Goal: Information Seeking & Learning: Find specific fact

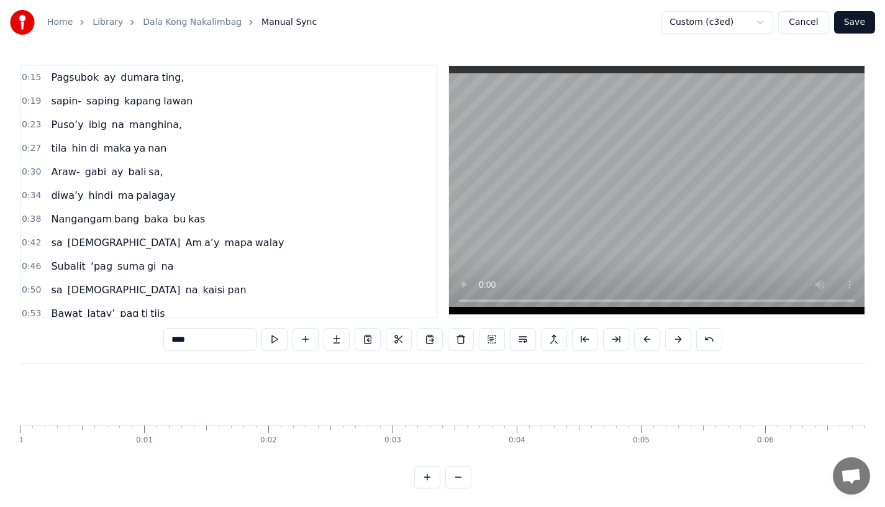
scroll to position [0, 30091]
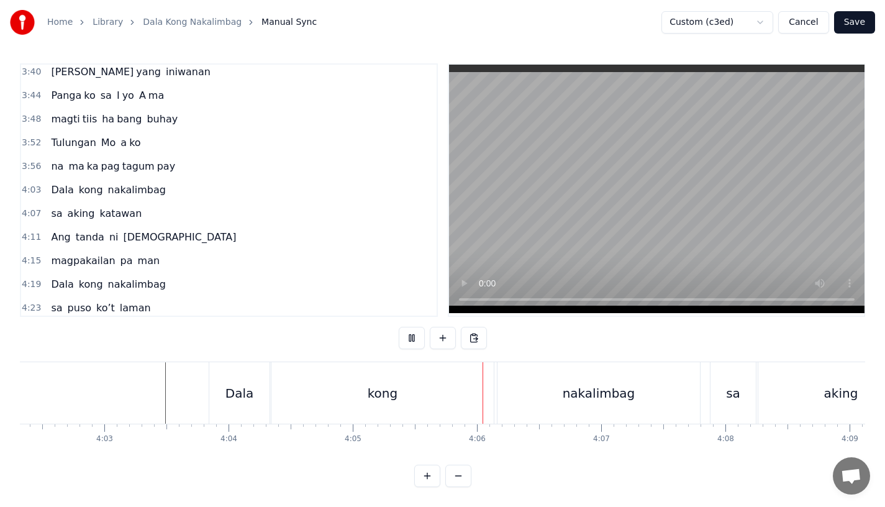
scroll to position [1259, 0]
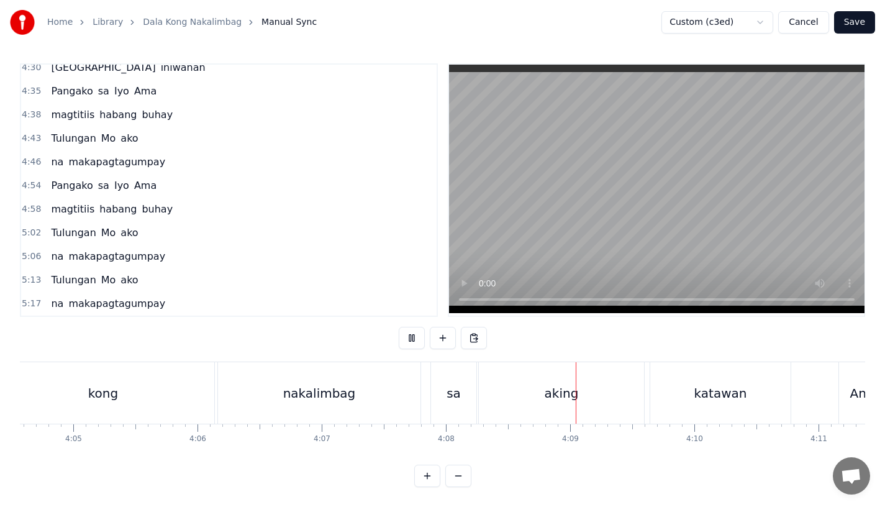
click at [128, 378] on div "kong" at bounding box center [103, 392] width 222 height 61
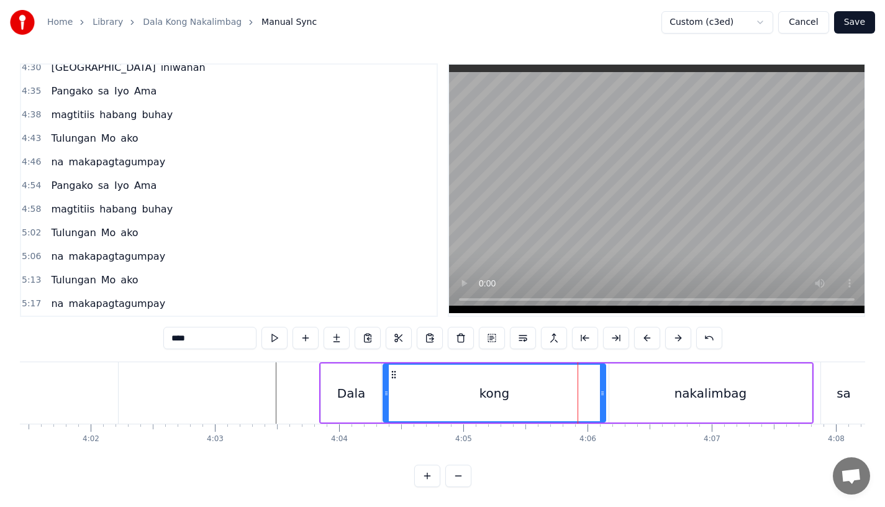
scroll to position [0, 29870]
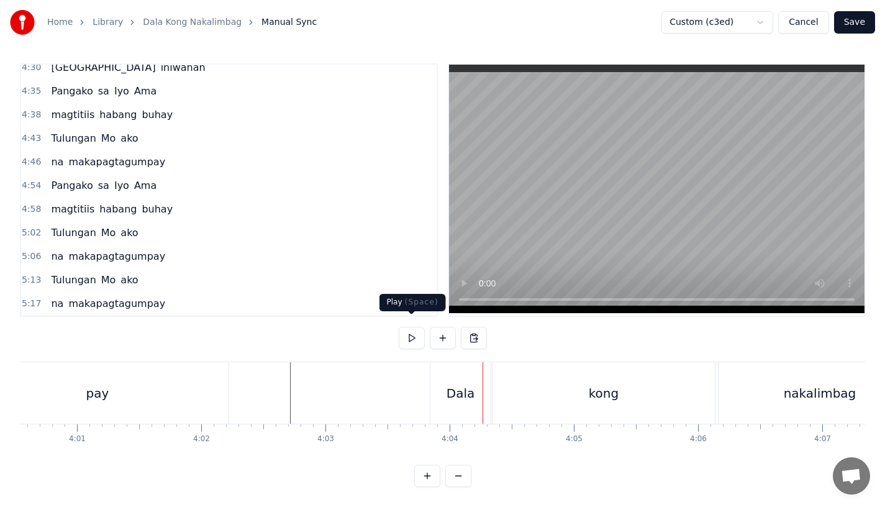
click at [453, 398] on div "Dala" at bounding box center [460, 392] width 60 height 61
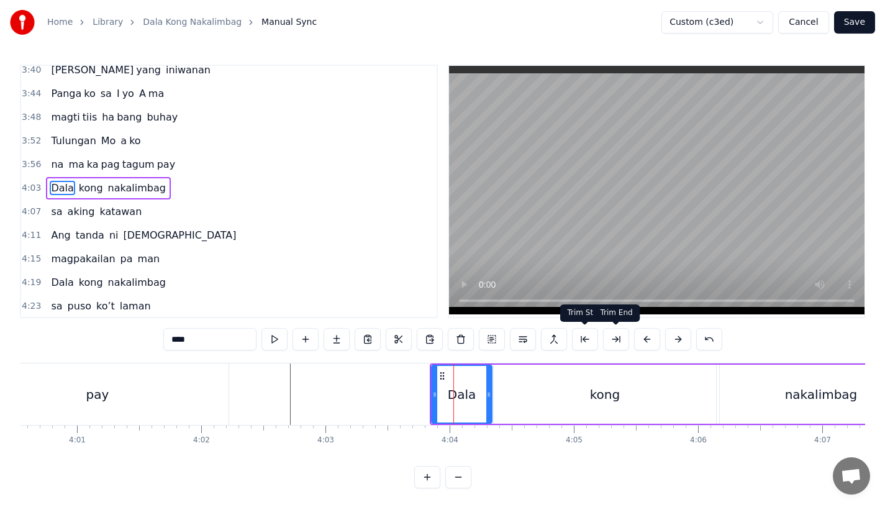
scroll to position [972, 0]
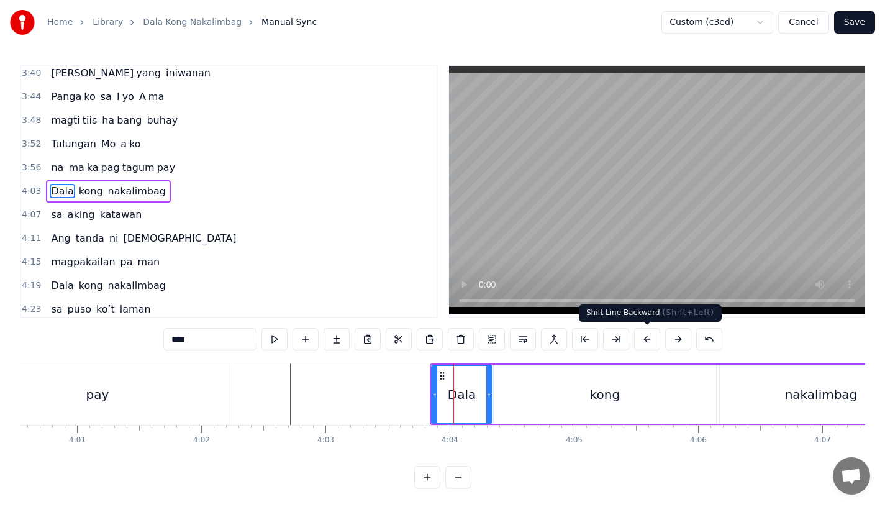
click at [642, 346] on button at bounding box center [647, 339] width 26 height 22
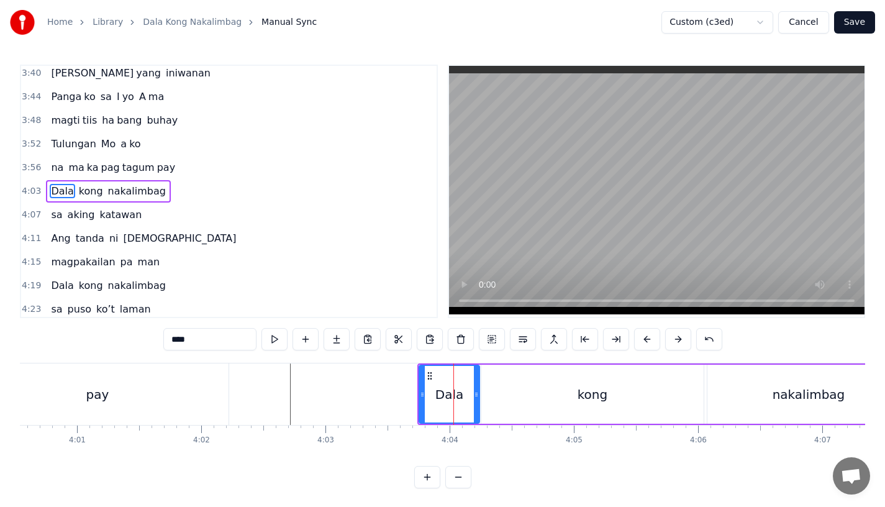
click at [642, 346] on button at bounding box center [647, 339] width 26 height 22
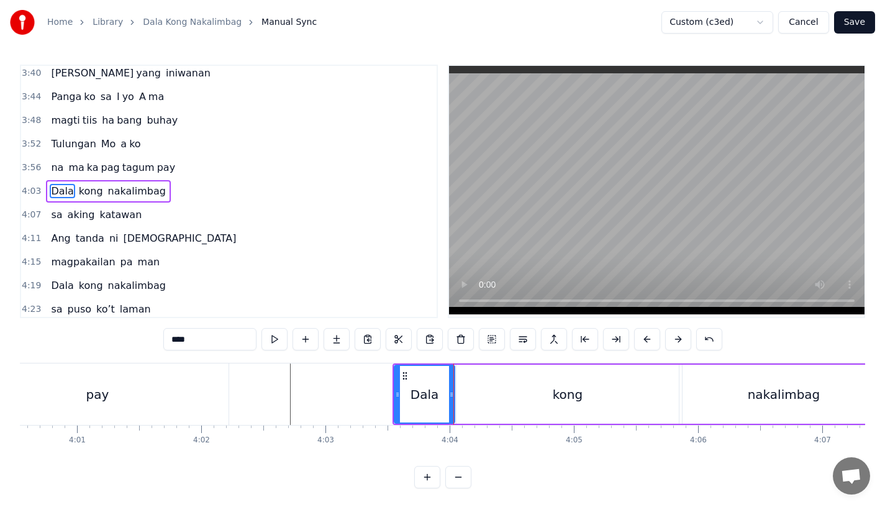
click at [642, 346] on button at bounding box center [647, 339] width 26 height 22
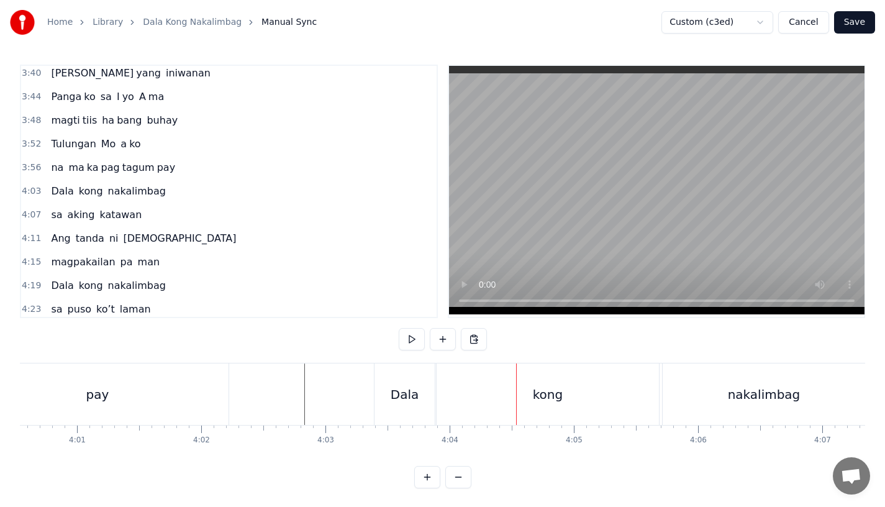
click at [401, 392] on div "Dala" at bounding box center [405, 394] width 28 height 19
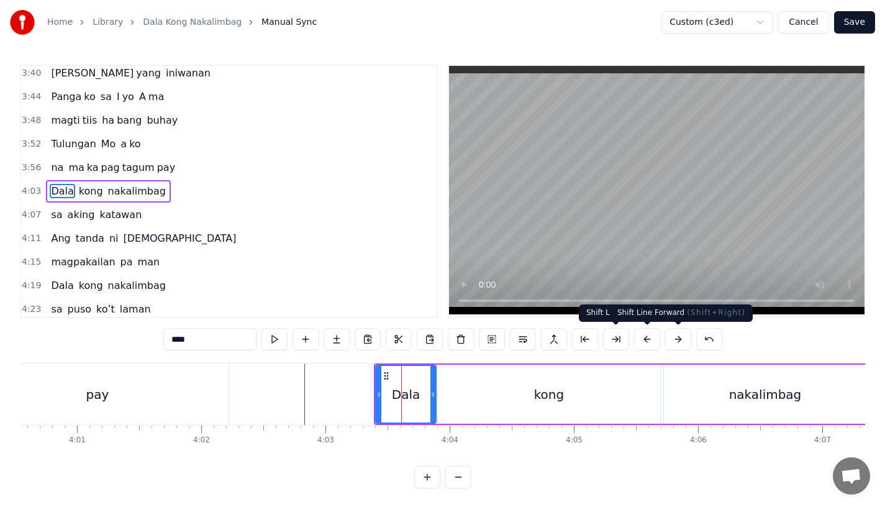
click at [666, 339] on button at bounding box center [678, 339] width 26 height 22
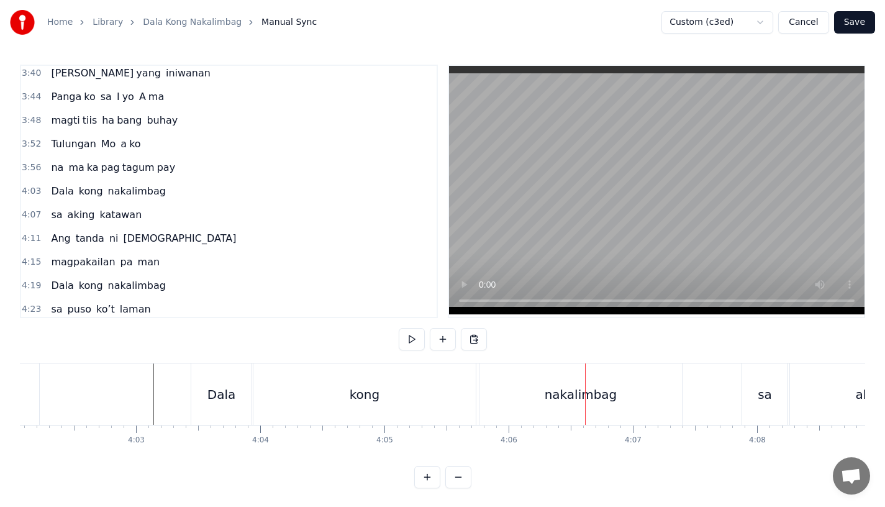
scroll to position [0, 30071]
click at [594, 397] on div "nakalimbag" at bounding box center [569, 394] width 73 height 19
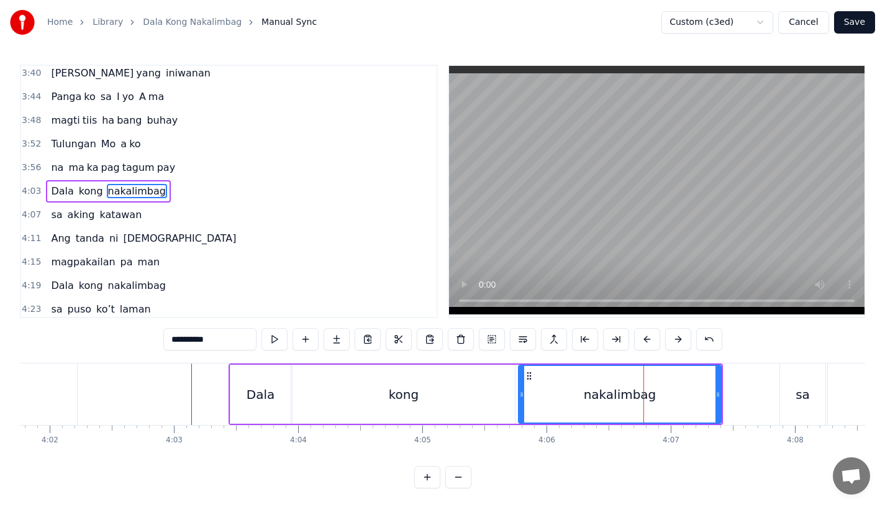
scroll to position [0, 30020]
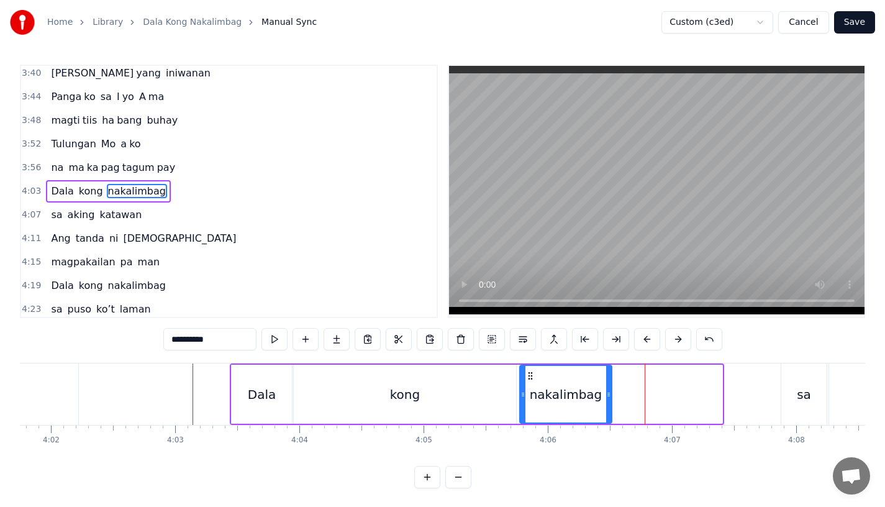
drag, startPoint x: 718, startPoint y: 402, endPoint x: 608, endPoint y: 402, distance: 109.9
click at [608, 402] on div at bounding box center [608, 394] width 5 height 57
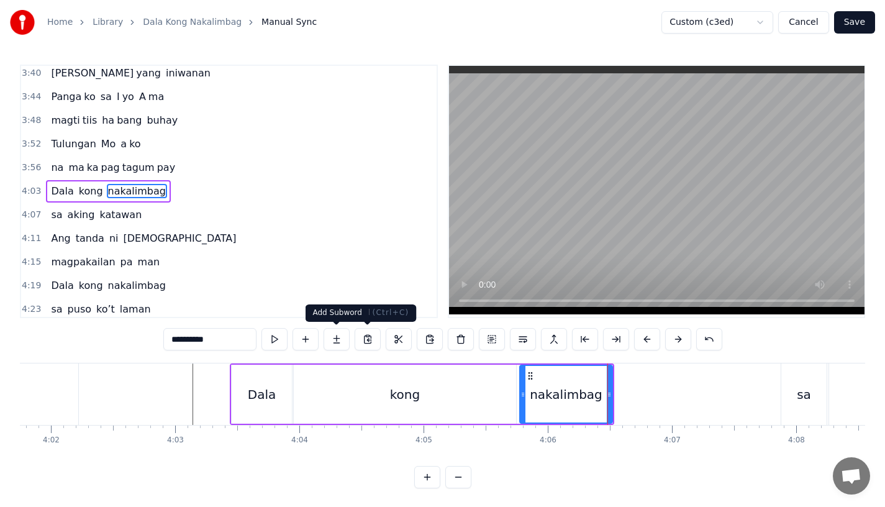
click at [327, 338] on button at bounding box center [336, 339] width 26 height 22
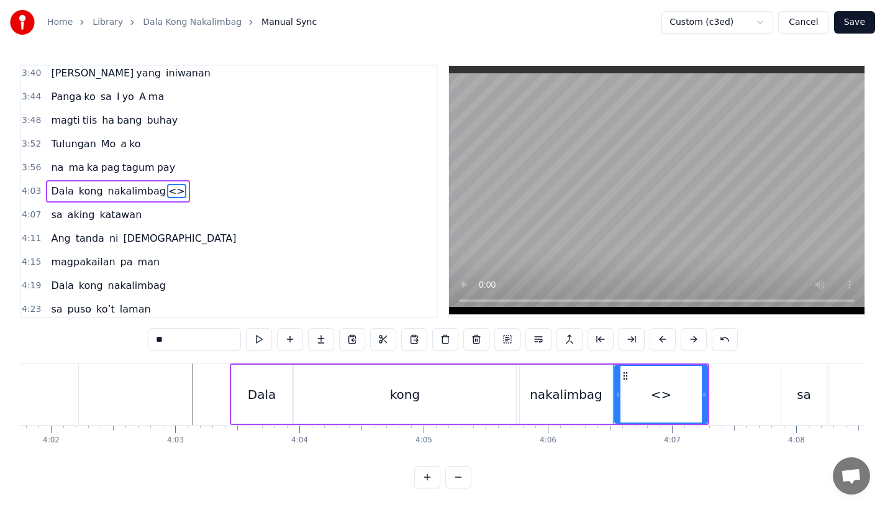
drag, startPoint x: 178, startPoint y: 342, endPoint x: 103, endPoint y: 342, distance: 74.5
click at [103, 342] on div "0:15 Pagsubok ay dumara ting, 0:19 sapin- saping kapang lawan 0:23 Puso’y ibig …" at bounding box center [442, 276] width 845 height 423
click at [597, 400] on div "nakalimbag" at bounding box center [566, 393] width 93 height 59
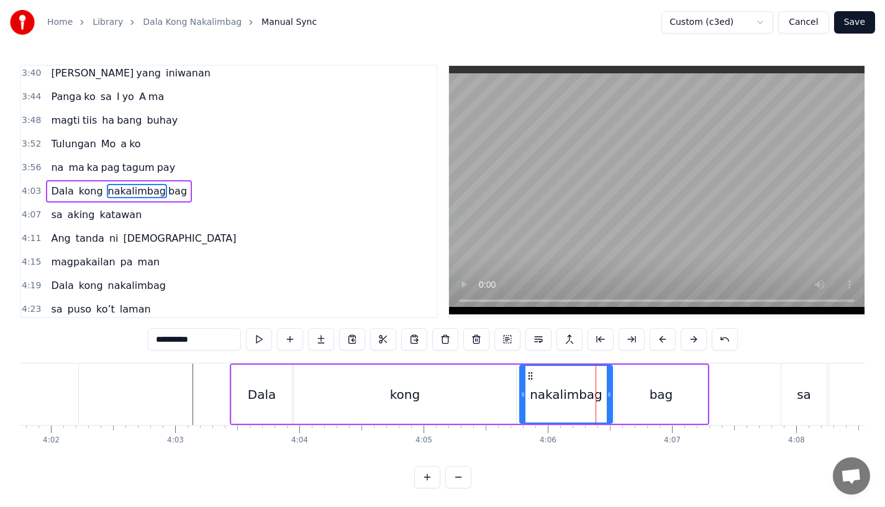
click at [703, 396] on div "bag" at bounding box center [661, 393] width 93 height 59
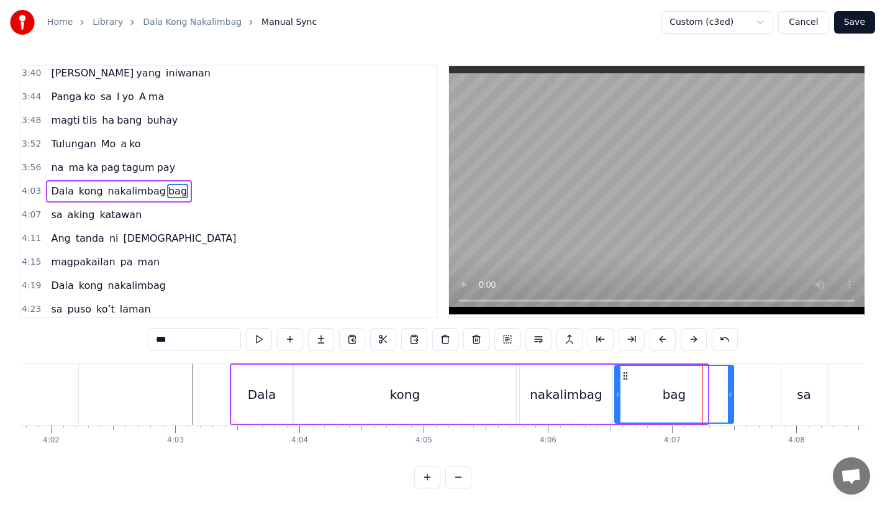
drag, startPoint x: 705, startPoint y: 397, endPoint x: 734, endPoint y: 395, distance: 28.6
click at [733, 395] on icon at bounding box center [730, 394] width 5 height 10
click at [559, 406] on div "nakalimbag" at bounding box center [566, 393] width 93 height 59
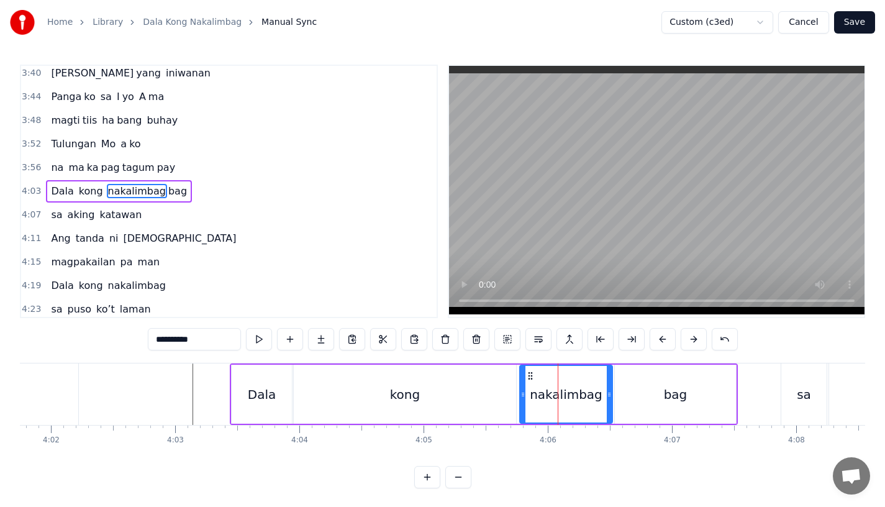
click at [216, 337] on input "**********" at bounding box center [194, 339] width 93 height 22
click at [538, 392] on div "nakalim" at bounding box center [565, 394] width 91 height 57
click at [436, 392] on div "kong" at bounding box center [405, 393] width 222 height 59
type input "****"
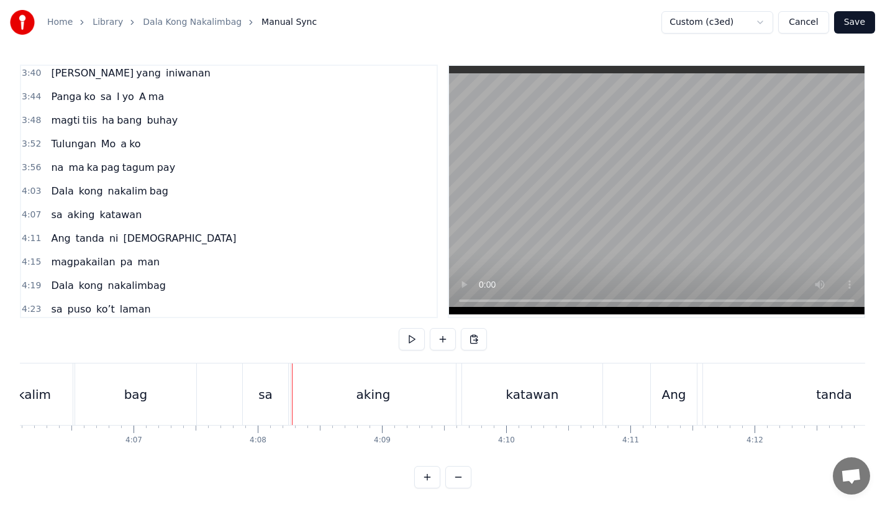
scroll to position [0, 30499]
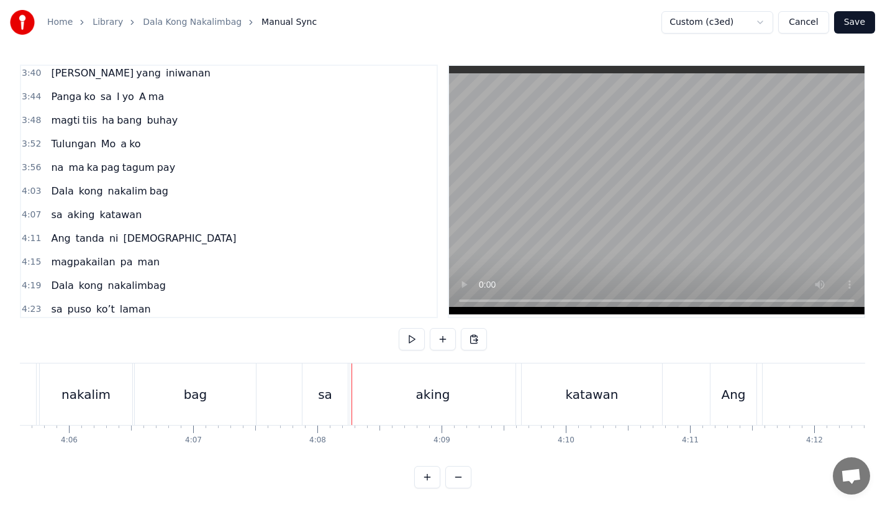
click at [307, 408] on div "sa" at bounding box center [324, 393] width 45 height 61
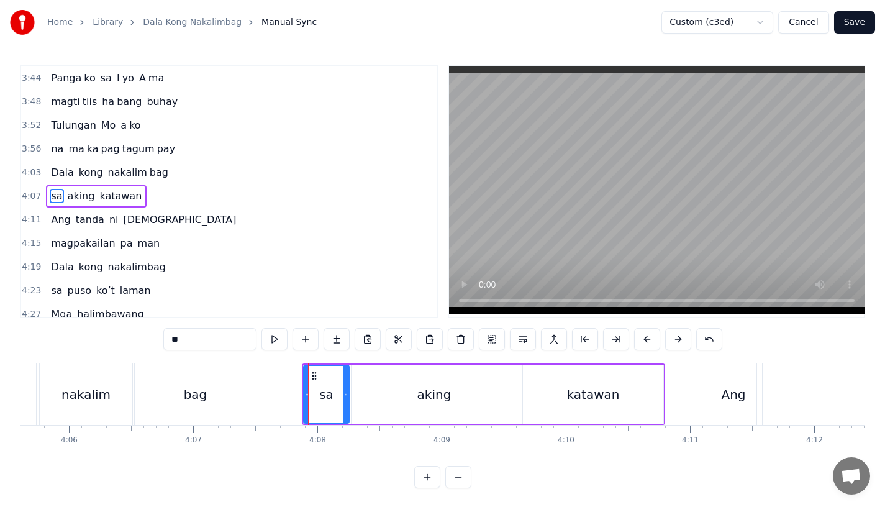
scroll to position [995, 0]
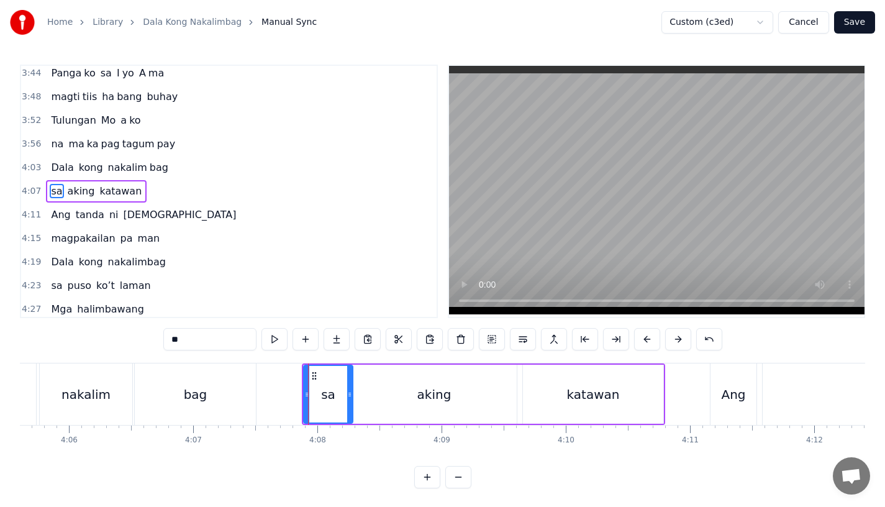
click at [348, 400] on div at bounding box center [349, 394] width 5 height 57
click at [651, 340] on button at bounding box center [647, 339] width 26 height 22
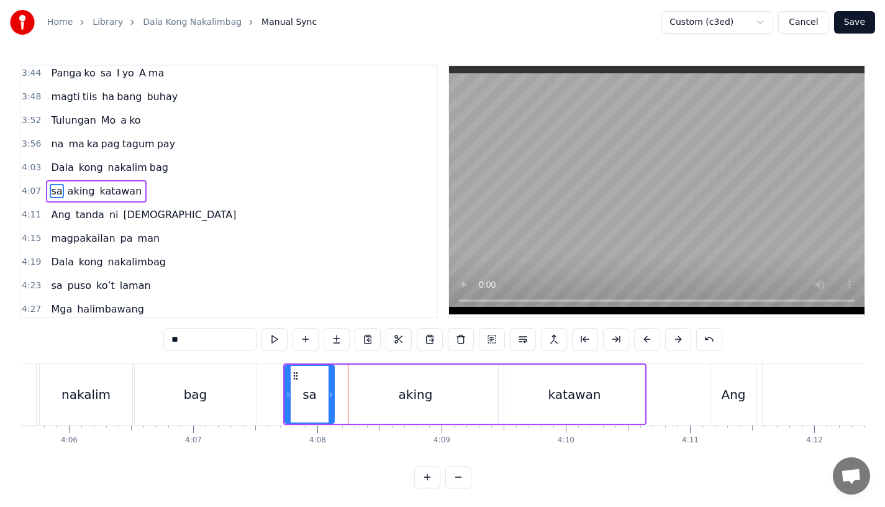
click at [651, 340] on button at bounding box center [647, 339] width 26 height 22
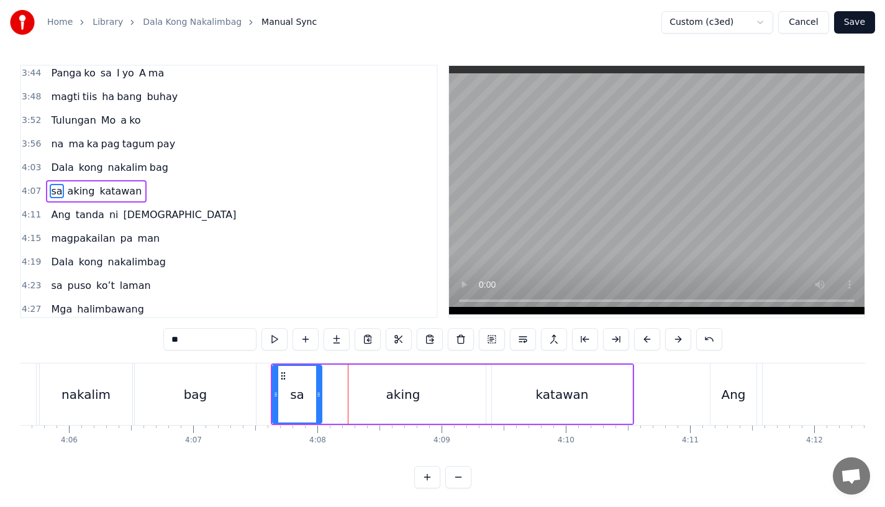
click at [651, 340] on button at bounding box center [647, 339] width 26 height 22
click at [225, 393] on div "bag" at bounding box center [195, 393] width 121 height 61
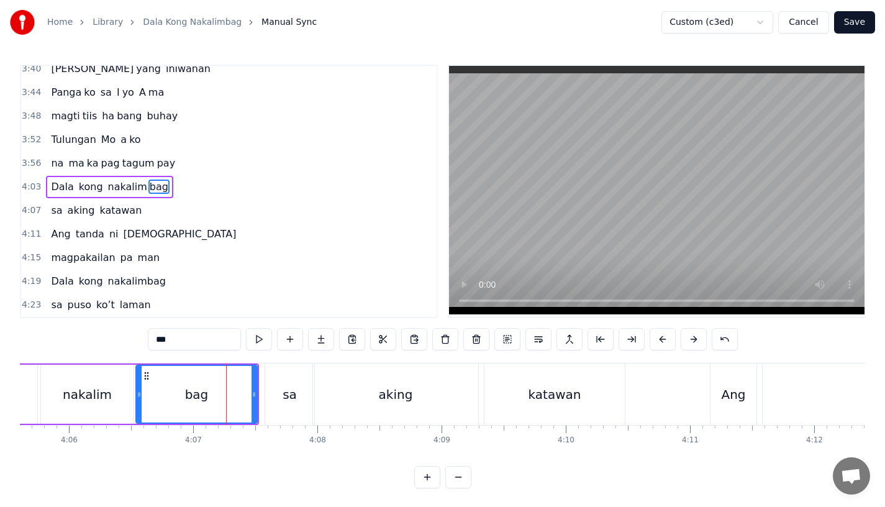
scroll to position [972, 0]
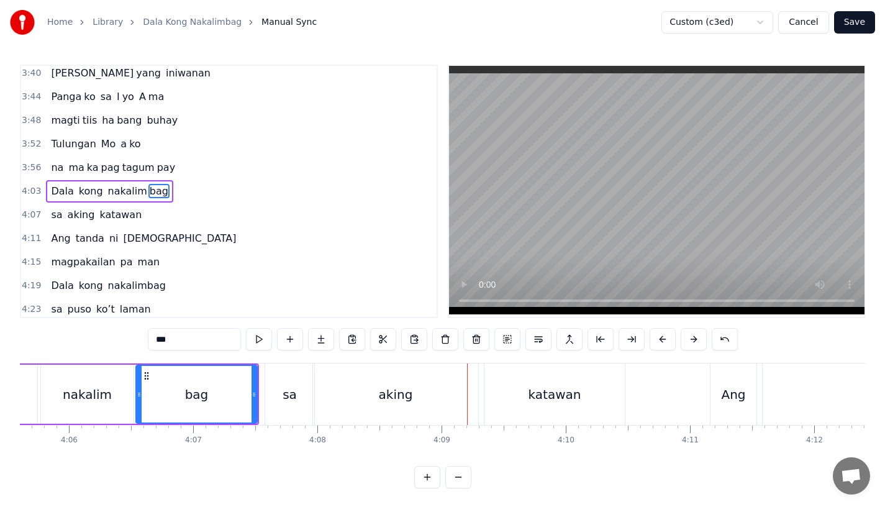
click at [379, 400] on div "aking" at bounding box center [395, 393] width 165 height 61
type input "*****"
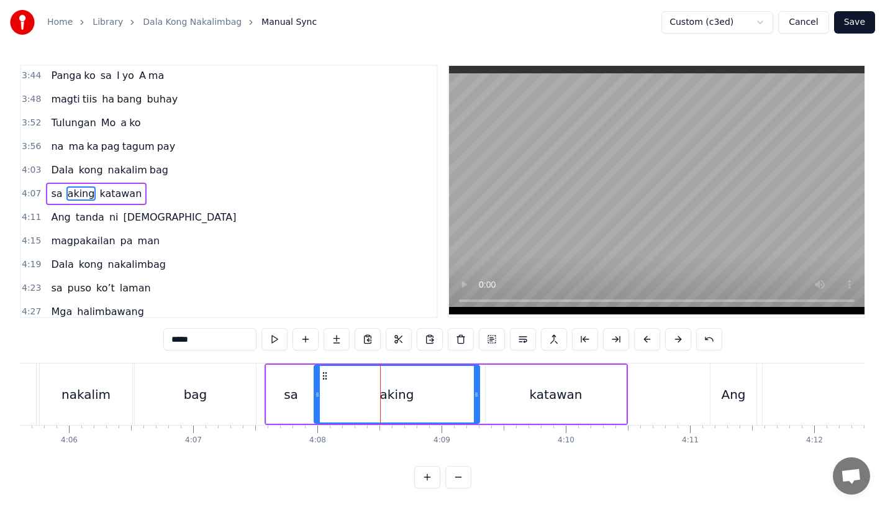
scroll to position [995, 0]
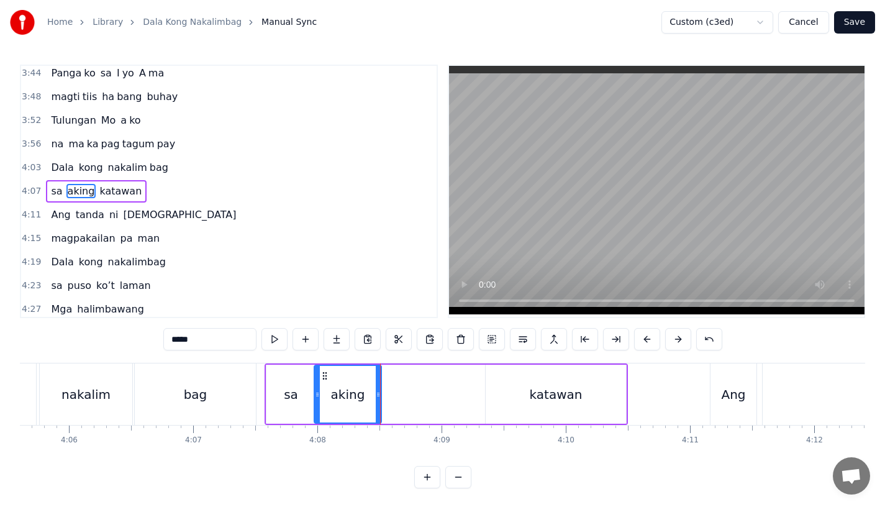
drag, startPoint x: 476, startPoint y: 403, endPoint x: 378, endPoint y: 403, distance: 98.1
click at [378, 403] on div at bounding box center [378, 394] width 5 height 57
click at [325, 336] on button at bounding box center [336, 339] width 26 height 22
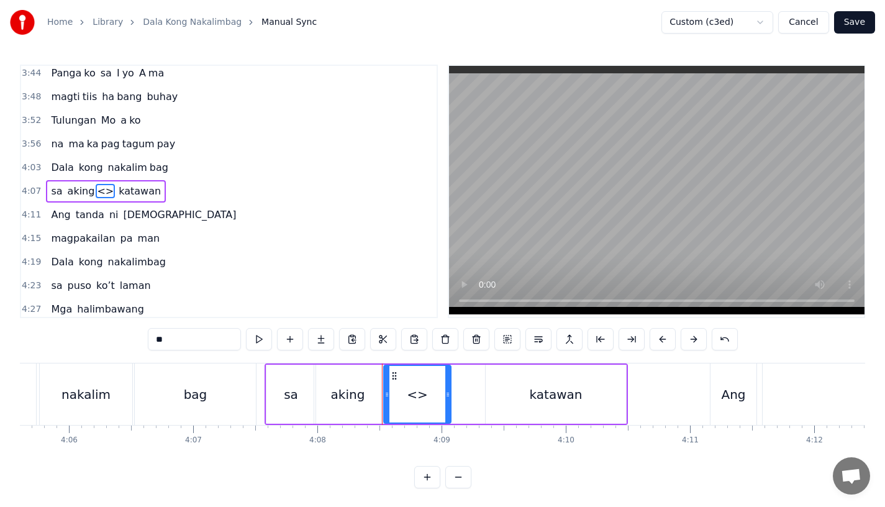
drag, startPoint x: 179, startPoint y: 342, endPoint x: 102, endPoint y: 341, distance: 77.0
click at [102, 341] on div "0:15 Pagsubok ay dumara ting, 0:19 sapin- saping kapang lawan 0:23 Puso’y ibig …" at bounding box center [442, 276] width 845 height 423
drag, startPoint x: 446, startPoint y: 396, endPoint x: 479, endPoint y: 395, distance: 32.9
click at [479, 395] on icon at bounding box center [478, 394] width 5 height 10
click at [374, 398] on div "aking" at bounding box center [347, 393] width 67 height 59
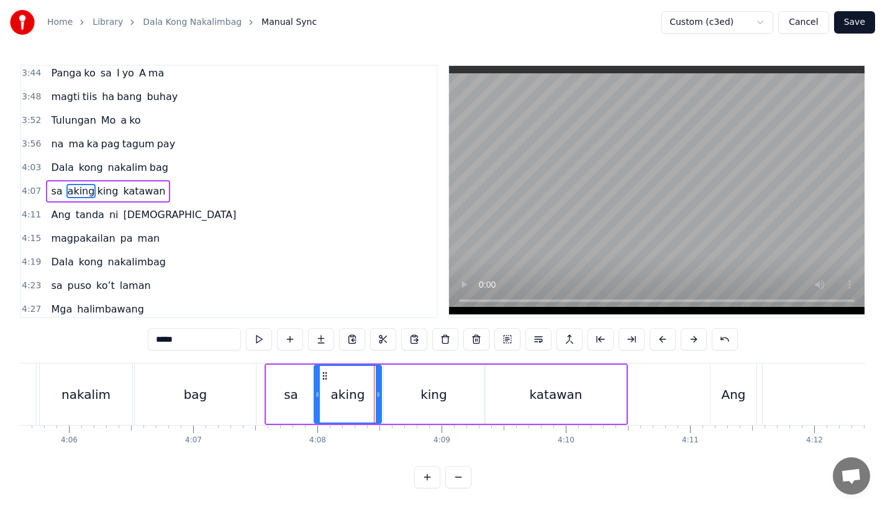
click at [194, 333] on input "*****" at bounding box center [194, 339] width 93 height 22
click at [205, 338] on input "*****" at bounding box center [194, 339] width 93 height 22
click at [328, 386] on div "a" at bounding box center [348, 394] width 66 height 57
drag, startPoint x: 378, startPoint y: 394, endPoint x: 354, endPoint y: 394, distance: 23.6
click at [354, 394] on icon at bounding box center [355, 394] width 5 height 10
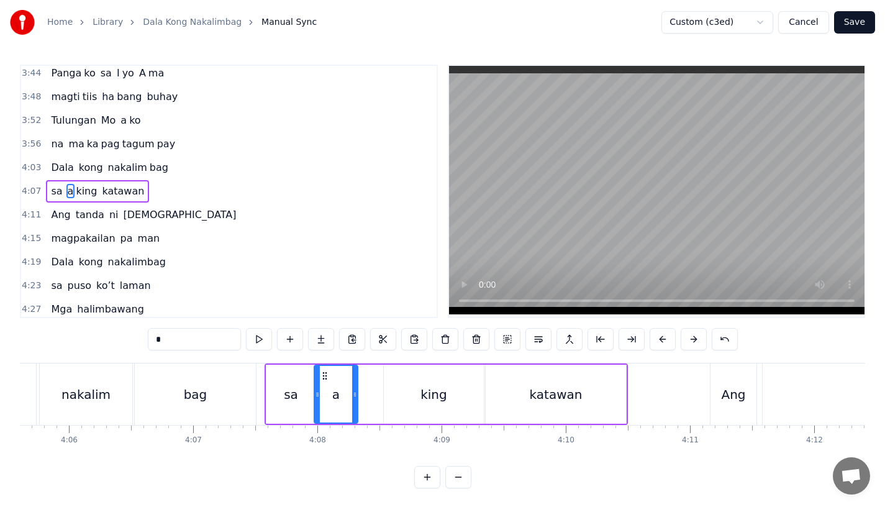
click at [397, 394] on div "king" at bounding box center [434, 393] width 100 height 59
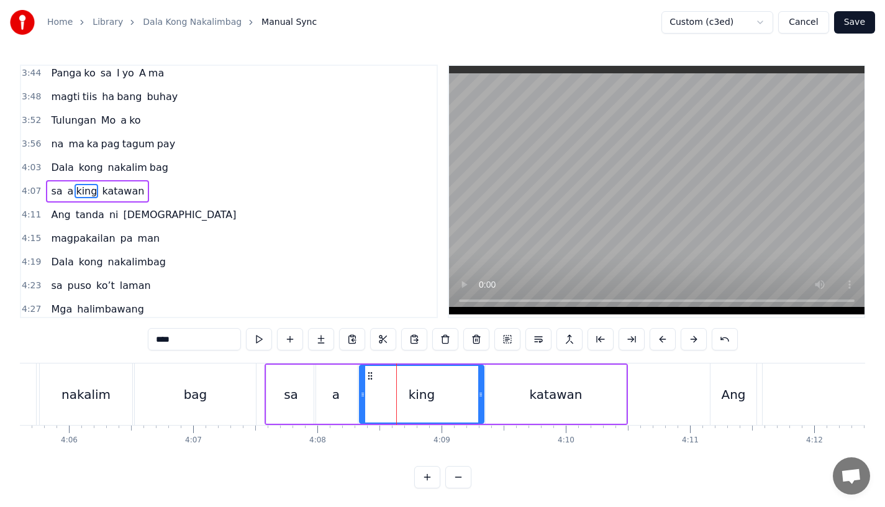
drag, startPoint x: 386, startPoint y: 394, endPoint x: 362, endPoint y: 395, distance: 24.2
click at [362, 395] on icon at bounding box center [362, 394] width 5 height 10
click at [280, 397] on div "sa" at bounding box center [290, 393] width 49 height 59
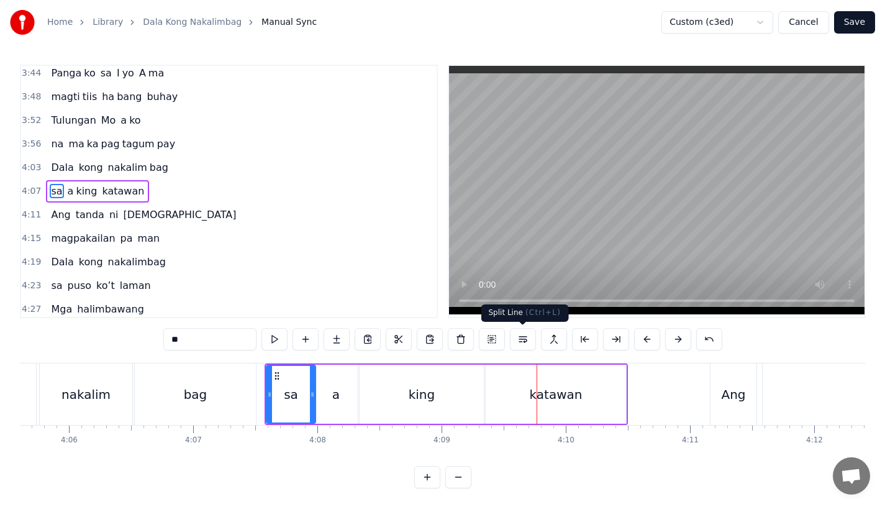
click at [595, 415] on div "katawan" at bounding box center [556, 393] width 140 height 59
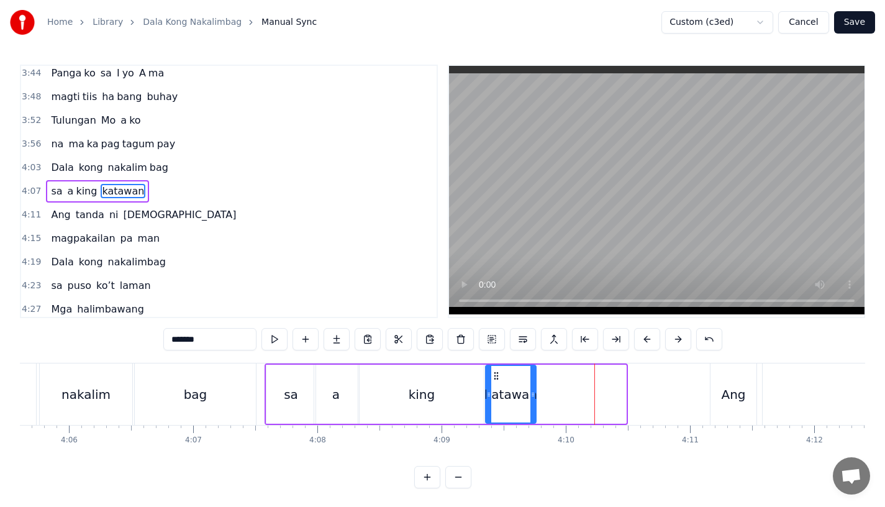
drag, startPoint x: 623, startPoint y: 404, endPoint x: 536, endPoint y: 403, distance: 86.9
click at [535, 403] on div at bounding box center [532, 394] width 5 height 57
click at [219, 338] on input "*******" at bounding box center [209, 339] width 93 height 22
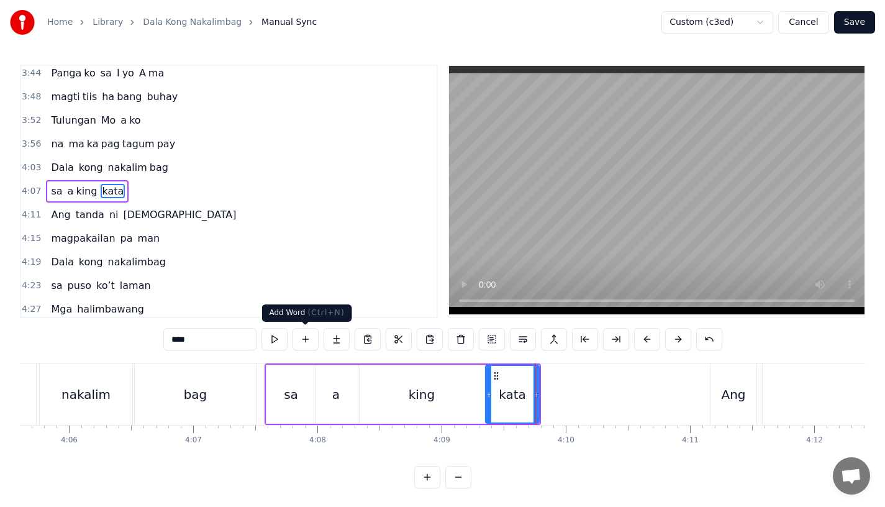
type input "****"
click at [332, 342] on button at bounding box center [336, 339] width 26 height 22
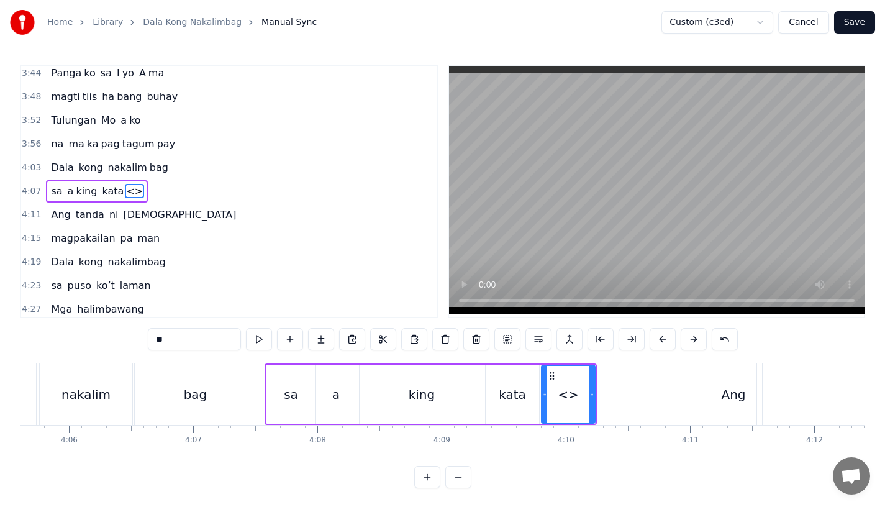
drag, startPoint x: 200, startPoint y: 342, endPoint x: 108, endPoint y: 342, distance: 91.9
click at [108, 342] on div "0:15 Pagsubok ay dumara ting, 0:19 sapin- saping kapang lawan 0:23 Puso’y ibig …" at bounding box center [442, 276] width 845 height 423
drag, startPoint x: 591, startPoint y: 400, endPoint x: 637, endPoint y: 400, distance: 46.0
click at [637, 400] on div at bounding box center [637, 394] width 5 height 57
click at [419, 404] on div "king" at bounding box center [421, 393] width 124 height 59
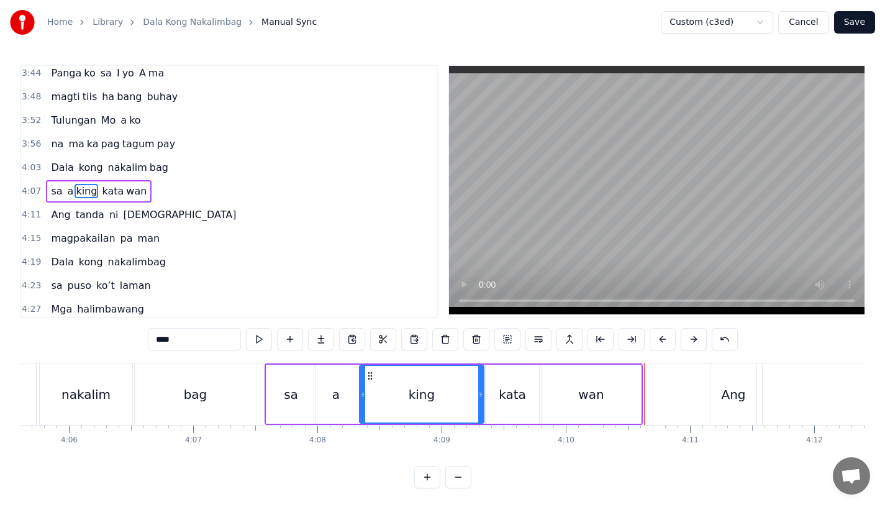
click at [468, 389] on div "king" at bounding box center [421, 394] width 123 height 57
click at [733, 395] on div "Ang" at bounding box center [733, 394] width 24 height 19
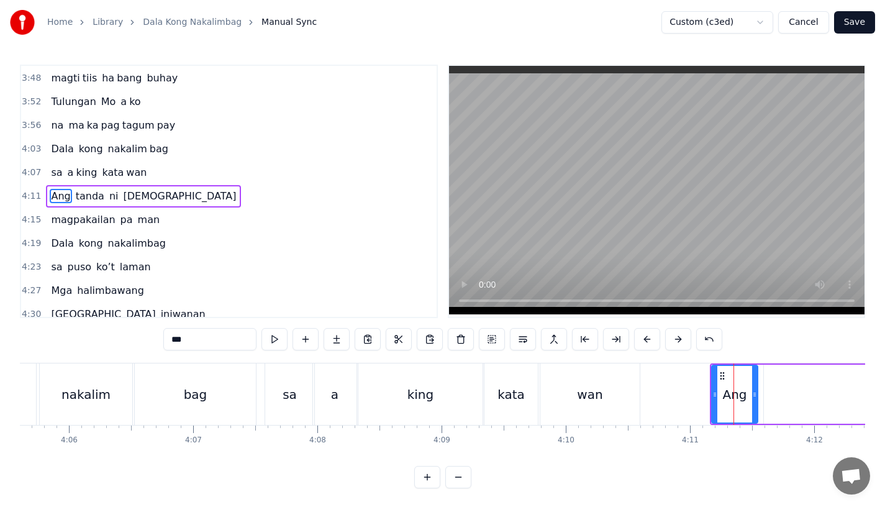
scroll to position [1019, 0]
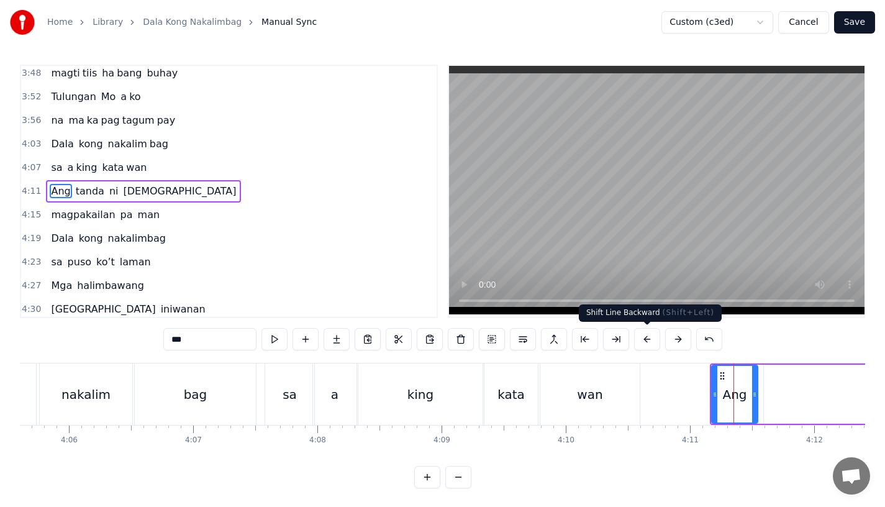
click at [651, 340] on button at bounding box center [647, 339] width 26 height 22
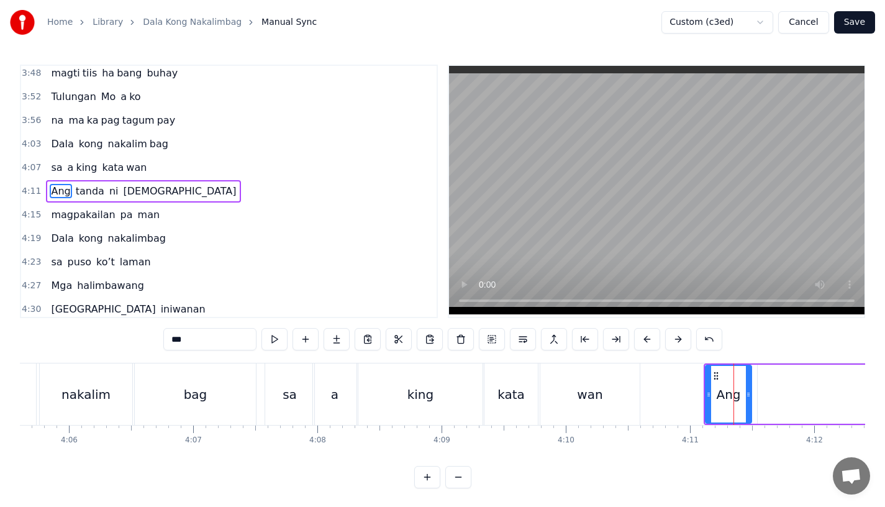
click at [651, 340] on button at bounding box center [647, 339] width 26 height 22
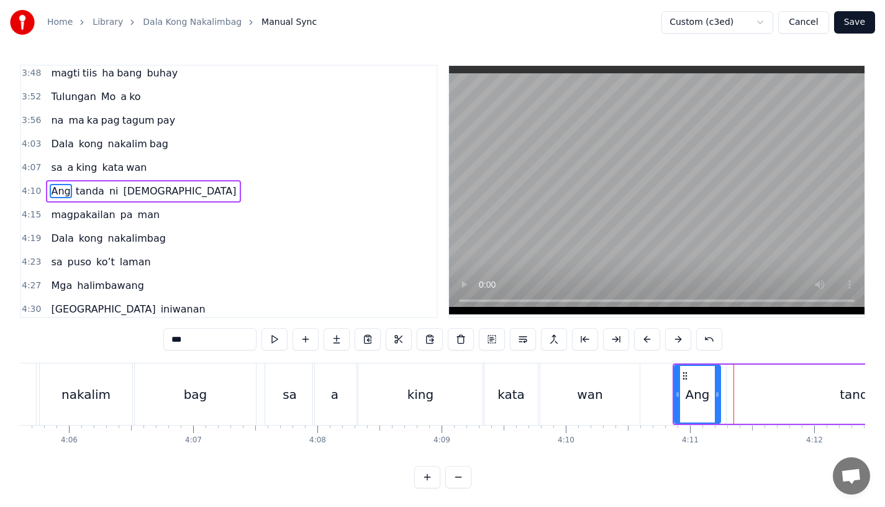
click at [651, 340] on button at bounding box center [647, 339] width 26 height 22
click at [602, 389] on div "wan" at bounding box center [589, 393] width 99 height 61
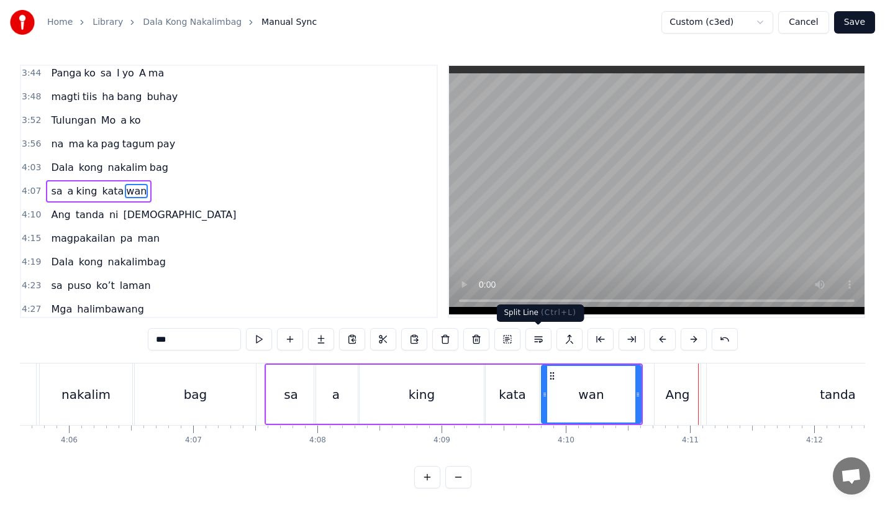
click at [654, 379] on div "Ang" at bounding box center [677, 393] width 46 height 61
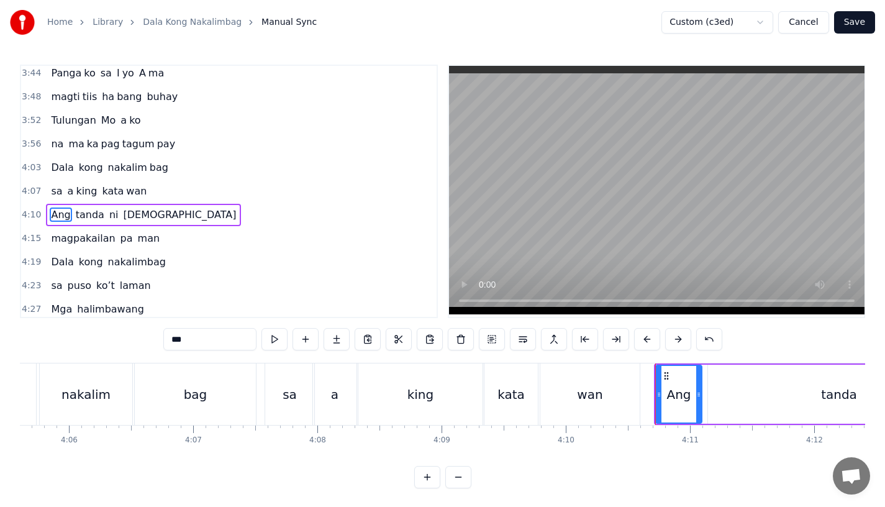
scroll to position [1019, 0]
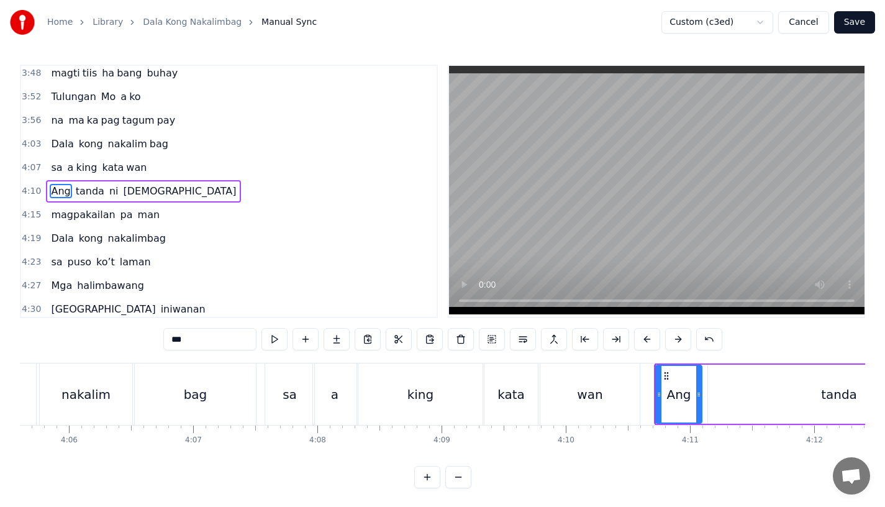
click at [674, 350] on div "***" at bounding box center [442, 340] width 559 height 25
click at [675, 340] on button at bounding box center [678, 339] width 26 height 22
click at [595, 405] on div "wan" at bounding box center [589, 393] width 99 height 61
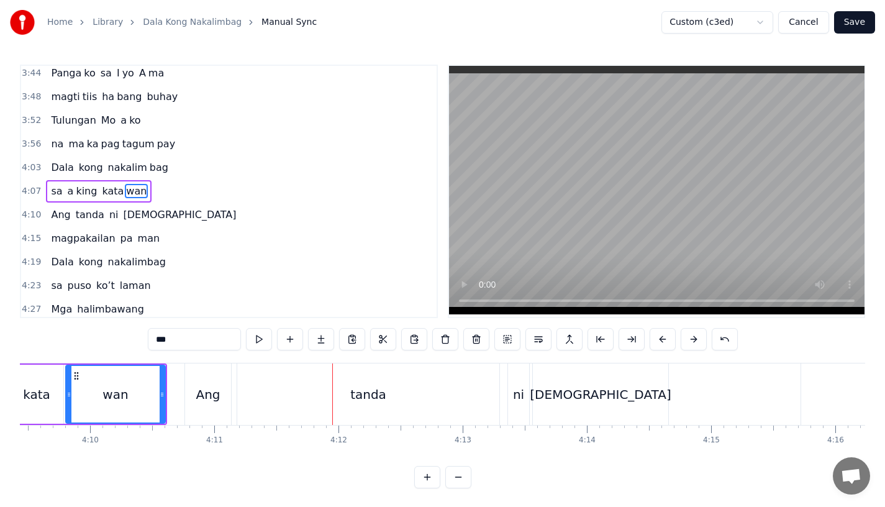
scroll to position [0, 30900]
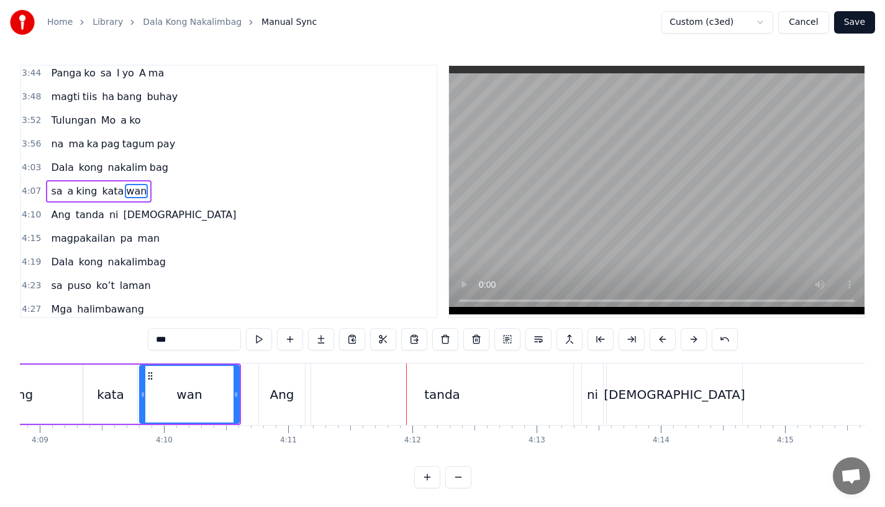
click at [436, 380] on div "tanda" at bounding box center [442, 393] width 262 height 61
type input "*****"
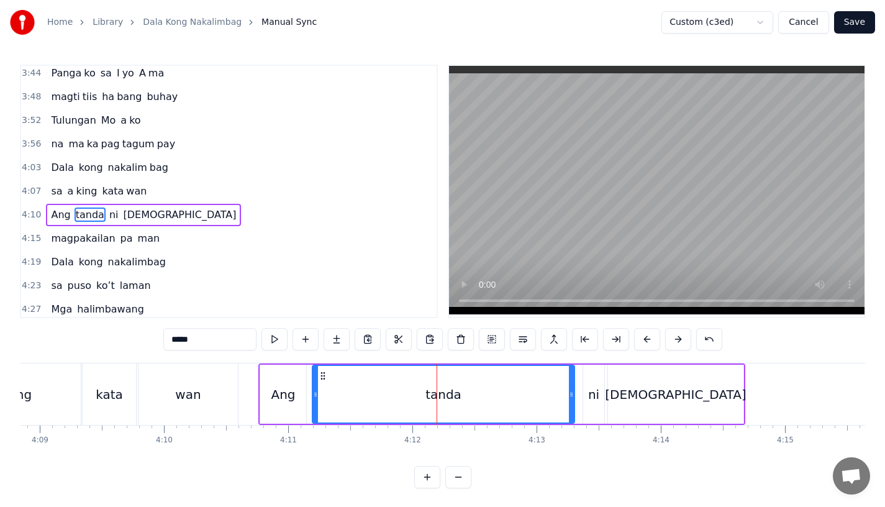
scroll to position [1019, 0]
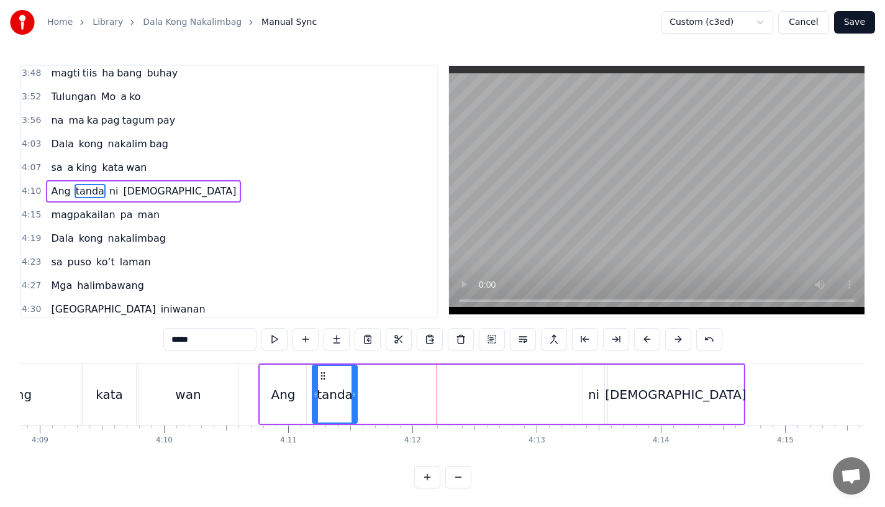
drag, startPoint x: 569, startPoint y: 384, endPoint x: 352, endPoint y: 387, distance: 217.3
click at [352, 387] on div at bounding box center [353, 394] width 5 height 57
click at [337, 336] on button at bounding box center [336, 339] width 26 height 22
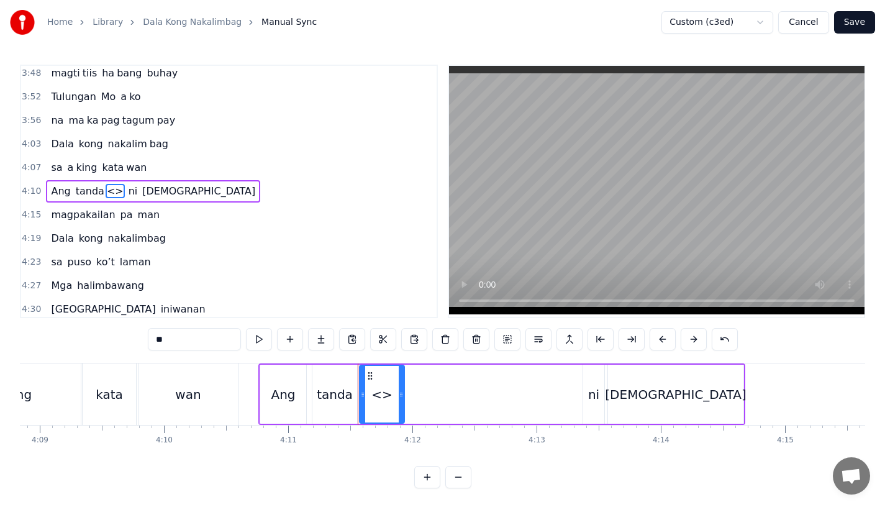
drag, startPoint x: 183, startPoint y: 339, endPoint x: 81, endPoint y: 337, distance: 101.2
click at [81, 337] on div "0:15 Pagsubok ay dumara ting, 0:19 sapin- saping kapang lawan 0:23 Puso’y ibig …" at bounding box center [442, 276] width 845 height 423
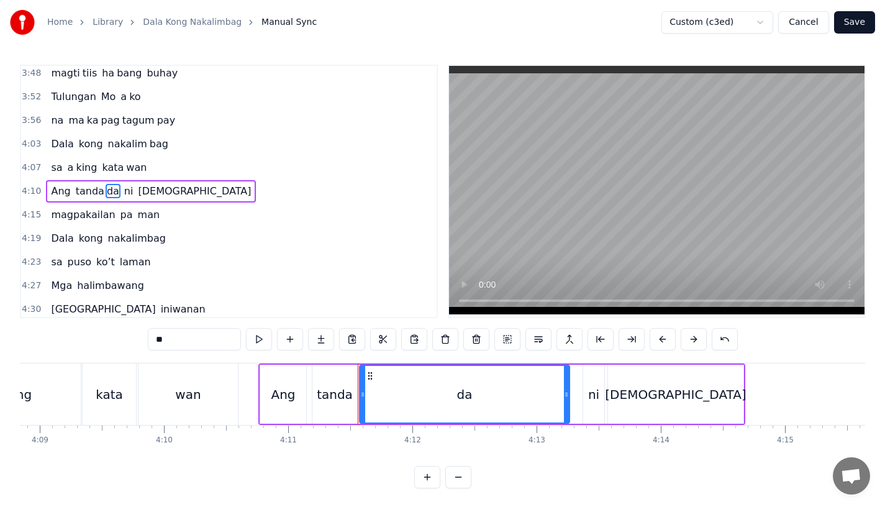
drag, startPoint x: 403, startPoint y: 403, endPoint x: 568, endPoint y: 400, distance: 165.2
click at [568, 400] on div at bounding box center [566, 394] width 5 height 57
click at [340, 404] on div "tanda" at bounding box center [334, 393] width 45 height 59
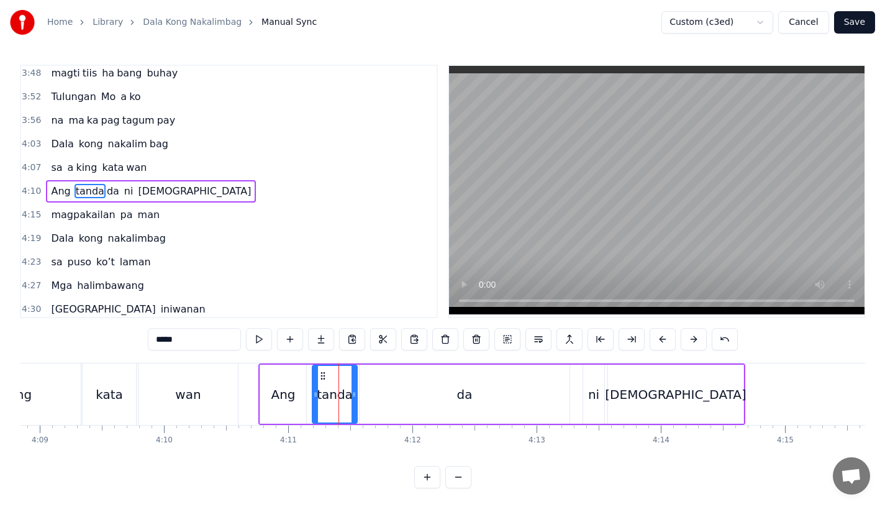
click at [194, 343] on input "*****" at bounding box center [194, 339] width 93 height 22
click at [265, 387] on div "Ang" at bounding box center [283, 393] width 46 height 59
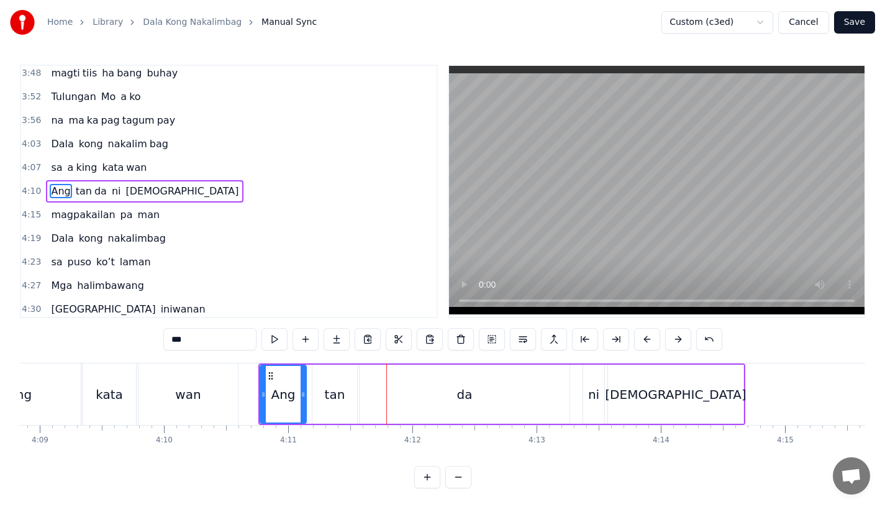
click at [294, 384] on div "Ang" at bounding box center [283, 394] width 45 height 57
click at [334, 393] on div "tan" at bounding box center [335, 394] width 20 height 19
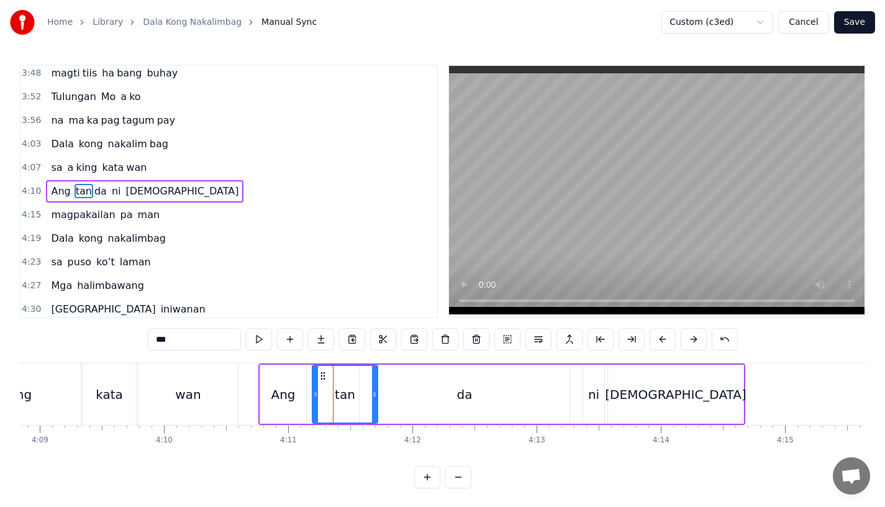
drag, startPoint x: 351, startPoint y: 396, endPoint x: 374, endPoint y: 396, distance: 23.0
click at [374, 396] on icon at bounding box center [374, 394] width 5 height 10
click at [398, 396] on div "da" at bounding box center [464, 393] width 210 height 59
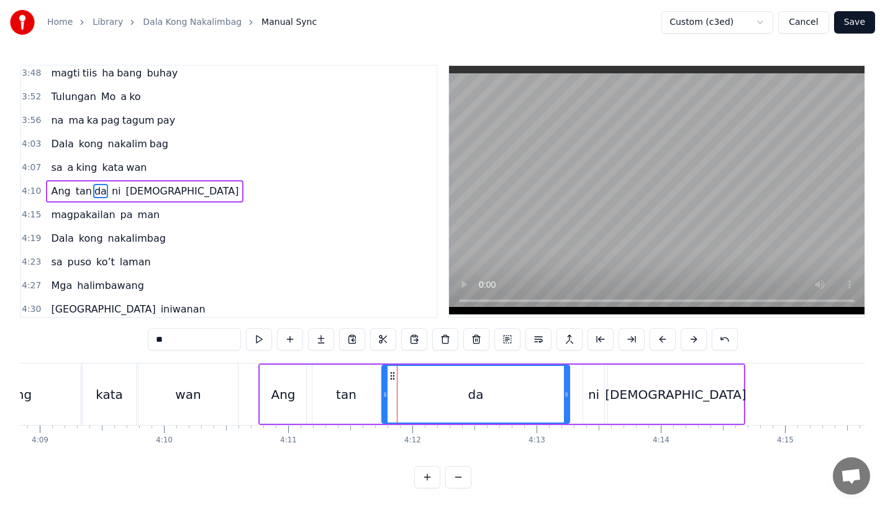
drag, startPoint x: 362, startPoint y: 396, endPoint x: 384, endPoint y: 396, distance: 22.4
click at [384, 396] on icon at bounding box center [384, 394] width 5 height 10
click at [361, 396] on div "tan" at bounding box center [346, 393] width 68 height 59
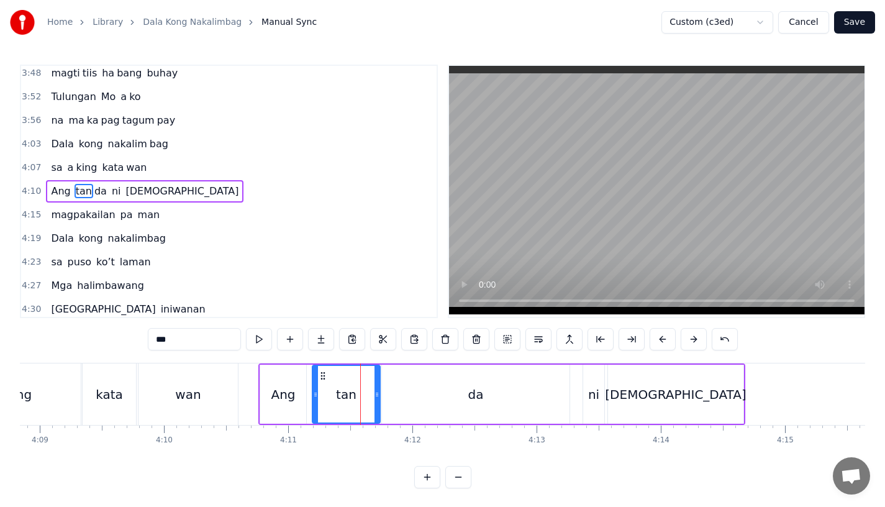
click at [374, 396] on div "tan" at bounding box center [346, 394] width 66 height 57
click at [372, 399] on div at bounding box center [371, 394] width 5 height 57
click at [392, 399] on div "da" at bounding box center [476, 393] width 188 height 59
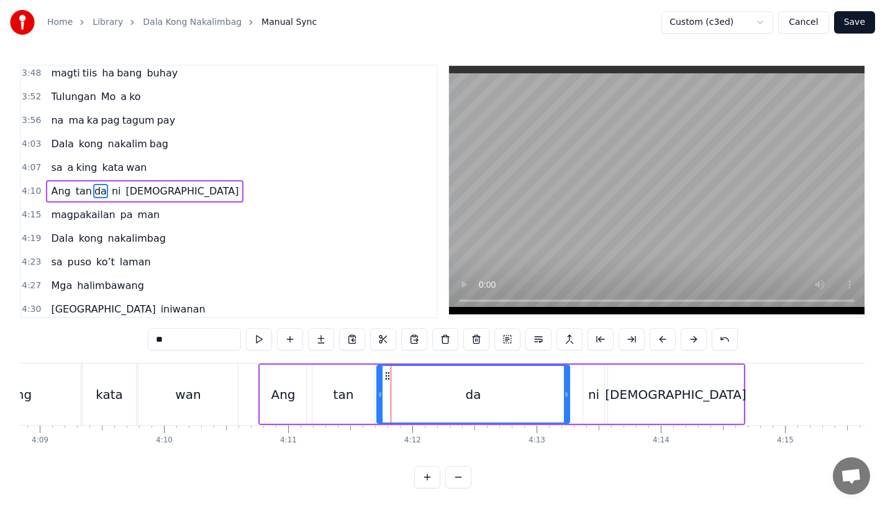
drag, startPoint x: 383, startPoint y: 394, endPoint x: 377, endPoint y: 395, distance: 6.2
click at [378, 395] on icon at bounding box center [380, 394] width 5 height 10
click at [279, 386] on div "Ang" at bounding box center [283, 394] width 24 height 19
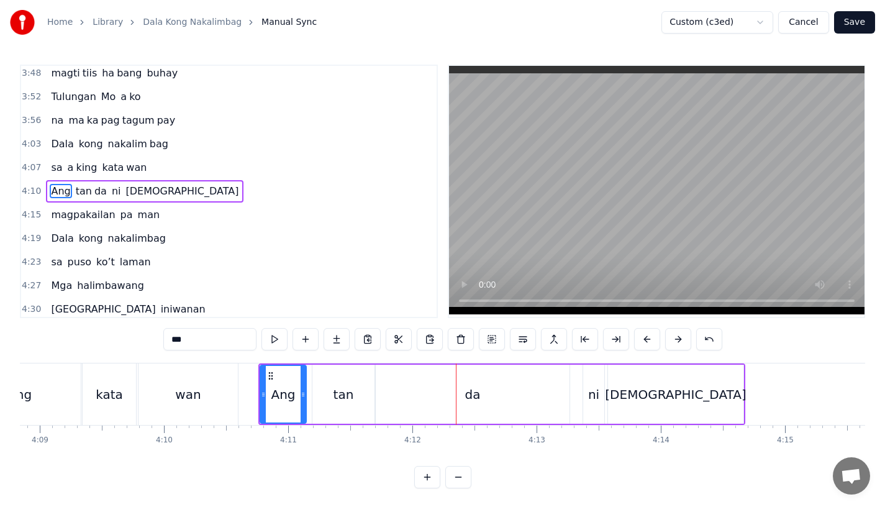
click at [440, 410] on div "da" at bounding box center [473, 393] width 194 height 59
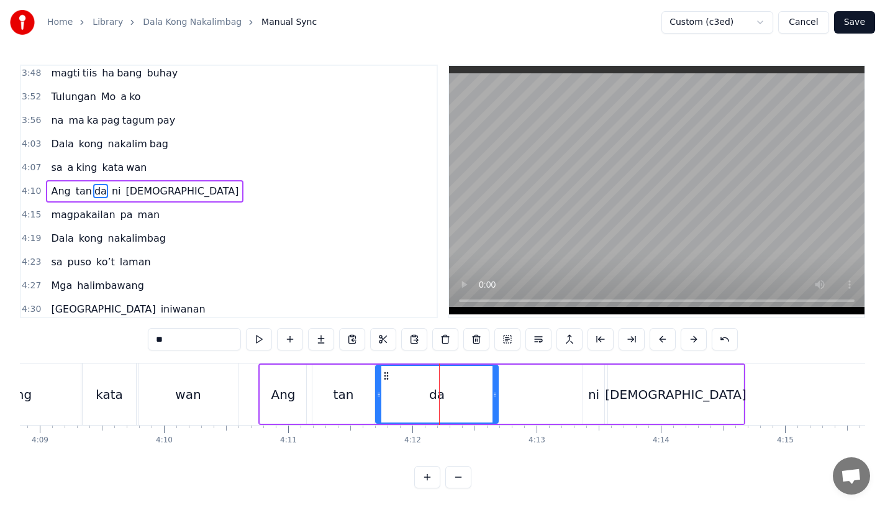
drag, startPoint x: 565, startPoint y: 398, endPoint x: 494, endPoint y: 398, distance: 71.4
click at [494, 398] on icon at bounding box center [494, 394] width 5 height 10
click at [203, 404] on div "wan" at bounding box center [187, 393] width 99 height 61
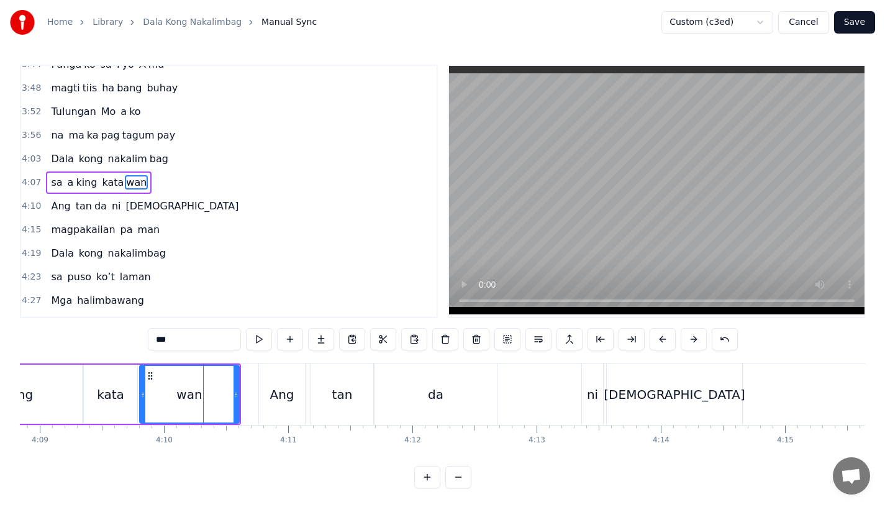
scroll to position [995, 0]
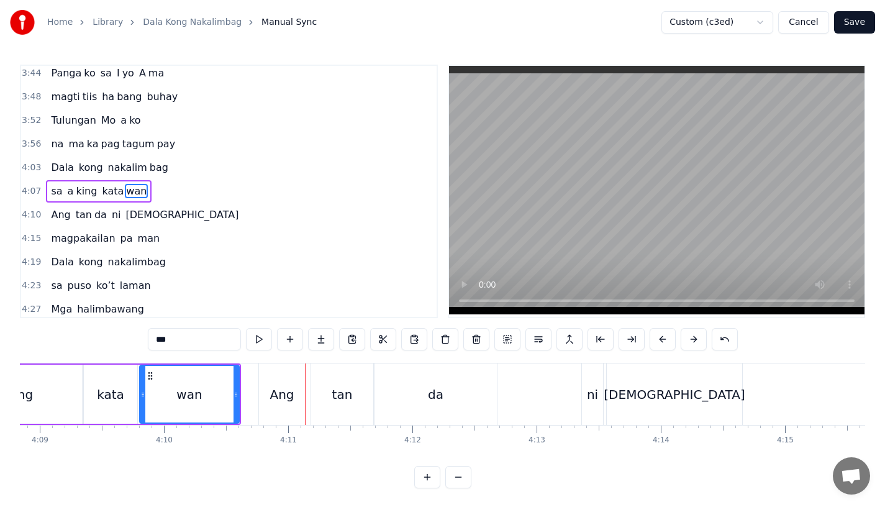
click at [266, 390] on div "Ang" at bounding box center [282, 393] width 46 height 61
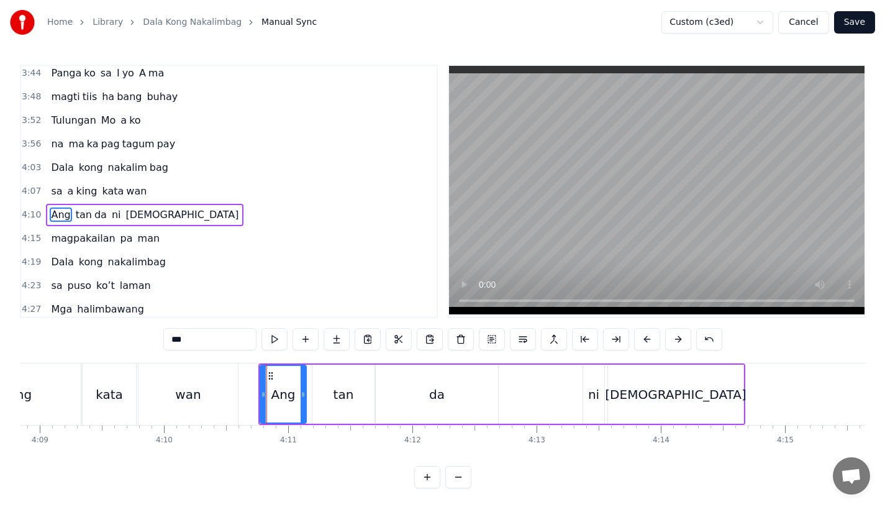
scroll to position [1019, 0]
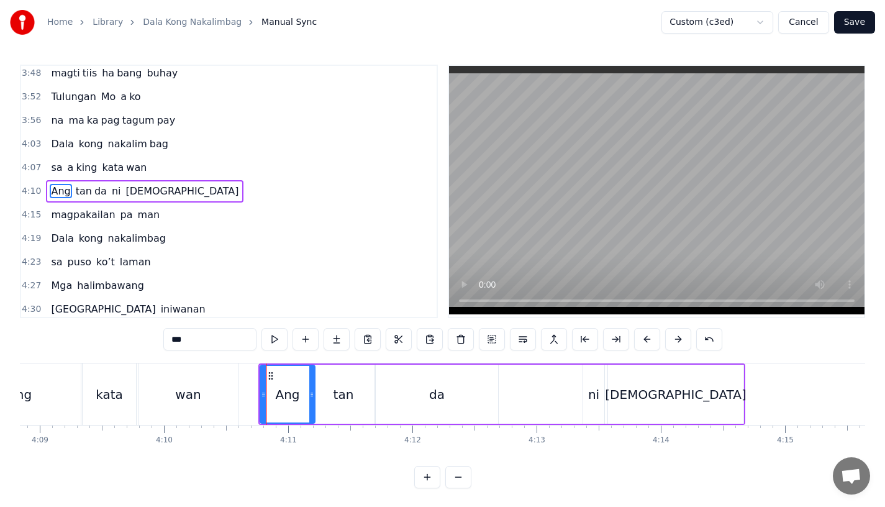
drag, startPoint x: 303, startPoint y: 396, endPoint x: 314, endPoint y: 396, distance: 11.2
click at [314, 396] on icon at bounding box center [311, 394] width 5 height 10
click at [341, 392] on div "tan" at bounding box center [343, 394] width 20 height 19
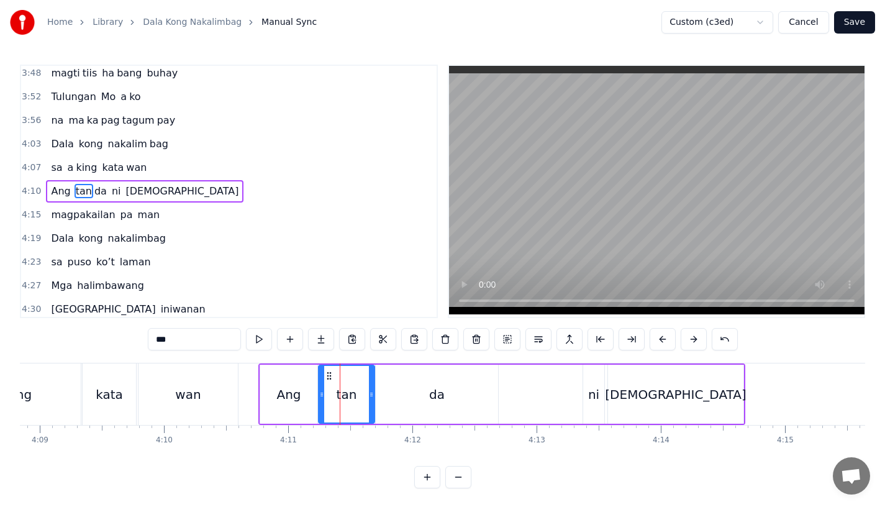
click at [322, 394] on icon at bounding box center [321, 394] width 5 height 10
click at [289, 400] on div "Ang" at bounding box center [288, 394] width 24 height 19
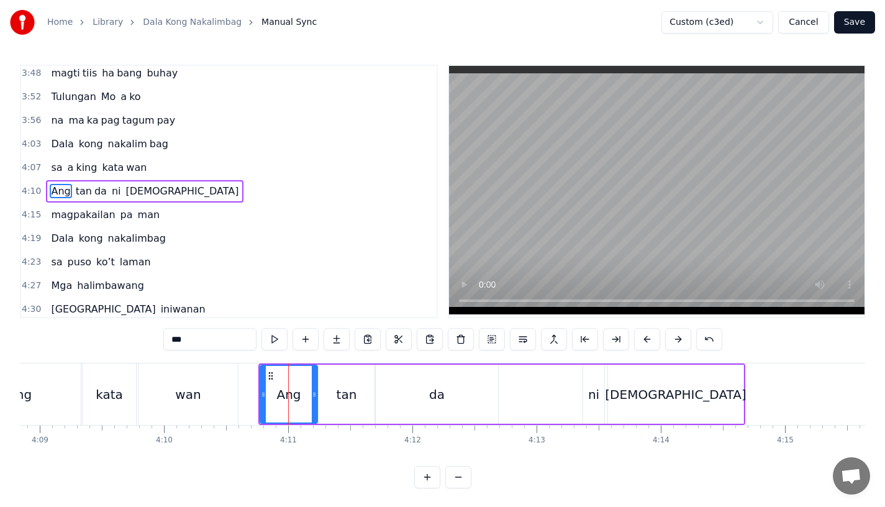
click at [339, 401] on div "tan" at bounding box center [347, 394] width 20 height 19
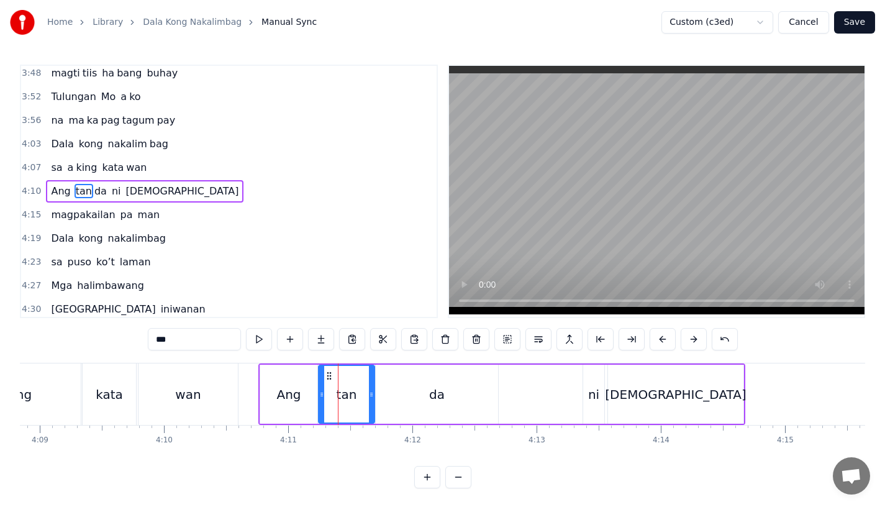
click at [222, 391] on div "wan" at bounding box center [187, 393] width 99 height 61
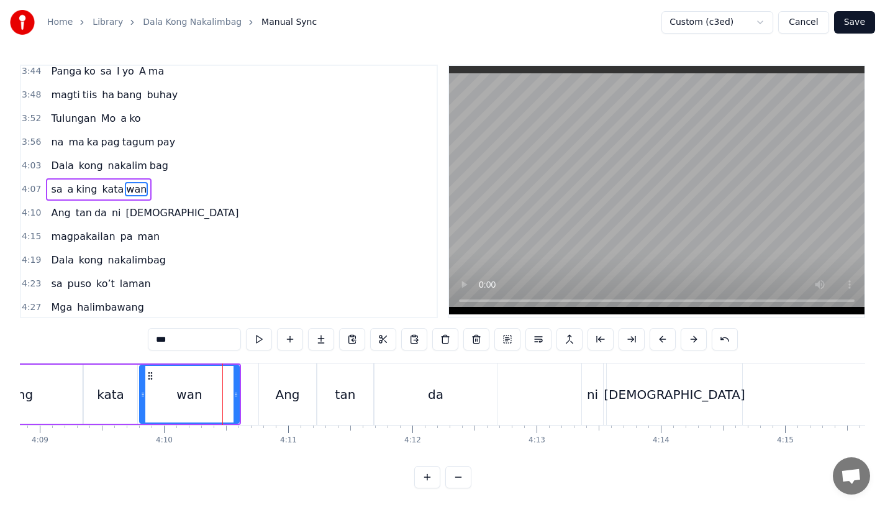
scroll to position [995, 0]
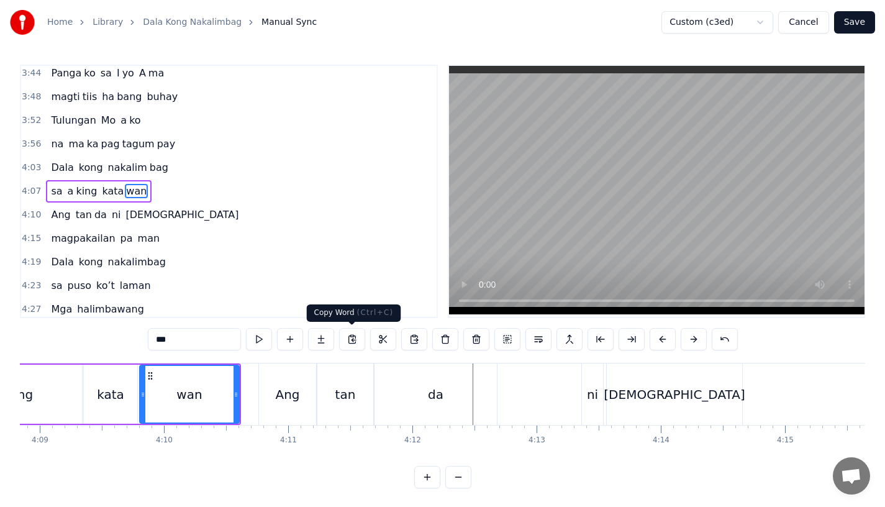
click at [230, 399] on div "wan" at bounding box center [189, 394] width 98 height 57
click at [239, 387] on div "wan" at bounding box center [189, 393] width 101 height 59
click at [274, 389] on div "Ang" at bounding box center [287, 393] width 57 height 61
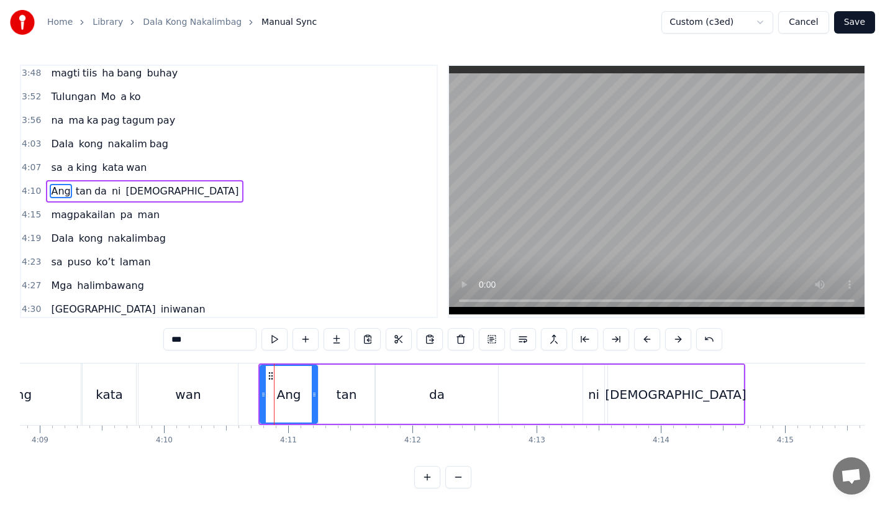
click at [228, 383] on div "wan" at bounding box center [187, 393] width 99 height 61
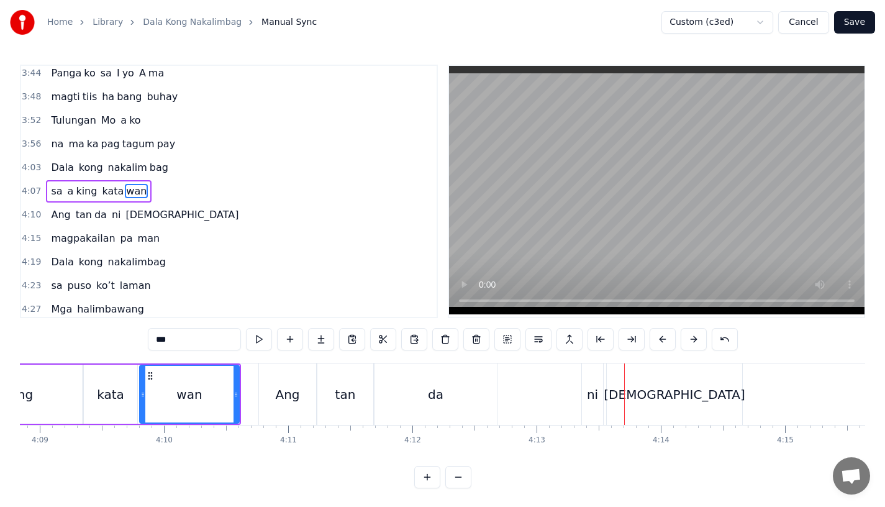
click at [593, 385] on div "ni" at bounding box center [592, 394] width 11 height 19
type input "**"
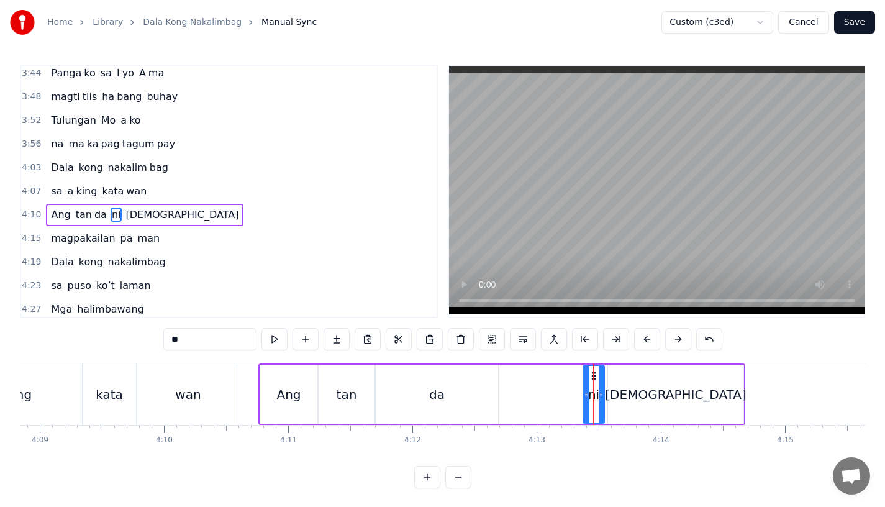
scroll to position [1019, 0]
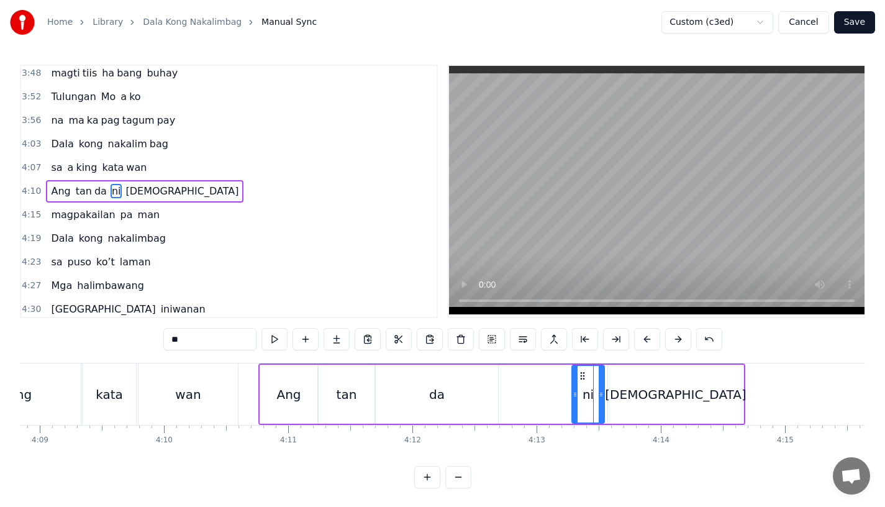
drag, startPoint x: 587, startPoint y: 397, endPoint x: 576, endPoint y: 399, distance: 11.9
click at [576, 399] on div at bounding box center [574, 394] width 5 height 57
click at [607, 396] on icon at bounding box center [604, 394] width 5 height 10
click at [646, 338] on button at bounding box center [647, 339] width 26 height 22
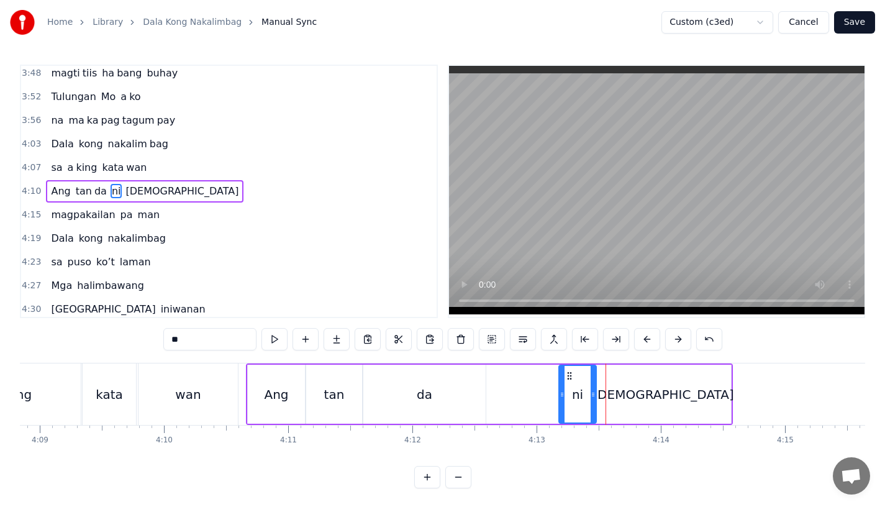
click at [646, 338] on button at bounding box center [647, 339] width 26 height 22
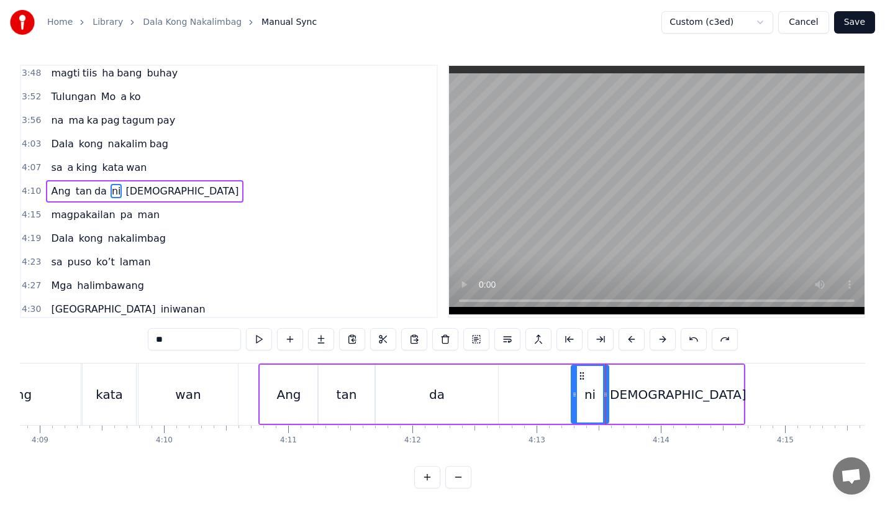
drag, startPoint x: 602, startPoint y: 402, endPoint x: 612, endPoint y: 402, distance: 9.9
click at [608, 402] on div at bounding box center [605, 394] width 5 height 57
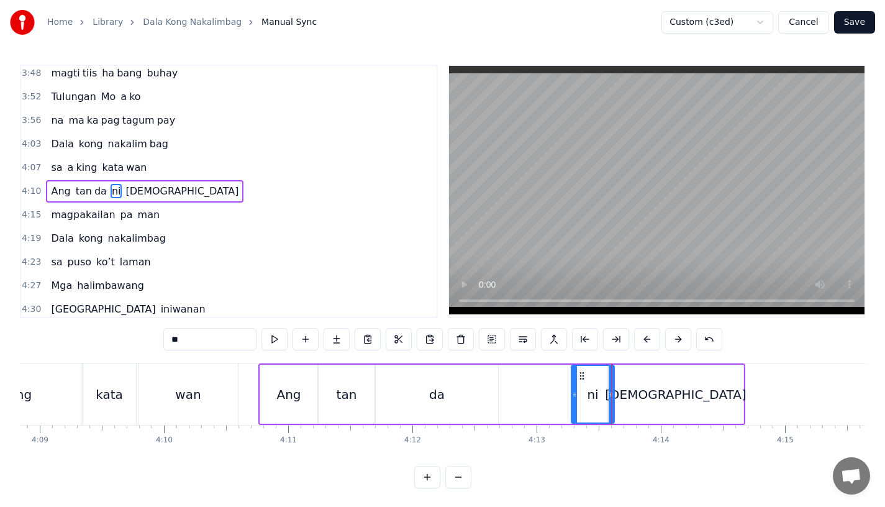
click at [641, 396] on div "[DEMOGRAPHIC_DATA]" at bounding box center [675, 393] width 135 height 59
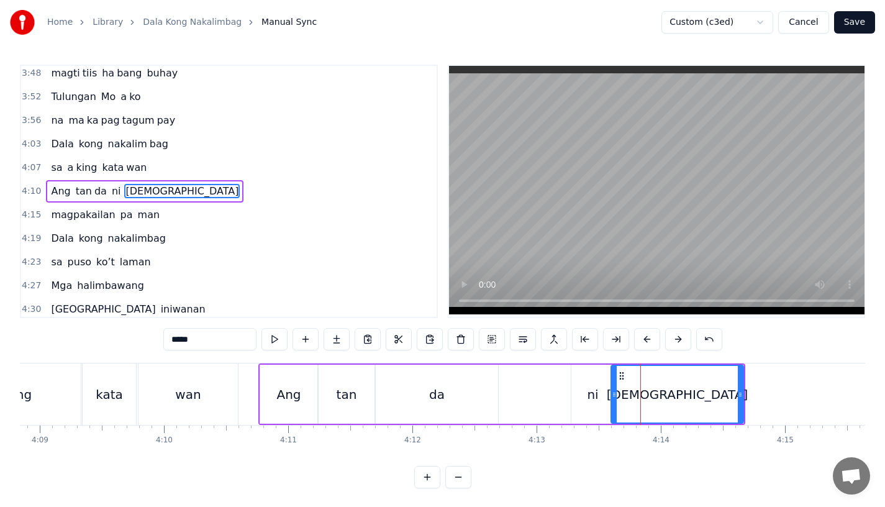
click at [612, 394] on icon at bounding box center [614, 394] width 5 height 10
click at [594, 397] on div "ni" at bounding box center [592, 394] width 11 height 19
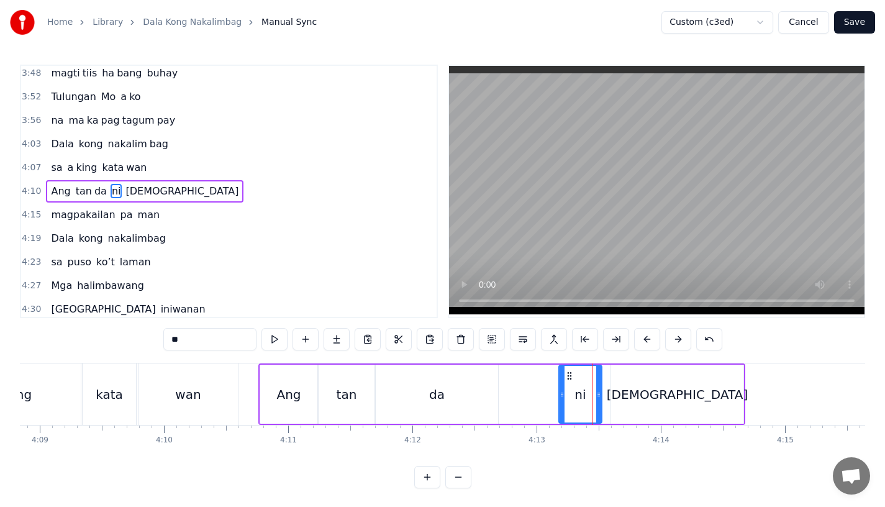
drag, startPoint x: 581, startPoint y: 371, endPoint x: 569, endPoint y: 373, distance: 12.5
click at [569, 373] on icon at bounding box center [569, 376] width 10 height 10
click at [657, 381] on div "[DEMOGRAPHIC_DATA]" at bounding box center [677, 393] width 132 height 59
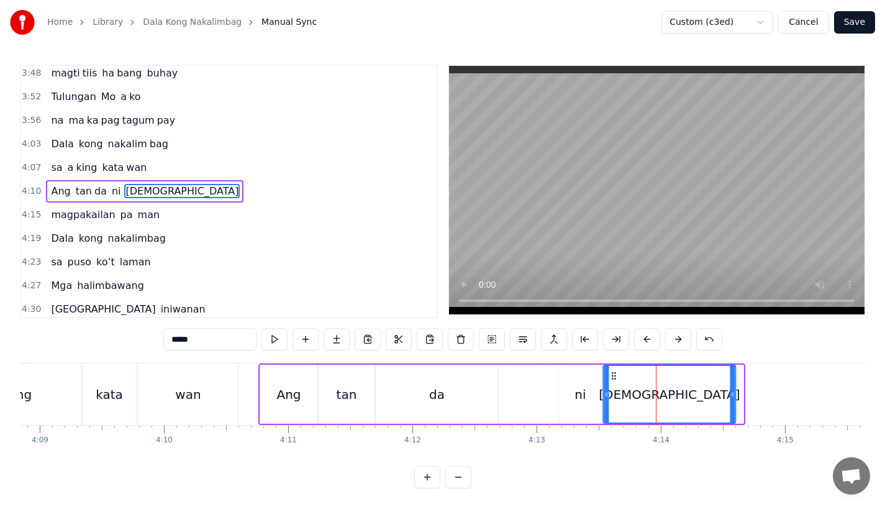
drag, startPoint x: 620, startPoint y: 371, endPoint x: 612, endPoint y: 371, distance: 8.1
click at [612, 371] on icon at bounding box center [613, 376] width 10 height 10
click at [486, 397] on div "da" at bounding box center [437, 393] width 122 height 59
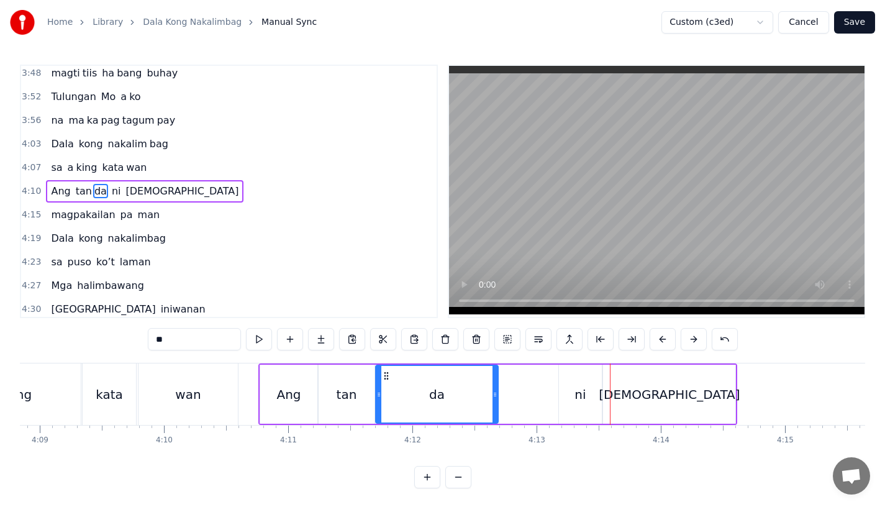
click at [582, 404] on div "ni" at bounding box center [580, 393] width 43 height 59
type input "**"
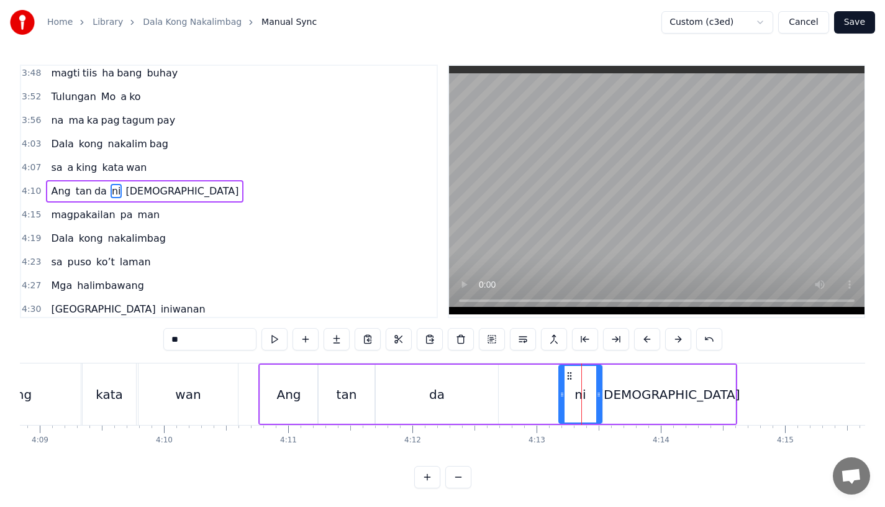
drag, startPoint x: 571, startPoint y: 369, endPoint x: 584, endPoint y: 371, distance: 13.1
click at [584, 371] on div "ni" at bounding box center [580, 394] width 42 height 57
drag, startPoint x: 567, startPoint y: 374, endPoint x: 581, endPoint y: 374, distance: 13.1
click at [581, 374] on icon at bounding box center [581, 376] width 10 height 10
click at [531, 387] on div "Ang tan da ni [DEMOGRAPHIC_DATA]" at bounding box center [497, 393] width 479 height 61
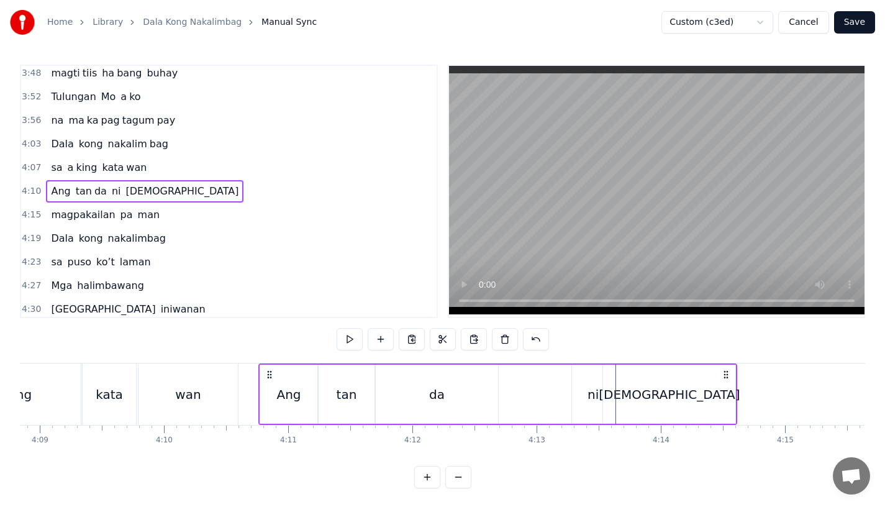
click at [599, 381] on div "ni" at bounding box center [593, 393] width 43 height 59
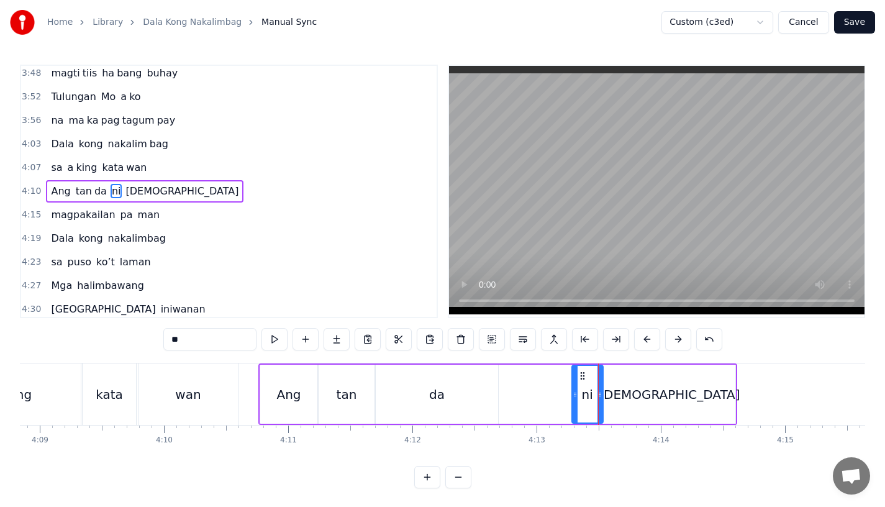
drag, startPoint x: 612, startPoint y: 393, endPoint x: 600, endPoint y: 396, distance: 12.2
click at [600, 396] on icon at bounding box center [599, 394] width 5 height 10
click at [540, 392] on div "Ang tan da ni [DEMOGRAPHIC_DATA]" at bounding box center [497, 393] width 479 height 61
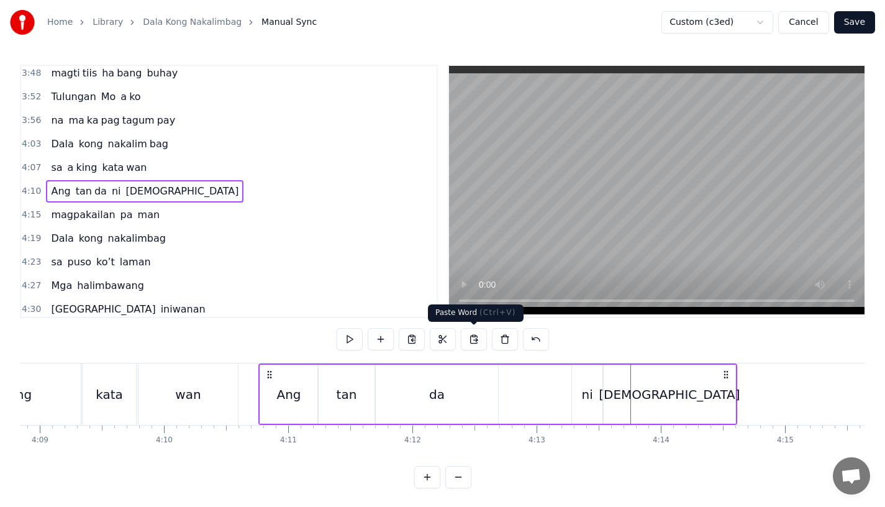
click at [503, 409] on div "Ang tan da ni [DEMOGRAPHIC_DATA]" at bounding box center [497, 393] width 479 height 61
click at [587, 386] on div "ni" at bounding box center [586, 394] width 11 height 19
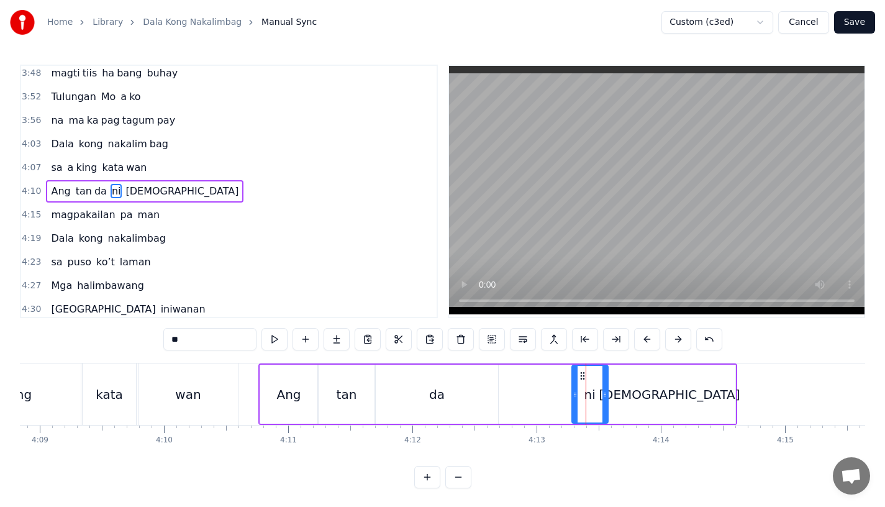
click at [605, 397] on icon at bounding box center [604, 394] width 5 height 10
click at [582, 374] on icon at bounding box center [584, 376] width 10 height 10
click at [638, 387] on div "[DEMOGRAPHIC_DATA]" at bounding box center [669, 393] width 132 height 59
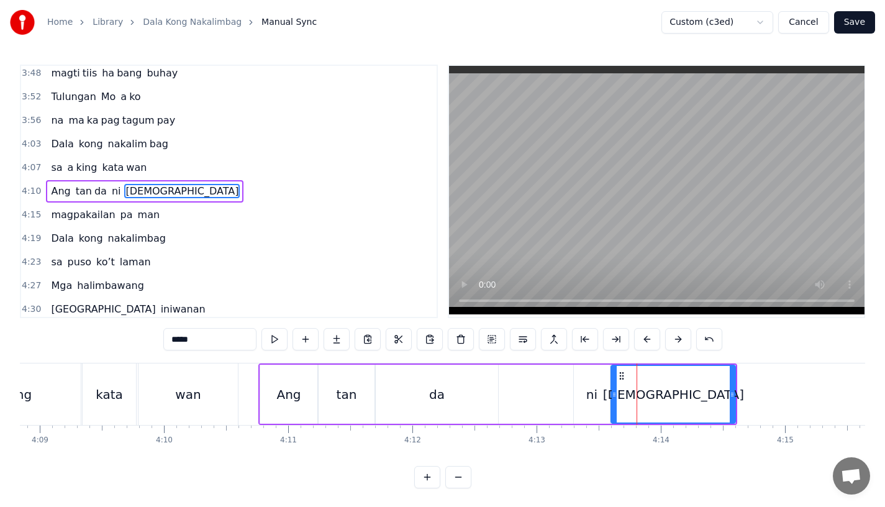
drag, startPoint x: 604, startPoint y: 396, endPoint x: 612, endPoint y: 396, distance: 8.1
click at [612, 396] on icon at bounding box center [614, 394] width 5 height 10
click at [487, 396] on div "da" at bounding box center [437, 393] width 122 height 59
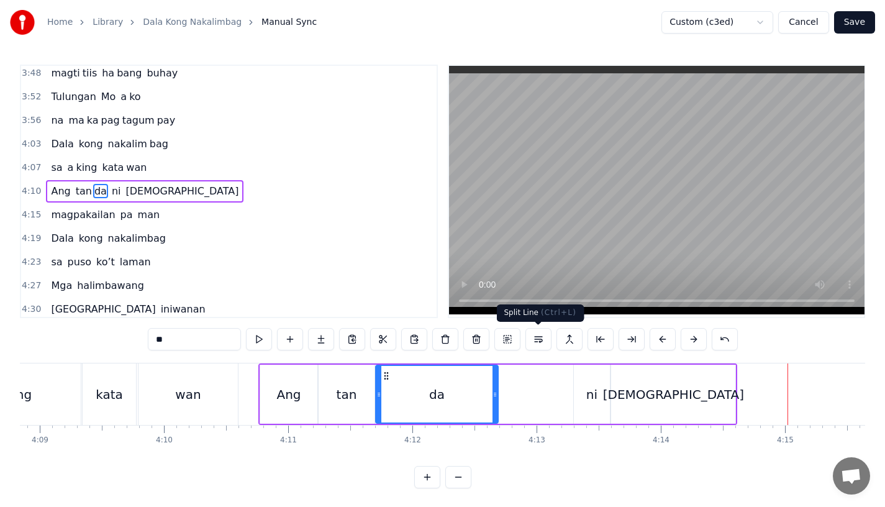
click at [692, 417] on div "[DEMOGRAPHIC_DATA]" at bounding box center [673, 393] width 124 height 59
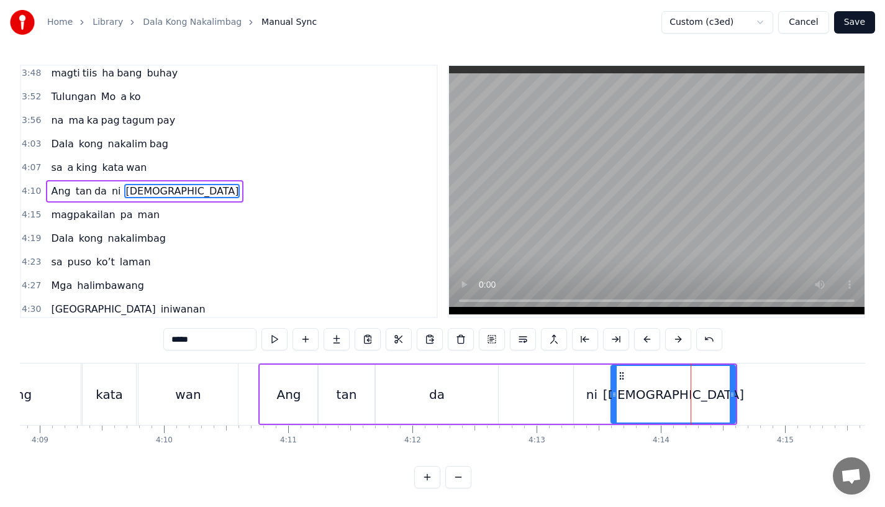
click at [735, 398] on div "[DEMOGRAPHIC_DATA]" at bounding box center [672, 393] width 125 height 59
drag, startPoint x: 733, startPoint y: 400, endPoint x: 761, endPoint y: 400, distance: 27.9
click at [761, 400] on div at bounding box center [759, 394] width 5 height 57
click at [594, 391] on div "ni" at bounding box center [591, 394] width 11 height 19
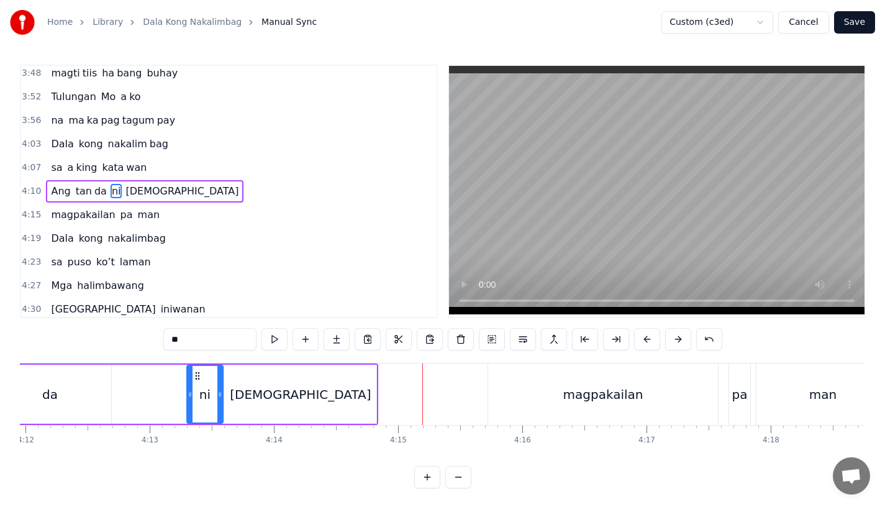
scroll to position [0, 31185]
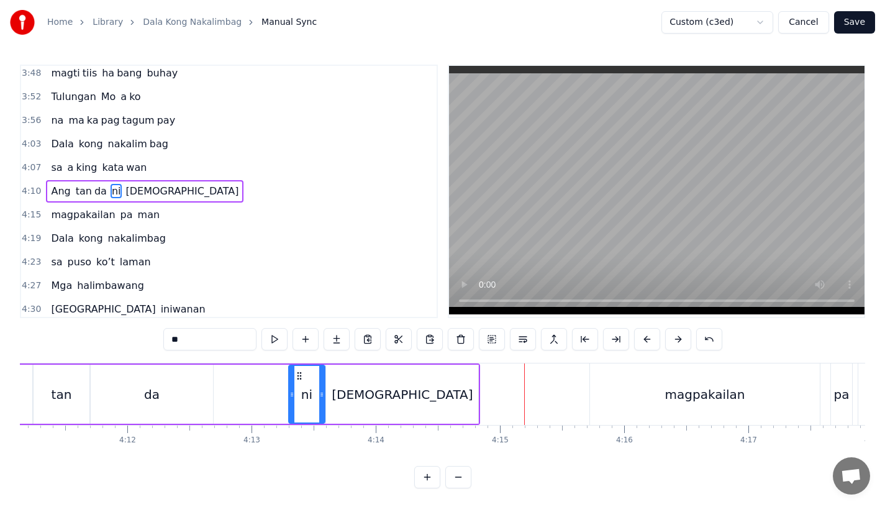
click at [446, 396] on div "[DEMOGRAPHIC_DATA]" at bounding box center [402, 393] width 152 height 59
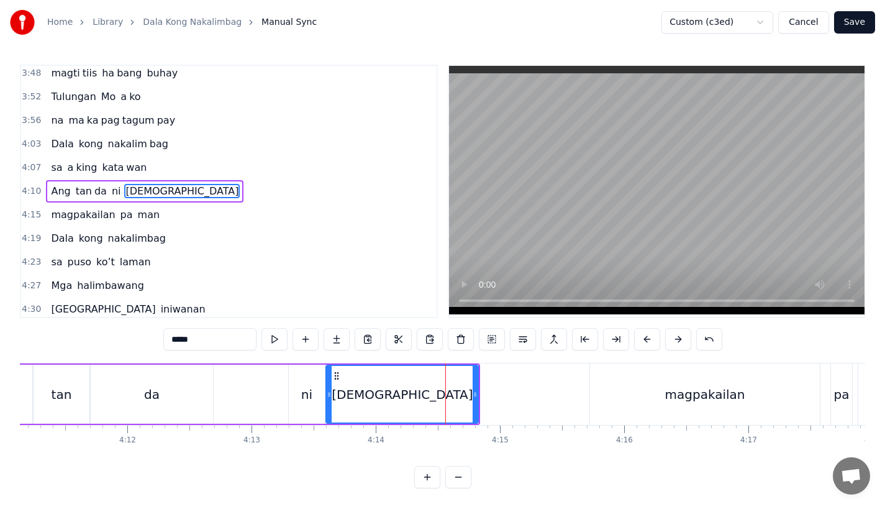
click at [476, 394] on circle at bounding box center [476, 394] width 1 height 1
click at [460, 394] on div "[DEMOGRAPHIC_DATA]" at bounding box center [401, 394] width 148 height 57
click at [648, 400] on div "magpakailan" at bounding box center [705, 393] width 230 height 61
type input "**********"
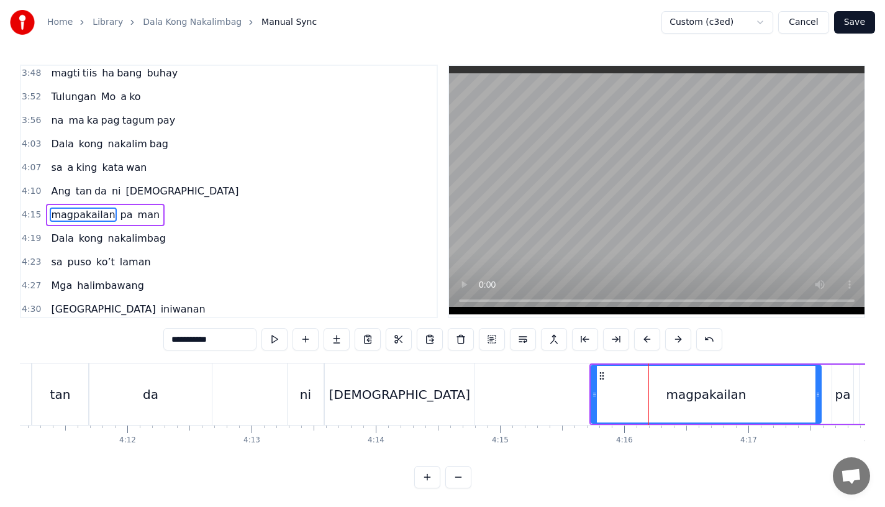
scroll to position [1042, 0]
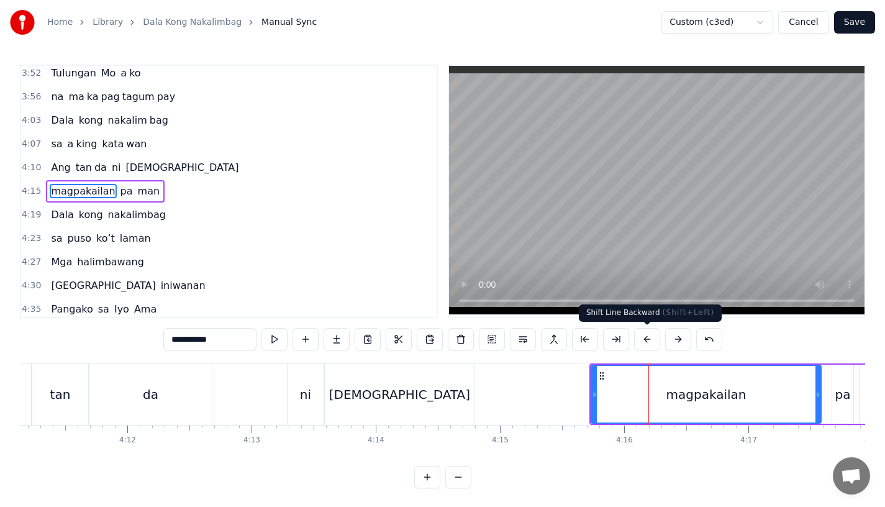
click at [646, 340] on button at bounding box center [647, 339] width 26 height 22
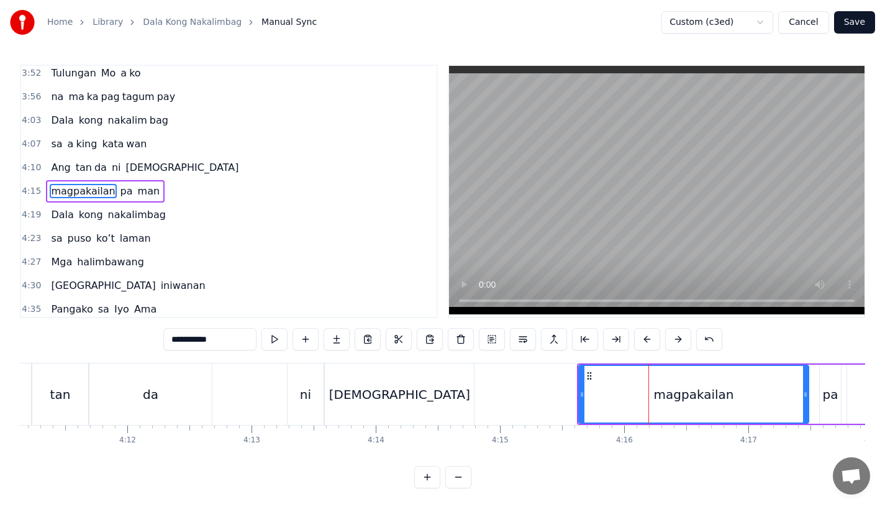
click at [646, 340] on button at bounding box center [647, 339] width 26 height 22
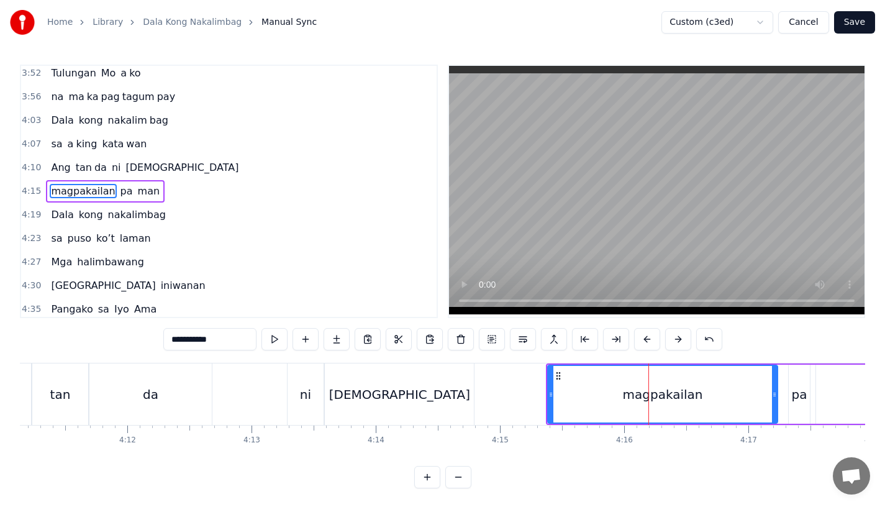
click at [646, 340] on button at bounding box center [647, 339] width 26 height 22
click at [685, 337] on button at bounding box center [678, 339] width 26 height 22
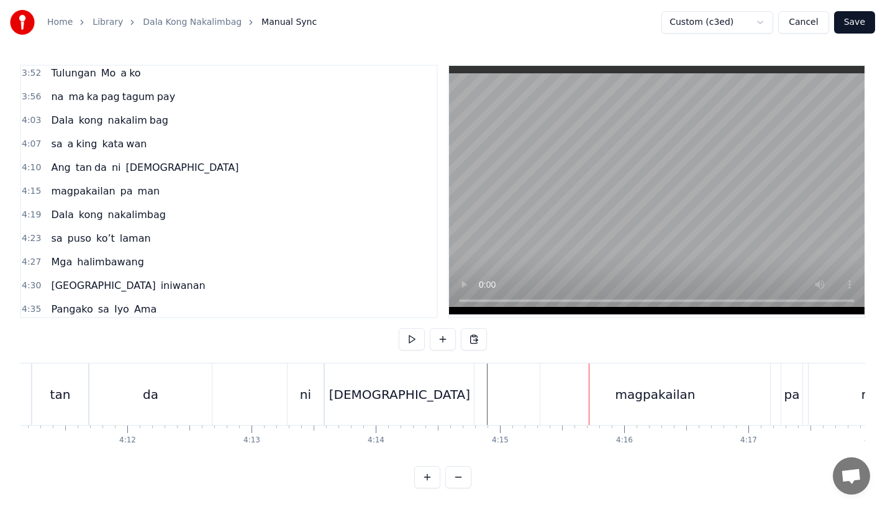
click at [579, 400] on div "magpakailan" at bounding box center [655, 393] width 230 height 61
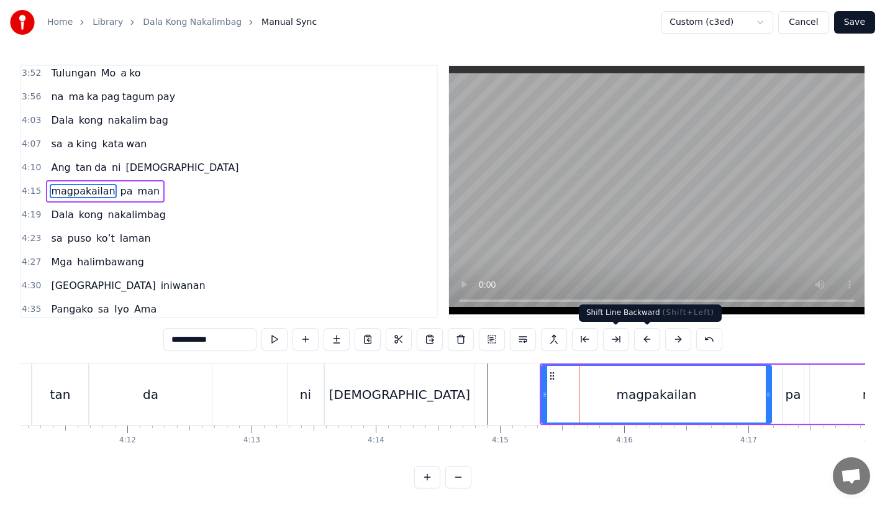
click at [677, 336] on button at bounding box center [678, 339] width 26 height 22
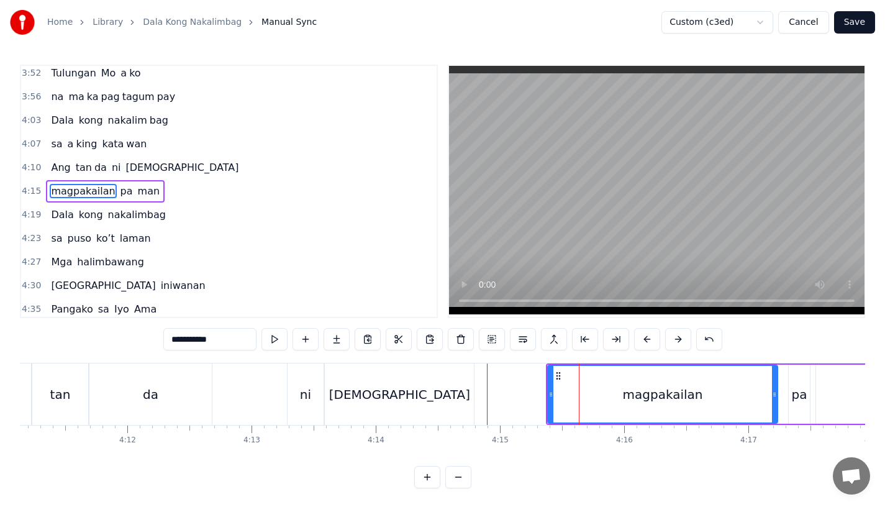
click at [665, 328] on button at bounding box center [678, 339] width 26 height 22
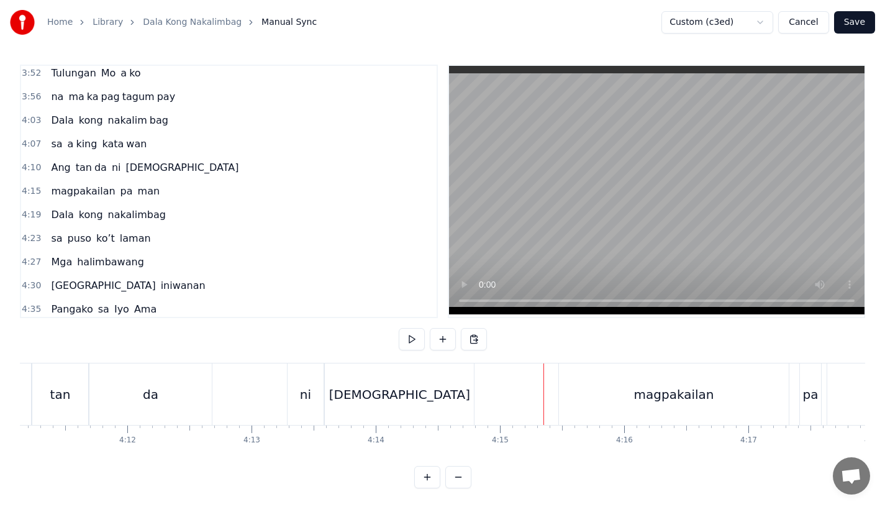
click at [595, 394] on div "magpakailan" at bounding box center [674, 393] width 230 height 61
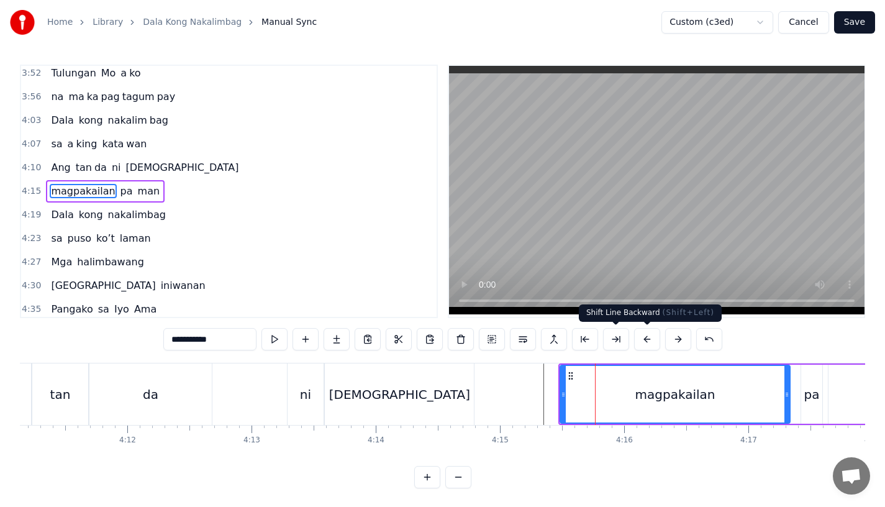
click at [643, 344] on button at bounding box center [647, 339] width 26 height 22
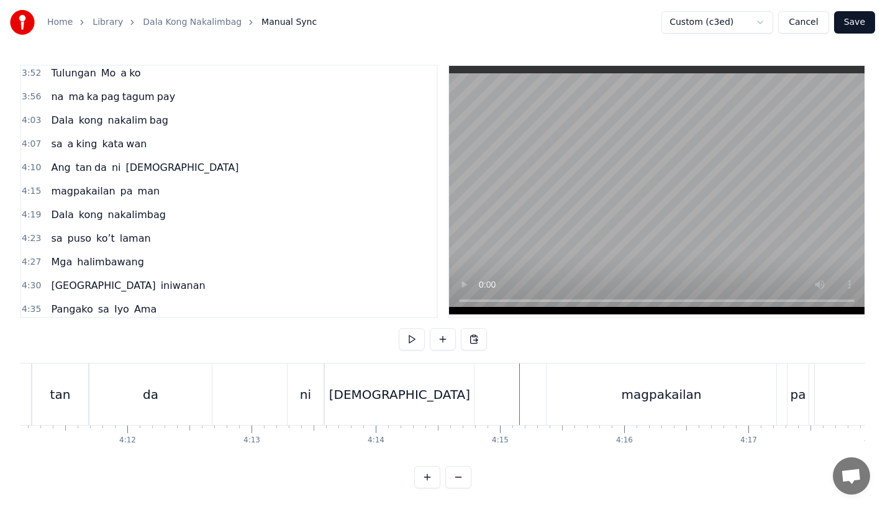
click at [576, 384] on div "magpakailan" at bounding box center [661, 393] width 230 height 61
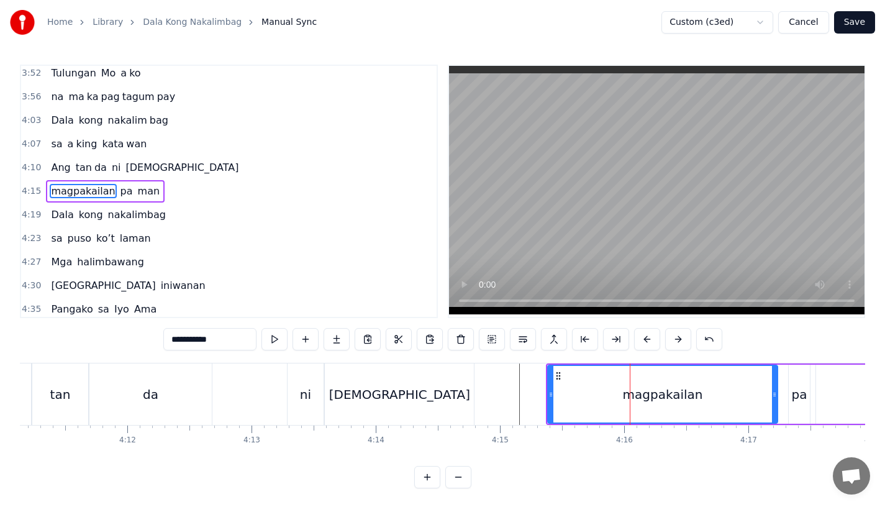
click at [588, 397] on div "magpakailan" at bounding box center [662, 394] width 228 height 57
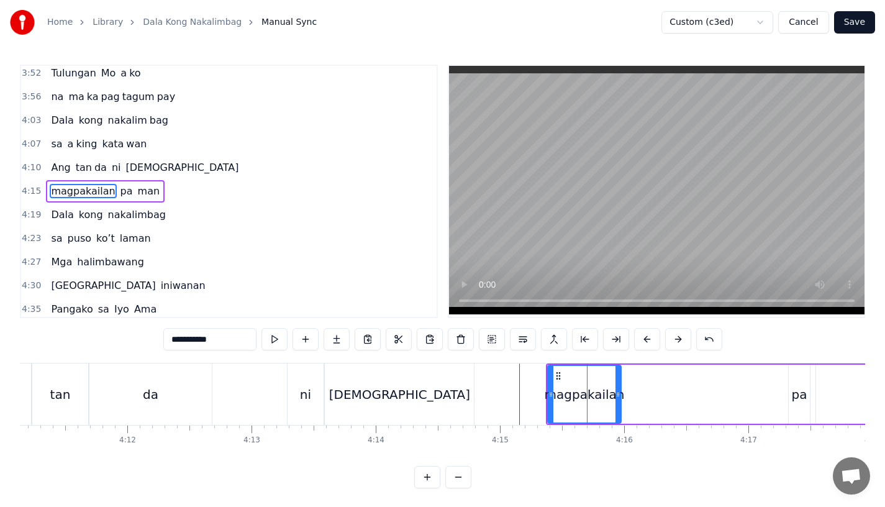
drag, startPoint x: 775, startPoint y: 391, endPoint x: 619, endPoint y: 394, distance: 156.5
click at [619, 394] on icon at bounding box center [617, 394] width 5 height 10
drag, startPoint x: 198, startPoint y: 334, endPoint x: 293, endPoint y: 334, distance: 95.0
click at [293, 334] on div "**********" at bounding box center [442, 339] width 559 height 22
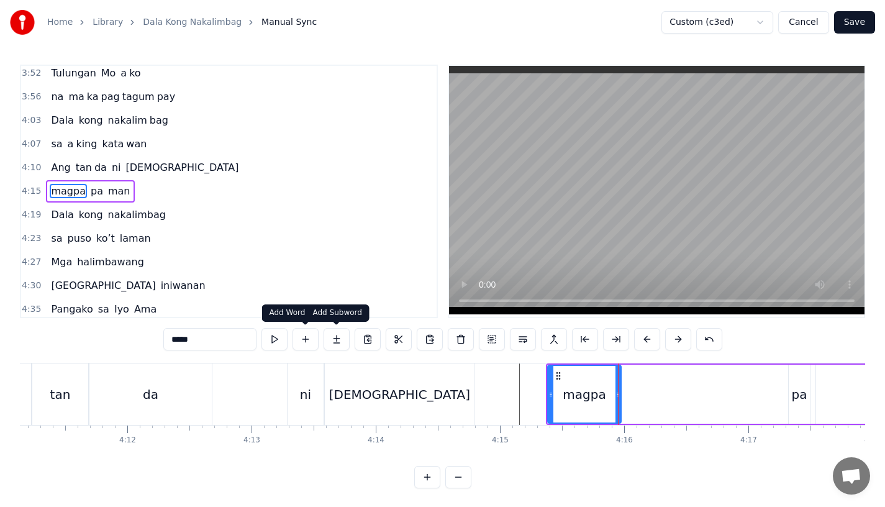
type input "*****"
click at [337, 338] on button at bounding box center [336, 339] width 26 height 22
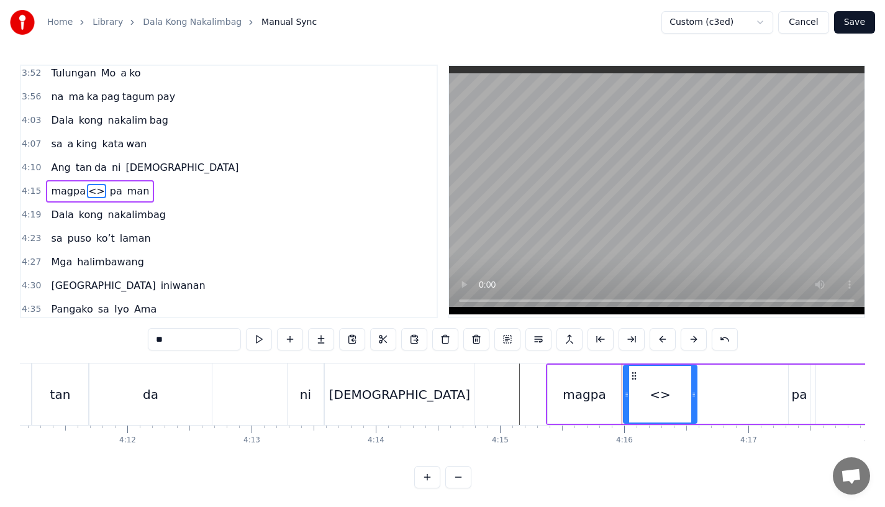
drag, startPoint x: 174, startPoint y: 335, endPoint x: 113, endPoint y: 333, distance: 61.5
click at [114, 334] on div "0:15 Pagsubok ay dumara ting, 0:19 sapin- saping kapang lawan 0:23 Puso’y ibig …" at bounding box center [442, 276] width 845 height 423
paste input "****"
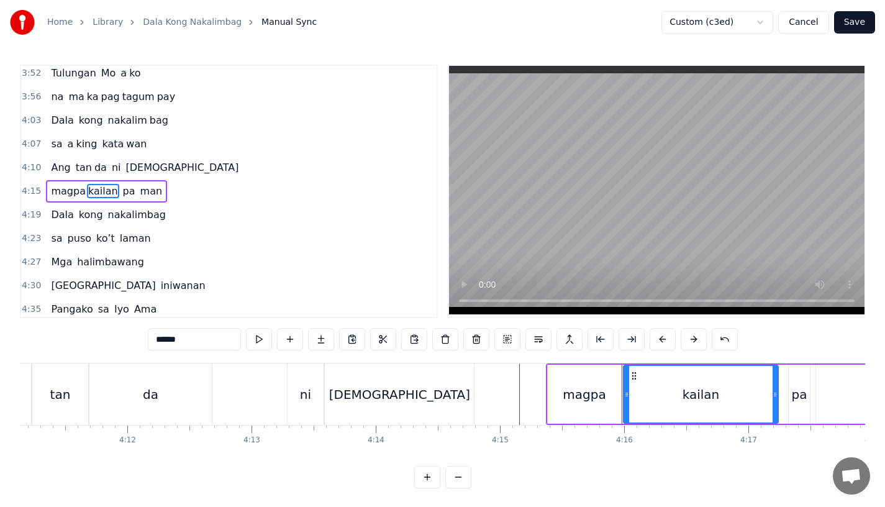
drag, startPoint x: 692, startPoint y: 392, endPoint x: 775, endPoint y: 396, distance: 83.3
click at [776, 396] on icon at bounding box center [774, 394] width 5 height 10
click at [801, 396] on div "pa" at bounding box center [800, 394] width 16 height 19
type input "**"
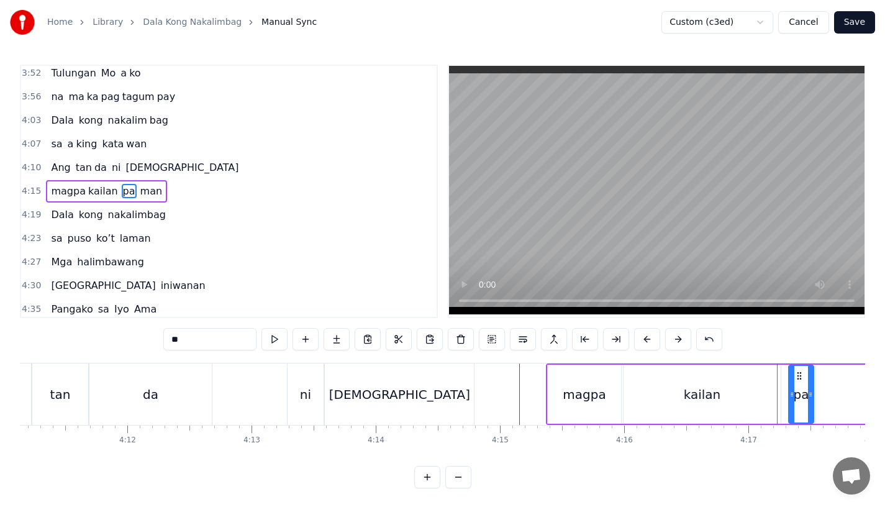
click at [813, 396] on icon at bounding box center [810, 394] width 5 height 10
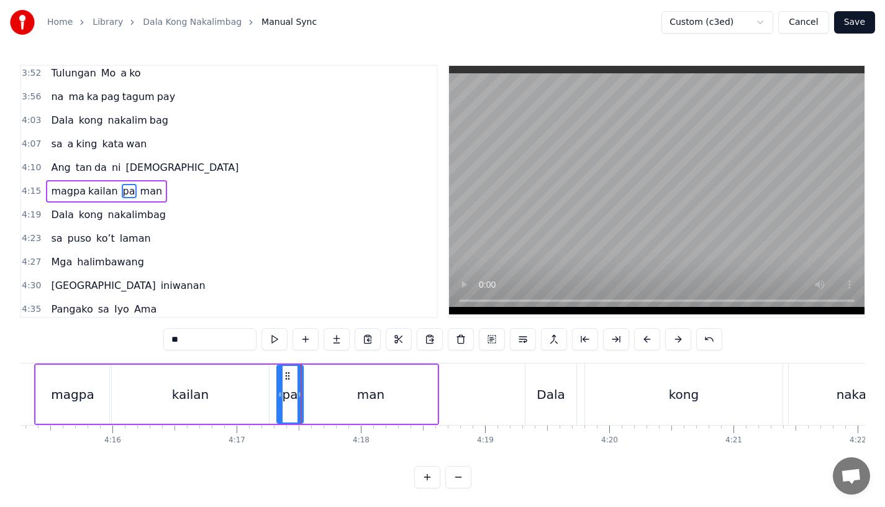
scroll to position [0, 31590]
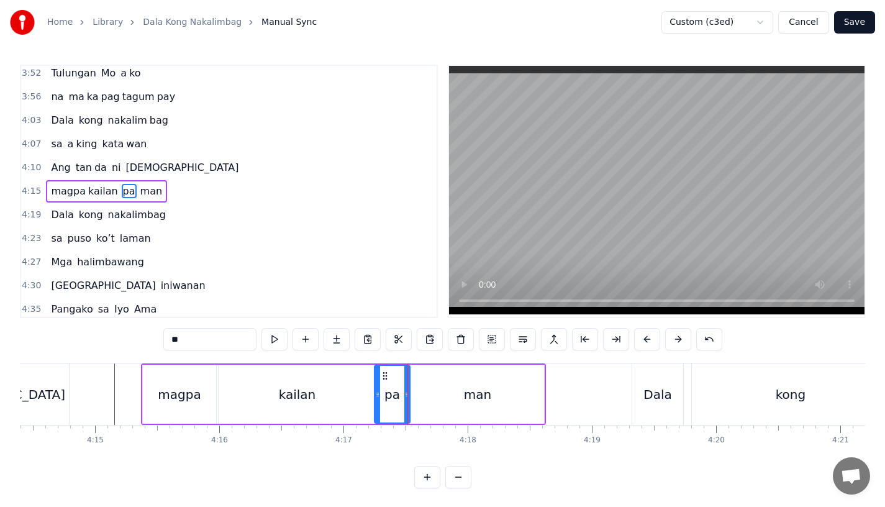
drag, startPoint x: 387, startPoint y: 397, endPoint x: 378, endPoint y: 397, distance: 9.3
click at [378, 397] on icon at bounding box center [377, 394] width 5 height 10
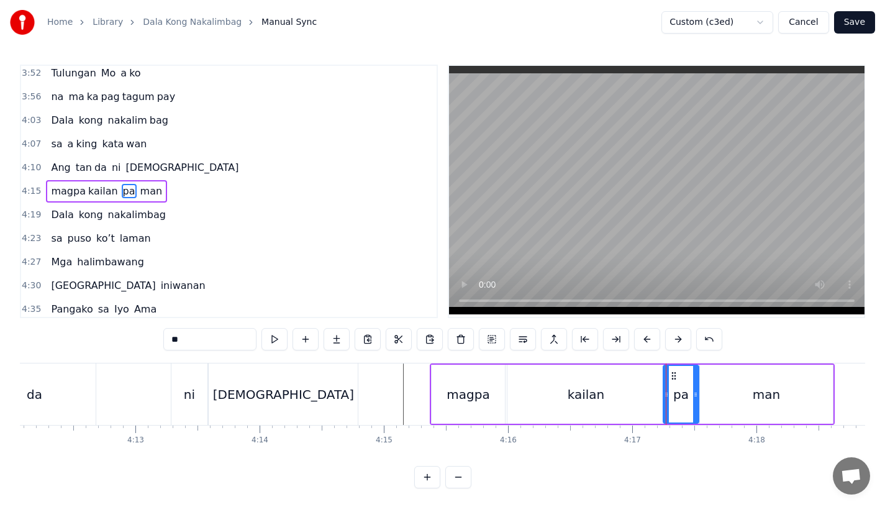
scroll to position [0, 31270]
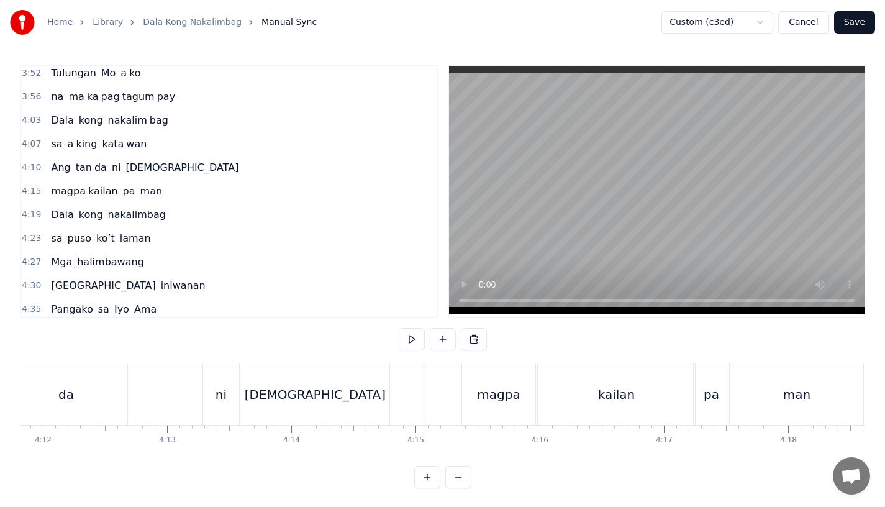
click at [340, 376] on div "[DEMOGRAPHIC_DATA]" at bounding box center [314, 393] width 149 height 61
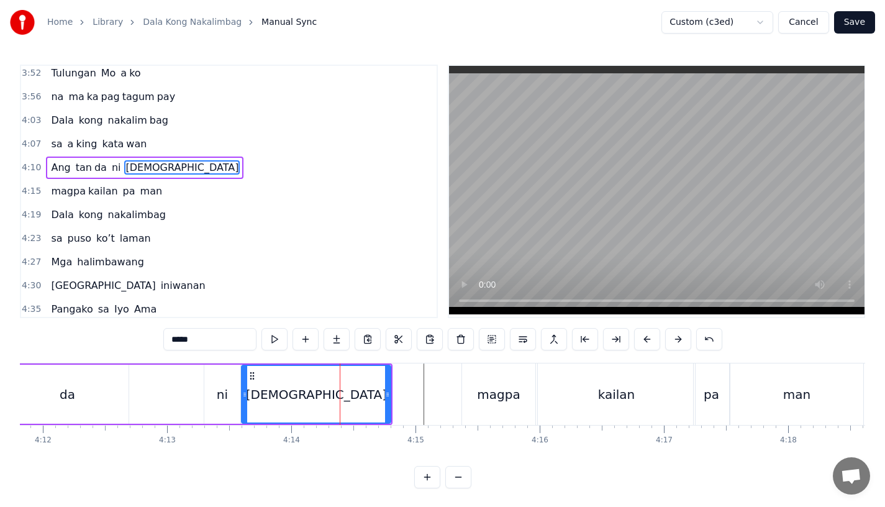
scroll to position [1019, 0]
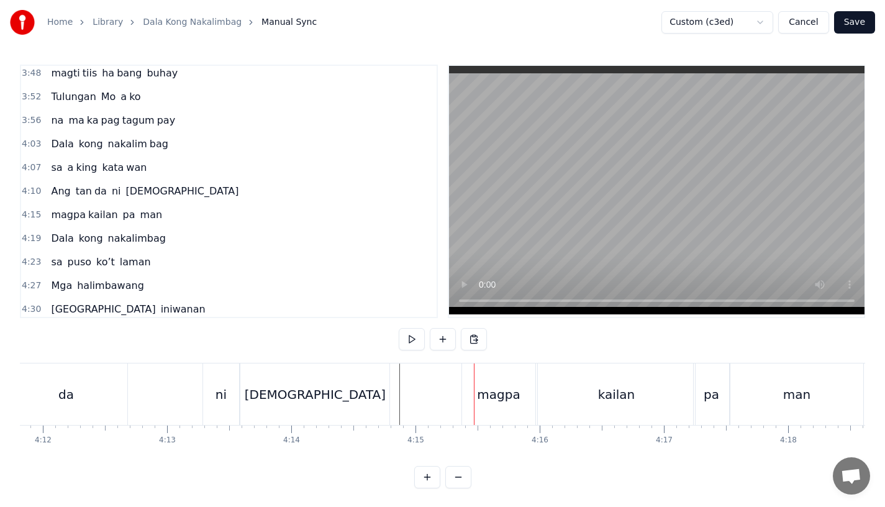
click at [496, 407] on div "magpa" at bounding box center [498, 393] width 73 height 61
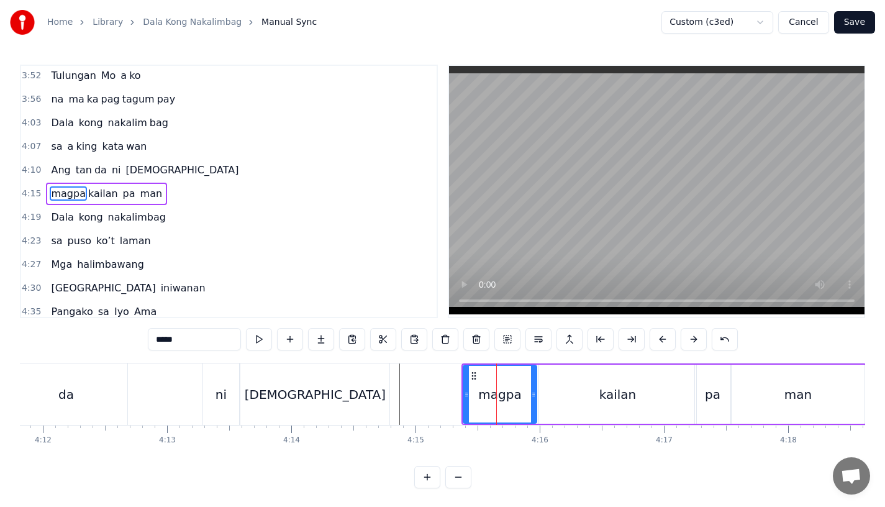
scroll to position [1042, 0]
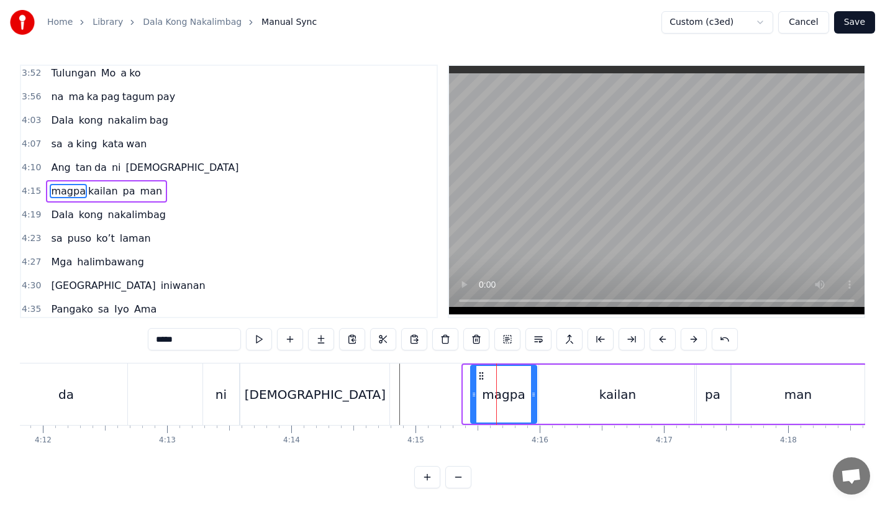
drag, startPoint x: 468, startPoint y: 395, endPoint x: 478, endPoint y: 395, distance: 9.9
click at [476, 395] on icon at bounding box center [473, 394] width 5 height 10
click at [370, 380] on div "[DEMOGRAPHIC_DATA]" at bounding box center [314, 393] width 149 height 61
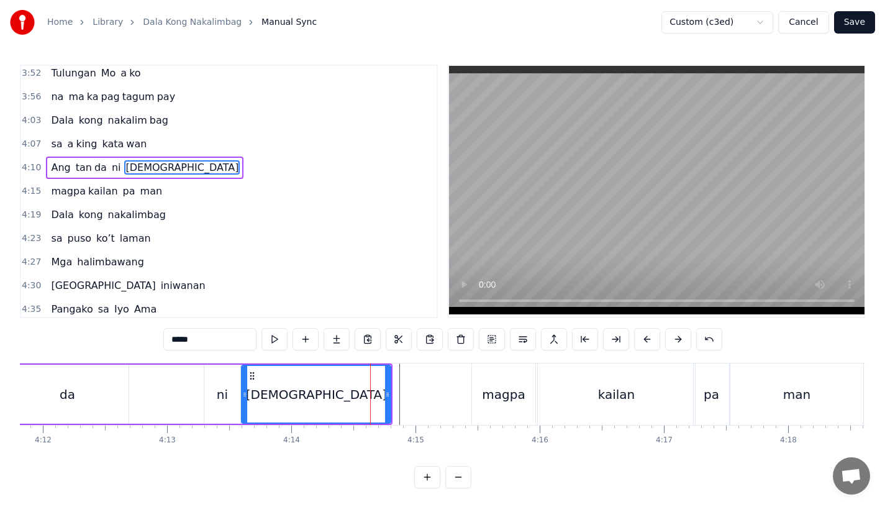
scroll to position [1019, 0]
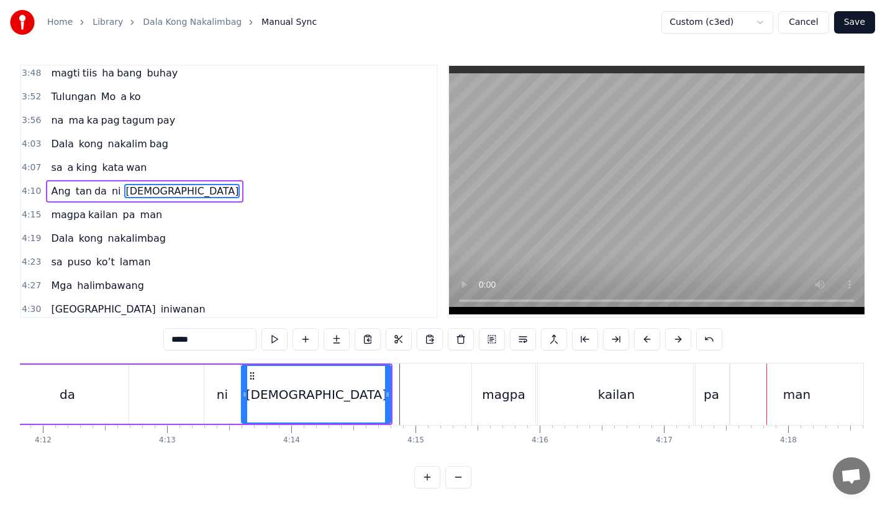
click at [720, 396] on div "pa" at bounding box center [711, 393] width 35 height 61
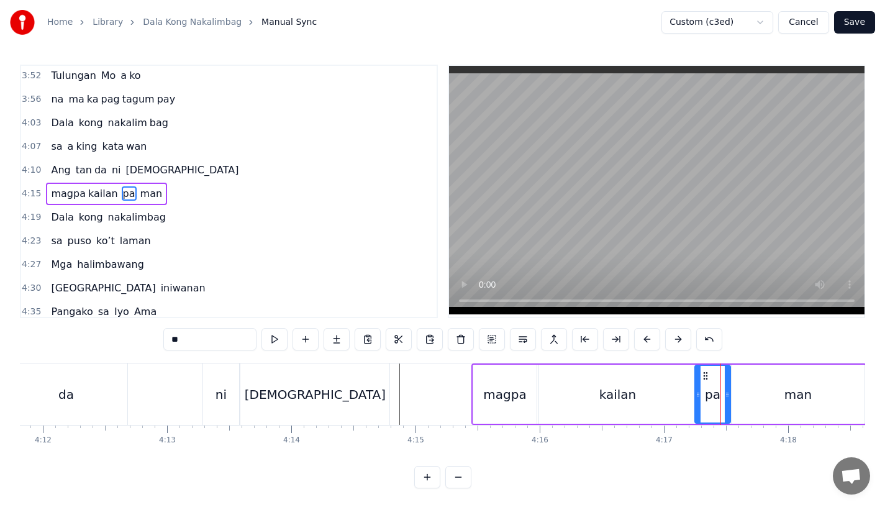
scroll to position [1042, 0]
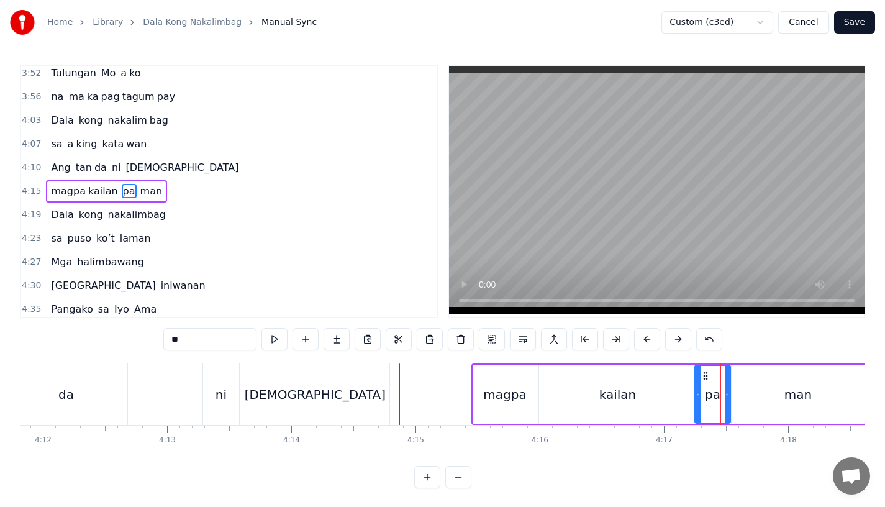
click at [639, 405] on div "kailan" at bounding box center [617, 393] width 157 height 59
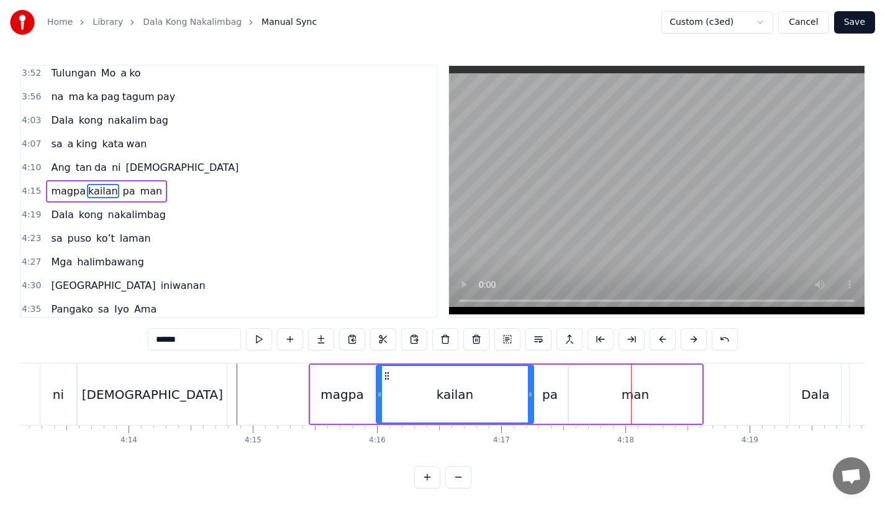
scroll to position [0, 31479]
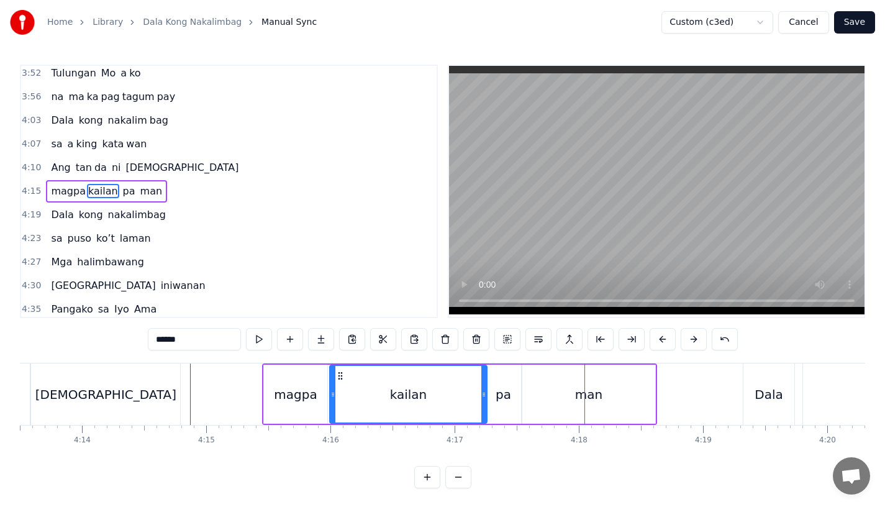
click at [611, 396] on div "man" at bounding box center [588, 393] width 133 height 59
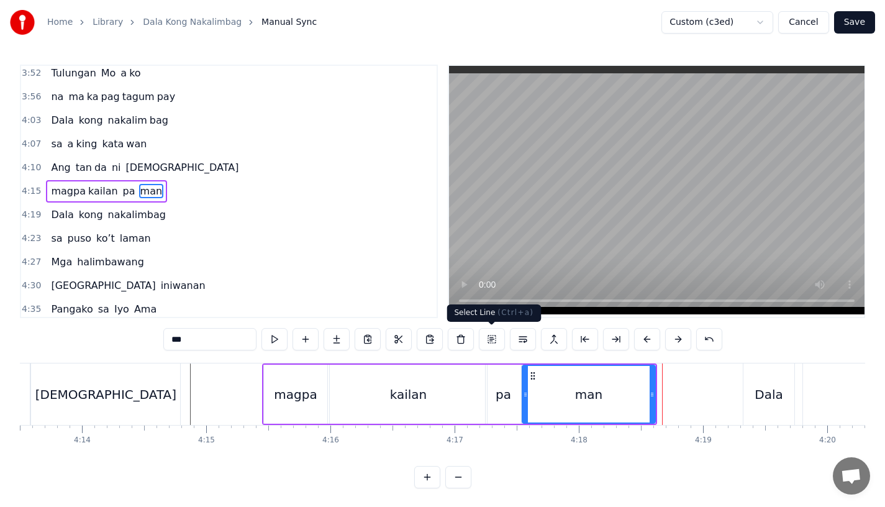
click at [476, 412] on div "kailan" at bounding box center [408, 393] width 157 height 59
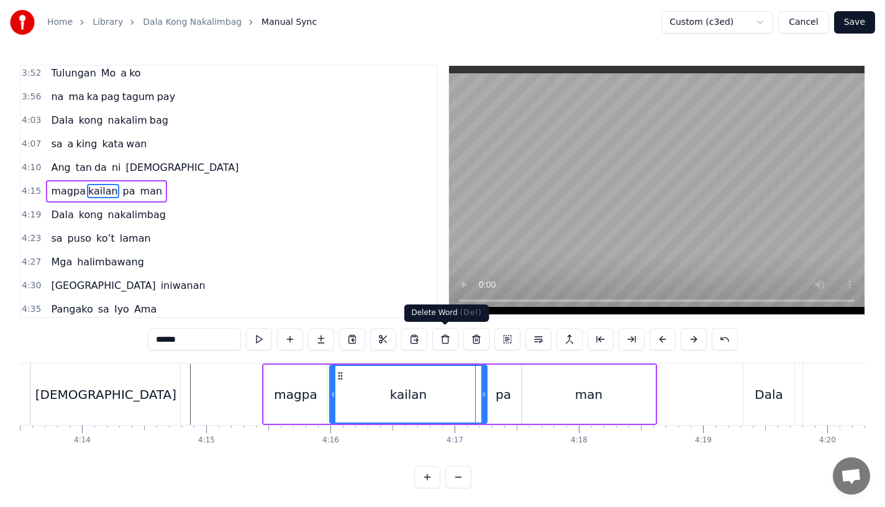
click at [448, 278] on div at bounding box center [657, 191] width 418 height 253
click at [579, 436] on div "4:18" at bounding box center [579, 440] width 17 height 10
click at [607, 382] on div "man" at bounding box center [588, 393] width 133 height 59
type input "***"
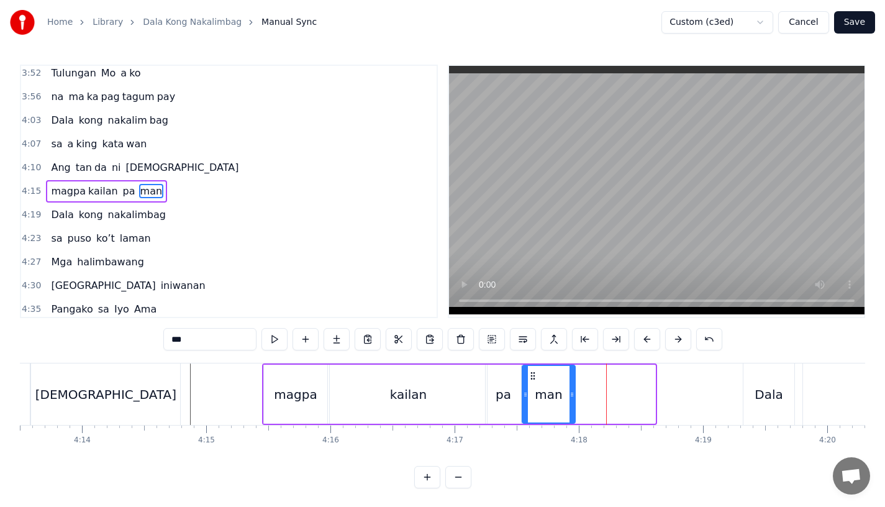
drag, startPoint x: 653, startPoint y: 389, endPoint x: 573, endPoint y: 390, distance: 80.1
click at [573, 390] on icon at bounding box center [571, 394] width 5 height 10
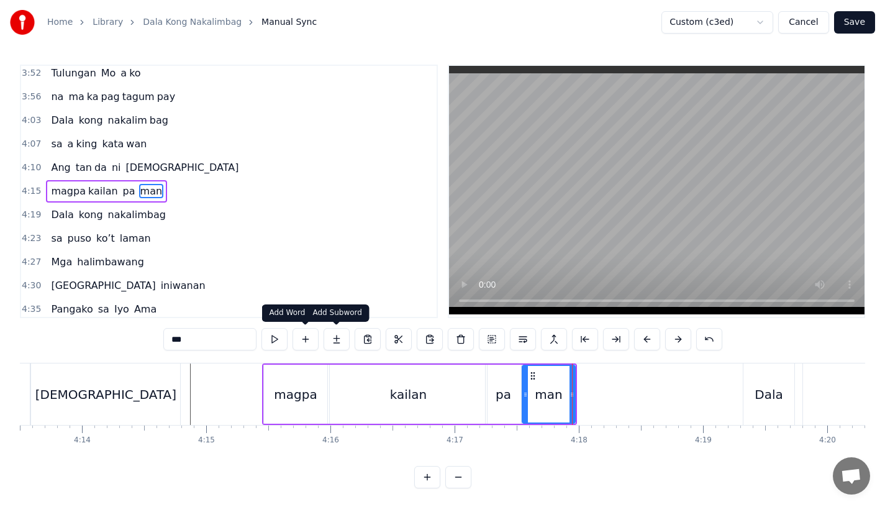
click at [327, 341] on button at bounding box center [336, 339] width 26 height 22
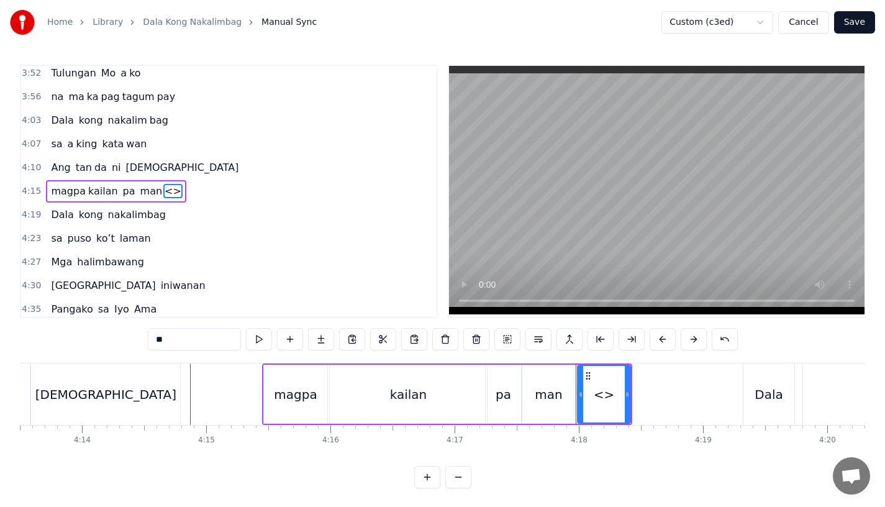
drag, startPoint x: 194, startPoint y: 342, endPoint x: 70, endPoint y: 342, distance: 123.6
click at [70, 342] on div "0:15 Pagsubok ay dumara ting, 0:19 sapin- saping kapang lawan 0:23 Puso’y ibig …" at bounding box center [442, 276] width 845 height 423
drag, startPoint x: 626, startPoint y: 400, endPoint x: 673, endPoint y: 399, distance: 47.2
click at [673, 399] on div at bounding box center [671, 394] width 5 height 57
click at [551, 414] on div "man" at bounding box center [548, 393] width 53 height 59
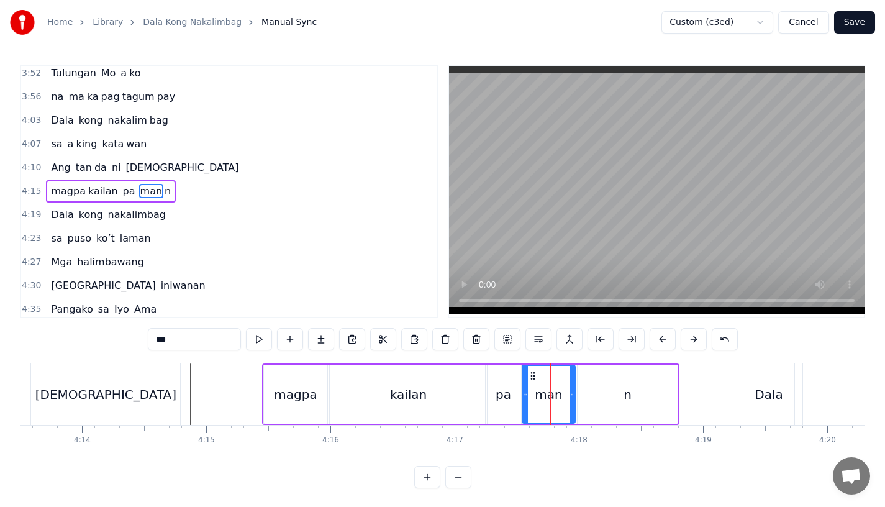
click at [207, 338] on input "***" at bounding box center [194, 339] width 93 height 22
click at [523, 377] on div "ma" at bounding box center [549, 393] width 54 height 59
click at [757, 406] on div "Dala" at bounding box center [768, 393] width 51 height 61
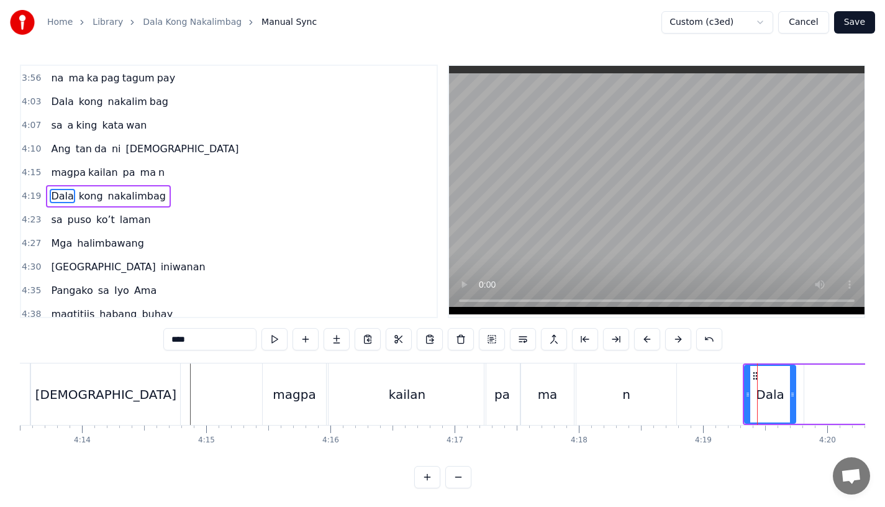
scroll to position [1066, 0]
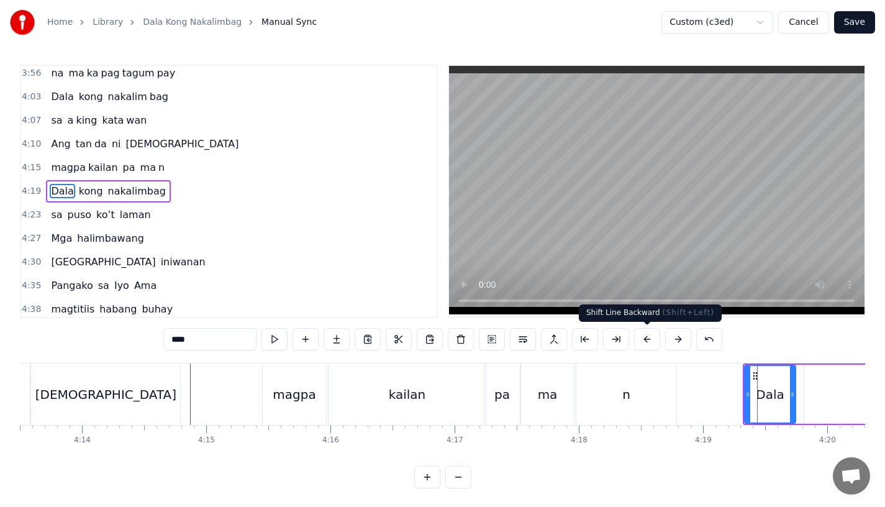
click at [649, 339] on button at bounding box center [647, 339] width 26 height 22
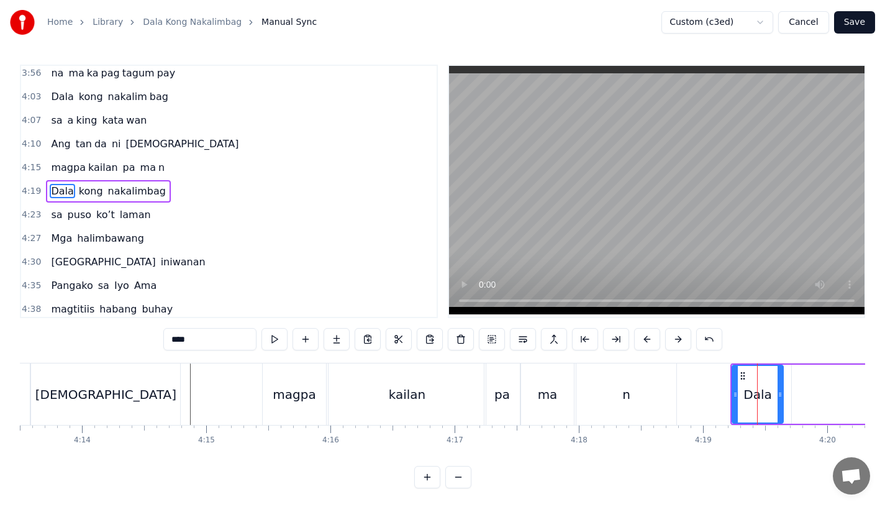
click at [649, 339] on button at bounding box center [647, 339] width 26 height 22
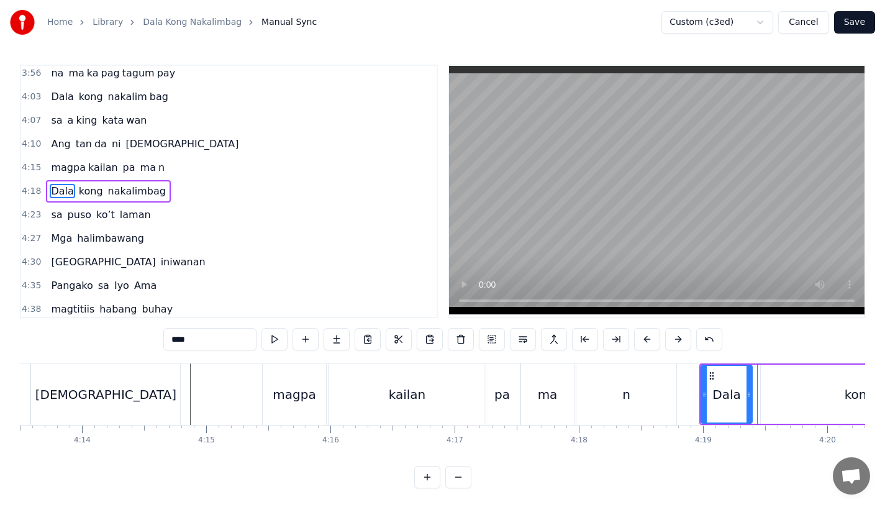
click at [649, 339] on button at bounding box center [647, 339] width 26 height 22
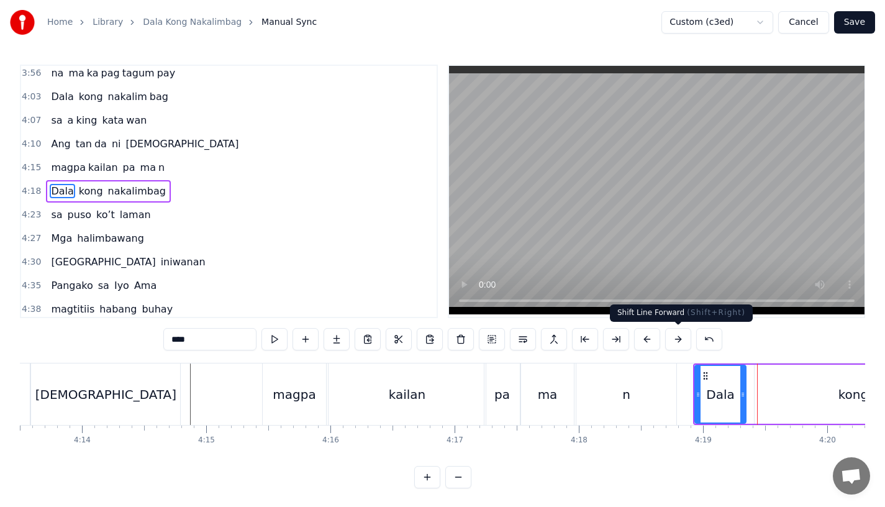
click at [676, 338] on button at bounding box center [678, 339] width 26 height 22
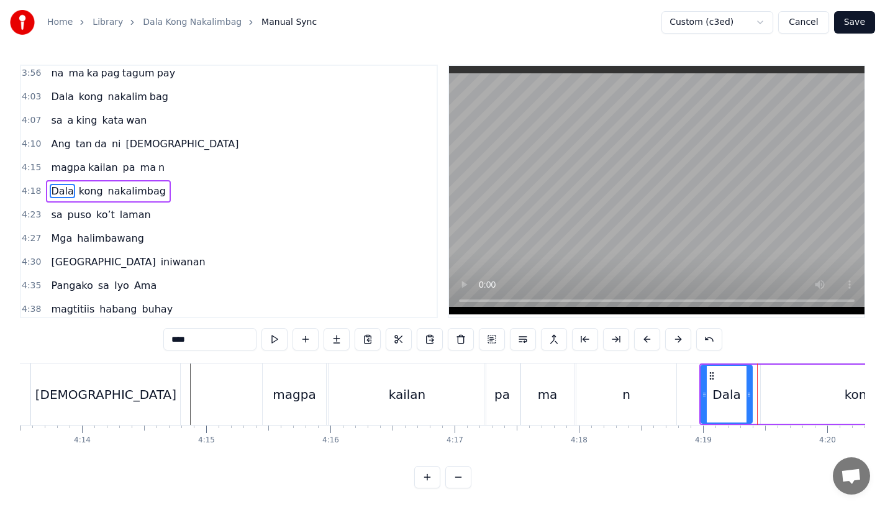
click at [620, 411] on div "n" at bounding box center [626, 393] width 100 height 61
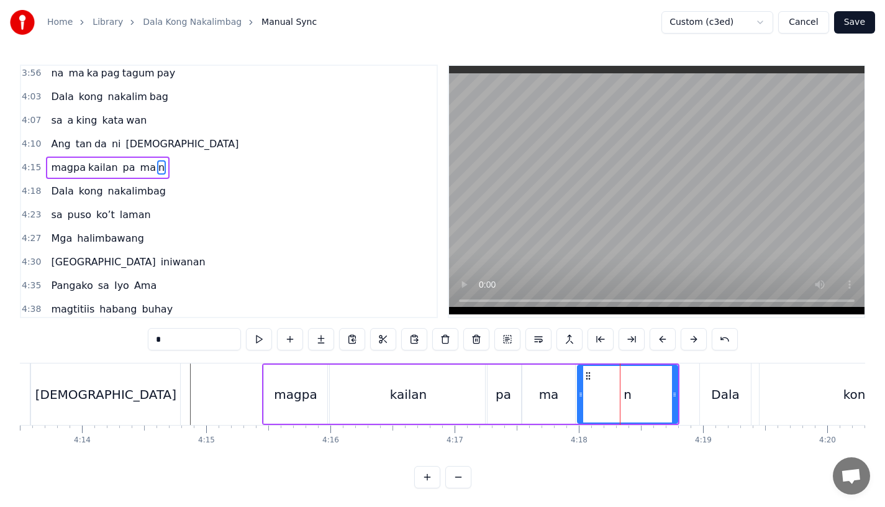
scroll to position [1042, 0]
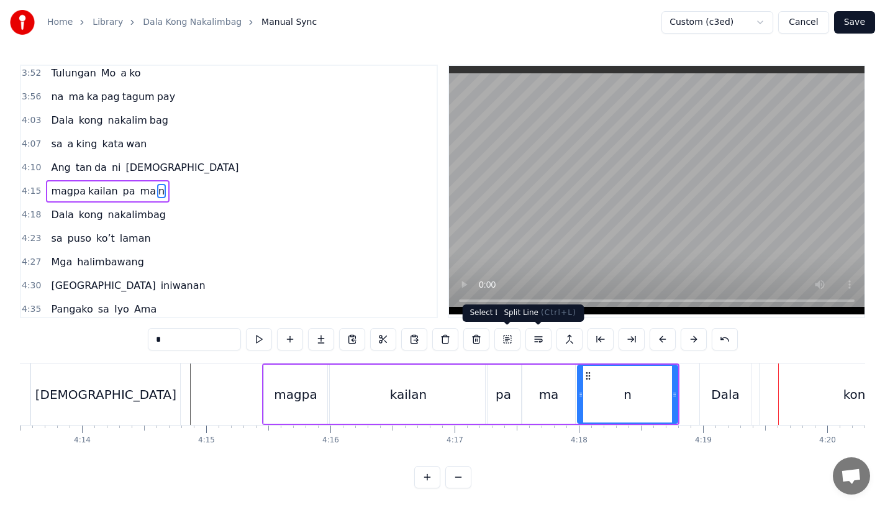
click at [614, 379] on div "n" at bounding box center [627, 394] width 99 height 57
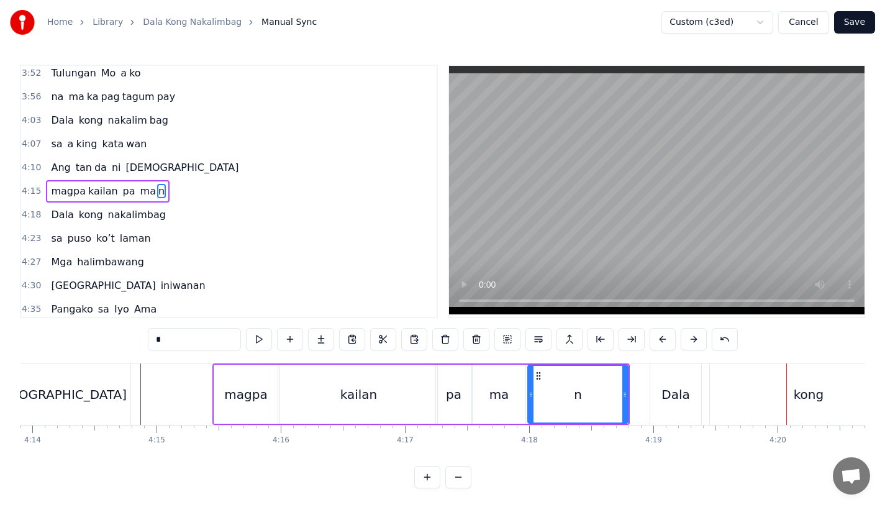
scroll to position [0, 31503]
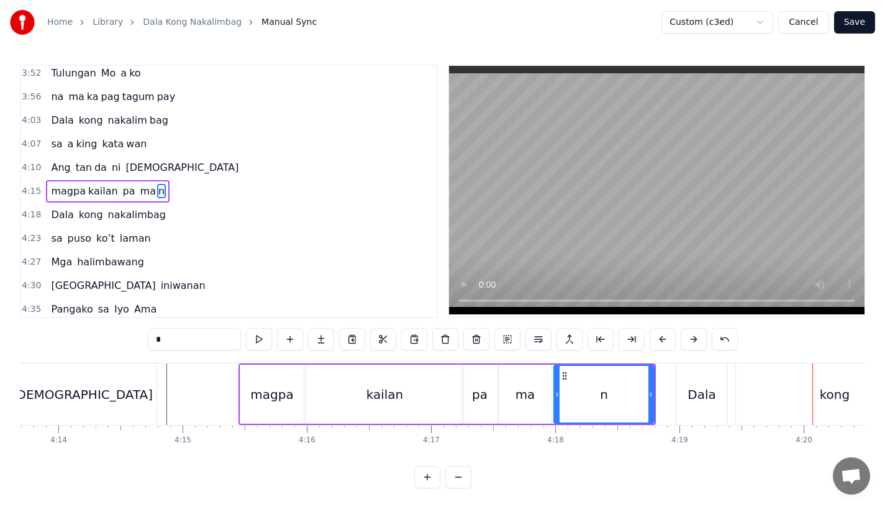
click at [620, 364] on div "n" at bounding box center [603, 393] width 101 height 59
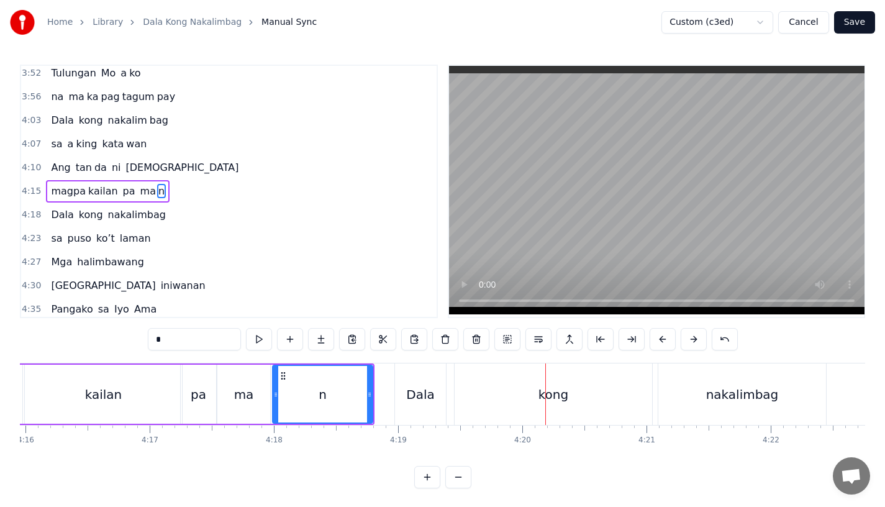
scroll to position [0, 31730]
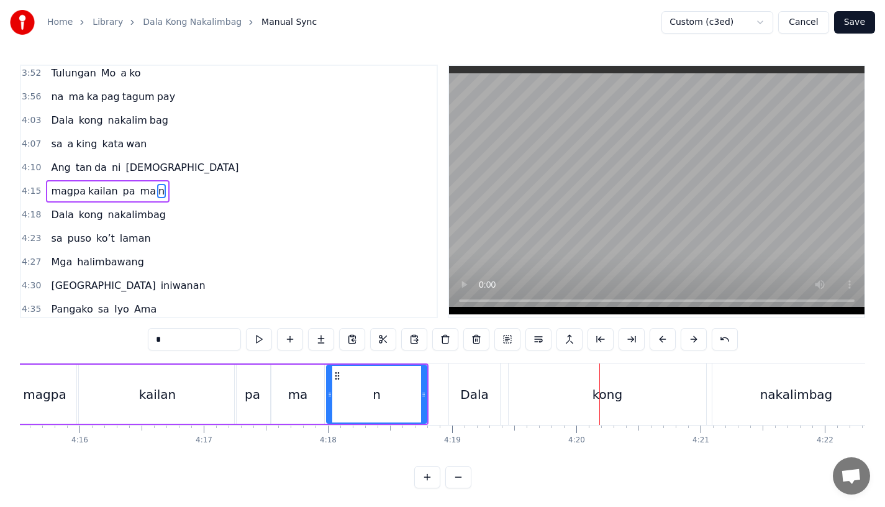
click at [364, 396] on div "n" at bounding box center [376, 394] width 99 height 57
click at [384, 378] on div "n" at bounding box center [376, 394] width 99 height 57
click at [461, 368] on div "Dala" at bounding box center [474, 393] width 51 height 61
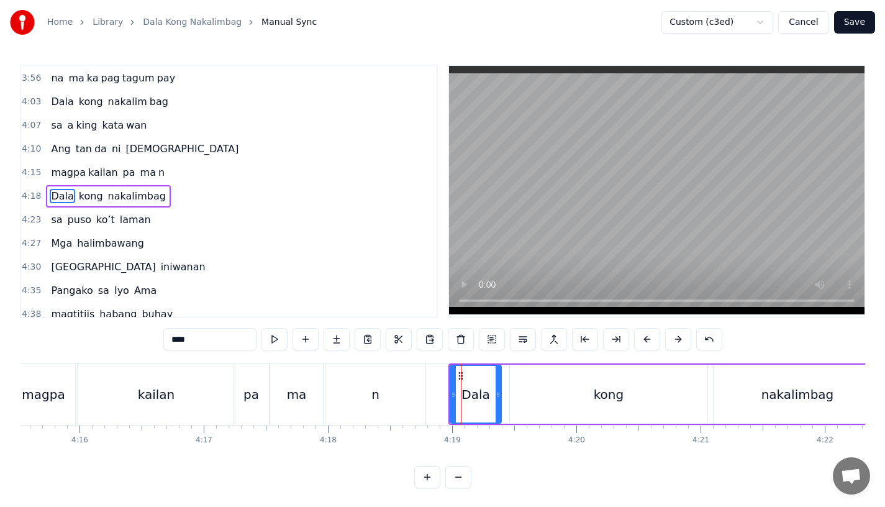
scroll to position [1066, 0]
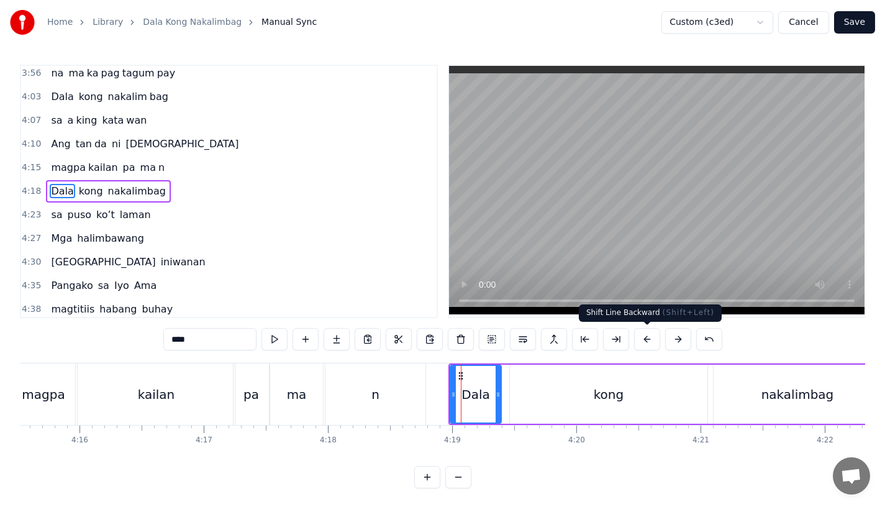
click at [647, 335] on button at bounding box center [647, 339] width 26 height 22
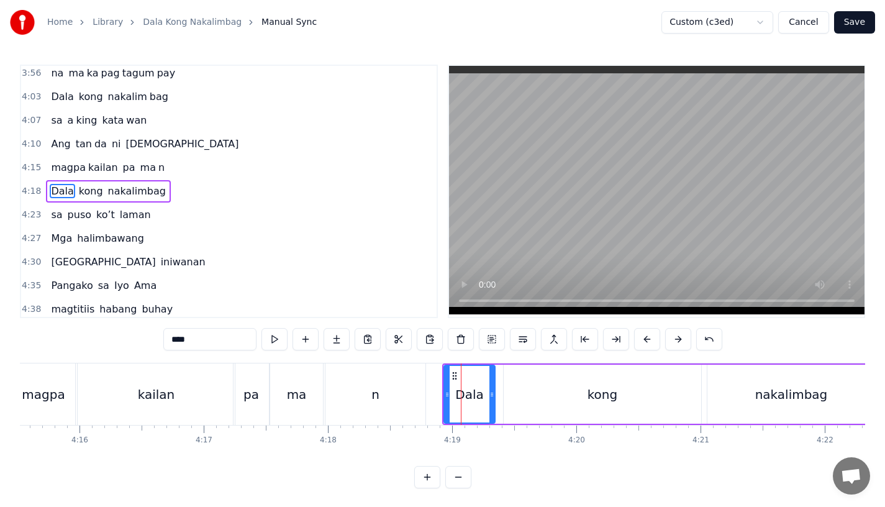
click at [404, 391] on div "n" at bounding box center [375, 393] width 100 height 61
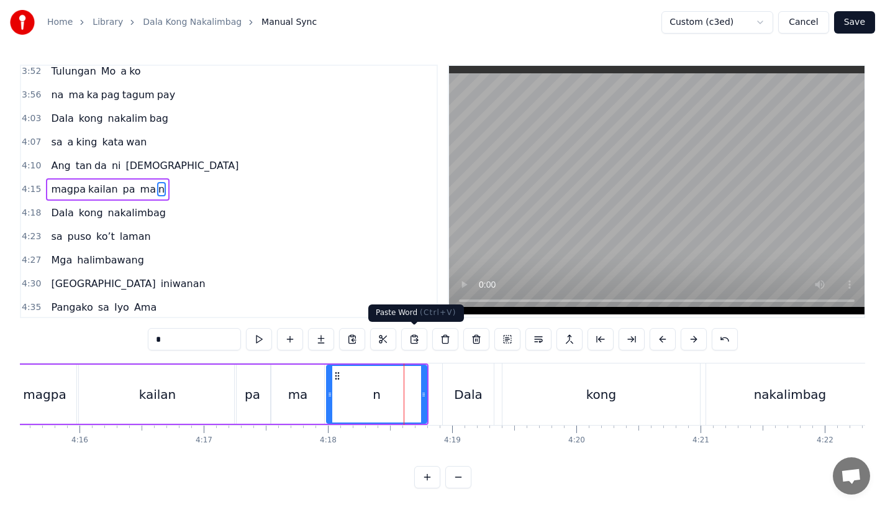
scroll to position [1042, 0]
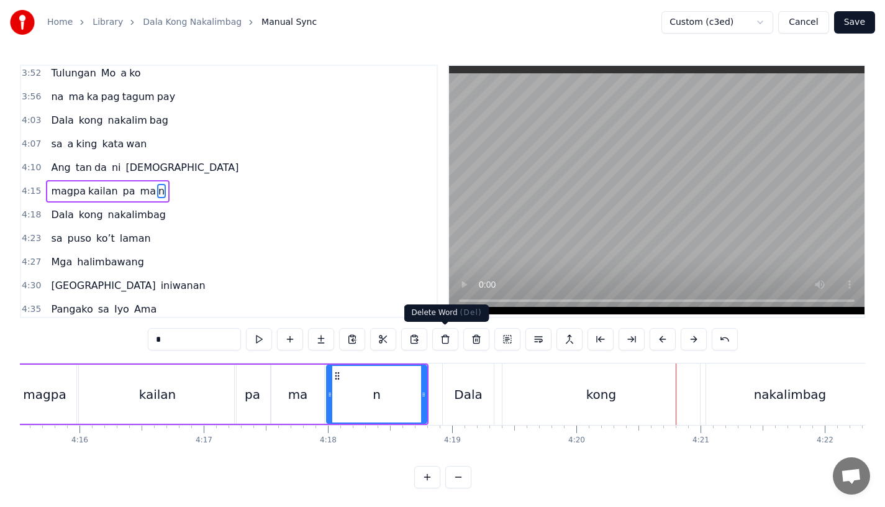
click at [418, 403] on div "n" at bounding box center [376, 394] width 99 height 57
click at [582, 397] on div "kong" at bounding box center [600, 393] width 197 height 61
type input "****"
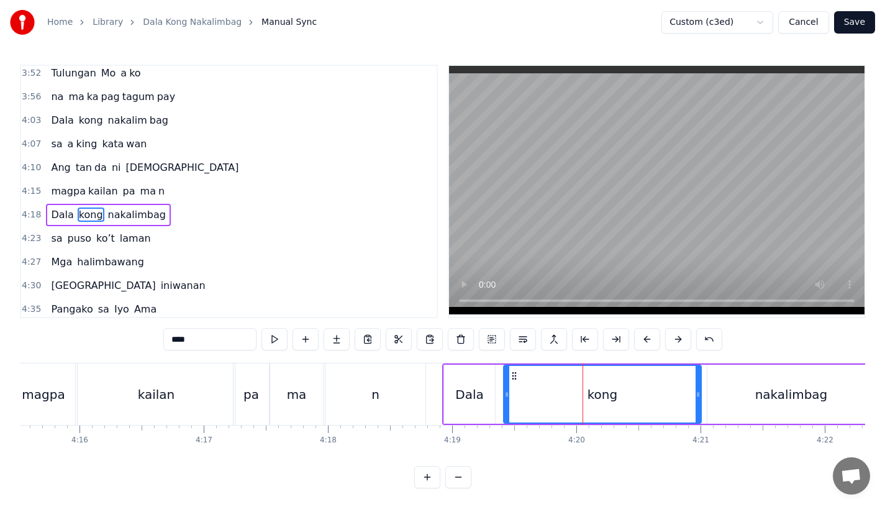
scroll to position [1066, 0]
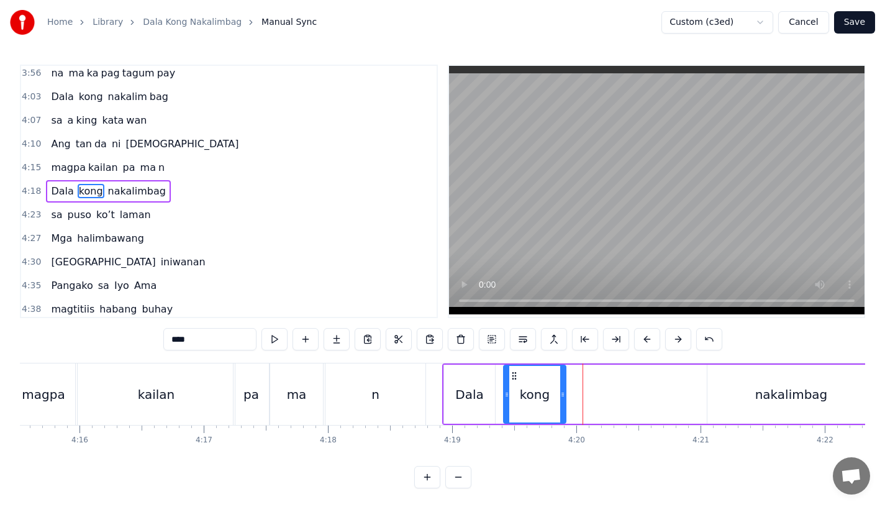
drag, startPoint x: 698, startPoint y: 399, endPoint x: 562, endPoint y: 399, distance: 136.0
click at [562, 399] on icon at bounding box center [562, 394] width 5 height 10
click at [335, 336] on button at bounding box center [336, 339] width 26 height 22
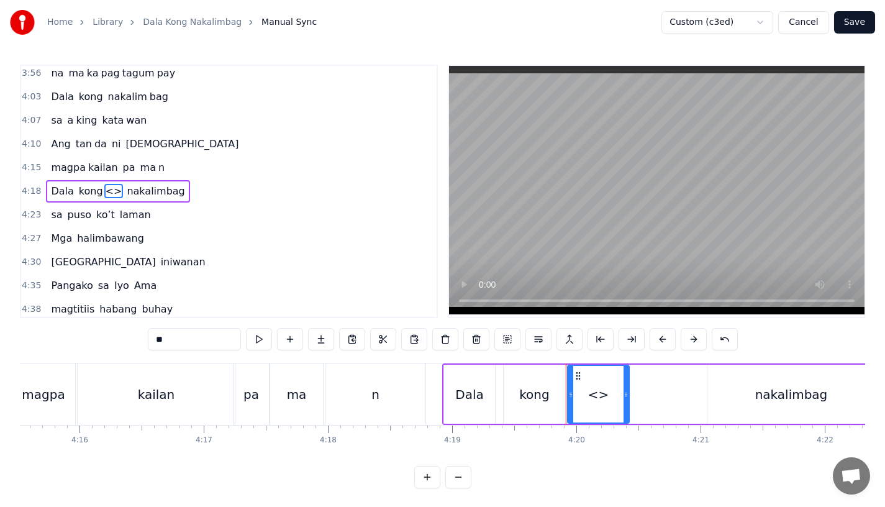
drag, startPoint x: 186, startPoint y: 335, endPoint x: 97, endPoint y: 335, distance: 88.8
click at [97, 335] on div "0:15 Pagsubok ay dumara ting, 0:19 sapin- saping kapang lawan 0:23 Puso’y ibig …" at bounding box center [442, 276] width 845 height 423
drag, startPoint x: 625, startPoint y: 396, endPoint x: 698, endPoint y: 392, distance: 72.7
click at [698, 392] on icon at bounding box center [697, 394] width 5 height 10
click at [519, 421] on div "kong" at bounding box center [534, 393] width 61 height 59
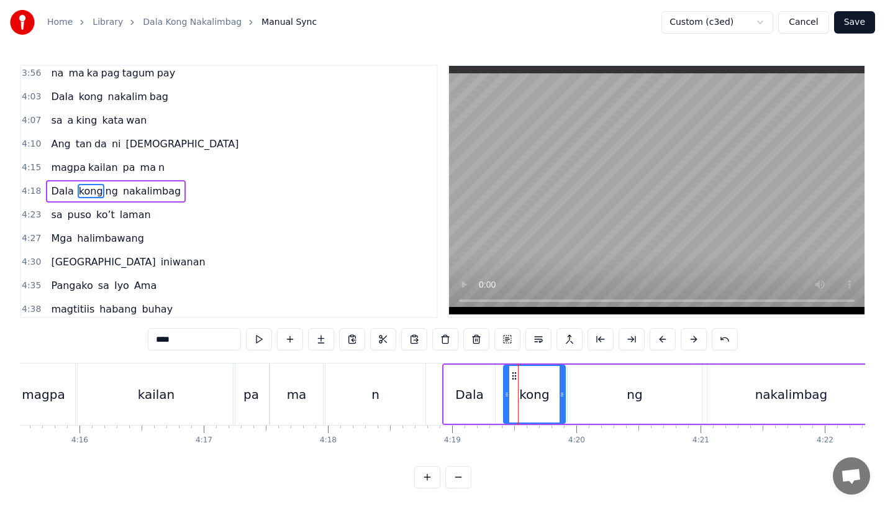
click at [192, 338] on input "****" at bounding box center [194, 339] width 93 height 22
click at [394, 374] on div "n" at bounding box center [375, 393] width 100 height 61
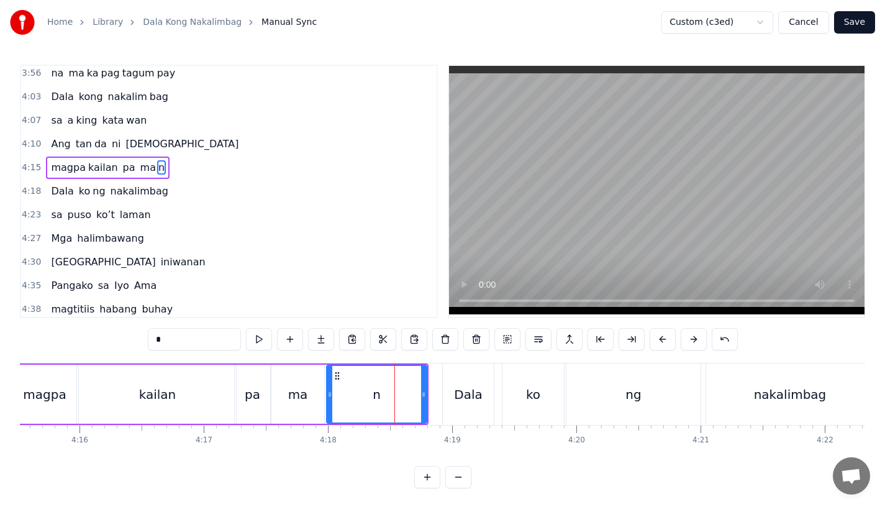
scroll to position [1042, 0]
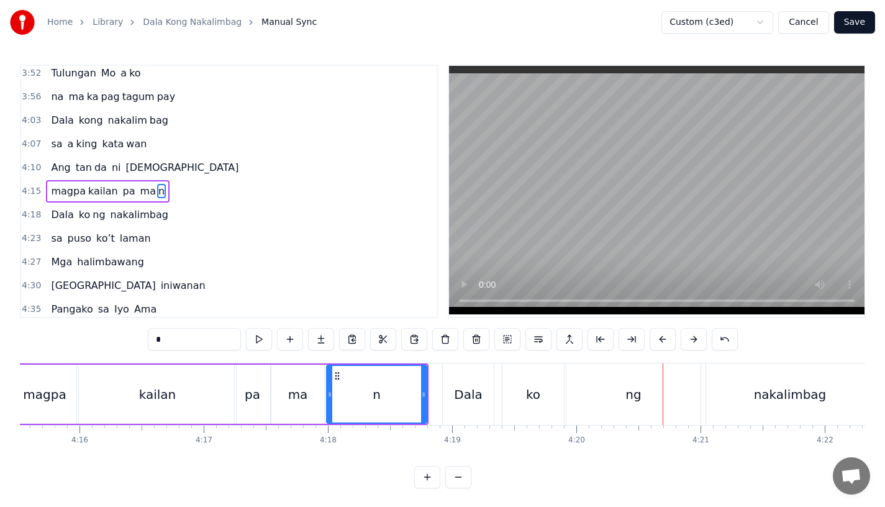
click at [476, 378] on div "Dala" at bounding box center [468, 393] width 51 height 61
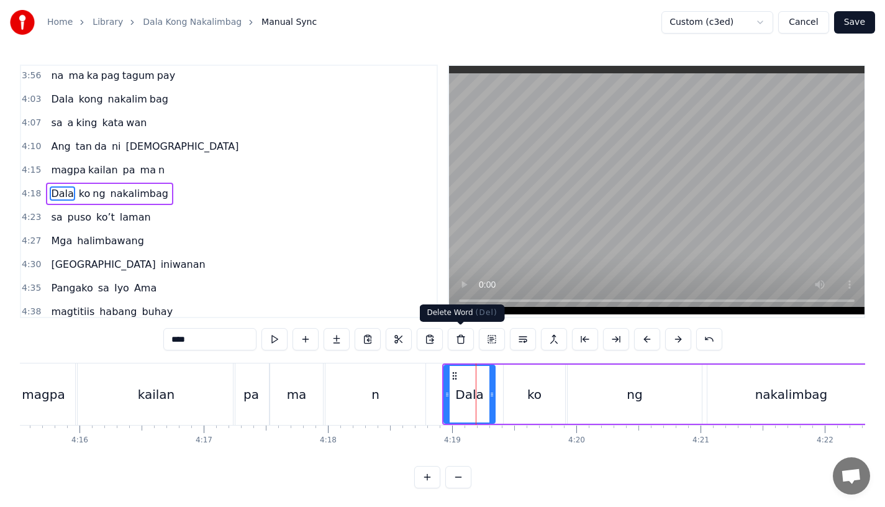
scroll to position [1066, 0]
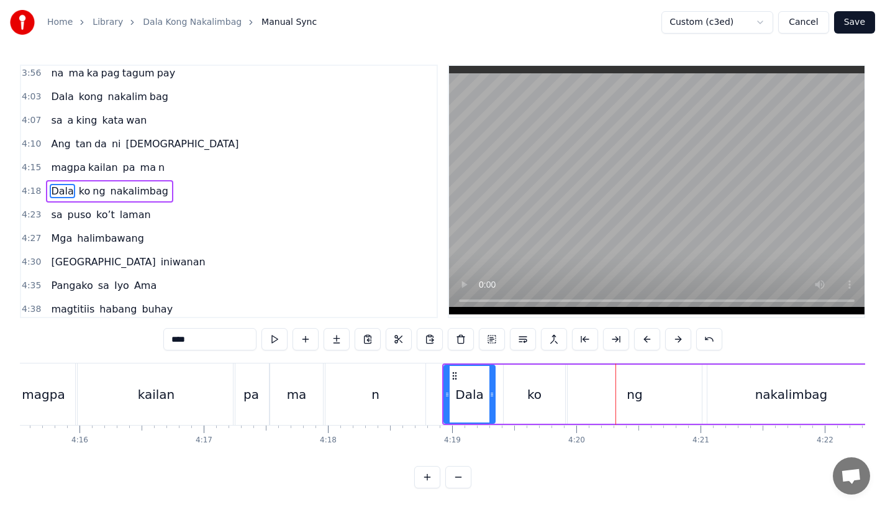
click at [529, 412] on div "ko" at bounding box center [534, 393] width 61 height 59
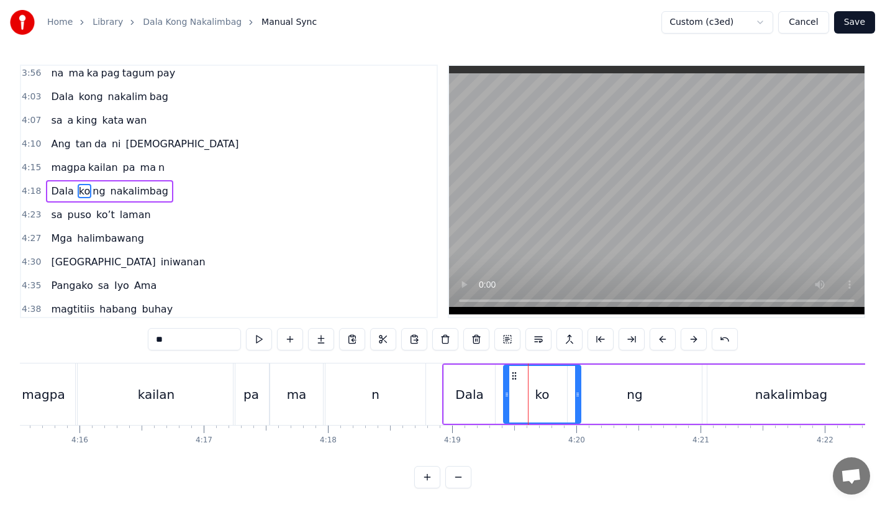
drag, startPoint x: 561, startPoint y: 405, endPoint x: 589, endPoint y: 405, distance: 28.6
click at [580, 405] on div at bounding box center [577, 394] width 5 height 57
click at [621, 400] on div "ng" at bounding box center [634, 393] width 134 height 59
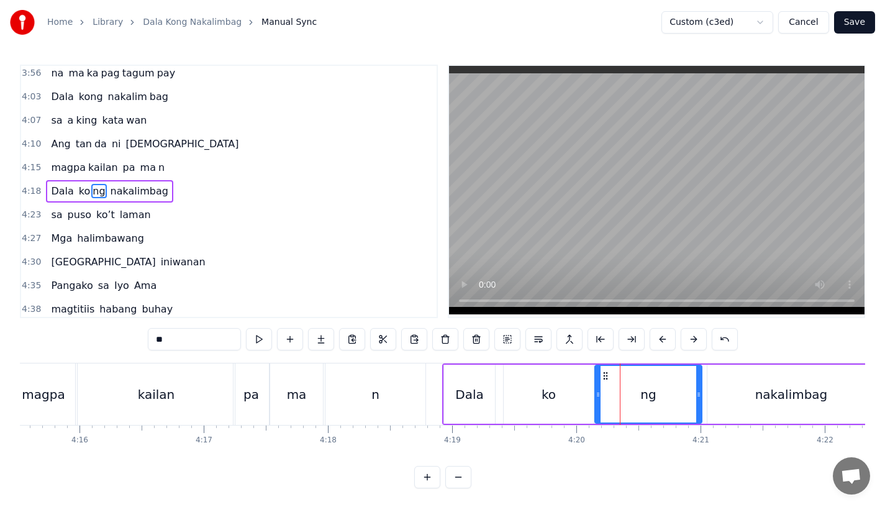
drag, startPoint x: 571, startPoint y: 399, endPoint x: 598, endPoint y: 400, distance: 27.3
click at [598, 400] on div at bounding box center [597, 394] width 5 height 57
click at [395, 392] on div "n" at bounding box center [375, 393] width 100 height 61
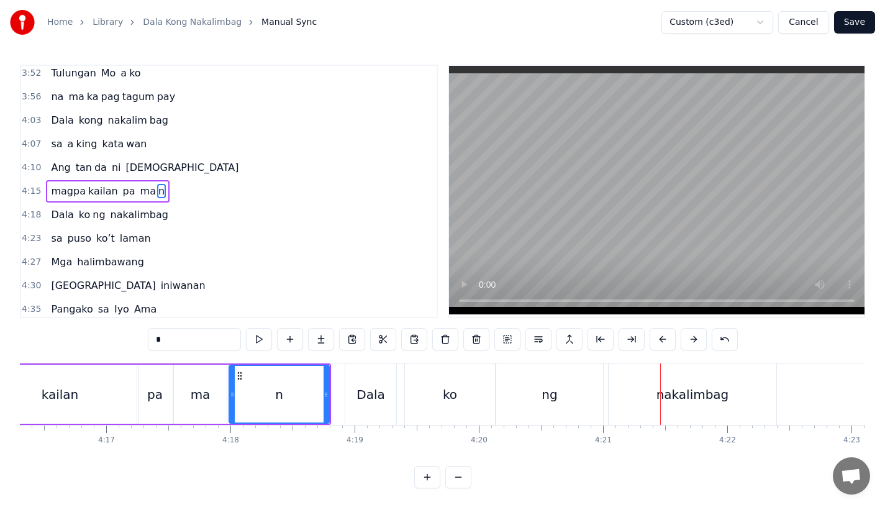
scroll to position [0, 31845]
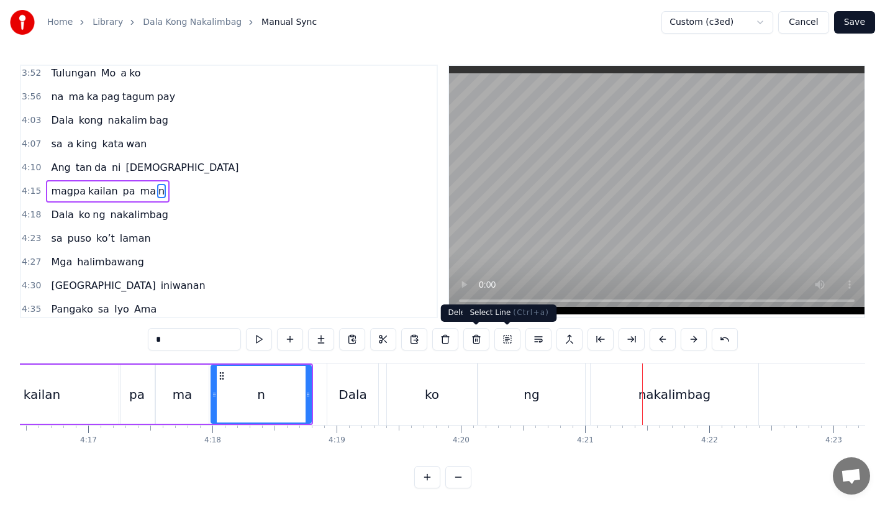
click at [552, 364] on div "ng" at bounding box center [531, 393] width 108 height 61
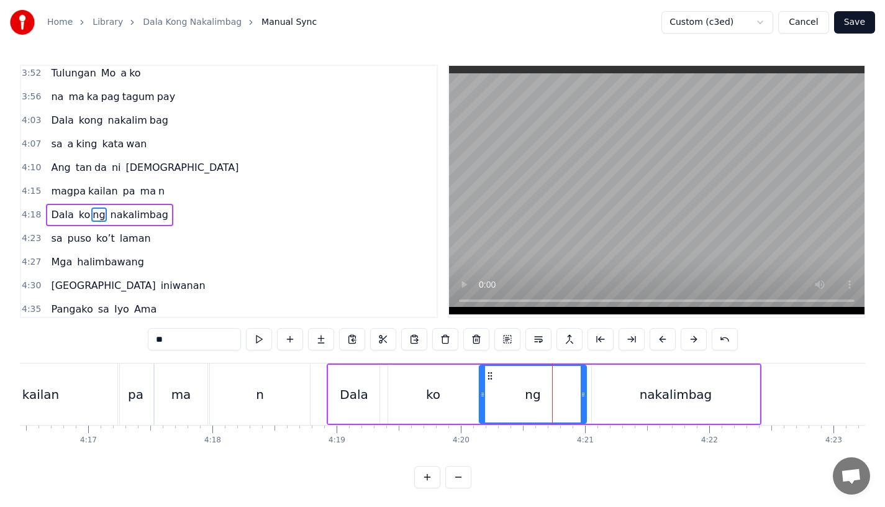
scroll to position [1066, 0]
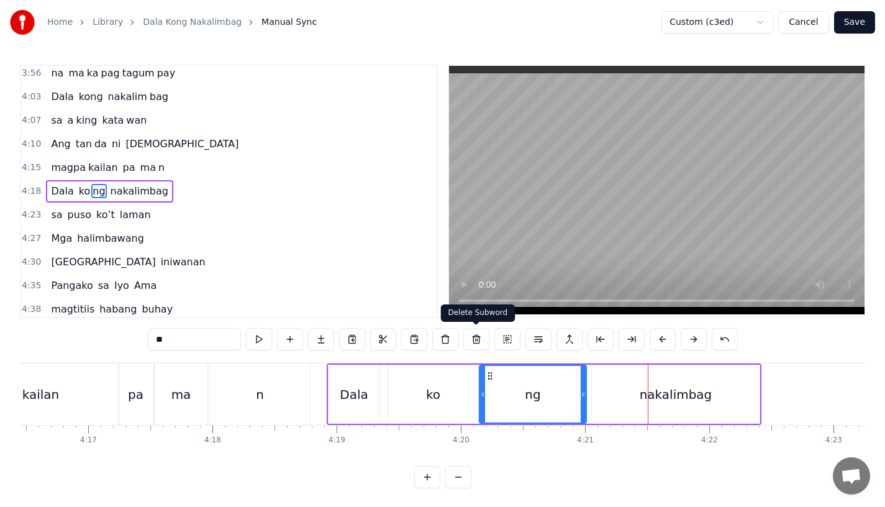
click at [514, 379] on div "ng" at bounding box center [533, 394] width 106 height 57
click at [469, 268] on video at bounding box center [656, 190] width 415 height 248
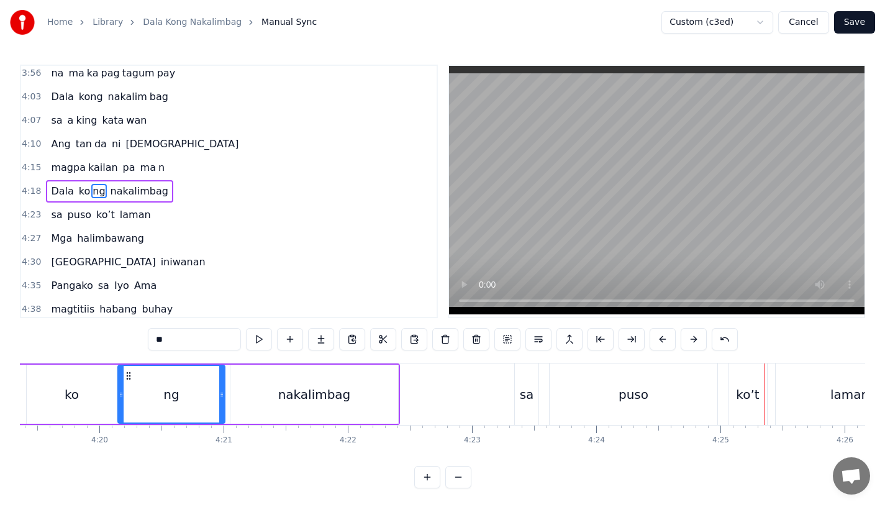
scroll to position [0, 32192]
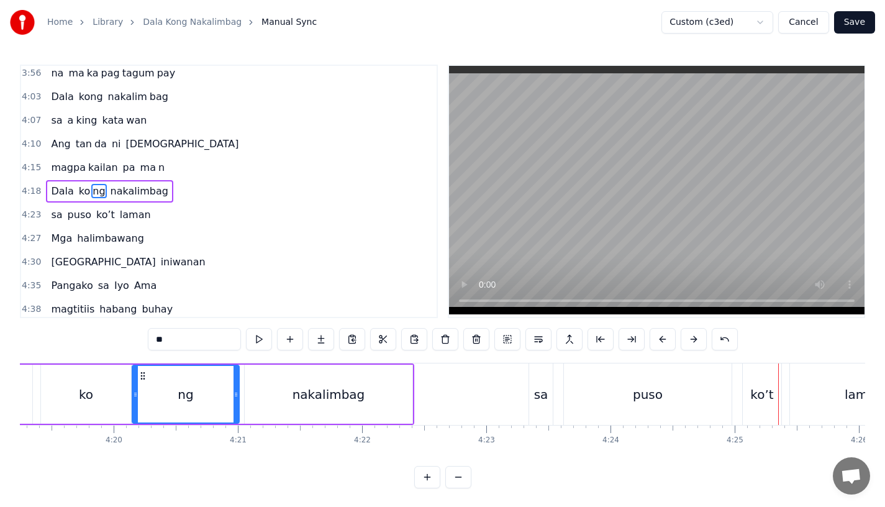
click at [347, 385] on div "nakalimbag" at bounding box center [328, 394] width 73 height 19
type input "**********"
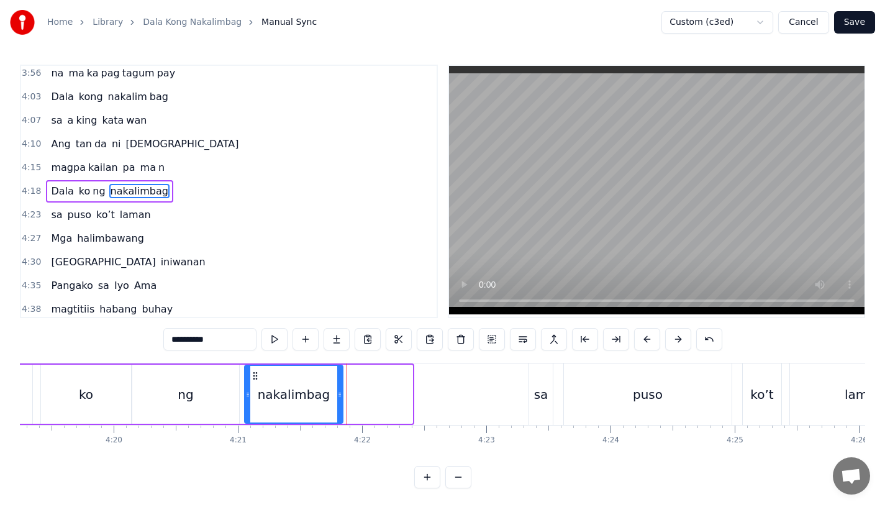
drag, startPoint x: 410, startPoint y: 391, endPoint x: 340, endPoint y: 392, distance: 69.6
click at [340, 392] on icon at bounding box center [339, 394] width 5 height 10
click at [338, 333] on button at bounding box center [336, 339] width 26 height 22
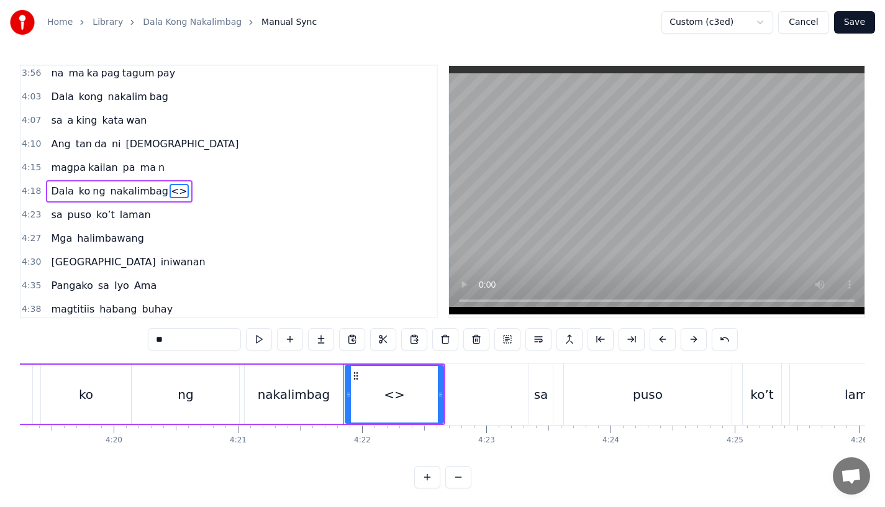
drag, startPoint x: 183, startPoint y: 335, endPoint x: 69, endPoint y: 335, distance: 113.6
click at [69, 335] on div "0:15 Pagsubok ay dumara ting, 0:19 sapin- saping kapang lawan 0:23 Puso’y ibig …" at bounding box center [442, 276] width 845 height 423
drag, startPoint x: 441, startPoint y: 394, endPoint x: 461, endPoint y: 394, distance: 20.5
click at [461, 394] on icon at bounding box center [460, 394] width 5 height 10
click at [315, 397] on div "nakalimbag" at bounding box center [294, 394] width 73 height 19
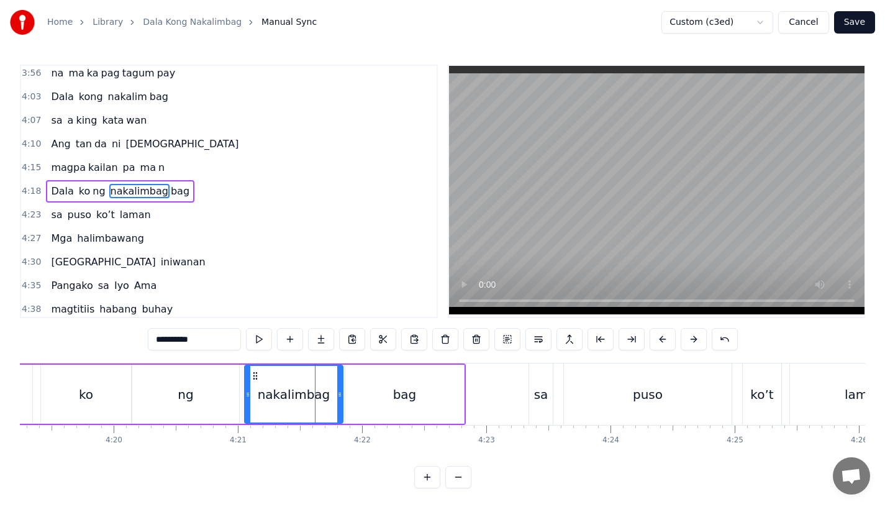
click at [215, 331] on input "**********" at bounding box center [194, 339] width 93 height 22
click at [219, 343] on input "**********" at bounding box center [194, 339] width 93 height 22
click at [205, 389] on div "ng" at bounding box center [185, 393] width 107 height 59
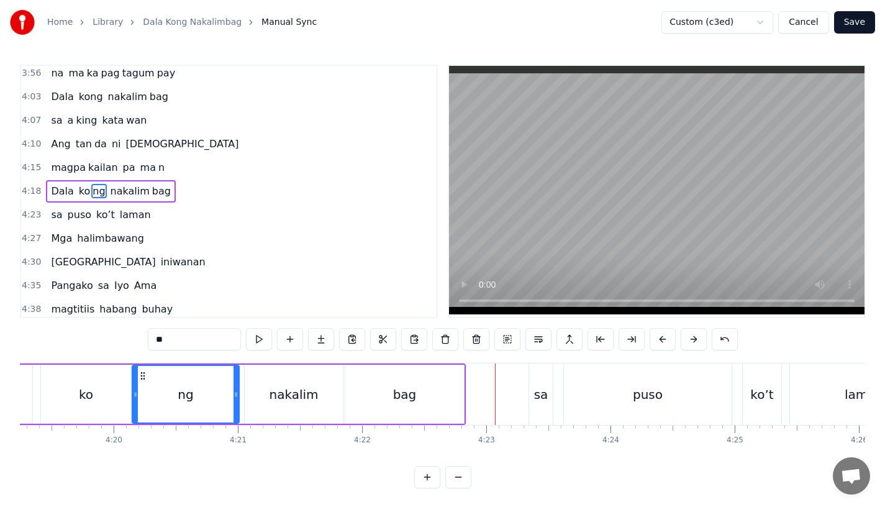
click at [283, 381] on div "nakalim" at bounding box center [294, 393] width 98 height 59
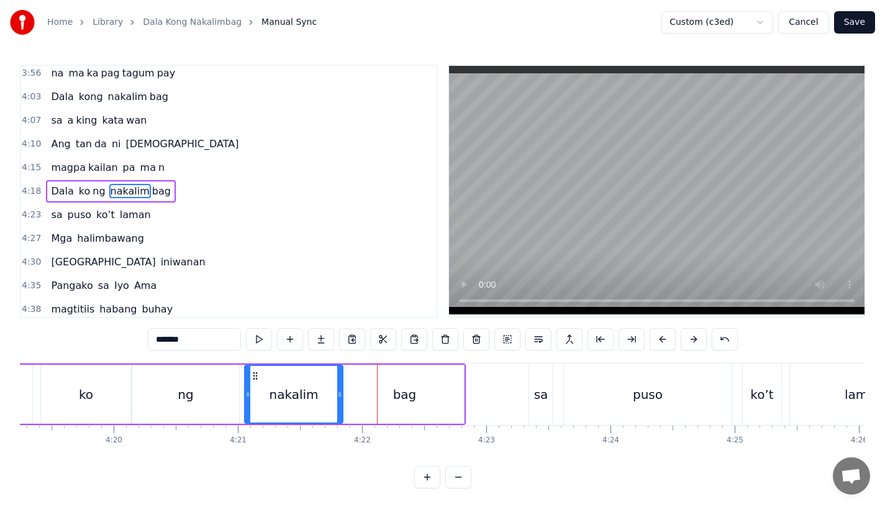
click at [192, 423] on div "ng" at bounding box center [186, 393] width 108 height 59
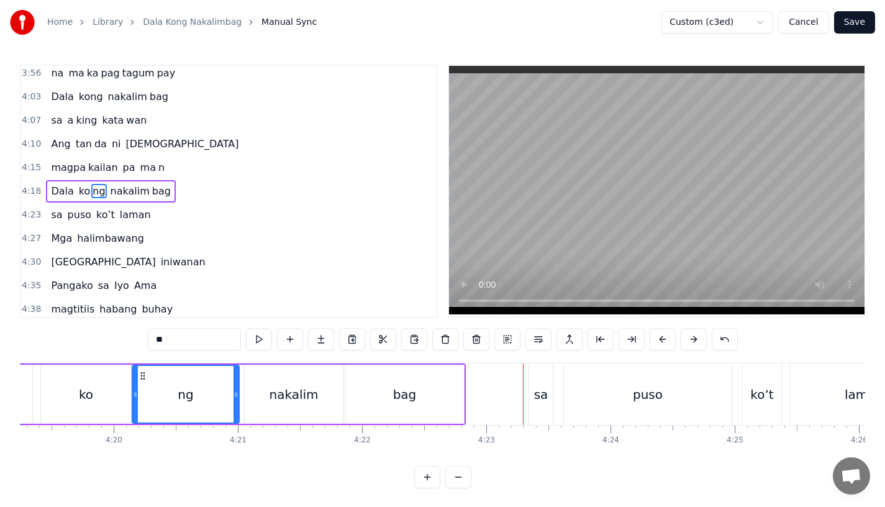
click at [537, 386] on div "sa" at bounding box center [541, 394] width 14 height 19
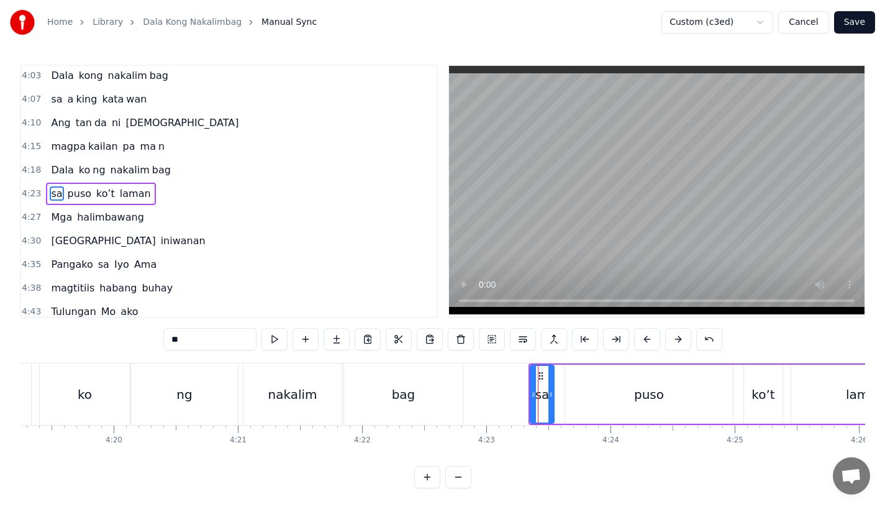
scroll to position [1090, 0]
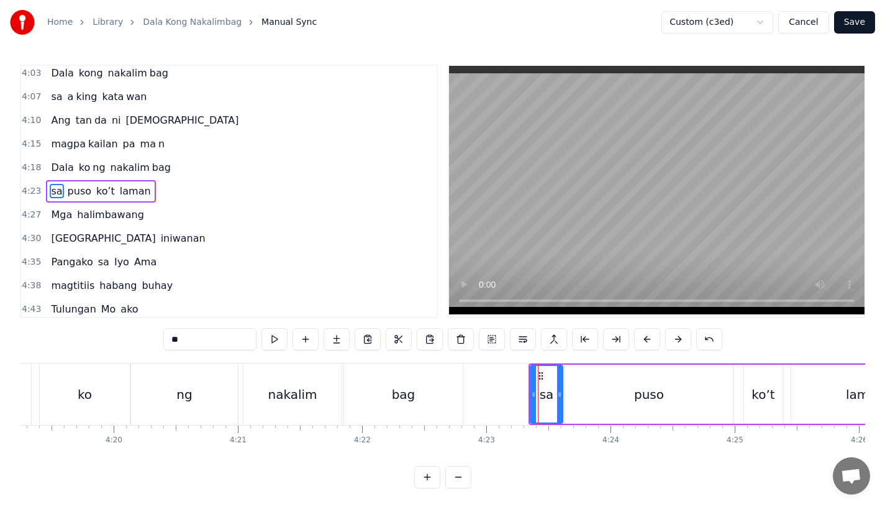
drag, startPoint x: 548, startPoint y: 392, endPoint x: 559, endPoint y: 394, distance: 10.6
click at [559, 394] on icon at bounding box center [559, 394] width 5 height 10
click at [534, 395] on div "sa" at bounding box center [547, 394] width 33 height 57
drag, startPoint x: 534, startPoint y: 395, endPoint x: 527, endPoint y: 397, distance: 7.7
click at [527, 397] on icon at bounding box center [525, 394] width 5 height 10
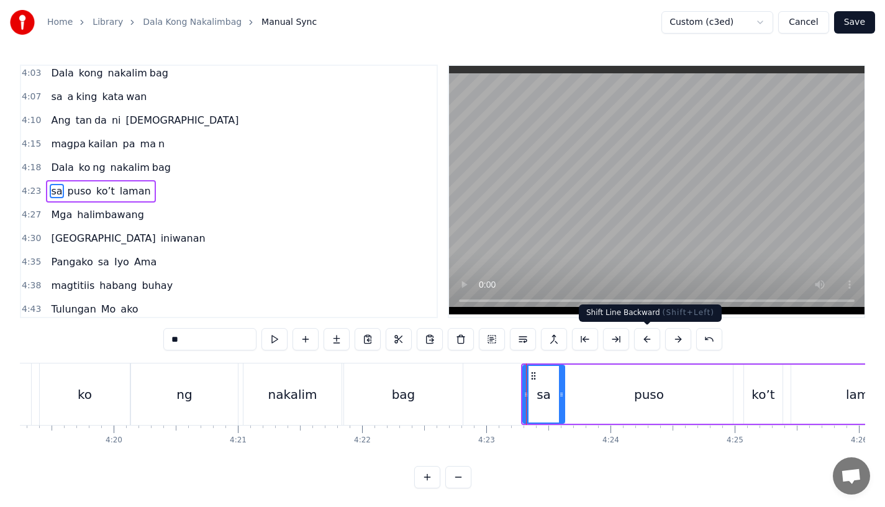
click at [643, 339] on button at bounding box center [647, 339] width 26 height 22
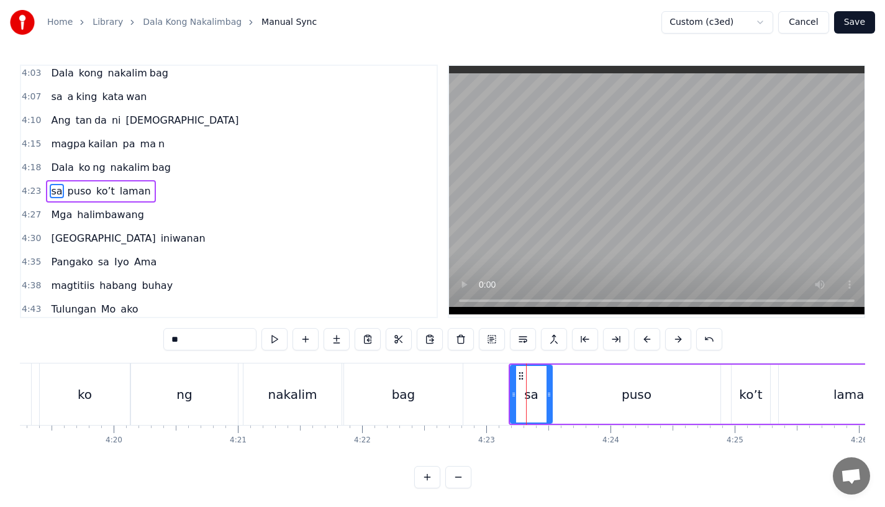
click at [643, 339] on button at bounding box center [647, 339] width 26 height 22
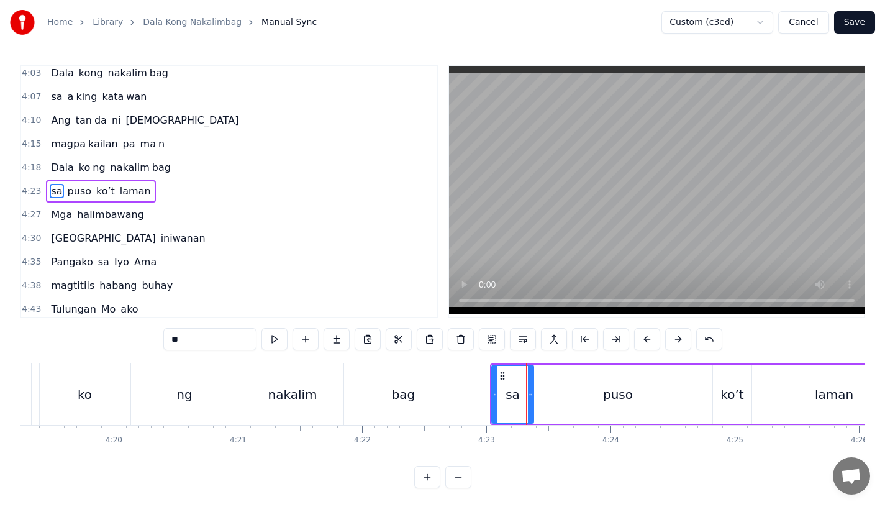
click at [643, 339] on button at bounding box center [647, 339] width 26 height 22
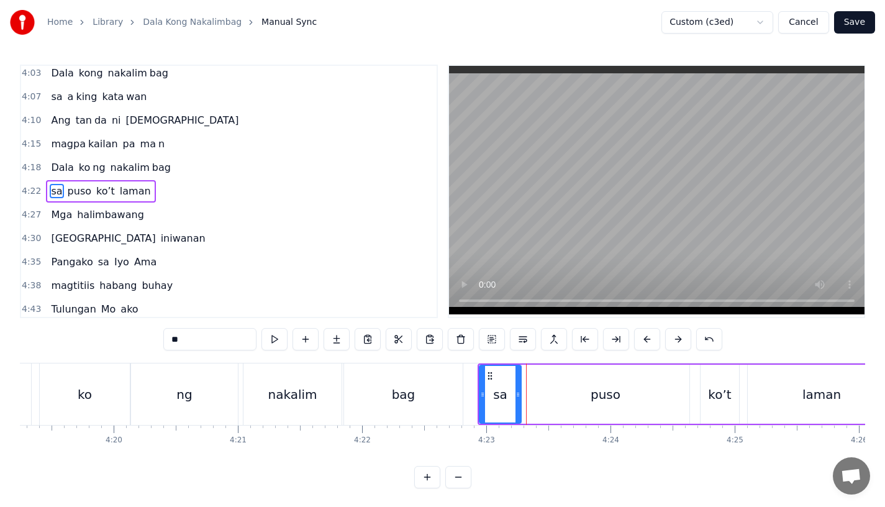
click at [407, 412] on div "bag" at bounding box center [403, 393] width 119 height 61
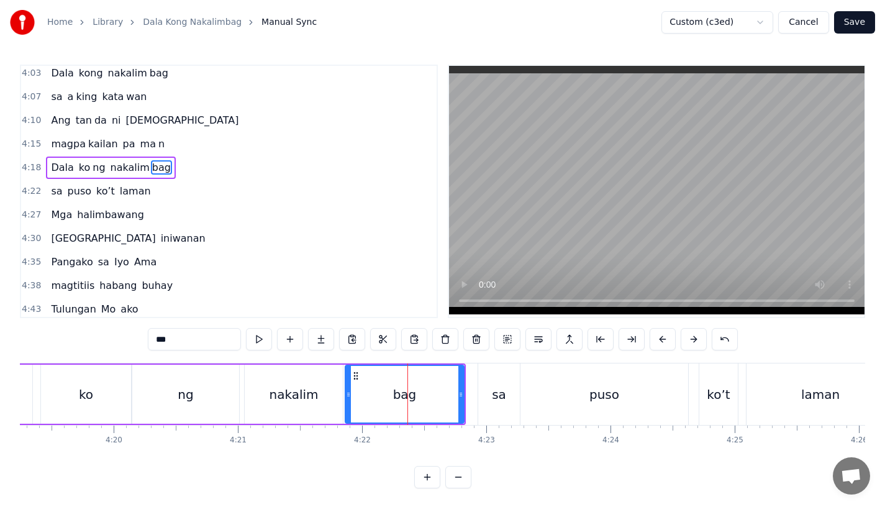
scroll to position [1066, 0]
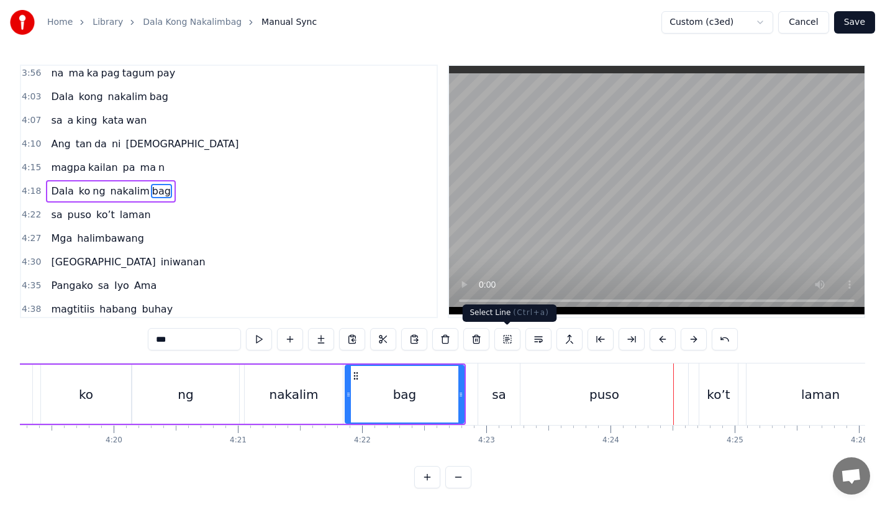
click at [485, 381] on div "sa" at bounding box center [499, 393] width 42 height 61
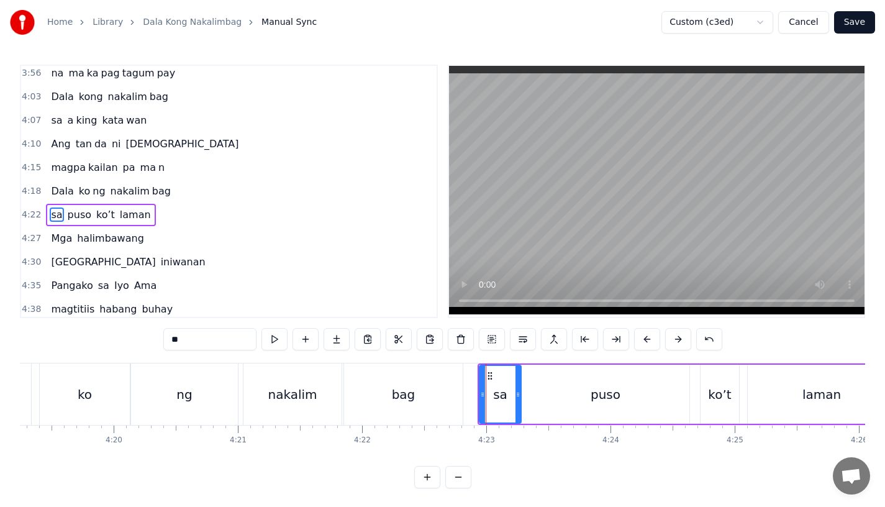
scroll to position [1090, 0]
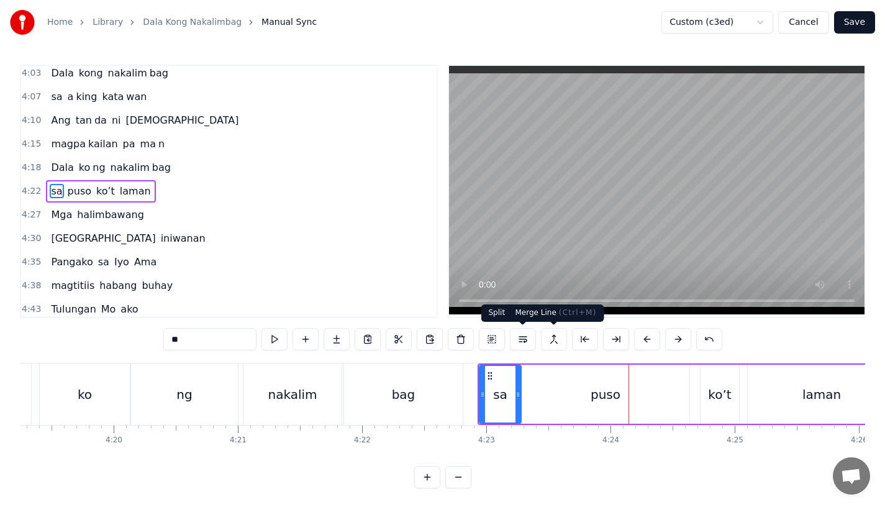
click at [586, 373] on div "puso" at bounding box center [606, 393] width 168 height 59
type input "****"
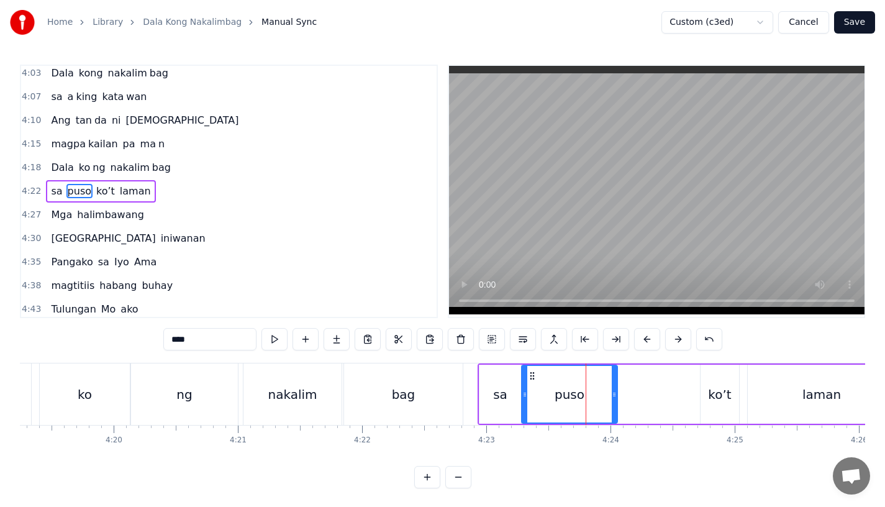
drag, startPoint x: 685, startPoint y: 393, endPoint x: 613, endPoint y: 399, distance: 72.2
click at [613, 399] on icon at bounding box center [614, 394] width 5 height 10
click at [337, 343] on button at bounding box center [336, 339] width 26 height 22
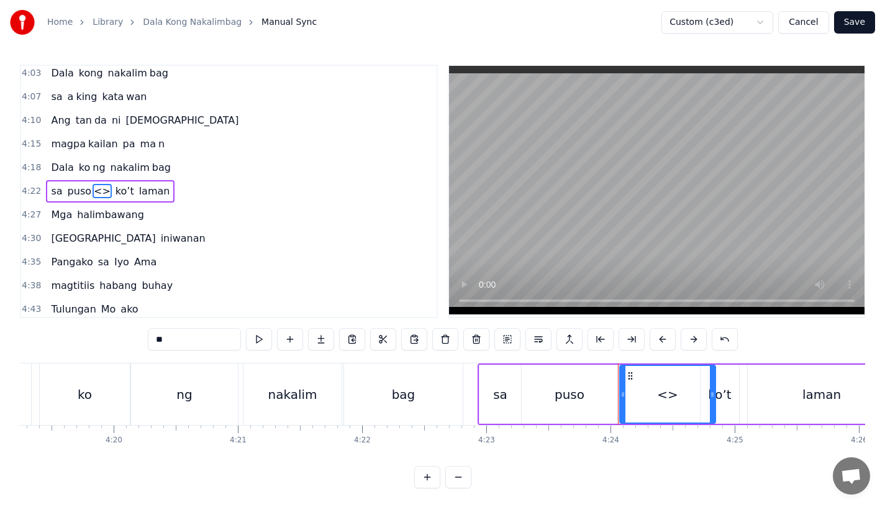
drag, startPoint x: 179, startPoint y: 332, endPoint x: 126, endPoint y: 332, distance: 53.4
click at [126, 332] on div "0:15 Pagsubok ay dumara ting, 0:19 sapin- saping kapang lawan 0:23 Puso’y ibig …" at bounding box center [442, 276] width 845 height 423
click at [161, 343] on input "**" at bounding box center [194, 339] width 93 height 22
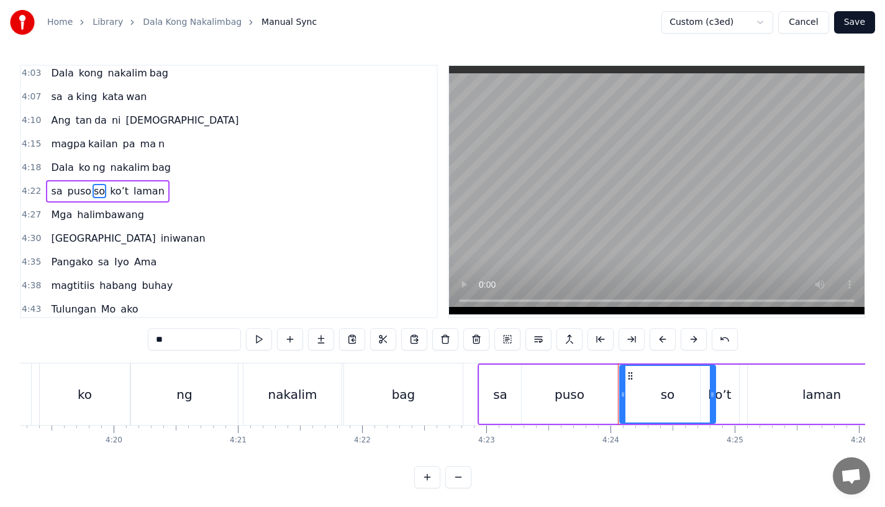
click at [559, 391] on div "puso" at bounding box center [569, 394] width 30 height 19
type input "****"
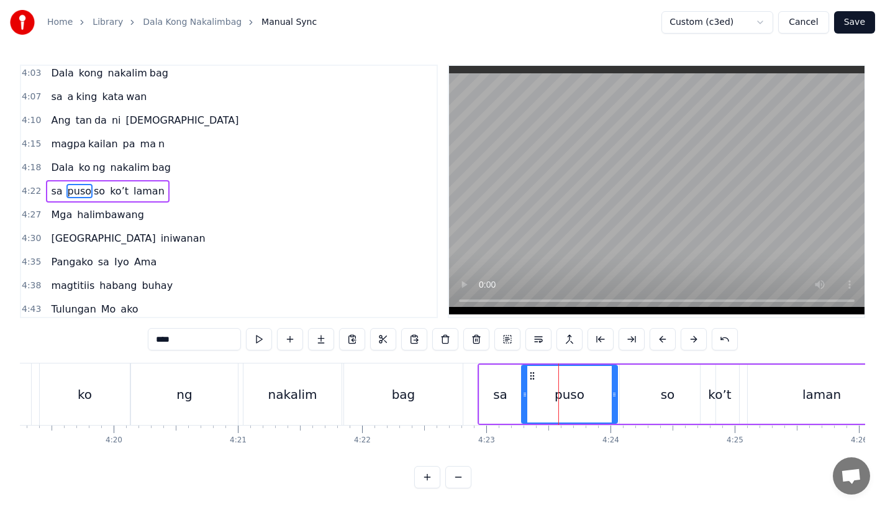
click at [219, 330] on input "****" at bounding box center [194, 339] width 93 height 22
click at [647, 408] on div "so" at bounding box center [668, 393] width 96 height 59
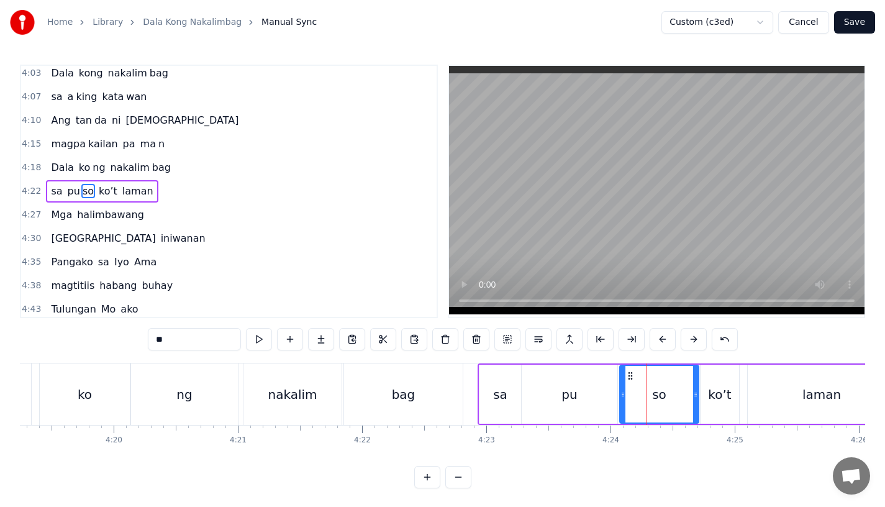
drag, startPoint x: 710, startPoint y: 394, endPoint x: 694, endPoint y: 394, distance: 16.8
click at [694, 394] on icon at bounding box center [695, 394] width 5 height 10
click at [502, 396] on div "sa" at bounding box center [500, 394] width 14 height 19
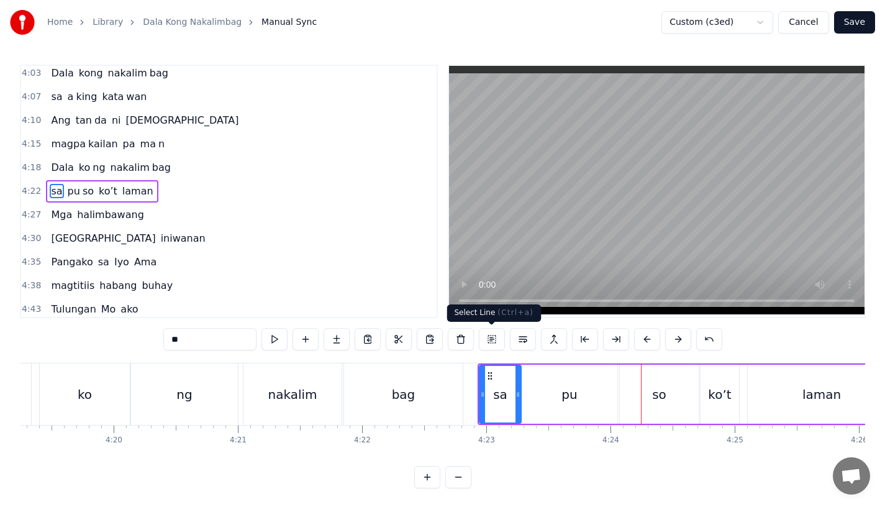
click at [589, 415] on div "pu" at bounding box center [570, 393] width 96 height 59
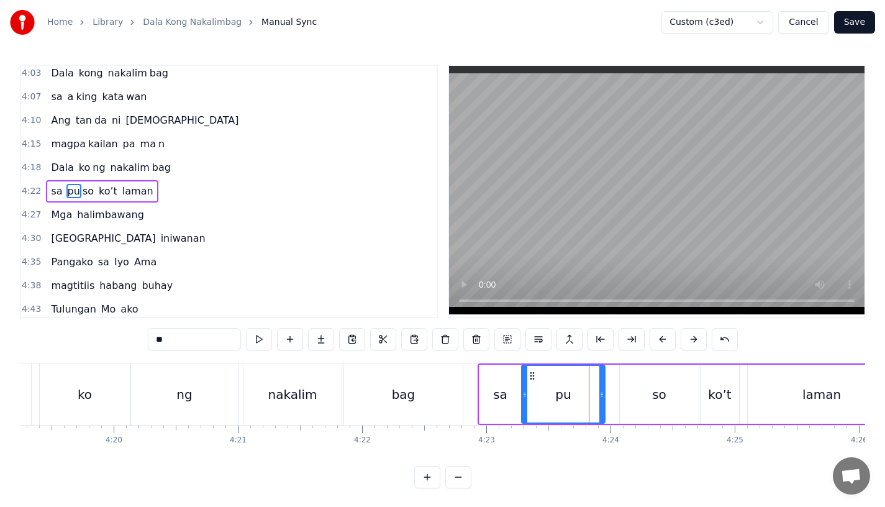
drag, startPoint x: 612, startPoint y: 404, endPoint x: 592, endPoint y: 404, distance: 20.5
click at [599, 404] on div at bounding box center [601, 394] width 5 height 57
click at [642, 399] on div "so" at bounding box center [659, 393] width 79 height 59
type input "**"
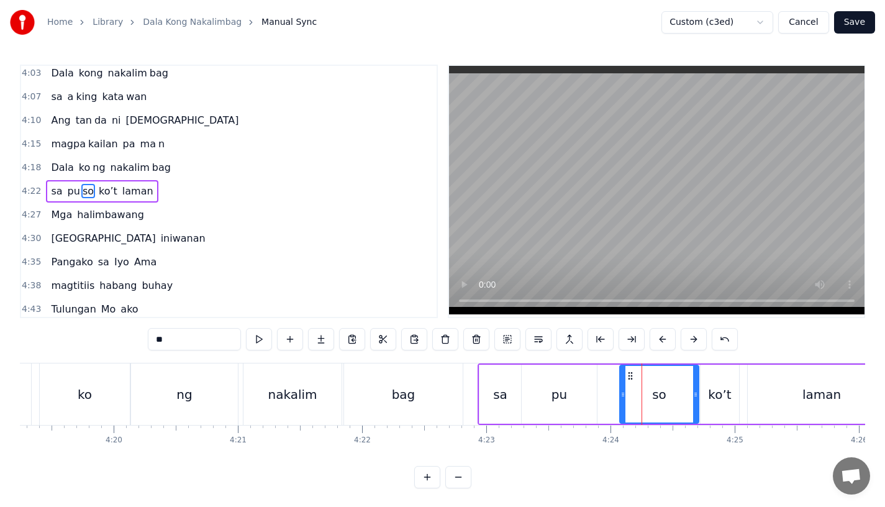
drag, startPoint x: 627, startPoint y: 369, endPoint x: 608, endPoint y: 371, distance: 18.7
click at [608, 371] on div "pu so" at bounding box center [610, 393] width 178 height 59
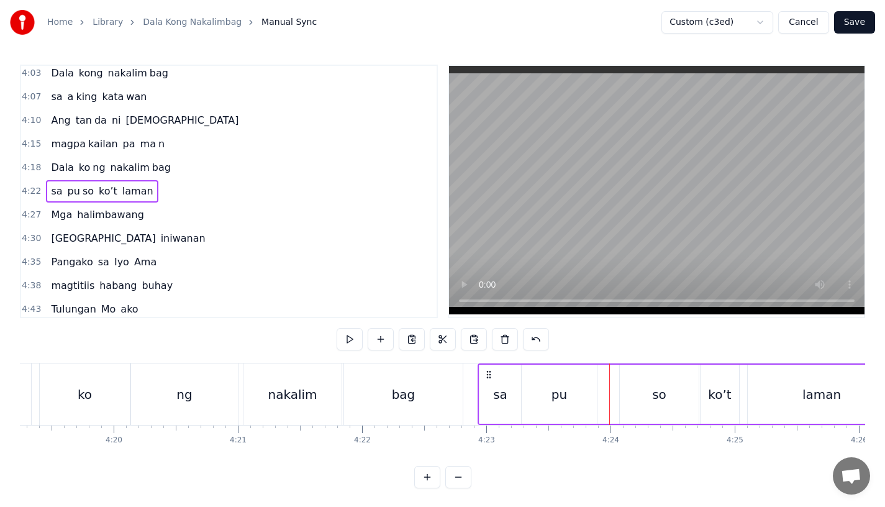
click at [633, 382] on div "so" at bounding box center [659, 393] width 79 height 59
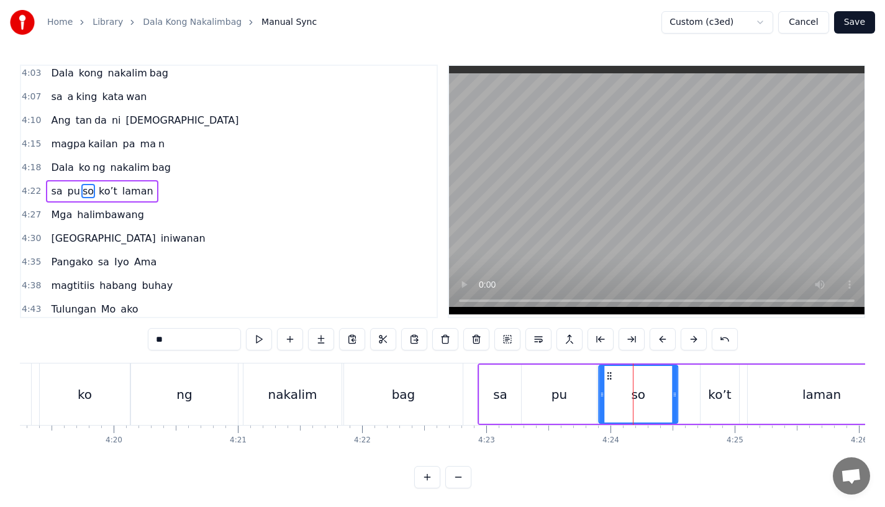
drag, startPoint x: 630, startPoint y: 376, endPoint x: 609, endPoint y: 378, distance: 20.6
click at [609, 378] on icon at bounding box center [609, 376] width 10 height 10
drag, startPoint x: 671, startPoint y: 392, endPoint x: 647, endPoint y: 392, distance: 24.2
click at [649, 392] on icon at bounding box center [651, 394] width 5 height 10
click at [500, 379] on div "sa" at bounding box center [500, 393] width 42 height 59
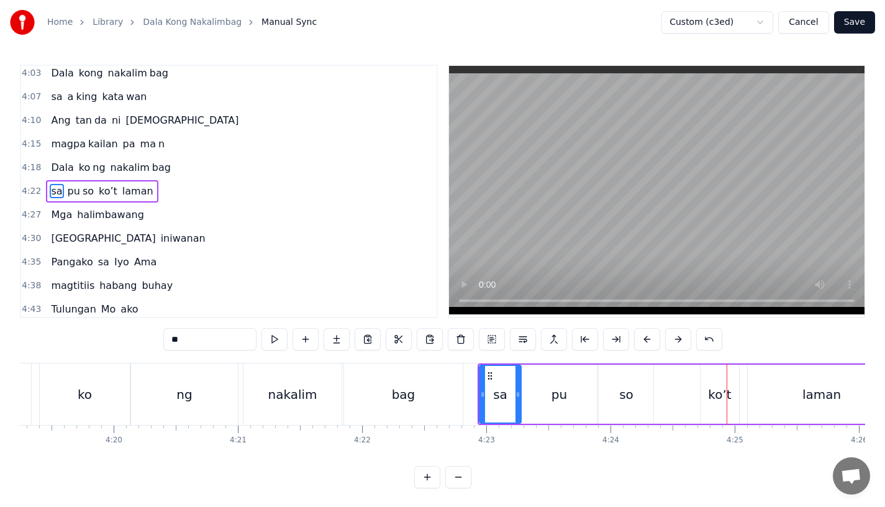
click at [613, 380] on div "so" at bounding box center [626, 393] width 55 height 59
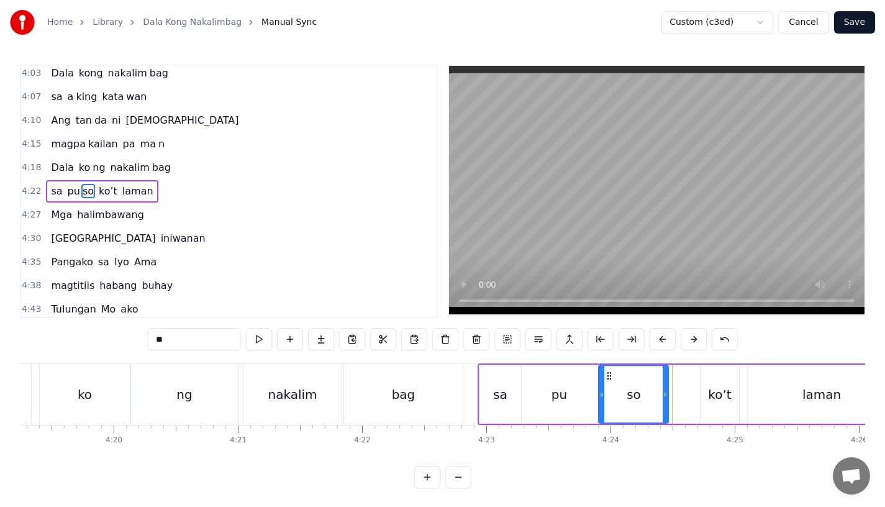
drag, startPoint x: 649, startPoint y: 394, endPoint x: 664, endPoint y: 396, distance: 15.0
click at [664, 396] on icon at bounding box center [664, 394] width 5 height 10
click at [571, 392] on div "pu" at bounding box center [559, 393] width 75 height 59
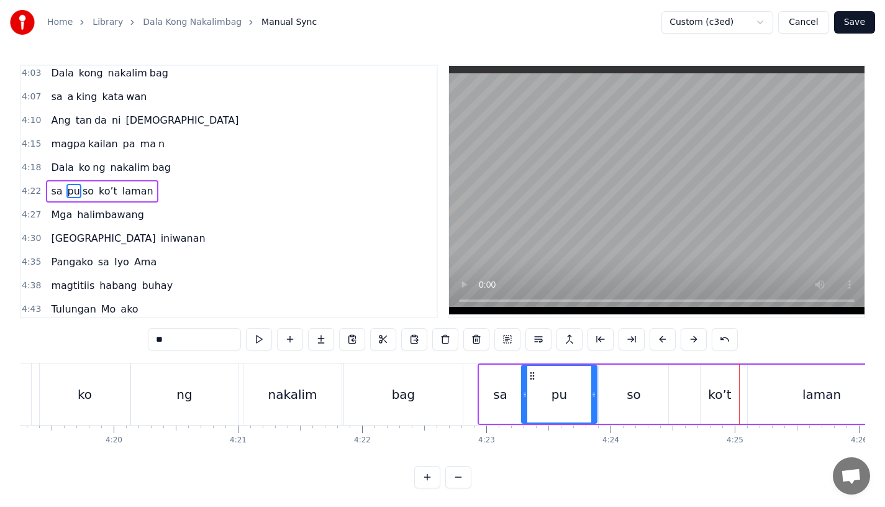
click at [711, 392] on div "ko’t" at bounding box center [719, 394] width 23 height 19
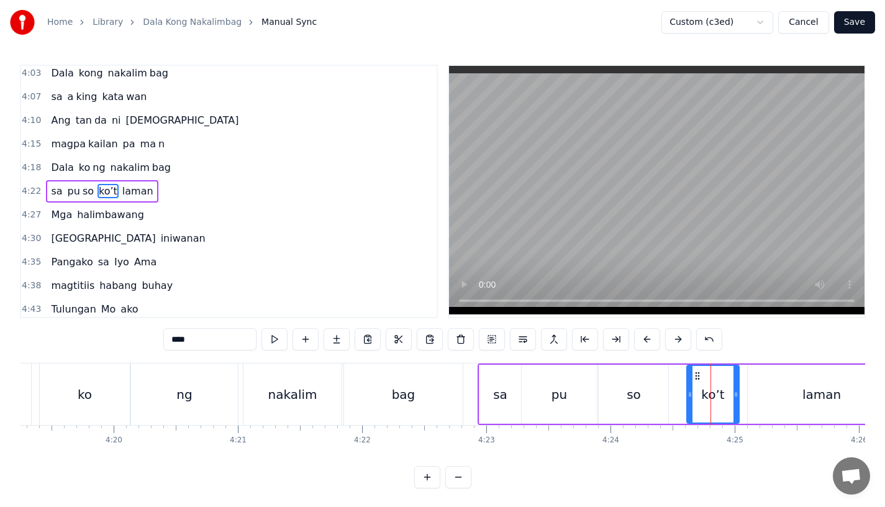
drag, startPoint x: 703, startPoint y: 397, endPoint x: 690, endPoint y: 399, distance: 13.9
click at [690, 399] on div at bounding box center [689, 394] width 5 height 57
click at [633, 399] on div "so" at bounding box center [633, 394] width 14 height 19
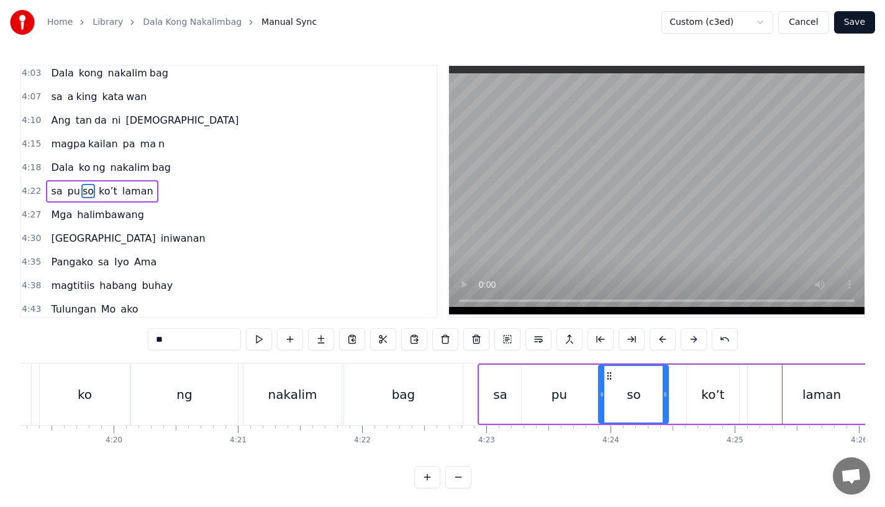
click at [610, 384] on div "so" at bounding box center [633, 394] width 68 height 57
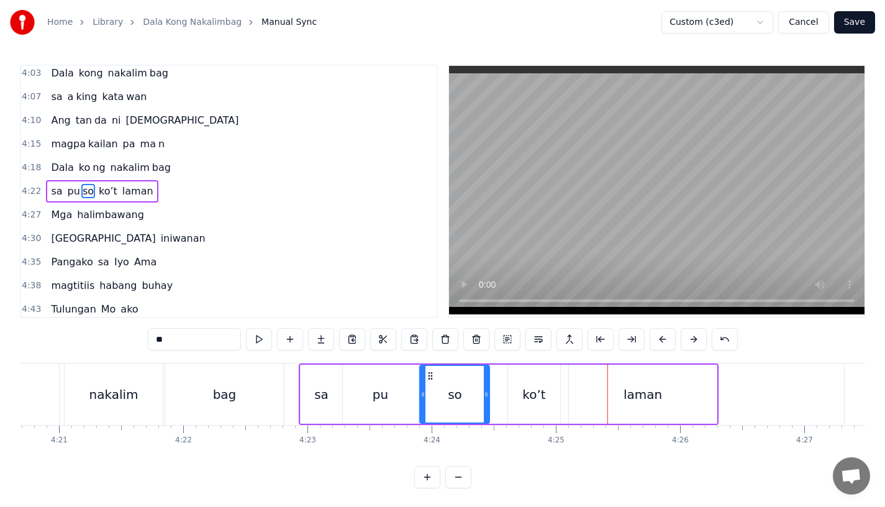
scroll to position [0, 32378]
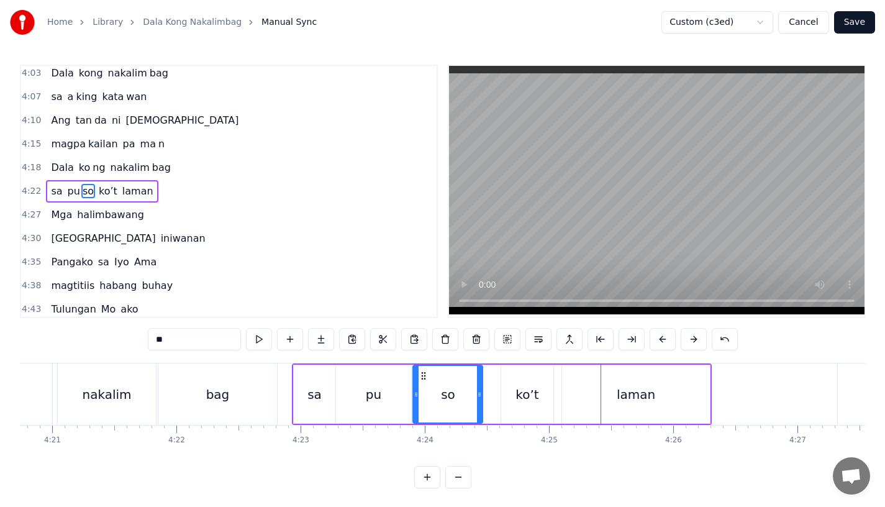
click at [596, 400] on div "laman" at bounding box center [636, 393] width 148 height 59
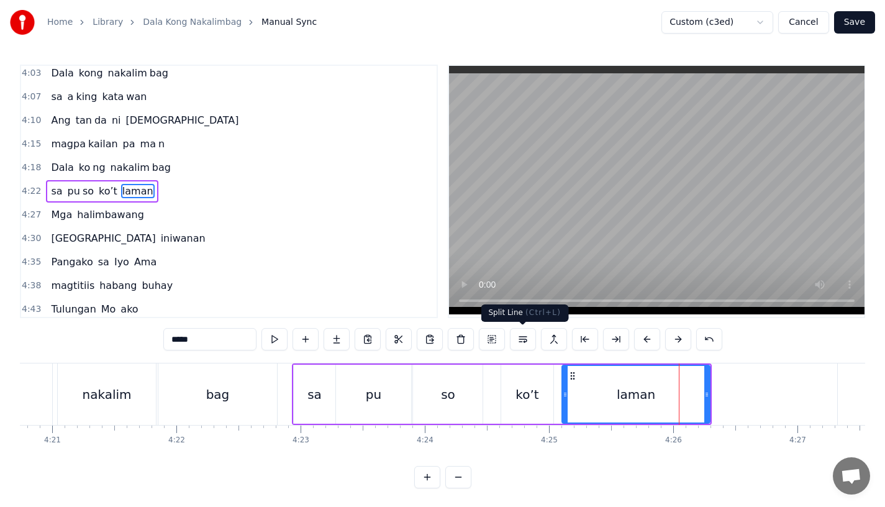
click at [674, 397] on div "laman" at bounding box center [636, 394] width 147 height 57
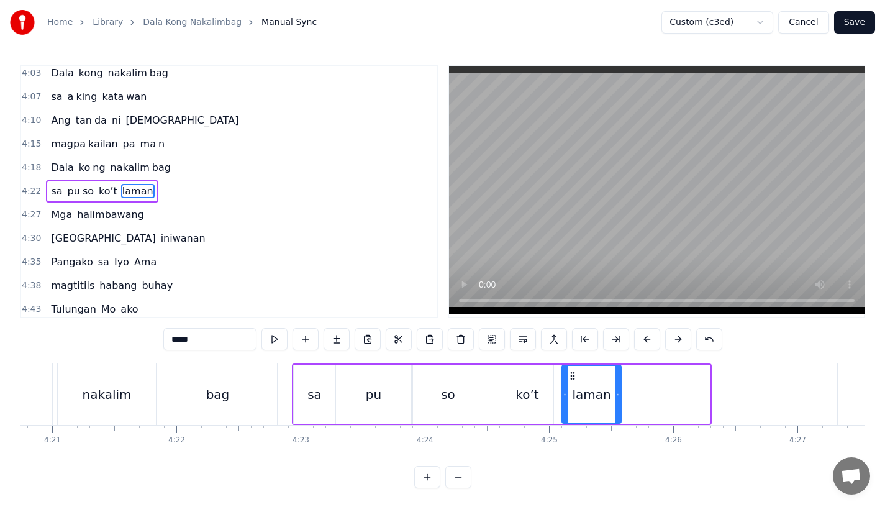
drag, startPoint x: 704, startPoint y: 395, endPoint x: 615, endPoint y: 398, distance: 88.8
click at [615, 398] on icon at bounding box center [617, 394] width 5 height 10
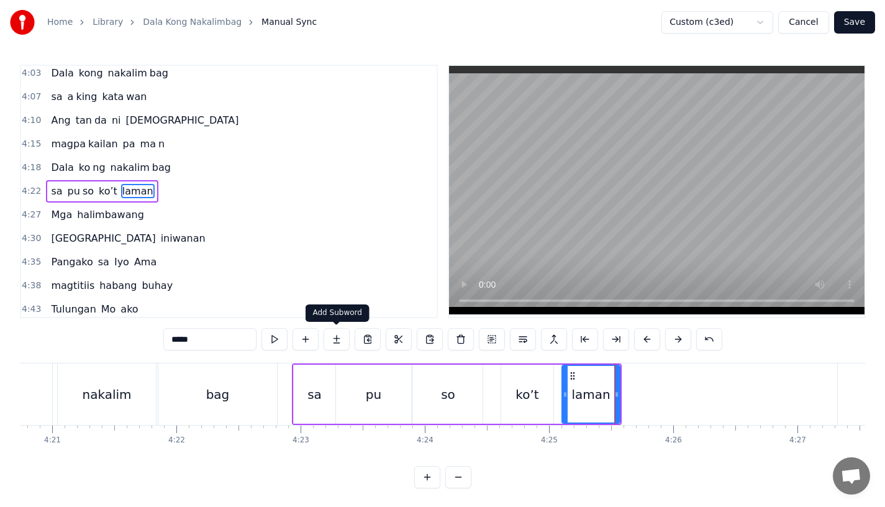
click at [214, 343] on input "*****" at bounding box center [209, 339] width 93 height 22
type input "***"
click at [337, 340] on button at bounding box center [336, 339] width 26 height 22
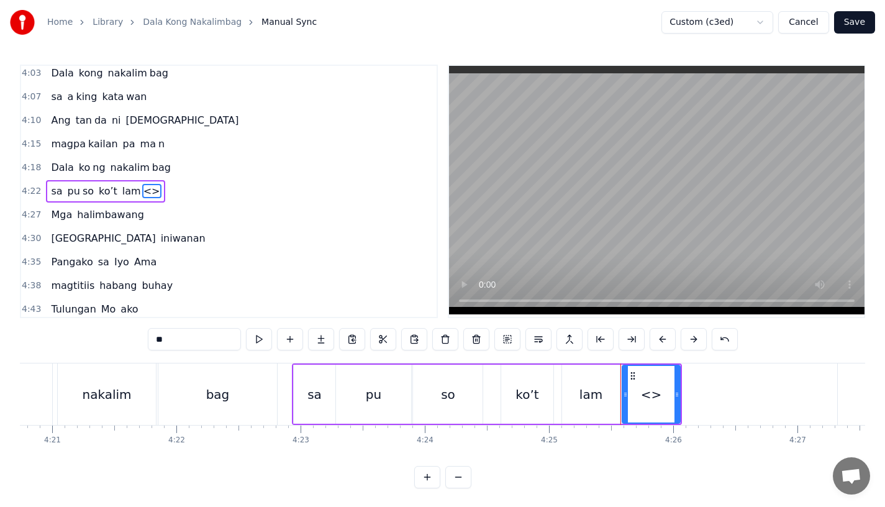
drag, startPoint x: 142, startPoint y: 342, endPoint x: 70, endPoint y: 329, distance: 73.2
click at [70, 329] on div "0:15 Pagsubok ay dumara ting, 0:19 sapin- saping kapang lawan 0:23 Puso’y ibig …" at bounding box center [442, 276] width 845 height 423
type input "*"
drag, startPoint x: 678, startPoint y: 389, endPoint x: 719, endPoint y: 389, distance: 41.0
click at [719, 389] on icon at bounding box center [717, 394] width 5 height 10
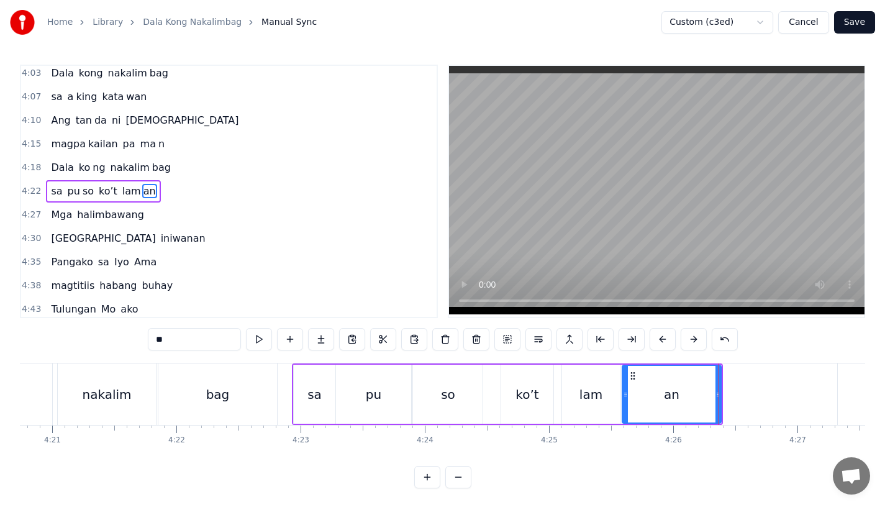
click at [530, 401] on div "ko’t" at bounding box center [526, 394] width 23 height 19
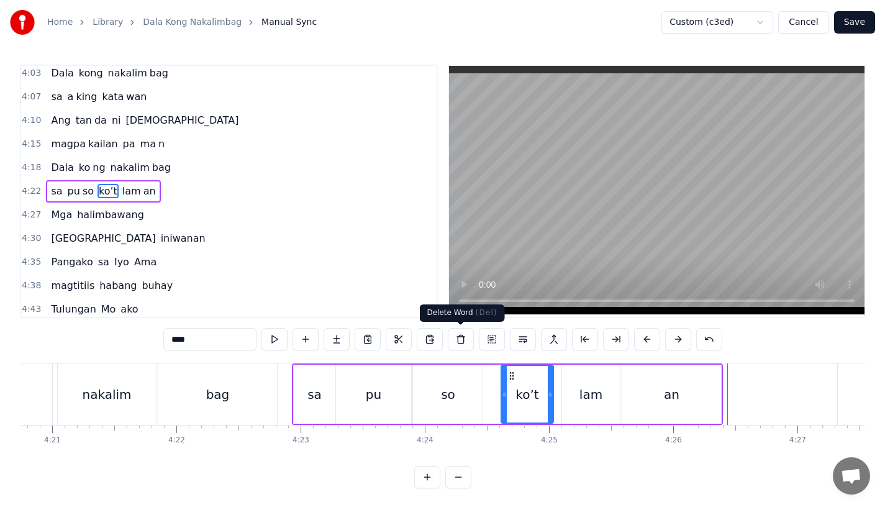
click at [504, 374] on div at bounding box center [504, 394] width 5 height 57
click at [502, 387] on div at bounding box center [504, 394] width 5 height 57
click at [450, 387] on div "so" at bounding box center [448, 394] width 14 height 19
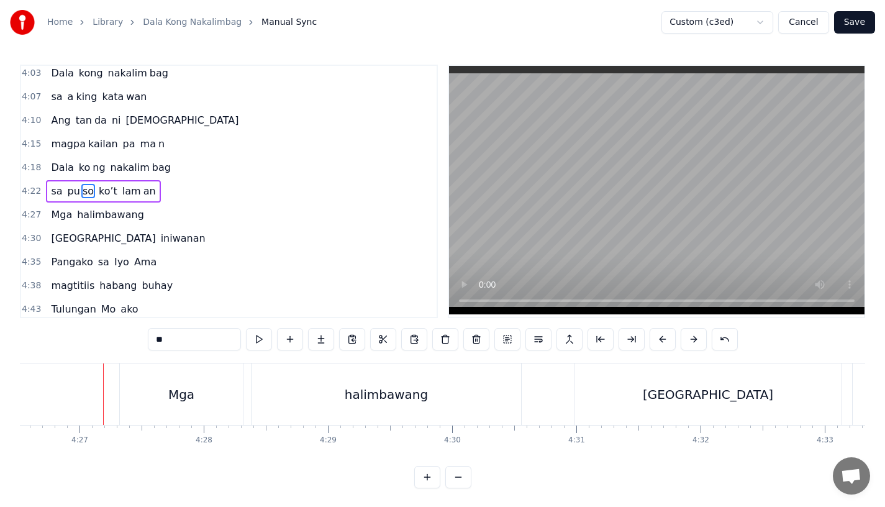
scroll to position [0, 33103]
click at [196, 397] on div "Mga" at bounding box center [174, 393] width 123 height 61
type input "***"
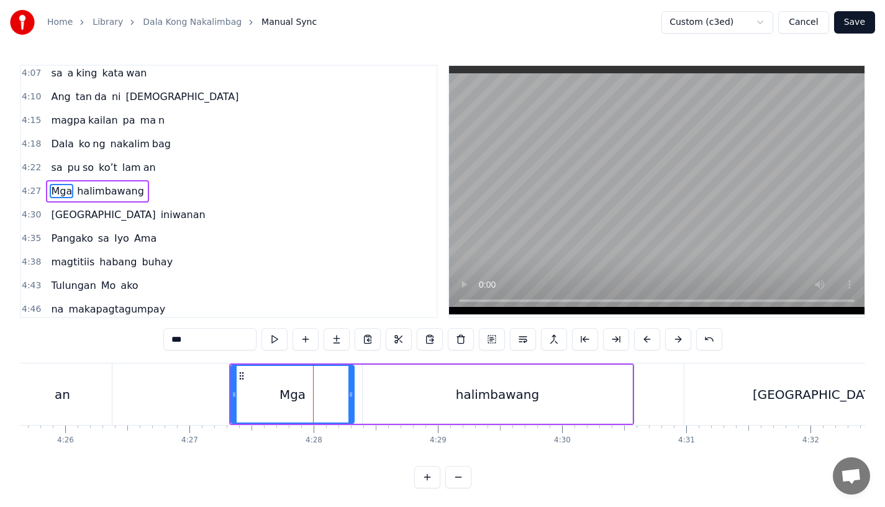
scroll to position [0, 32962]
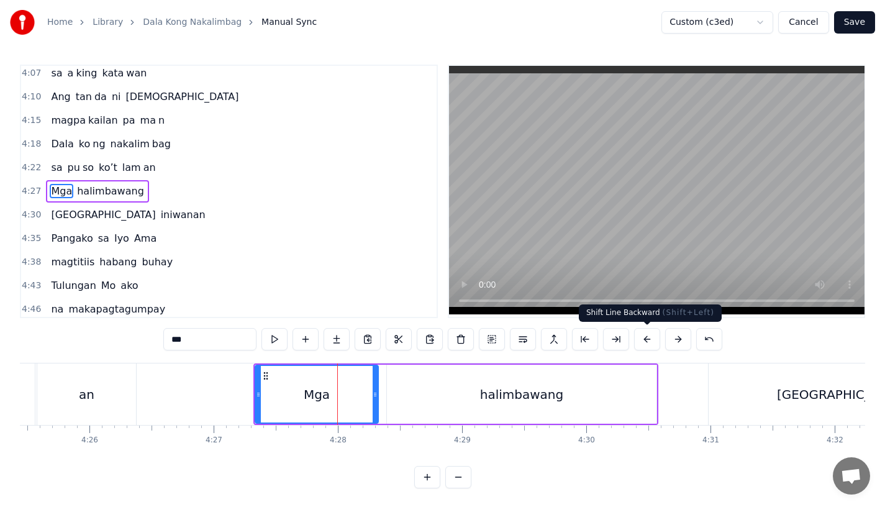
click at [654, 343] on button at bounding box center [647, 339] width 26 height 22
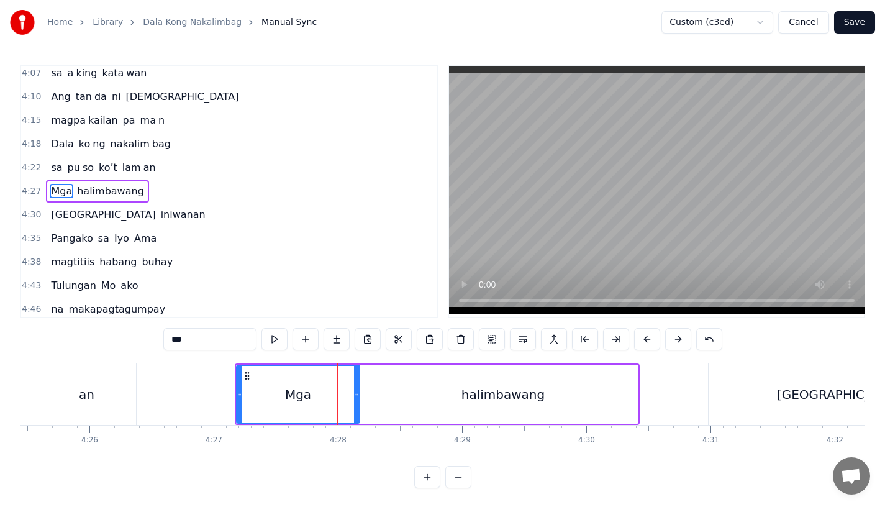
click at [654, 343] on button at bounding box center [647, 339] width 26 height 22
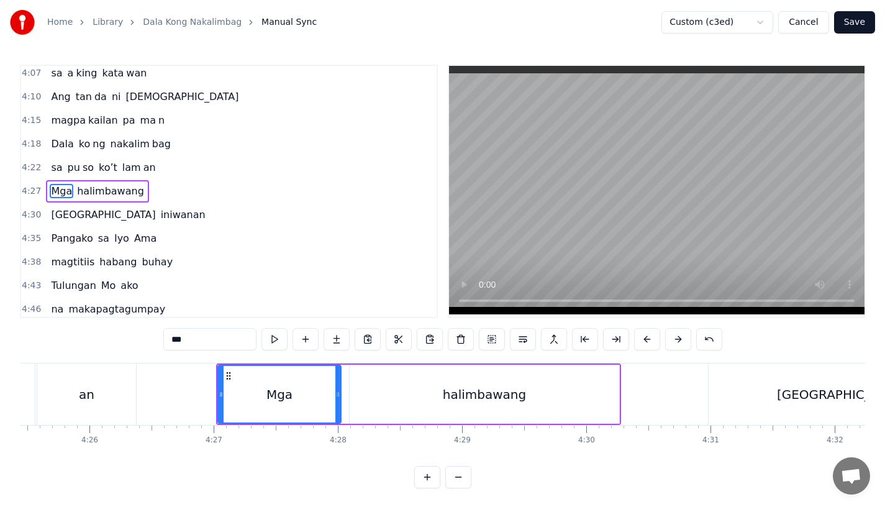
click at [654, 343] on button at bounding box center [647, 339] width 26 height 22
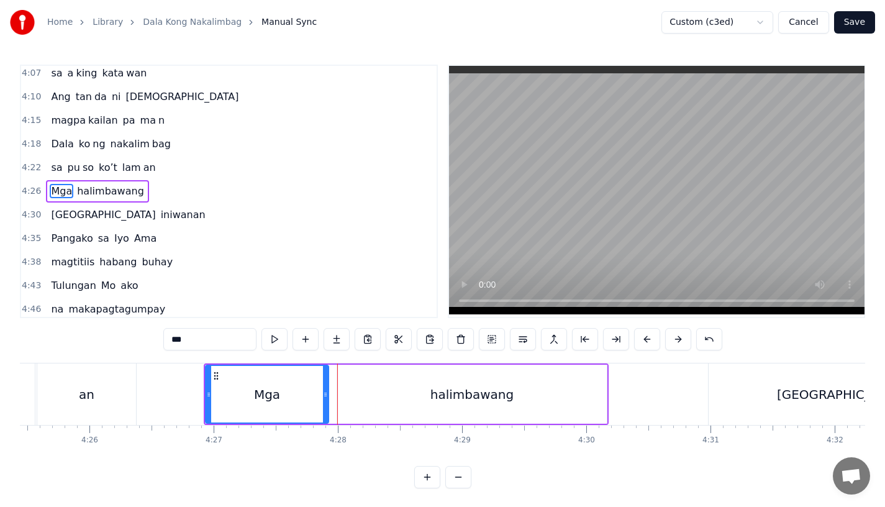
click at [654, 343] on button at bounding box center [647, 339] width 26 height 22
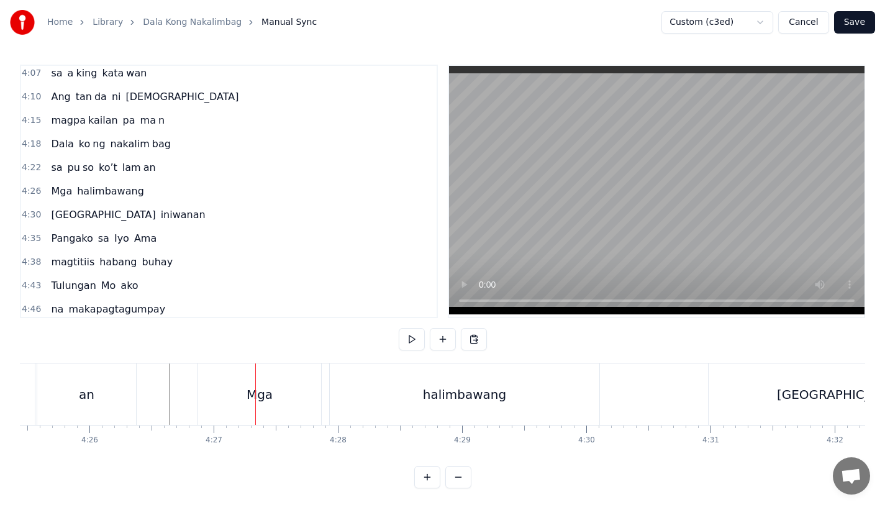
click at [202, 389] on div "Mga" at bounding box center [259, 393] width 123 height 61
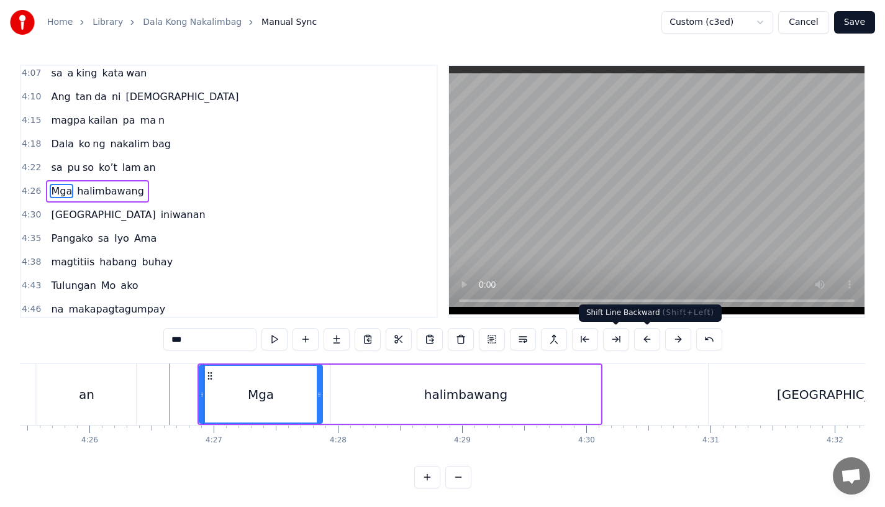
click at [678, 342] on button at bounding box center [678, 339] width 26 height 22
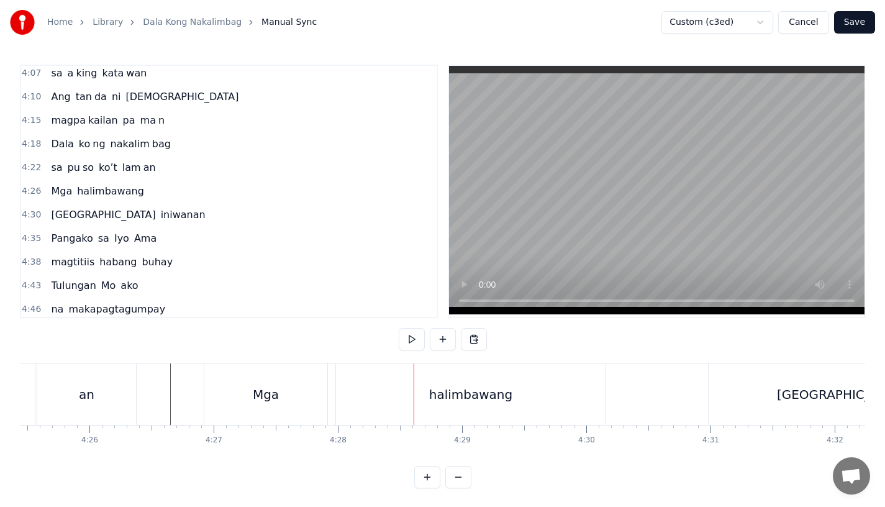
click at [368, 391] on div "halimbawang" at bounding box center [470, 393] width 269 height 61
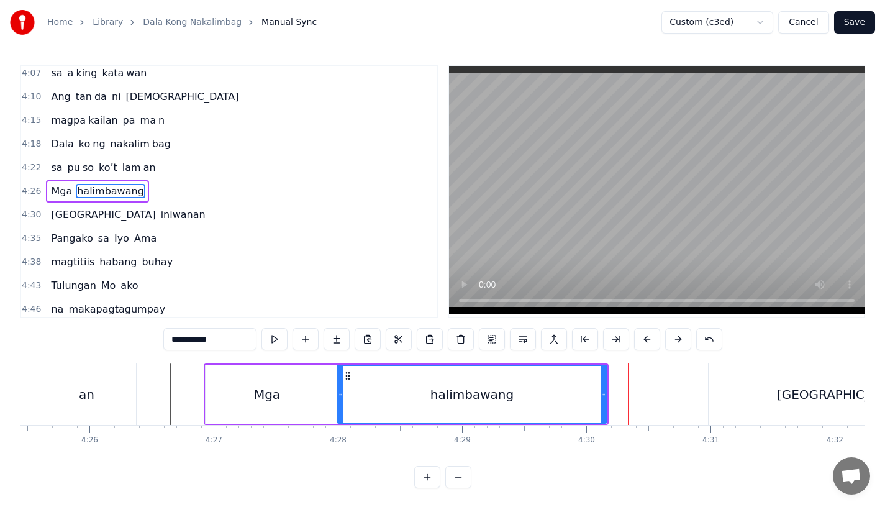
click at [271, 387] on div "Mga" at bounding box center [267, 394] width 26 height 19
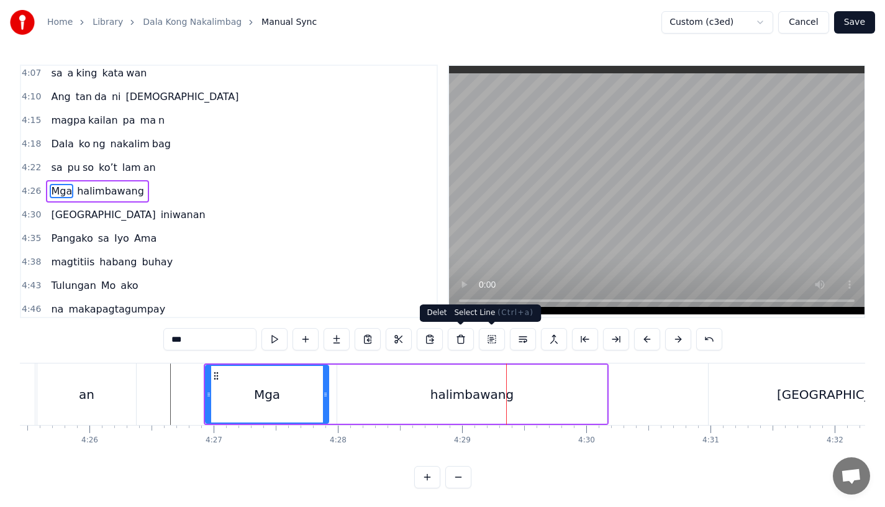
click at [561, 413] on div "halimbawang" at bounding box center [471, 393] width 269 height 59
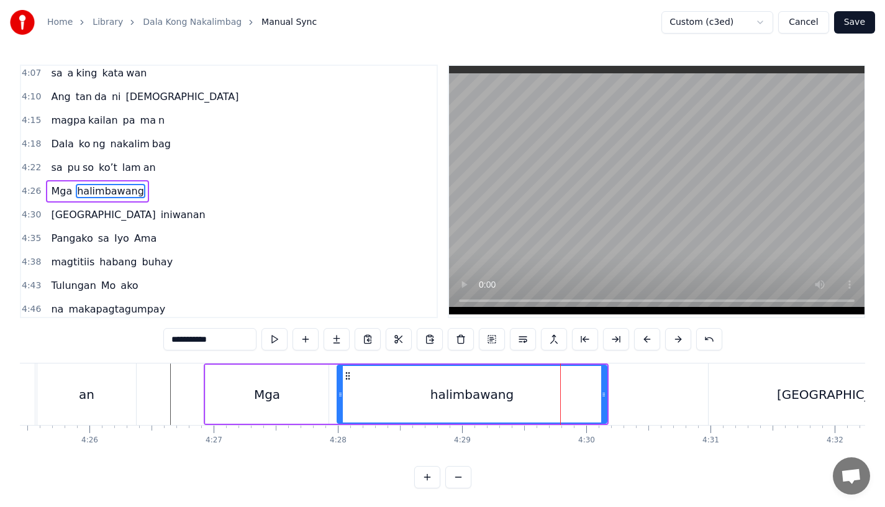
click at [350, 373] on icon at bounding box center [348, 376] width 10 height 10
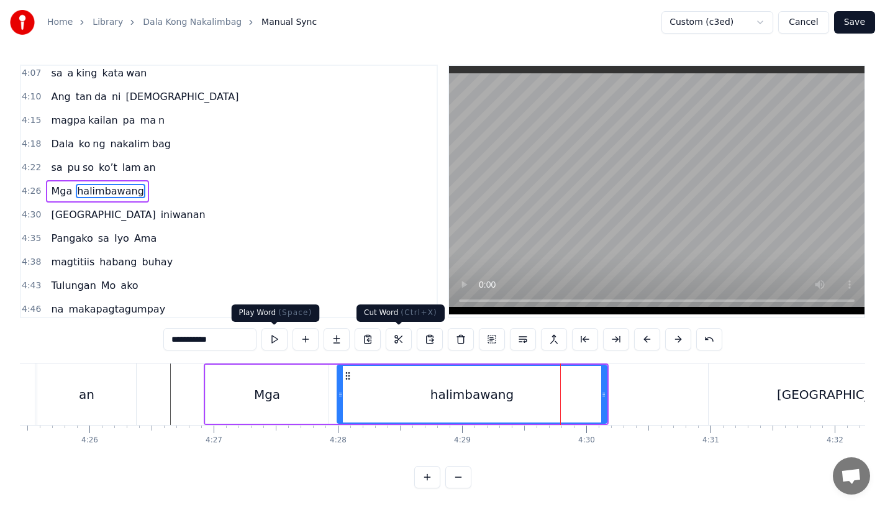
click at [261, 387] on div "Mga" at bounding box center [267, 394] width 26 height 19
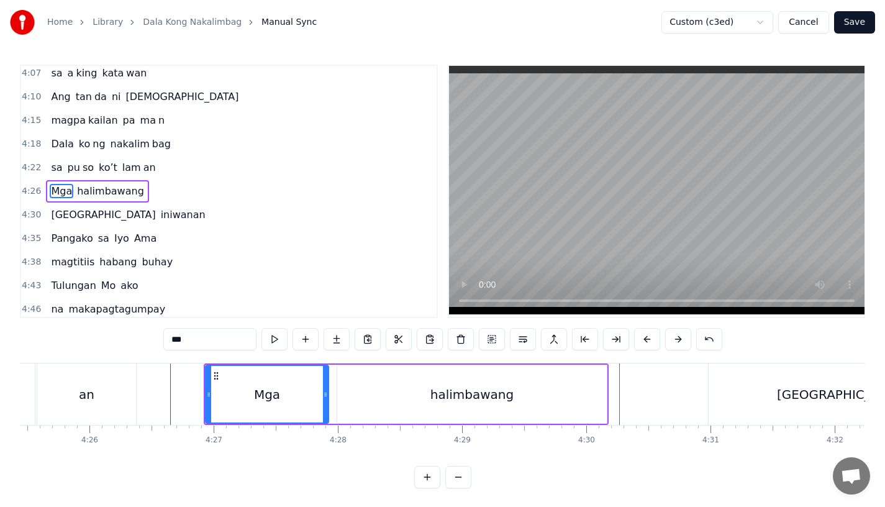
click at [415, 403] on div "halimbawang" at bounding box center [471, 393] width 269 height 59
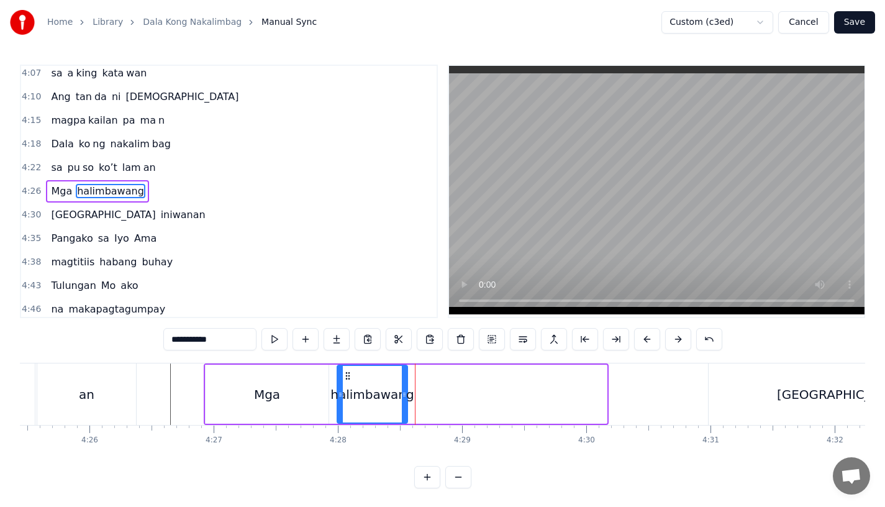
drag, startPoint x: 602, startPoint y: 396, endPoint x: 403, endPoint y: 400, distance: 199.3
click at [403, 400] on div at bounding box center [404, 394] width 5 height 57
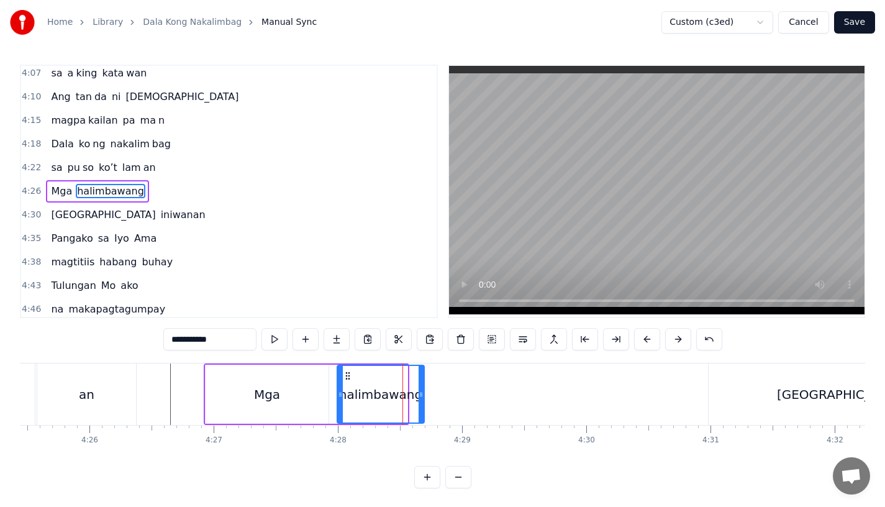
drag, startPoint x: 403, startPoint y: 400, endPoint x: 422, endPoint y: 400, distance: 18.6
click at [422, 400] on div at bounding box center [420, 394] width 5 height 57
click at [235, 340] on input "**********" at bounding box center [209, 339] width 93 height 22
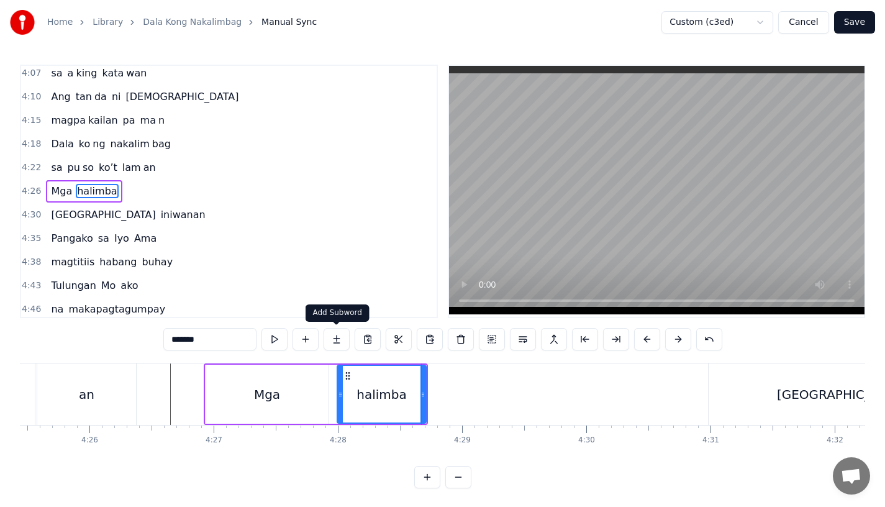
type input "*******"
click at [341, 339] on button at bounding box center [336, 339] width 26 height 22
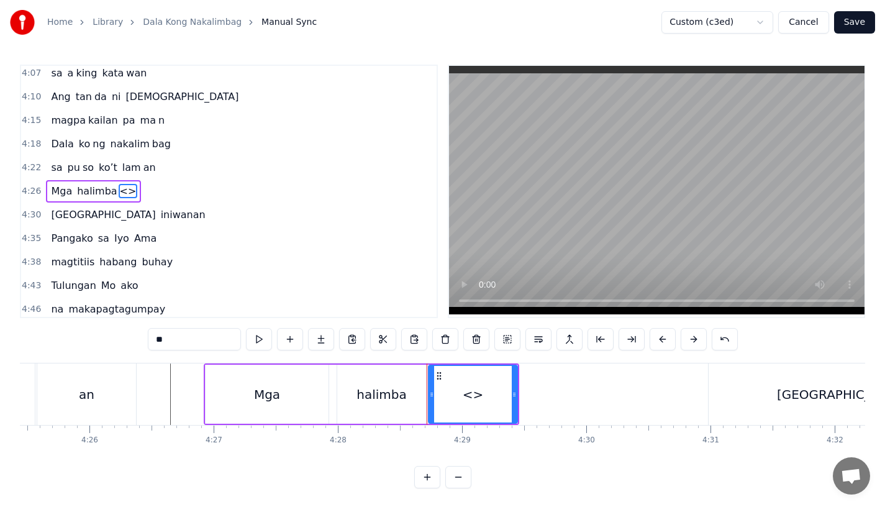
drag, startPoint x: 197, startPoint y: 333, endPoint x: 194, endPoint y: 344, distance: 11.8
click at [194, 344] on input "**" at bounding box center [194, 339] width 93 height 22
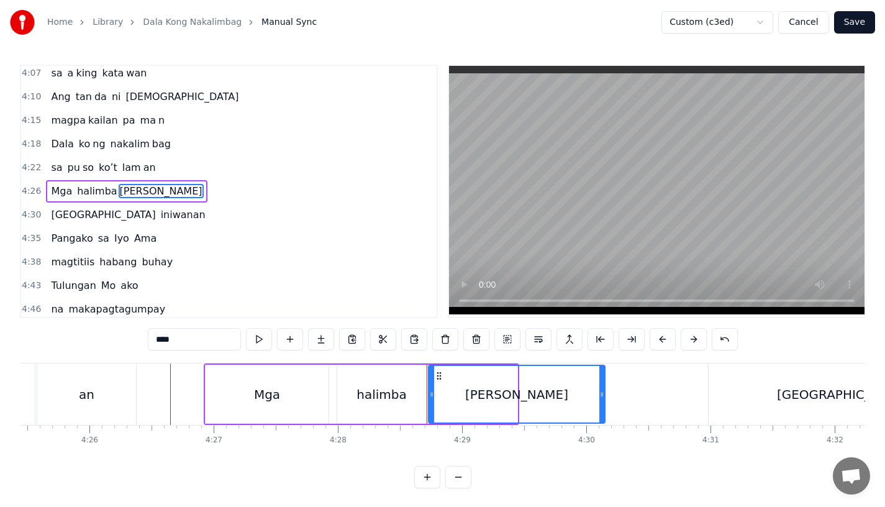
drag, startPoint x: 513, startPoint y: 396, endPoint x: 611, endPoint y: 394, distance: 97.5
click at [604, 394] on icon at bounding box center [601, 394] width 5 height 10
click at [292, 412] on div "Mga" at bounding box center [267, 393] width 123 height 59
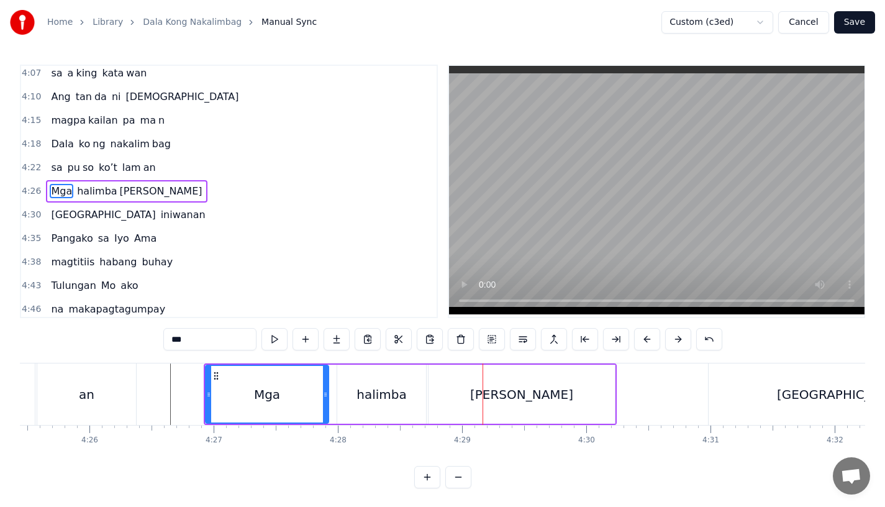
click at [390, 392] on div "halimba" at bounding box center [381, 394] width 50 height 19
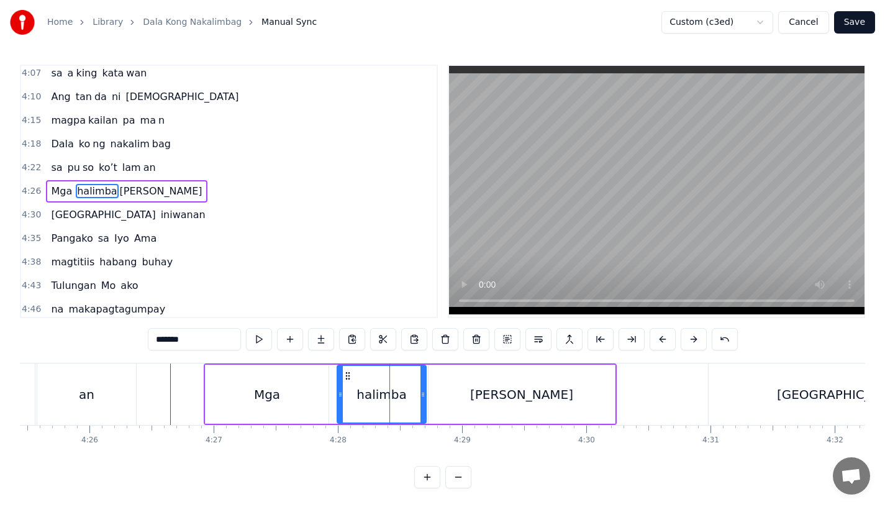
click at [425, 394] on div "halimba" at bounding box center [382, 393] width 90 height 59
drag, startPoint x: 422, startPoint y: 400, endPoint x: 456, endPoint y: 409, distance: 34.6
click at [446, 409] on div at bounding box center [443, 394] width 5 height 57
click at [473, 406] on div "[PERSON_NAME]" at bounding box center [521, 393] width 186 height 59
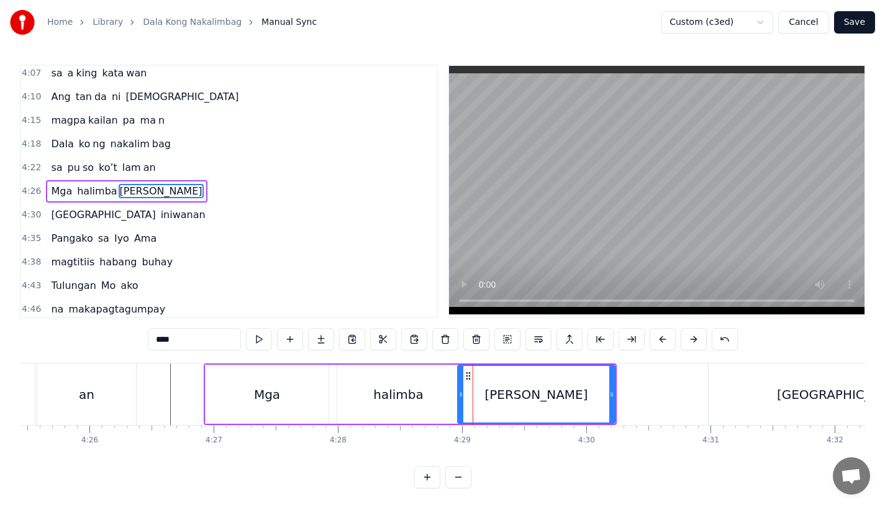
drag, startPoint x: 430, startPoint y: 400, endPoint x: 459, endPoint y: 400, distance: 29.8
click at [459, 400] on div at bounding box center [460, 394] width 5 height 57
click at [428, 400] on div "halimba" at bounding box center [398, 393] width 122 height 59
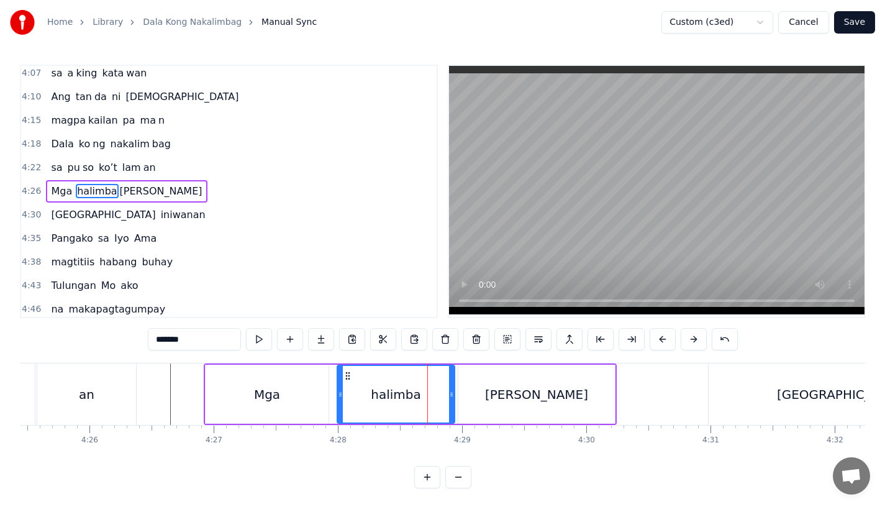
click at [452, 396] on icon at bounding box center [451, 394] width 5 height 10
click at [275, 396] on div "Mga" at bounding box center [267, 394] width 26 height 19
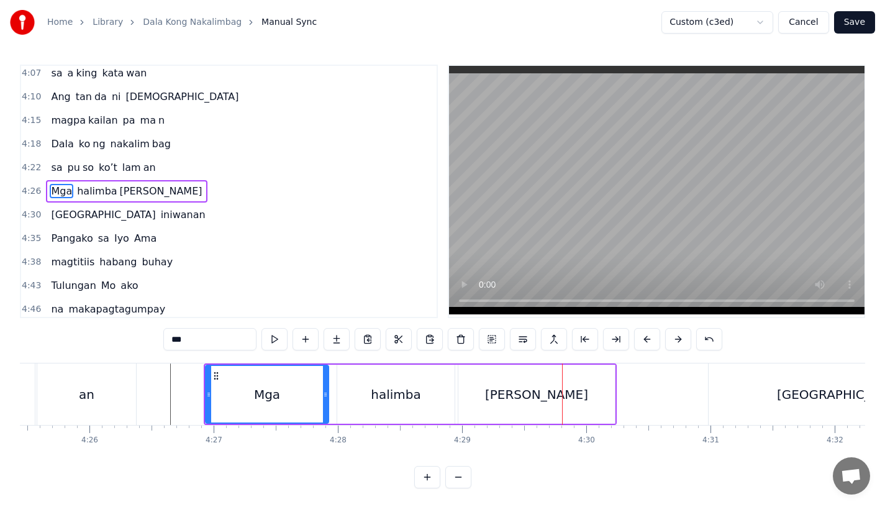
click at [369, 400] on div "halimba" at bounding box center [395, 393] width 117 height 59
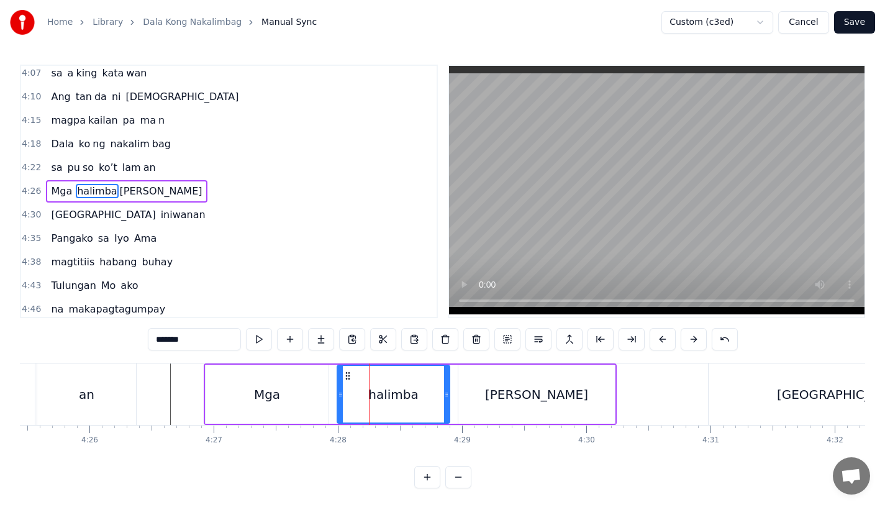
drag, startPoint x: 450, startPoint y: 404, endPoint x: 443, endPoint y: 404, distance: 6.8
click at [444, 404] on div at bounding box center [446, 394] width 5 height 57
click at [438, 404] on div at bounding box center [440, 394] width 5 height 57
click at [474, 403] on div "[PERSON_NAME]" at bounding box center [536, 393] width 156 height 59
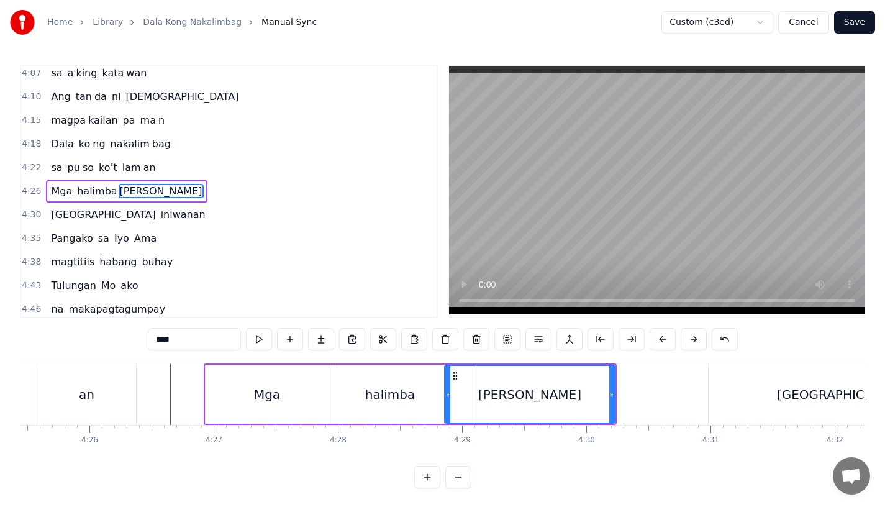
drag, startPoint x: 460, startPoint y: 399, endPoint x: 446, endPoint y: 399, distance: 13.7
click at [446, 399] on div at bounding box center [447, 394] width 5 height 57
click at [312, 387] on div "Mga" at bounding box center [267, 393] width 123 height 59
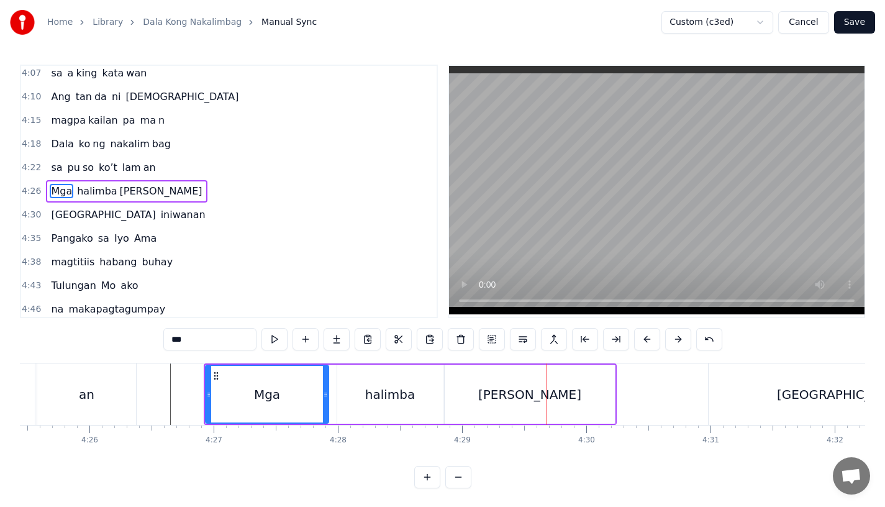
click at [277, 386] on div "Mga" at bounding box center [267, 394] width 26 height 19
click at [770, 392] on div "[GEOGRAPHIC_DATA]" at bounding box center [841, 393] width 267 height 61
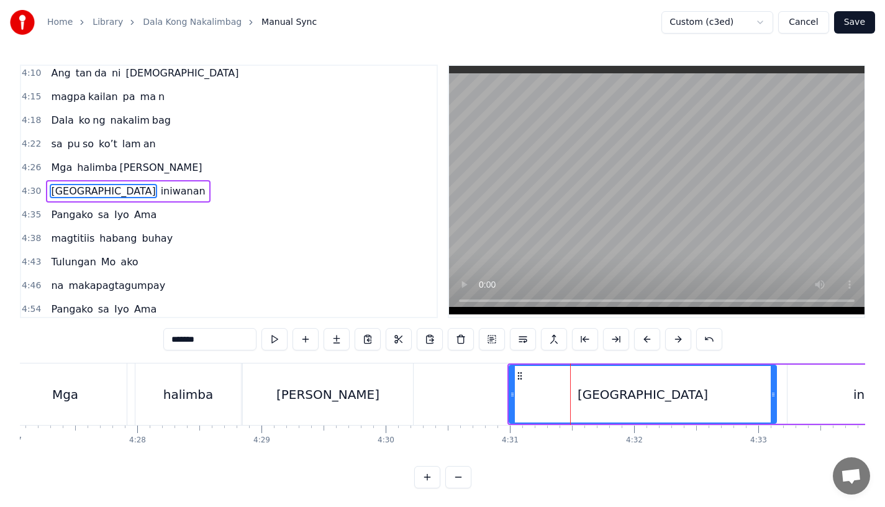
scroll to position [0, 33170]
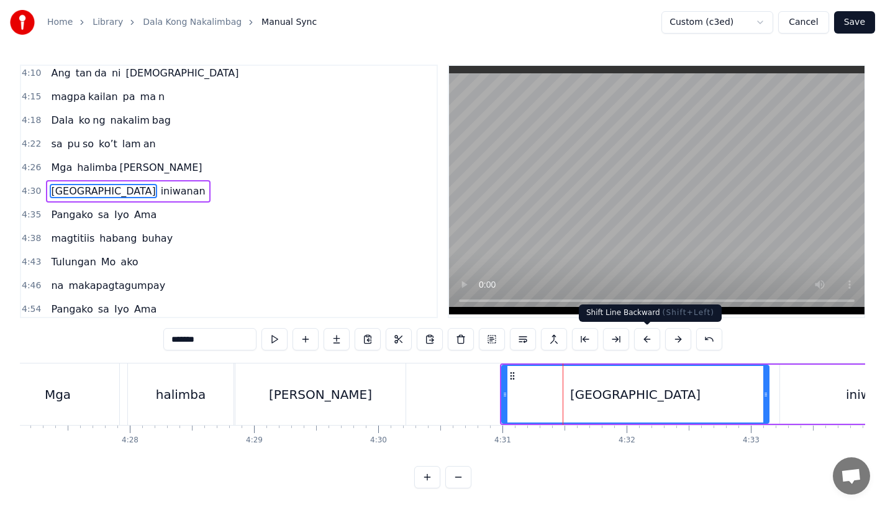
click at [642, 343] on button at bounding box center [647, 339] width 26 height 22
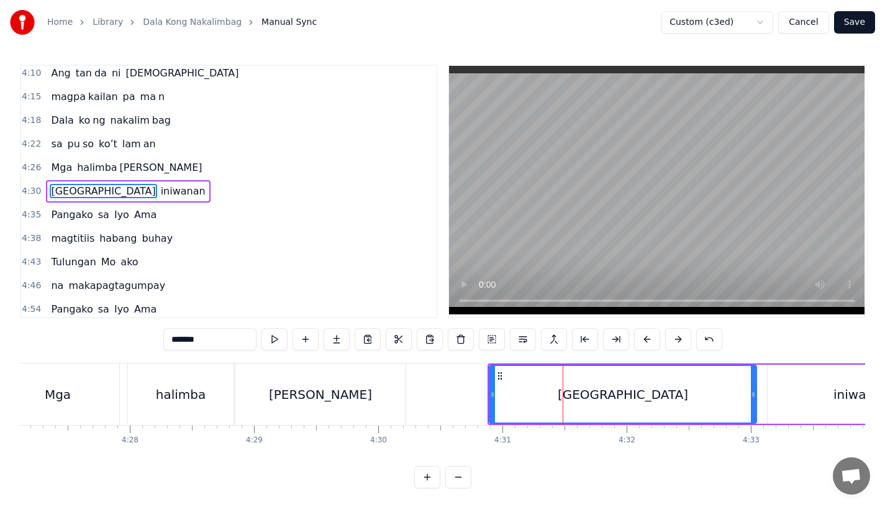
click at [642, 343] on button at bounding box center [647, 339] width 26 height 22
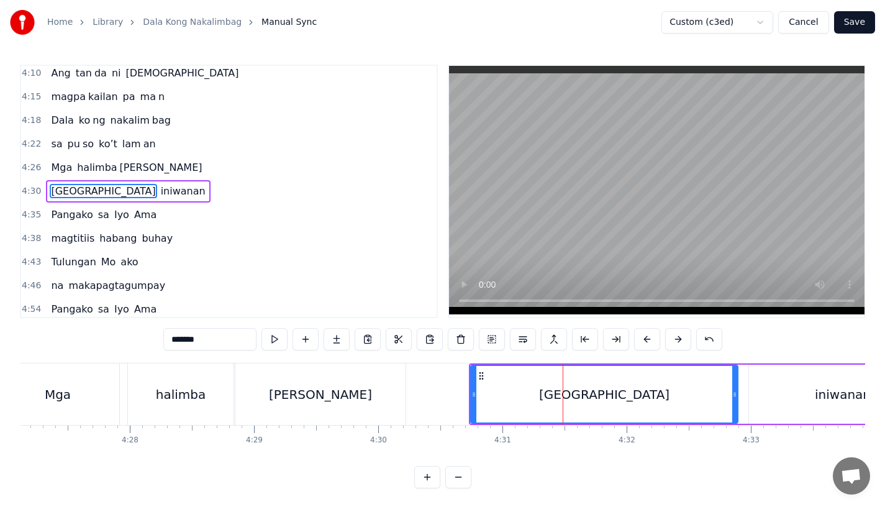
click at [642, 343] on button at bounding box center [647, 339] width 26 height 22
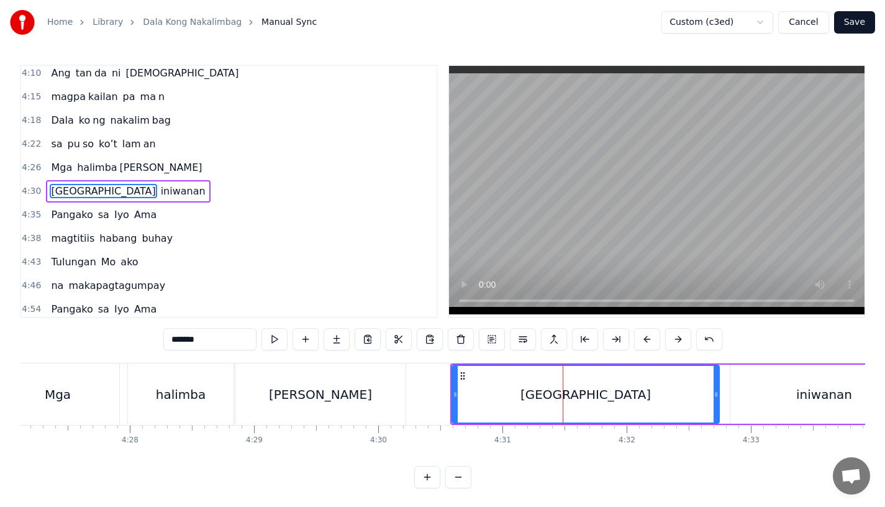
click at [358, 399] on div "[PERSON_NAME]" at bounding box center [320, 393] width 170 height 61
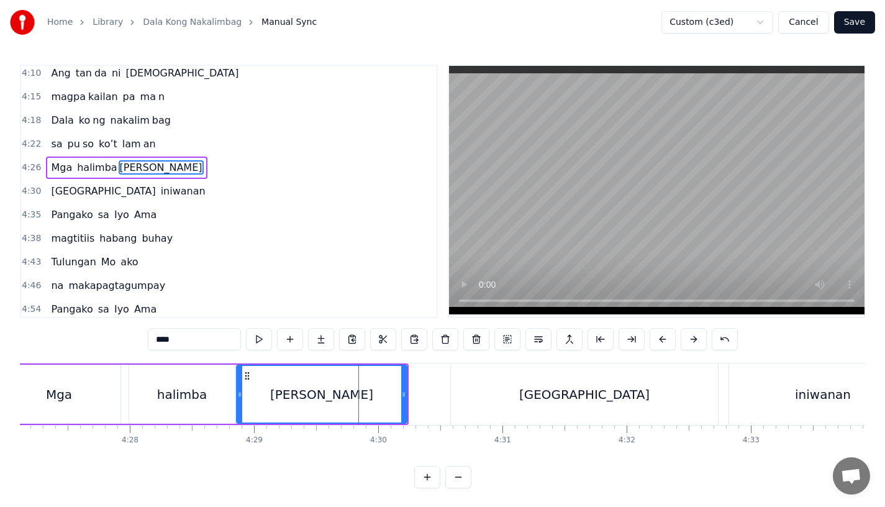
scroll to position [1113, 0]
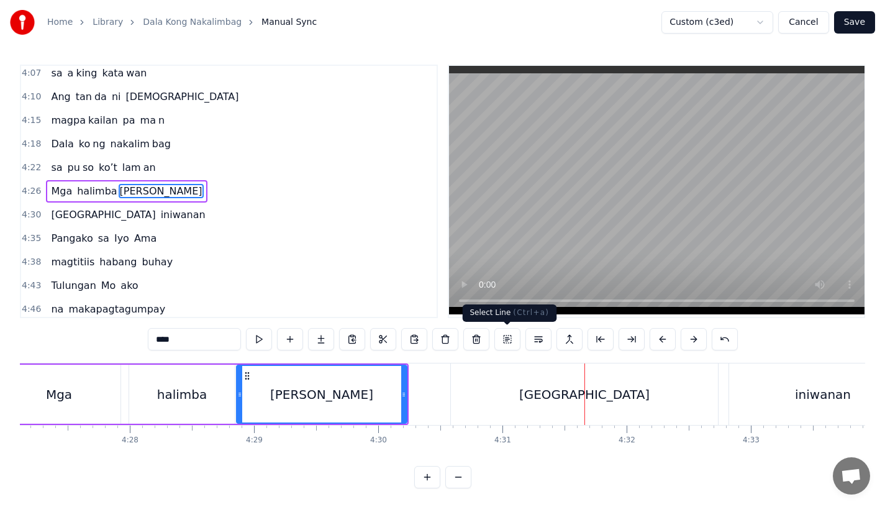
click at [571, 387] on div "[GEOGRAPHIC_DATA]" at bounding box center [584, 394] width 130 height 19
type input "*******"
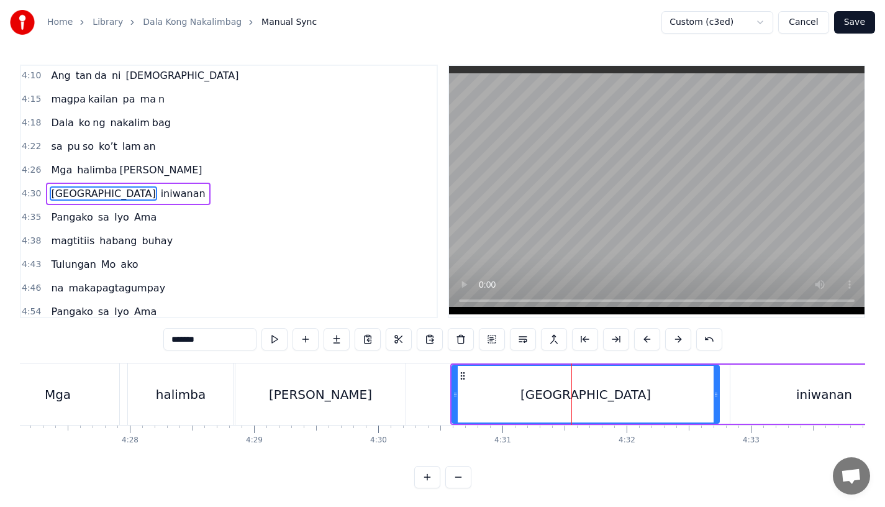
scroll to position [1137, 0]
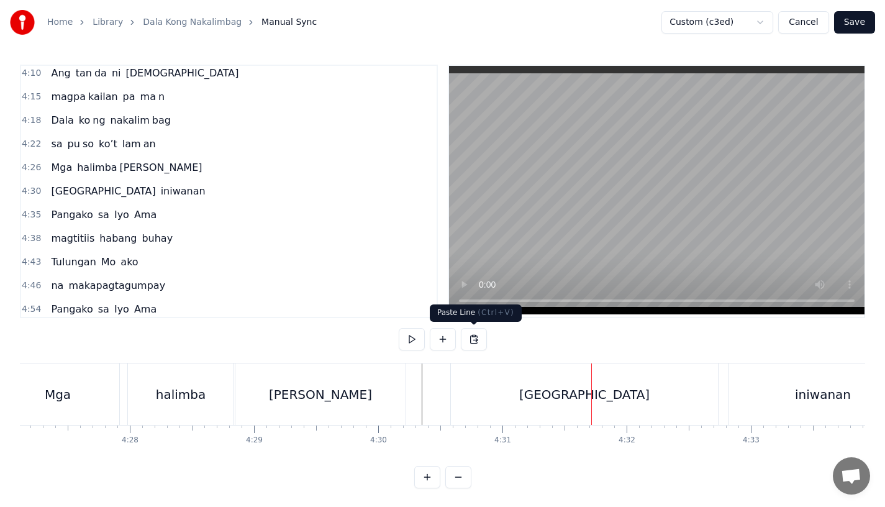
click at [518, 399] on div "[GEOGRAPHIC_DATA]" at bounding box center [584, 393] width 267 height 61
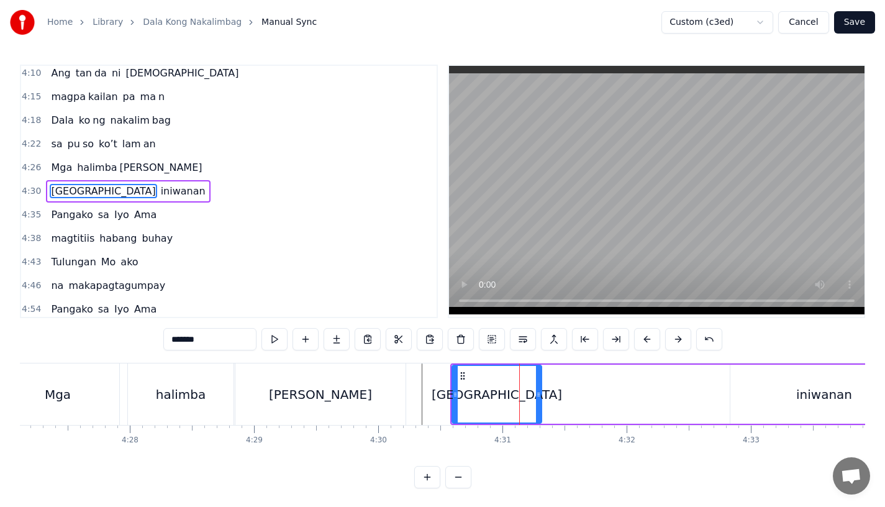
drag, startPoint x: 713, startPoint y: 392, endPoint x: 525, endPoint y: 394, distance: 187.5
click at [536, 394] on icon at bounding box center [538, 394] width 5 height 10
click at [332, 340] on button at bounding box center [336, 339] width 26 height 22
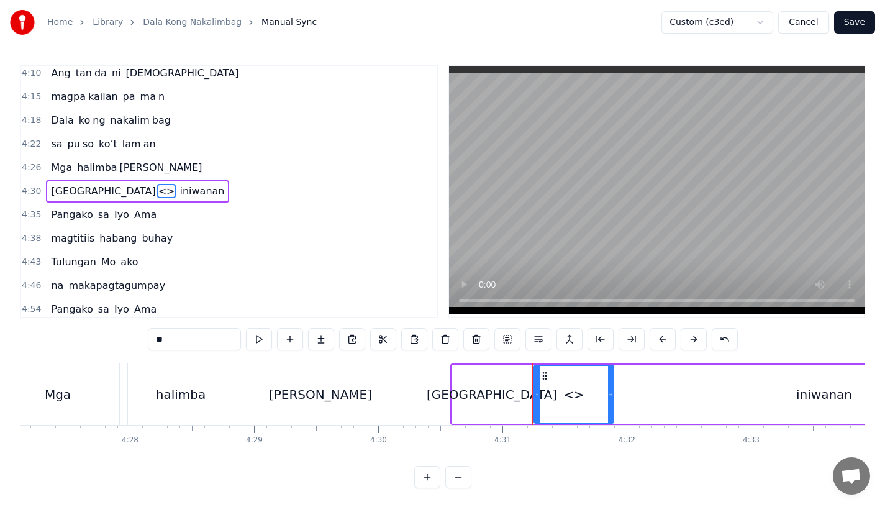
drag, startPoint x: 184, startPoint y: 334, endPoint x: 88, endPoint y: 334, distance: 96.2
click at [88, 334] on div "0:15 Pagsubok ay dumara ting, 0:19 sapin- saping kapang lawan 0:23 Puso’y ibig …" at bounding box center [442, 276] width 845 height 423
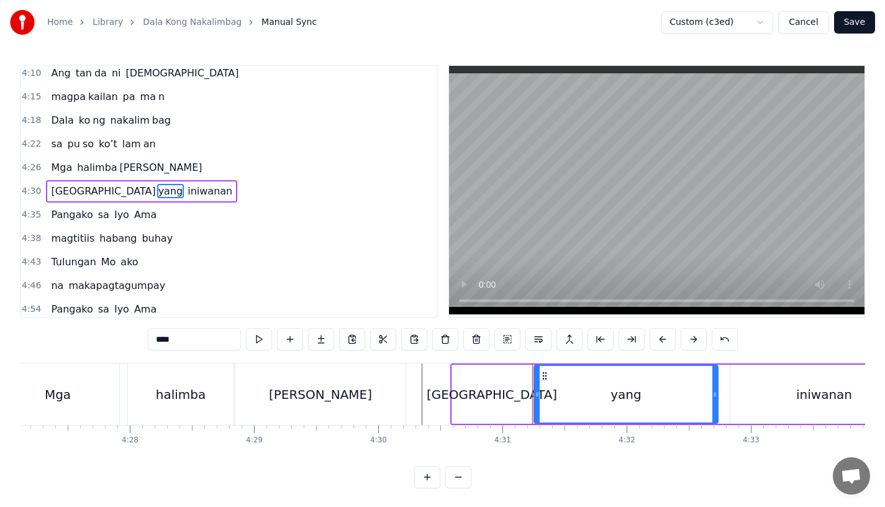
drag, startPoint x: 609, startPoint y: 388, endPoint x: 716, endPoint y: 392, distance: 106.9
click at [716, 392] on div at bounding box center [714, 394] width 5 height 57
click at [522, 381] on div "[GEOGRAPHIC_DATA]" at bounding box center [491, 393] width 79 height 59
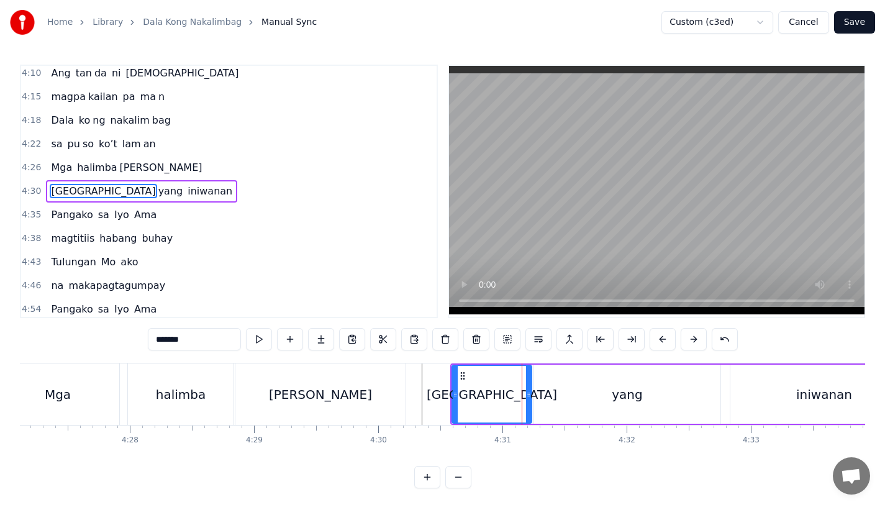
click at [220, 344] on input "*******" at bounding box center [194, 339] width 93 height 22
type input "***"
click at [464, 391] on div "[PERSON_NAME]" at bounding box center [492, 394] width 78 height 57
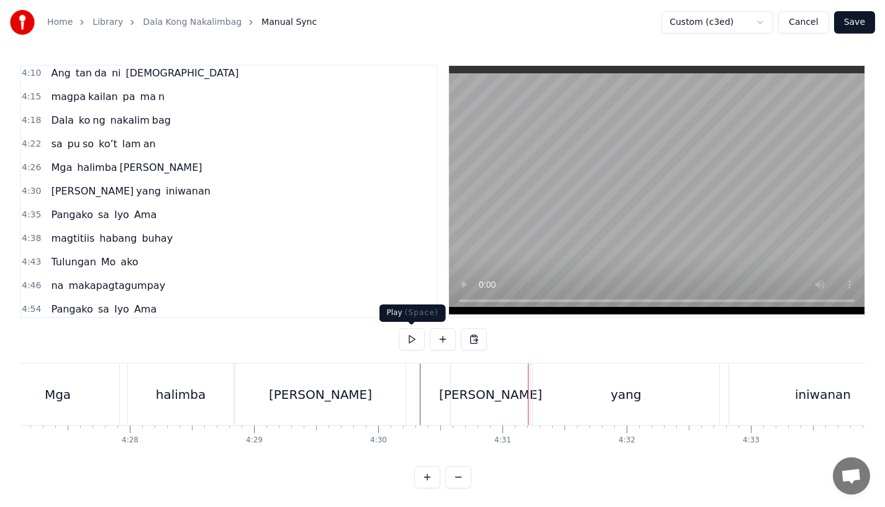
click at [395, 378] on div "[PERSON_NAME]" at bounding box center [320, 393] width 170 height 61
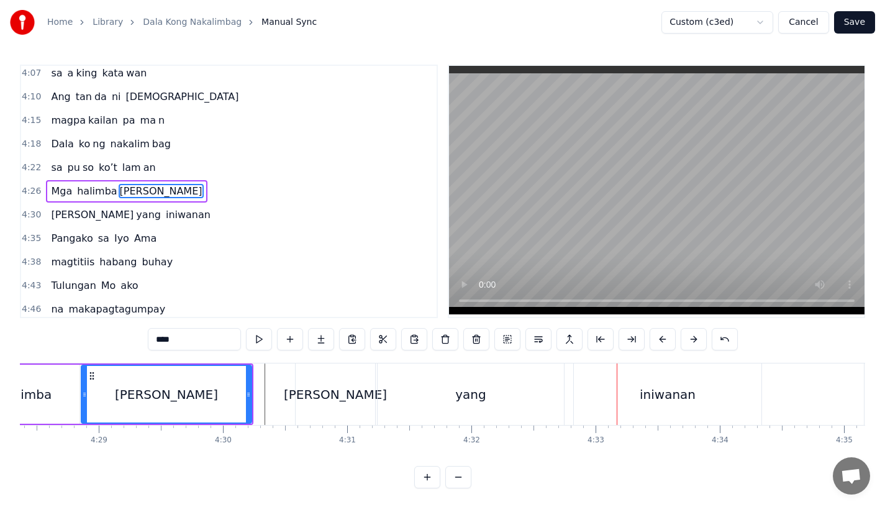
scroll to position [0, 33374]
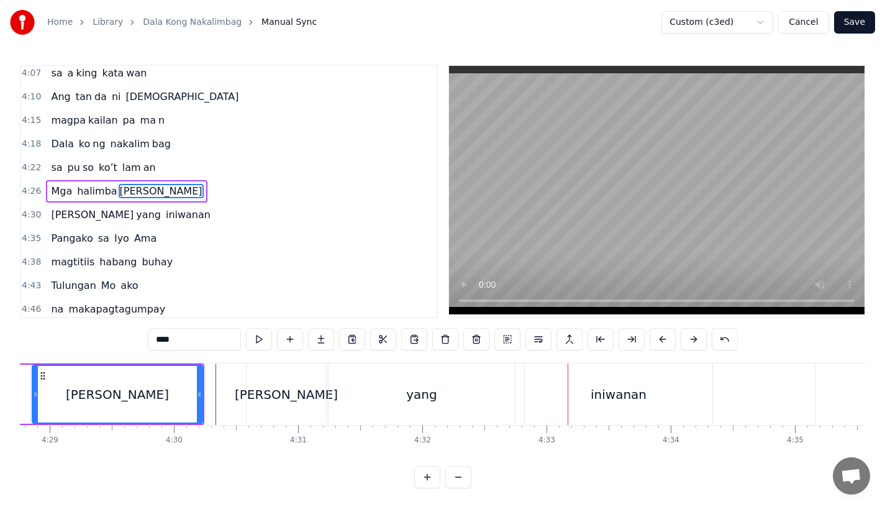
click at [474, 391] on div "yang" at bounding box center [421, 393] width 186 height 61
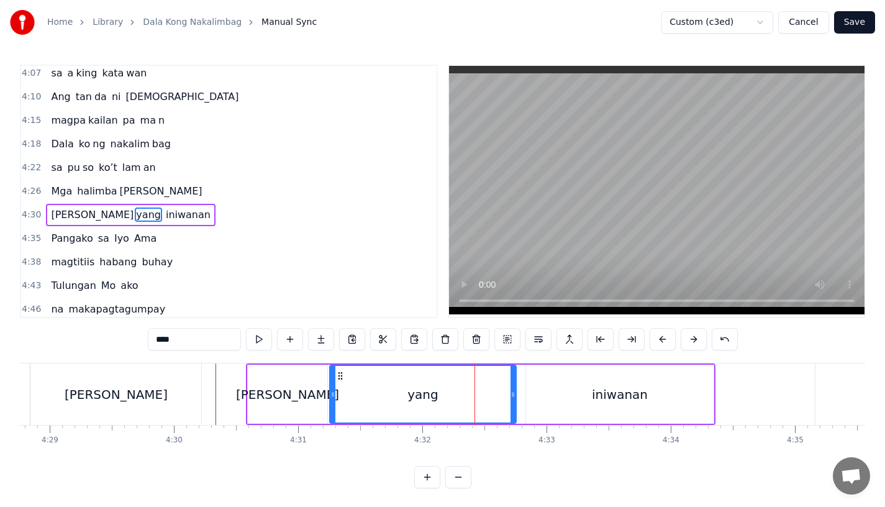
scroll to position [1137, 0]
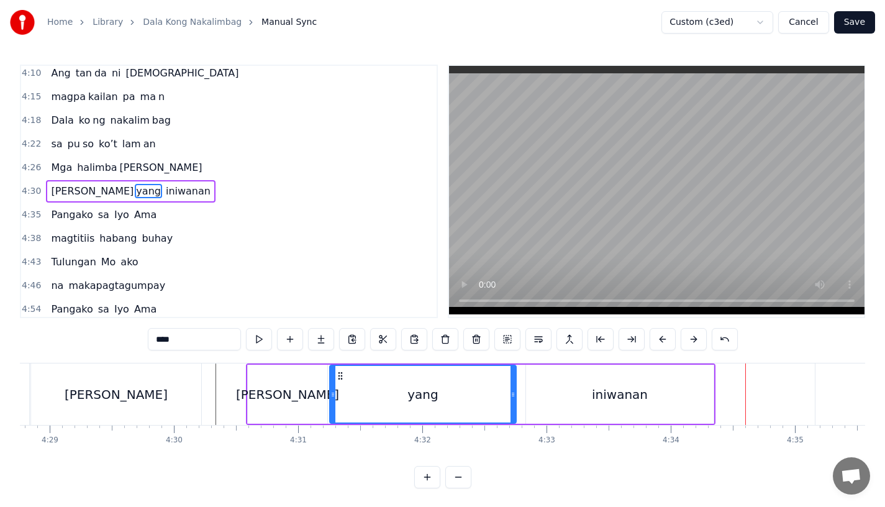
click at [648, 398] on div "iniwanan" at bounding box center [620, 393] width 188 height 59
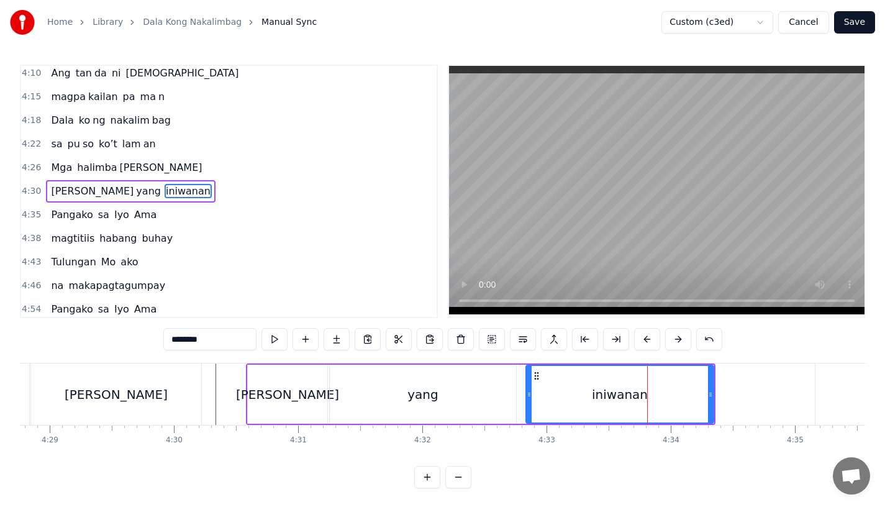
click at [445, 396] on div "yang" at bounding box center [423, 393] width 186 height 59
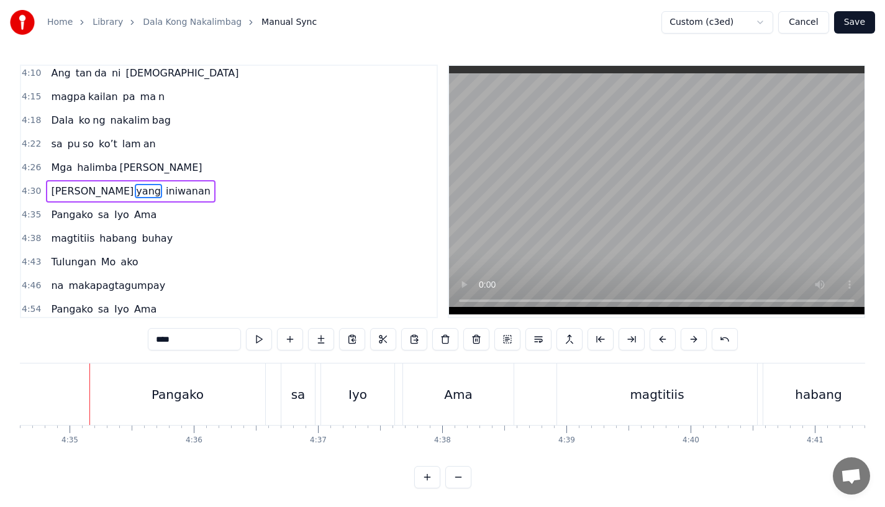
scroll to position [0, 34107]
click at [184, 401] on div "Pangako" at bounding box center [170, 394] width 52 height 19
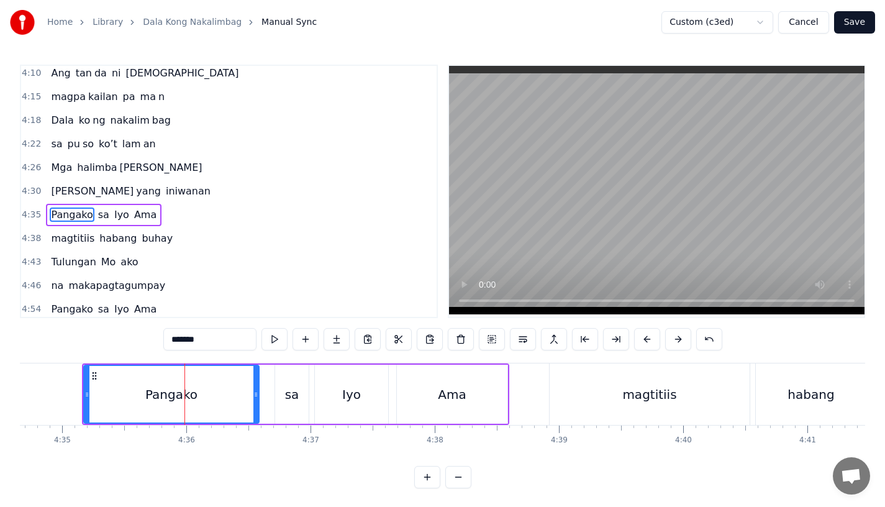
scroll to position [1160, 0]
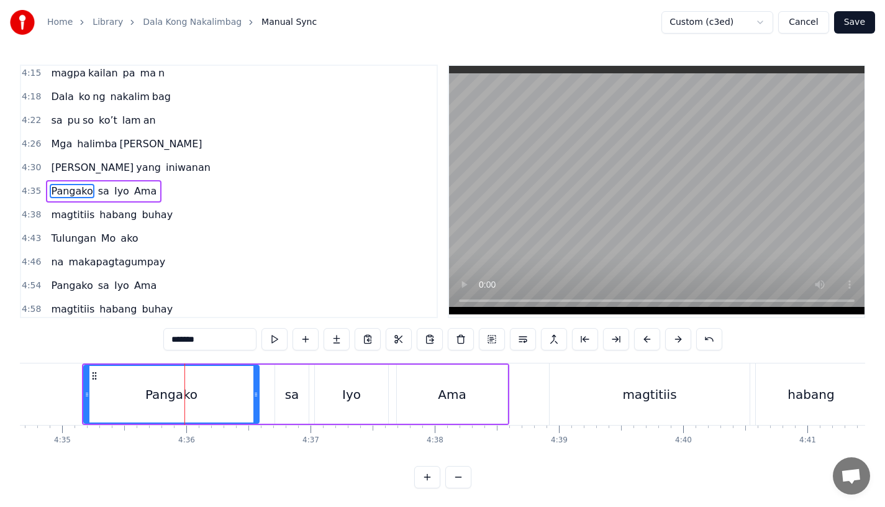
click at [284, 397] on div "sa" at bounding box center [292, 393] width 34 height 59
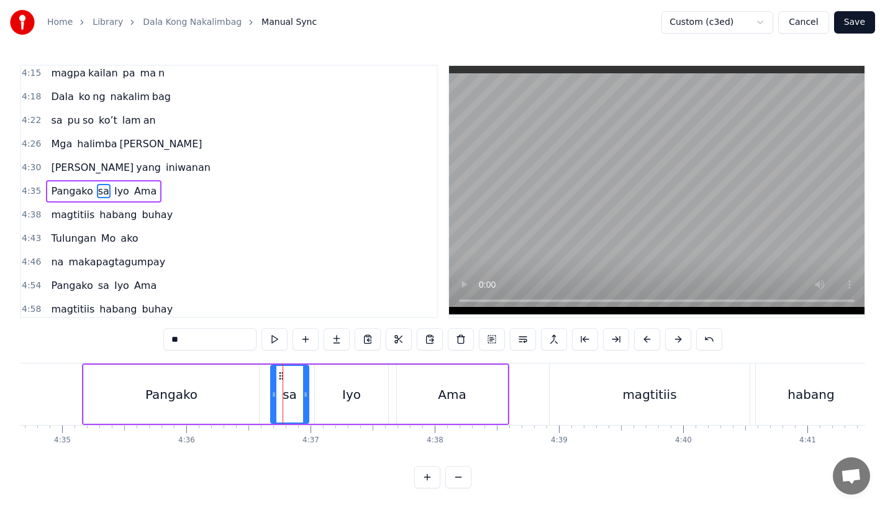
click at [271, 396] on icon at bounding box center [273, 394] width 5 height 10
click at [309, 396] on icon at bounding box center [309, 394] width 5 height 10
click at [368, 386] on div "Iyo" at bounding box center [351, 393] width 73 height 59
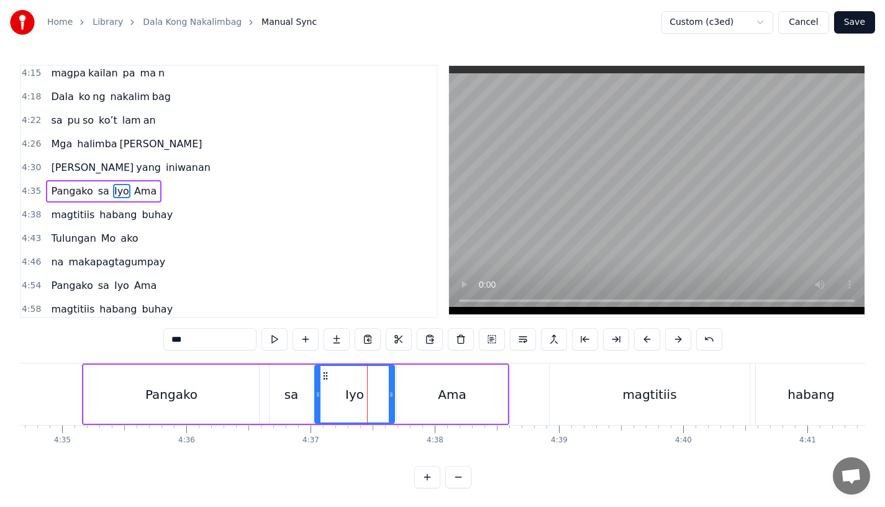
drag, startPoint x: 382, startPoint y: 390, endPoint x: 389, endPoint y: 391, distance: 6.2
click at [389, 391] on icon at bounding box center [391, 394] width 5 height 10
click at [281, 389] on div "sa" at bounding box center [290, 393] width 43 height 59
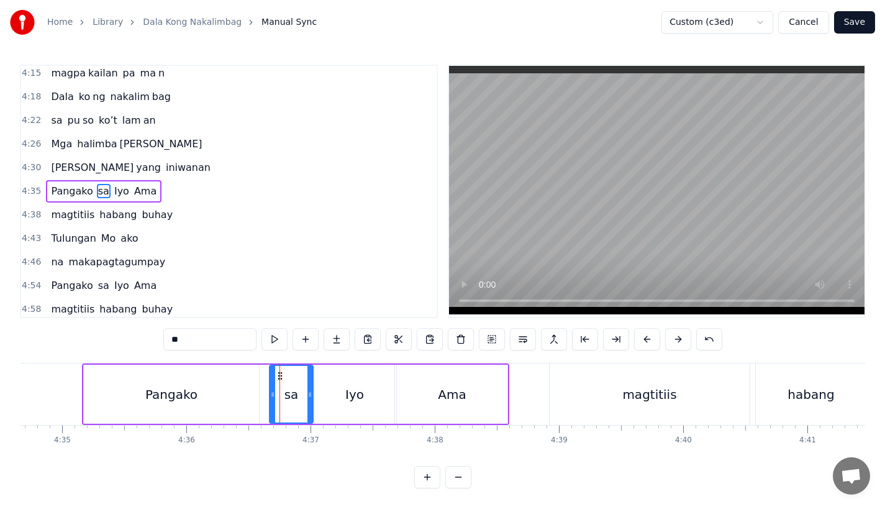
click at [115, 396] on div "Pangako" at bounding box center [171, 393] width 175 height 59
type input "*******"
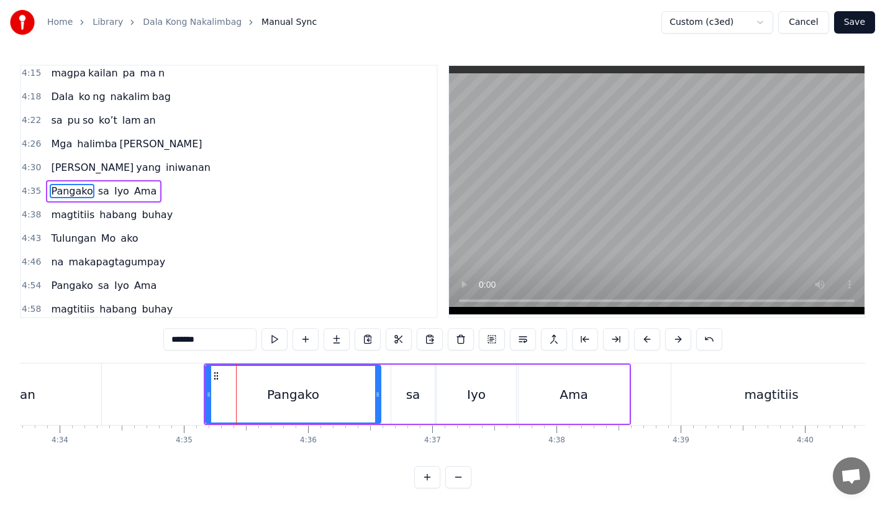
scroll to position [0, 33938]
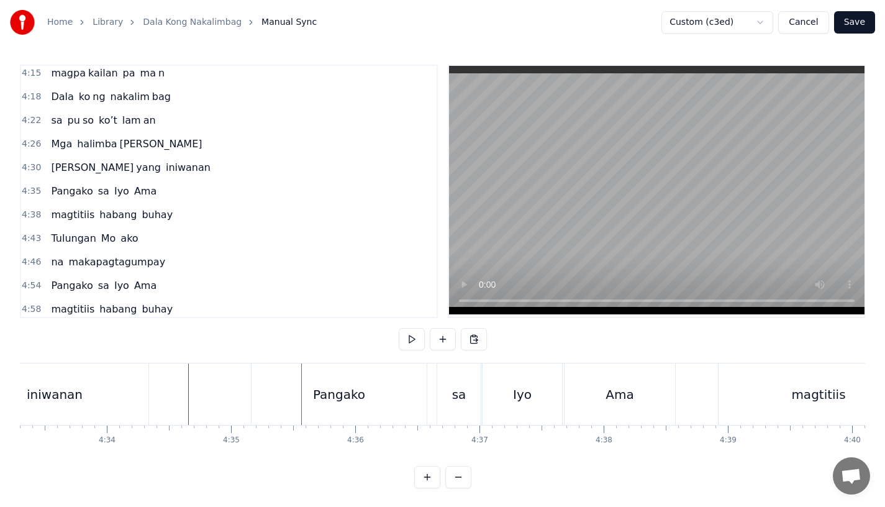
click at [355, 384] on div "Pangako" at bounding box center [338, 393] width 175 height 61
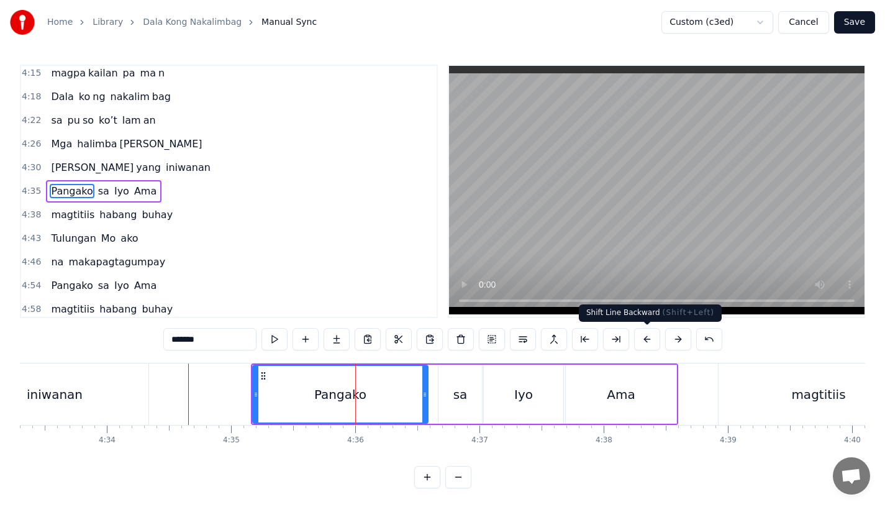
click at [645, 332] on button at bounding box center [647, 339] width 26 height 22
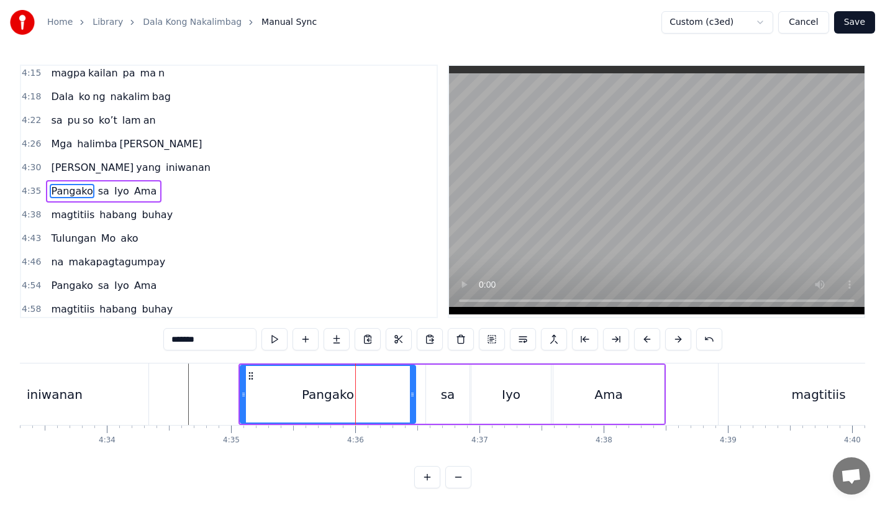
click at [645, 332] on button at bounding box center [647, 339] width 26 height 22
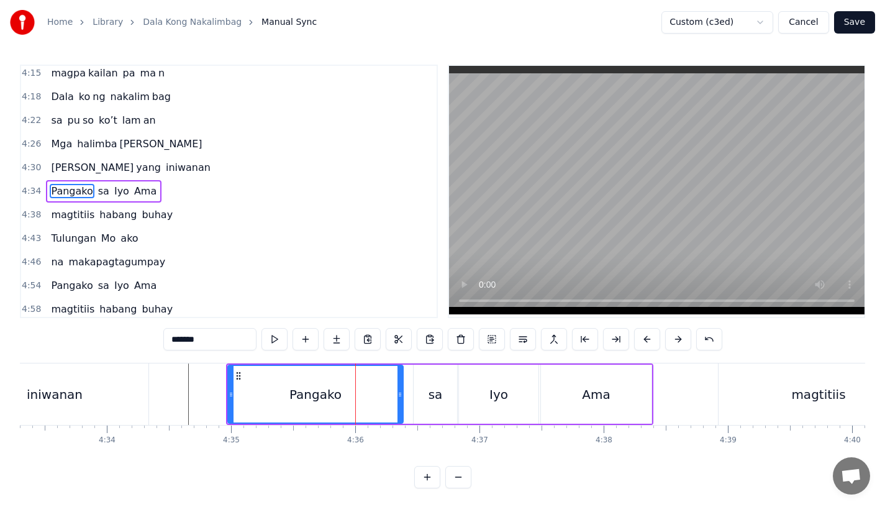
click at [645, 332] on button at bounding box center [647, 339] width 26 height 22
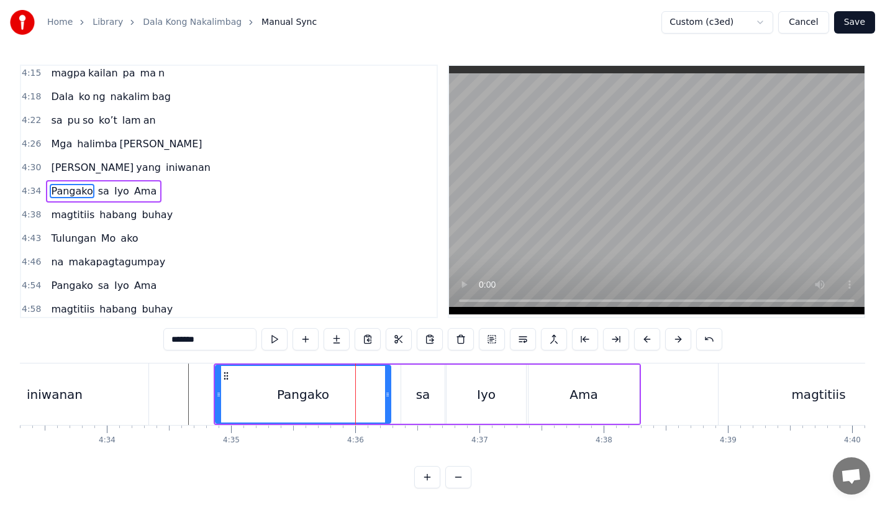
click at [645, 332] on button at bounding box center [647, 339] width 26 height 22
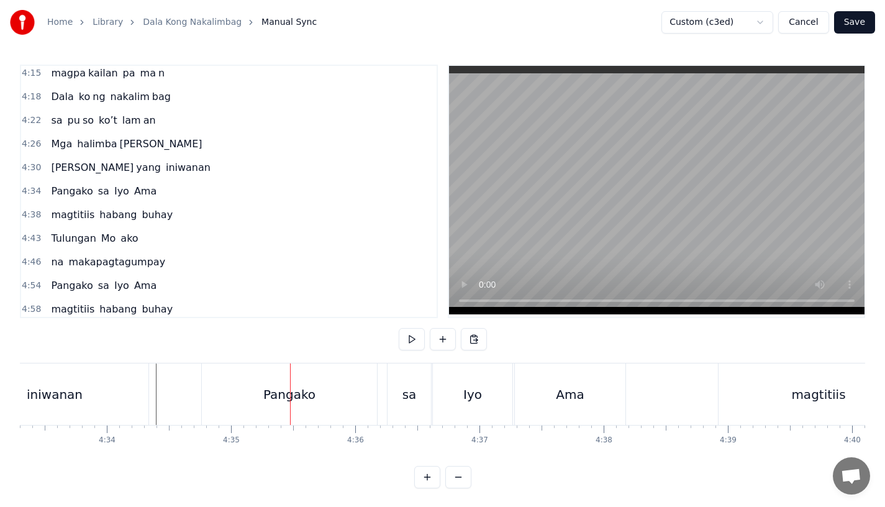
click at [330, 391] on div "Pangako" at bounding box center [289, 393] width 175 height 61
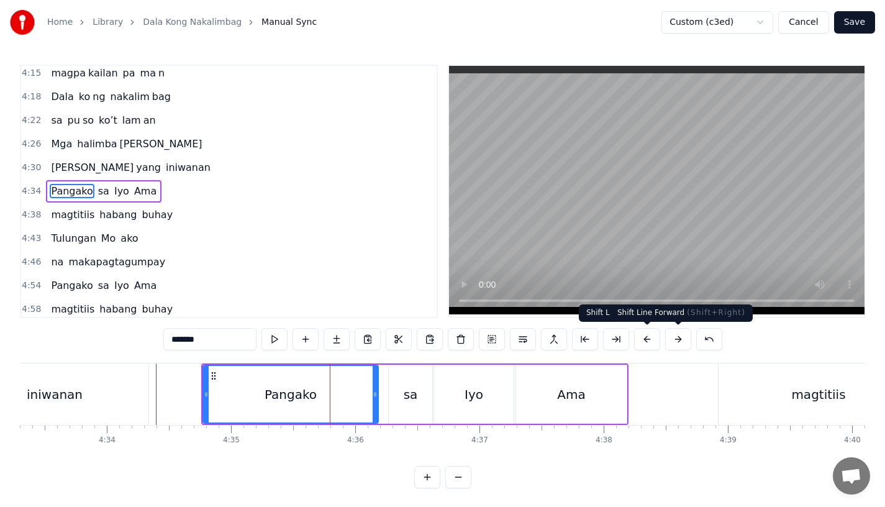
click at [678, 342] on button at bounding box center [678, 339] width 26 height 22
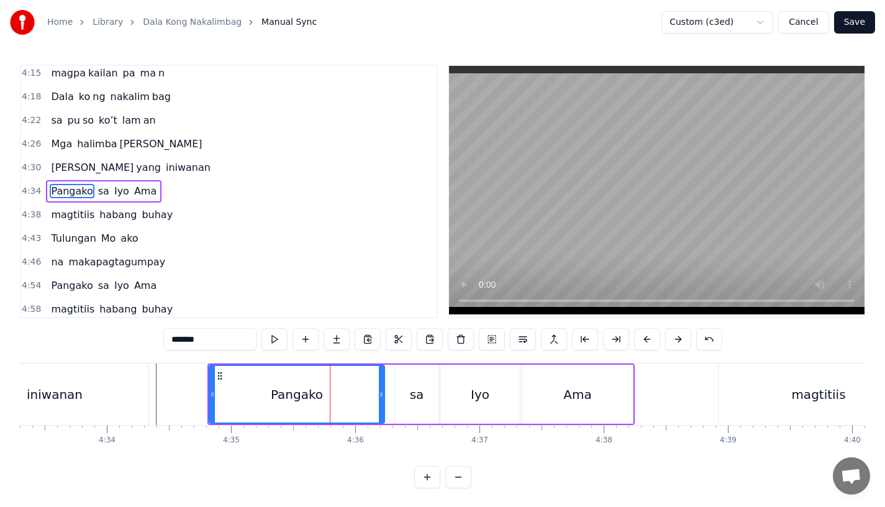
click at [102, 373] on div "iniwanan" at bounding box center [55, 393] width 188 height 61
type input "********"
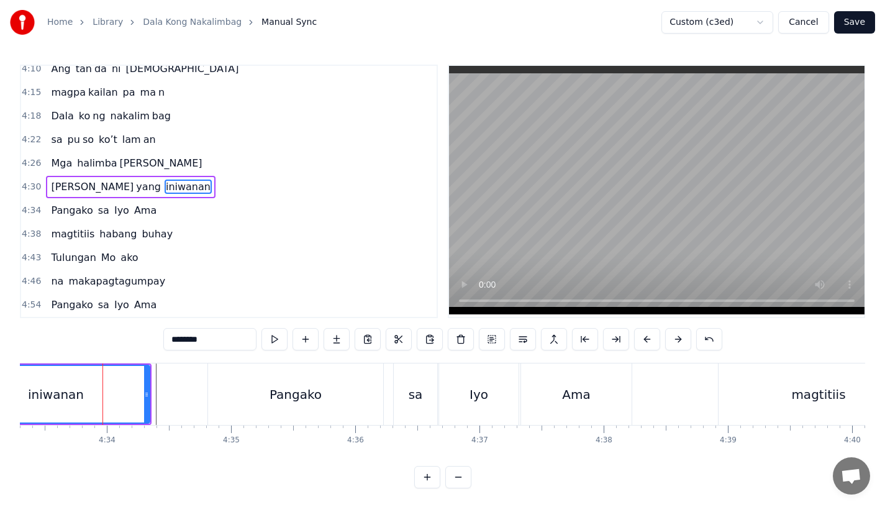
scroll to position [1137, 0]
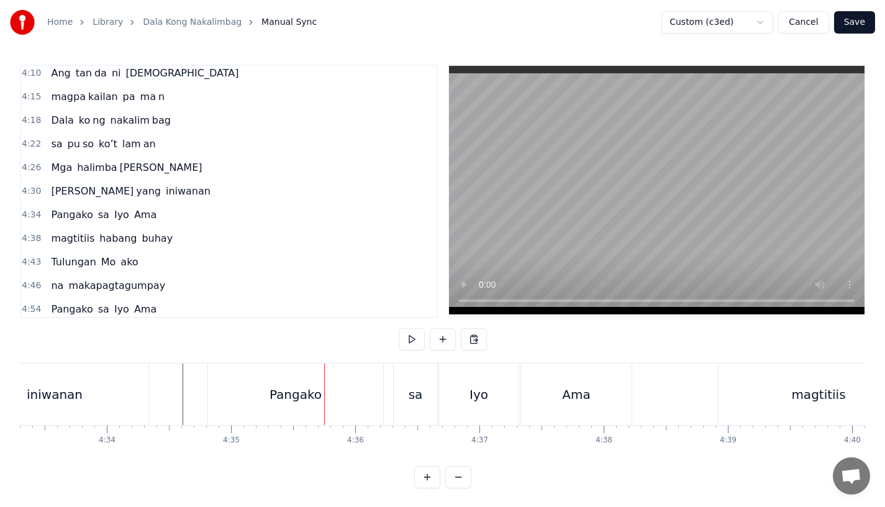
click at [278, 405] on div "Pangako" at bounding box center [295, 393] width 175 height 61
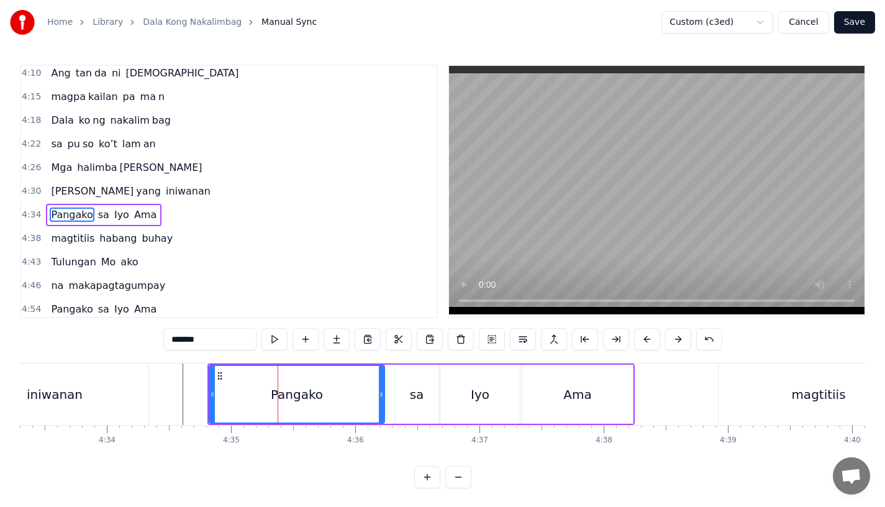
scroll to position [1160, 0]
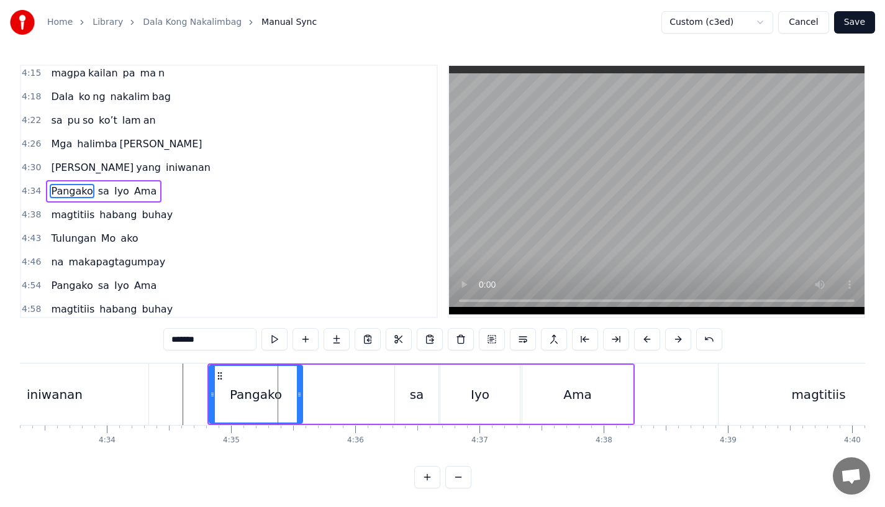
drag, startPoint x: 382, startPoint y: 400, endPoint x: 301, endPoint y: 400, distance: 82.0
click at [301, 400] on div at bounding box center [299, 394] width 5 height 57
click at [329, 338] on button at bounding box center [336, 339] width 26 height 22
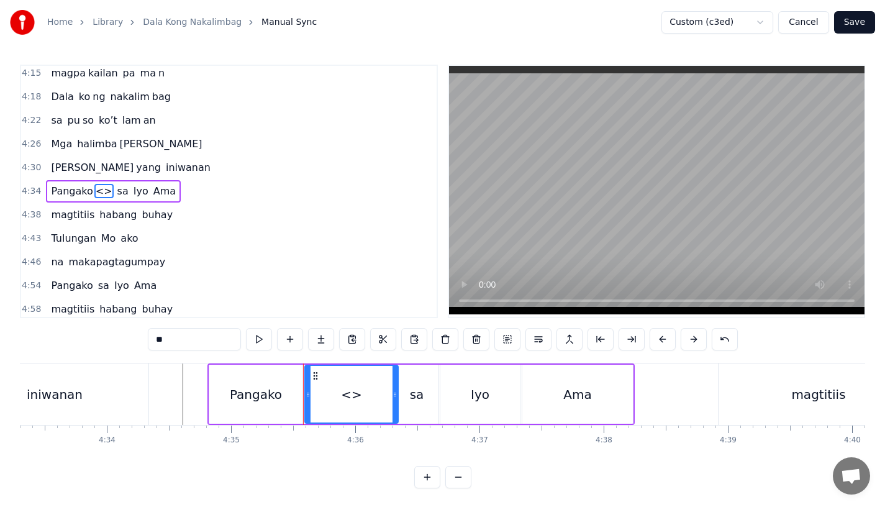
drag, startPoint x: 219, startPoint y: 335, endPoint x: 123, endPoint y: 335, distance: 95.6
click at [123, 335] on div "0:15 Pagsubok ay dumara ting, 0:19 sapin- saping kapang lawan 0:23 Puso’y ibig …" at bounding box center [442, 276] width 845 height 423
drag, startPoint x: 396, startPoint y: 399, endPoint x: 389, endPoint y: 399, distance: 6.8
click at [389, 399] on icon at bounding box center [388, 394] width 5 height 10
click at [261, 398] on div "Pangako" at bounding box center [256, 394] width 52 height 19
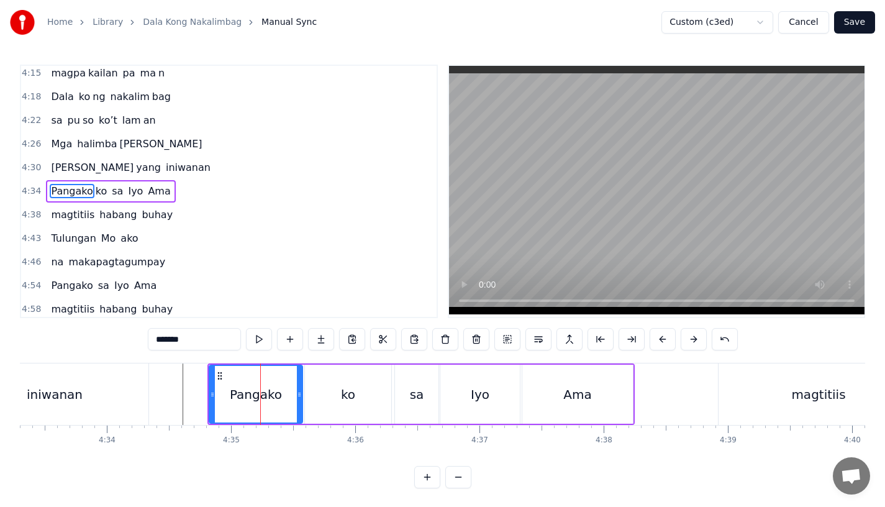
click at [220, 341] on input "*******" at bounding box center [194, 339] width 93 height 22
click at [147, 389] on div "iniwanan" at bounding box center [55, 393] width 188 height 61
type input "********"
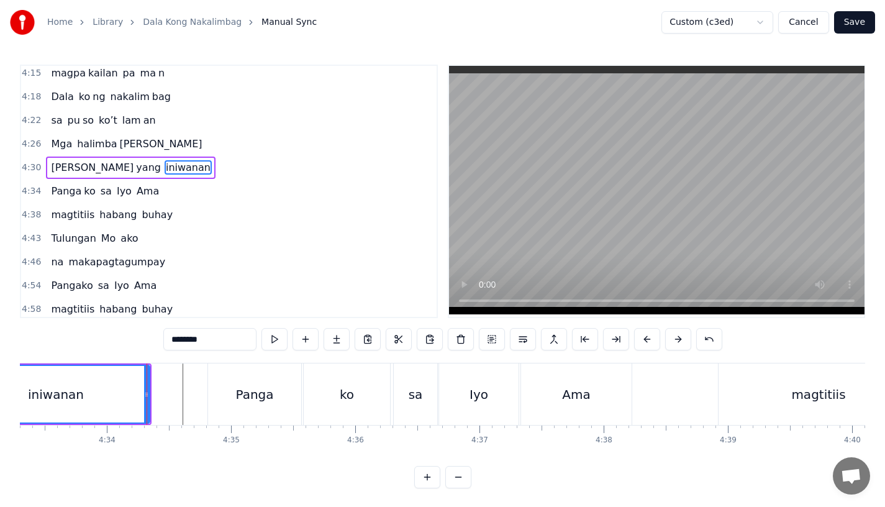
scroll to position [1137, 0]
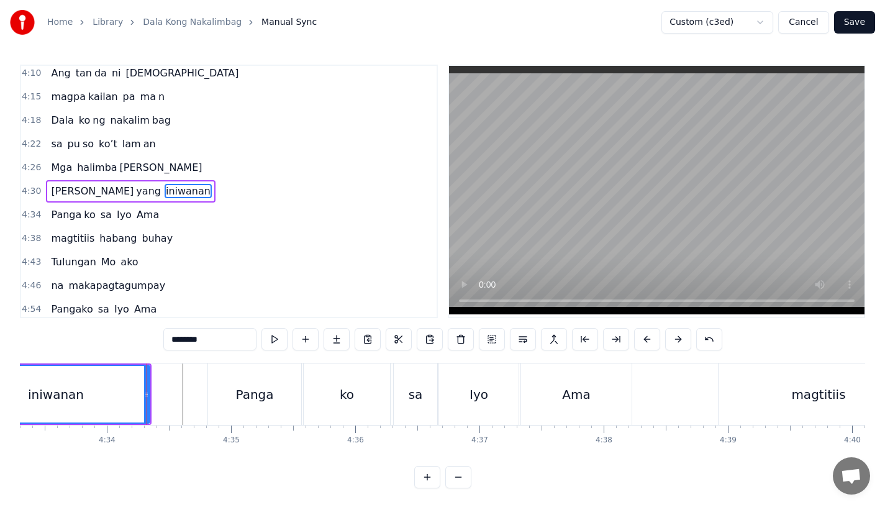
click at [127, 391] on div "iniwanan" at bounding box center [56, 394] width 186 height 57
click at [131, 388] on div "iniwanan" at bounding box center [56, 394] width 186 height 57
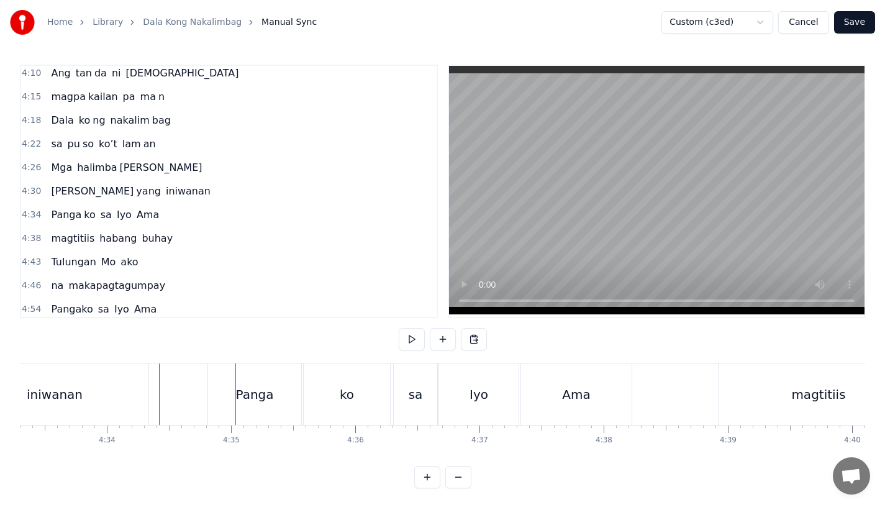
click at [264, 422] on div "Panga" at bounding box center [254, 393] width 93 height 61
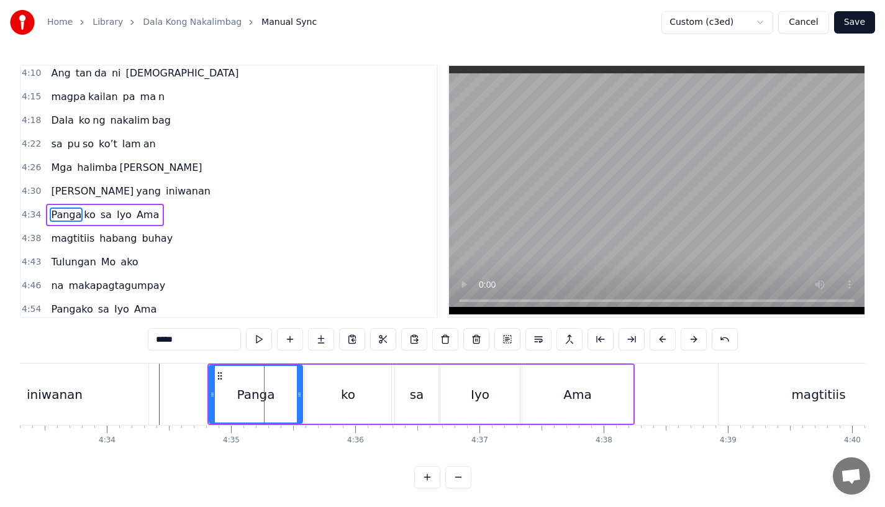
scroll to position [1160, 0]
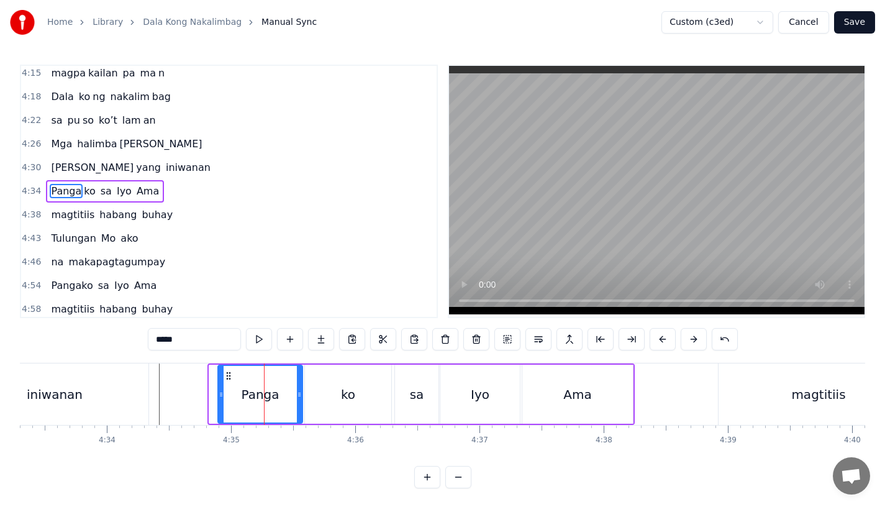
drag, startPoint x: 211, startPoint y: 392, endPoint x: 220, endPoint y: 392, distance: 8.7
click at [220, 392] on icon at bounding box center [221, 394] width 5 height 10
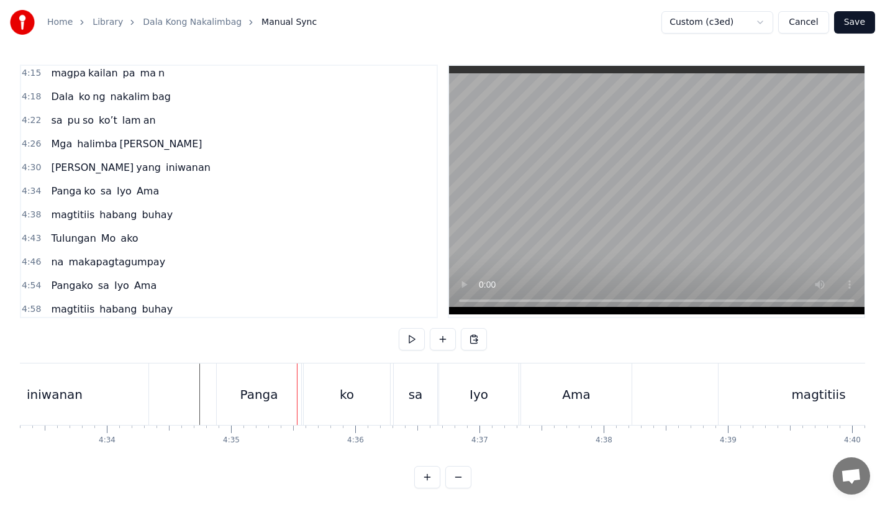
click at [250, 394] on div "Panga" at bounding box center [259, 394] width 38 height 19
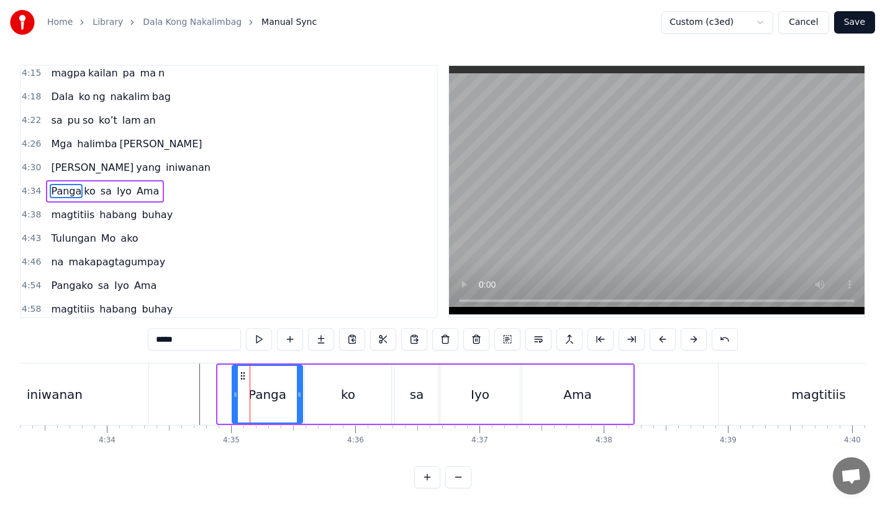
drag, startPoint x: 220, startPoint y: 391, endPoint x: 236, endPoint y: 392, distance: 15.6
click at [236, 392] on icon at bounding box center [235, 394] width 5 height 10
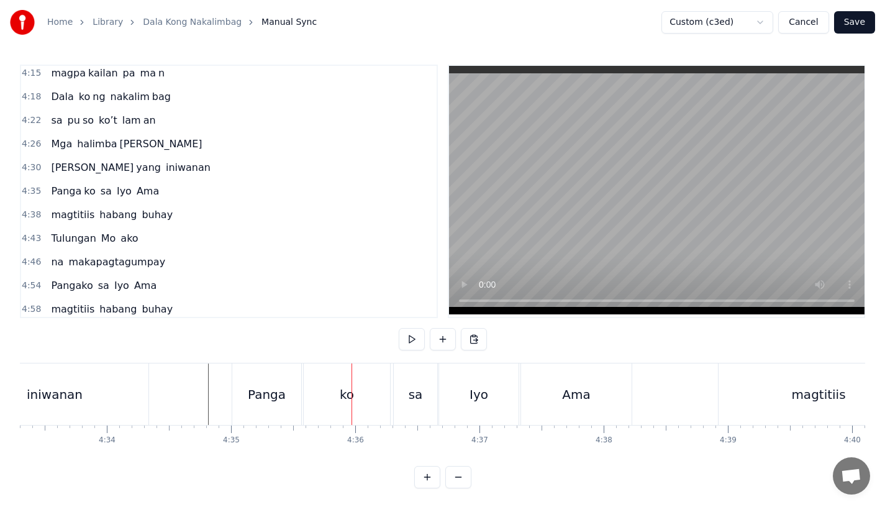
click at [269, 396] on div "Panga" at bounding box center [267, 394] width 38 height 19
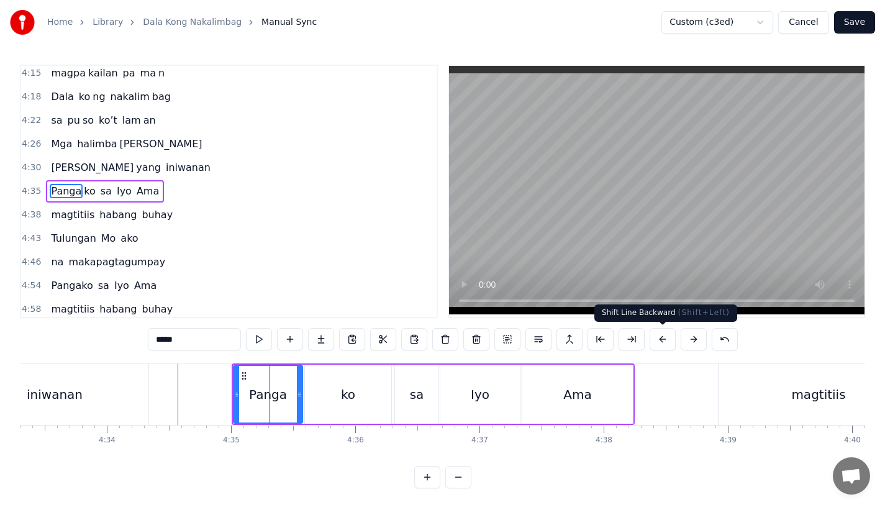
click at [663, 334] on button at bounding box center [662, 339] width 26 height 22
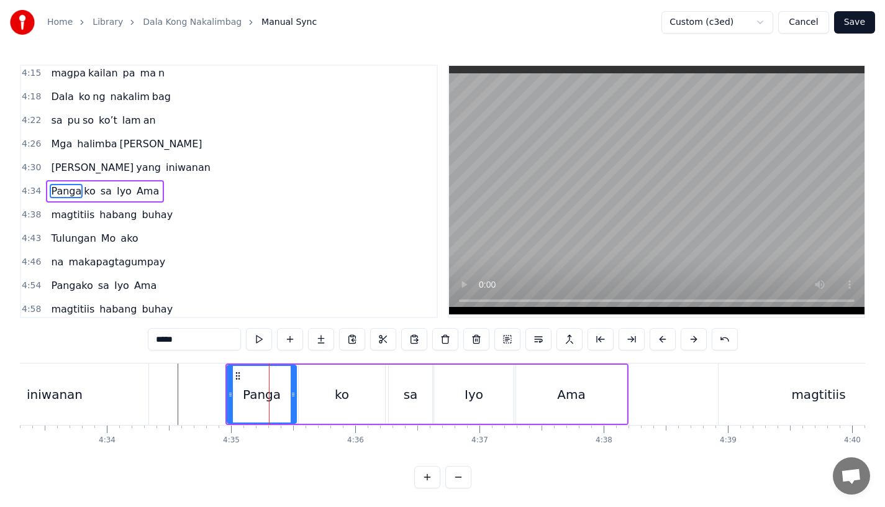
click at [663, 334] on button at bounding box center [662, 339] width 26 height 22
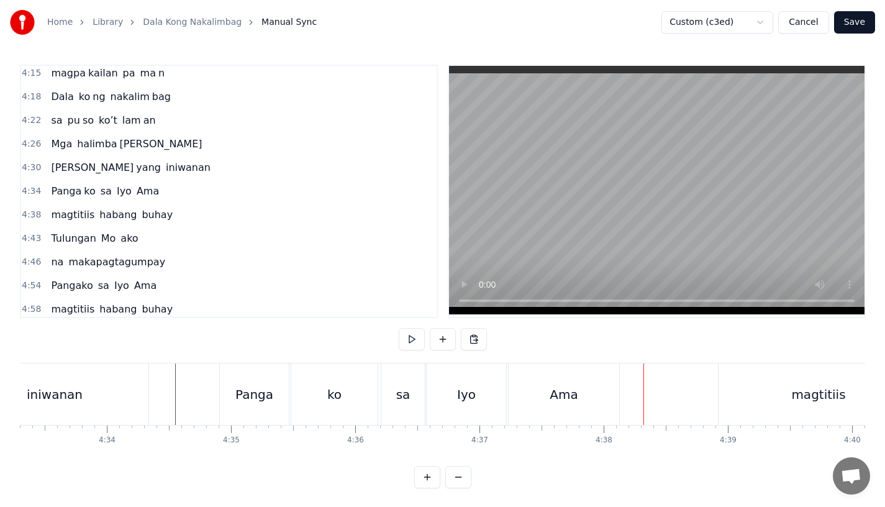
click at [414, 415] on div "sa" at bounding box center [402, 393] width 43 height 61
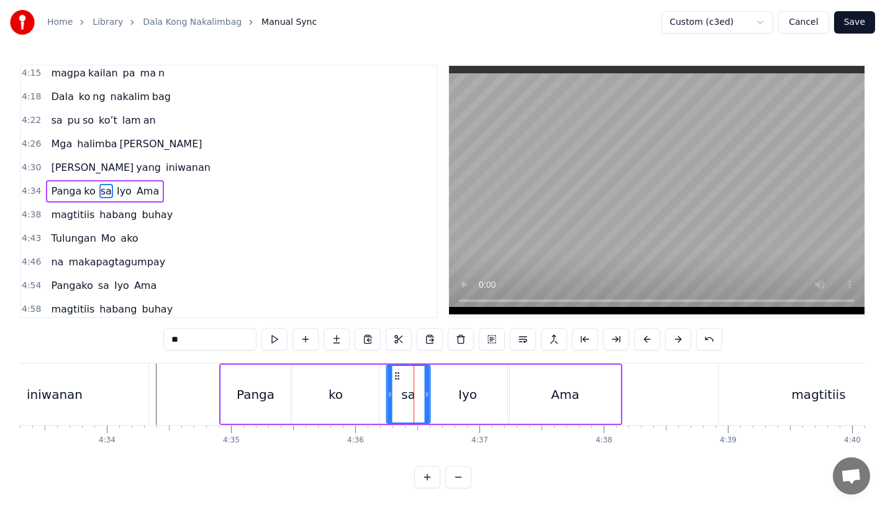
click at [395, 374] on icon at bounding box center [397, 376] width 10 height 10
click at [431, 399] on icon at bounding box center [429, 394] width 5 height 10
click at [459, 399] on div "Iyo" at bounding box center [467, 393] width 79 height 59
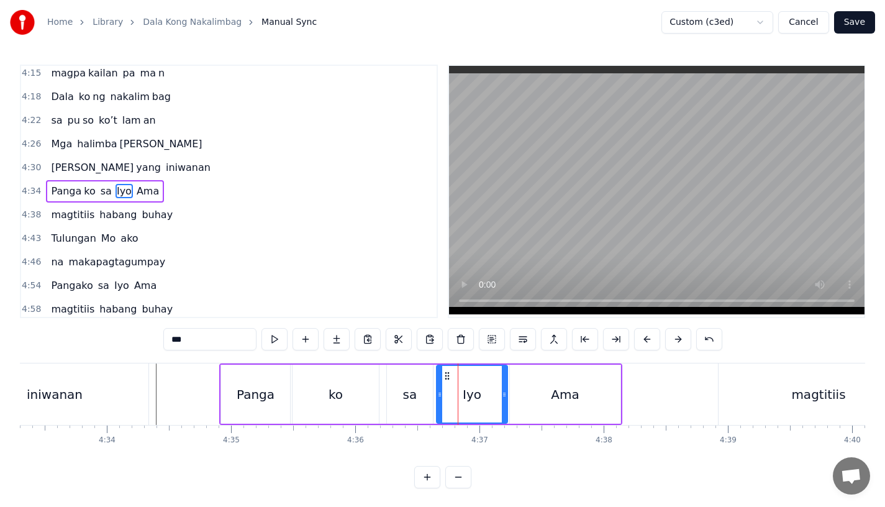
drag, startPoint x: 431, startPoint y: 397, endPoint x: 438, endPoint y: 397, distance: 6.8
click at [438, 397] on icon at bounding box center [439, 394] width 5 height 10
click at [337, 400] on div "ko" at bounding box center [335, 394] width 14 height 19
type input "**"
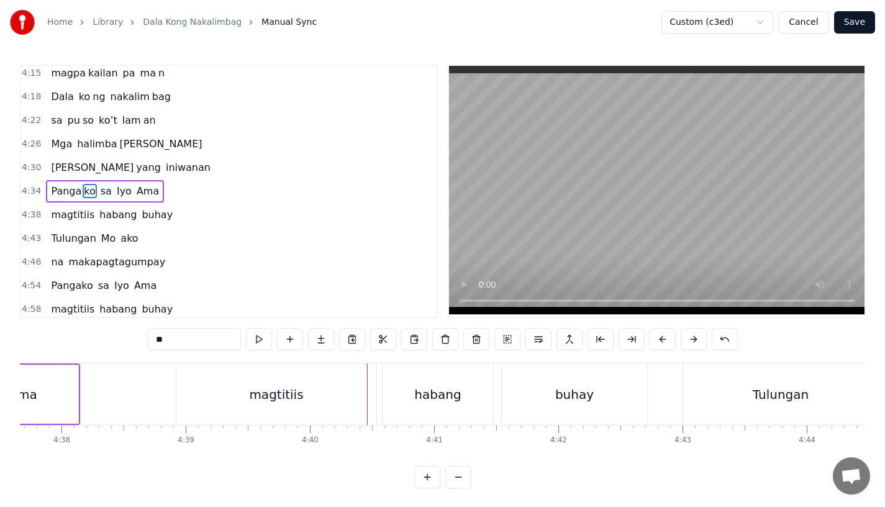
scroll to position [0, 34346]
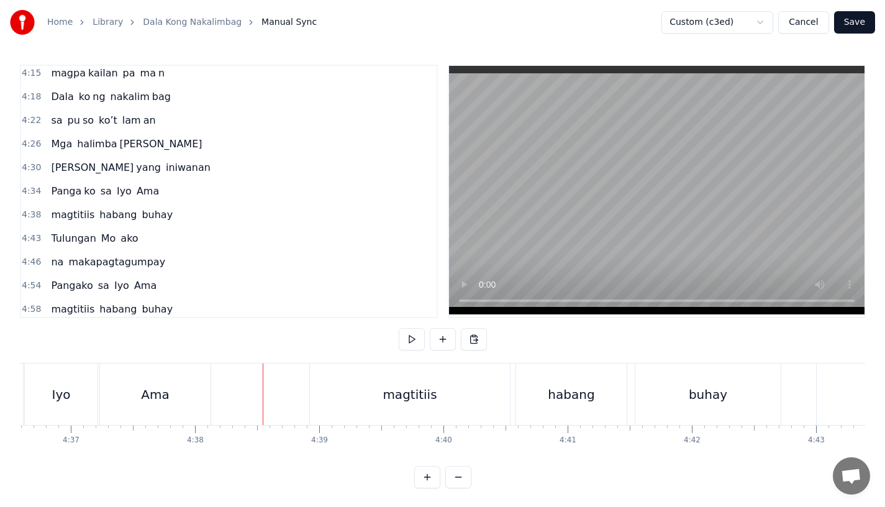
click at [196, 383] on div "Ama" at bounding box center [155, 393] width 111 height 61
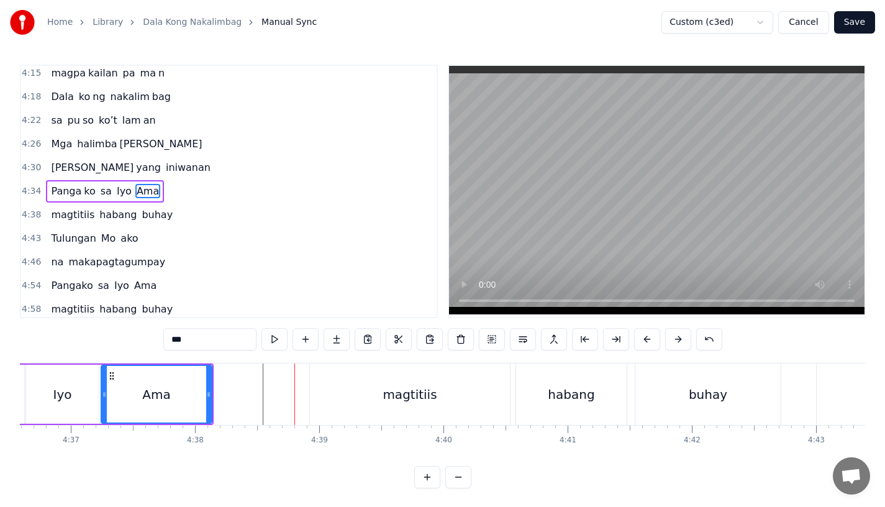
click at [402, 410] on div "magtitiis" at bounding box center [410, 393] width 200 height 61
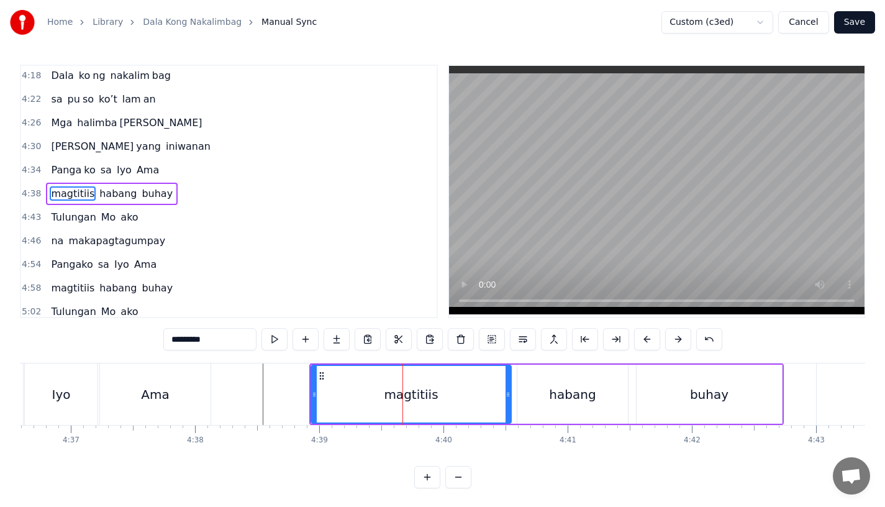
scroll to position [1184, 0]
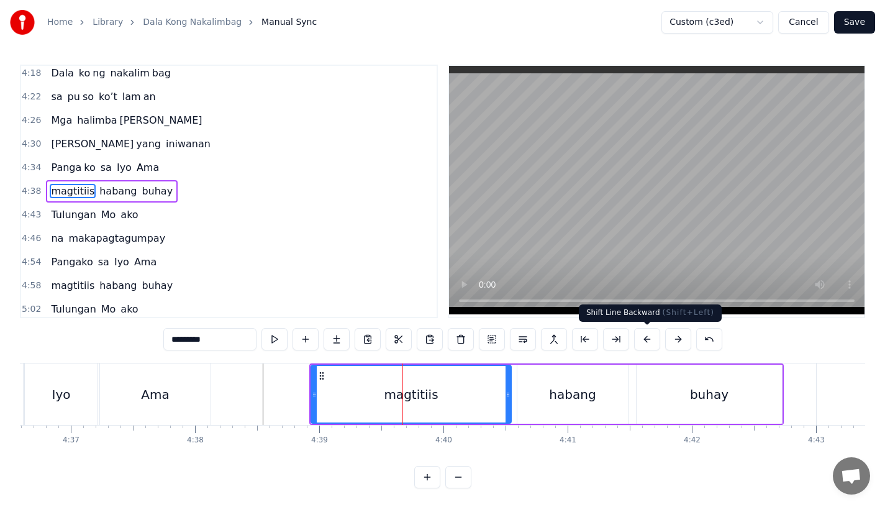
click at [642, 337] on button at bounding box center [647, 339] width 26 height 22
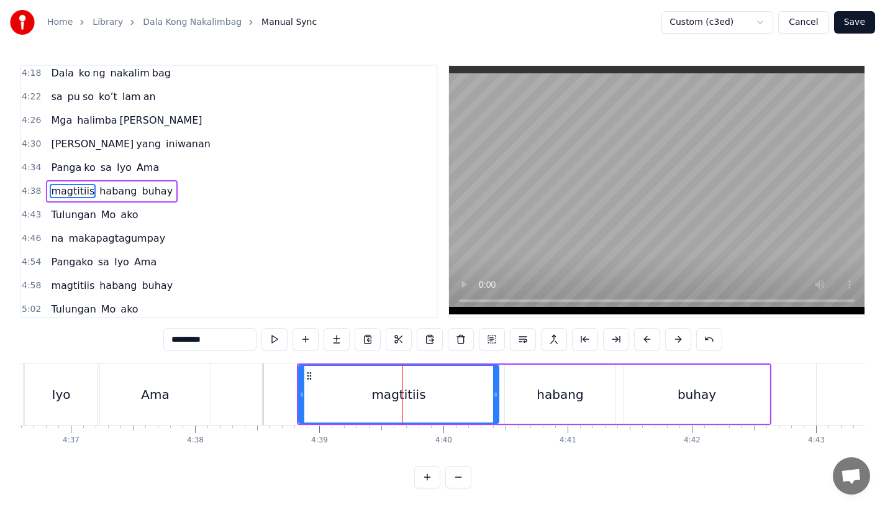
click at [642, 337] on button at bounding box center [647, 339] width 26 height 22
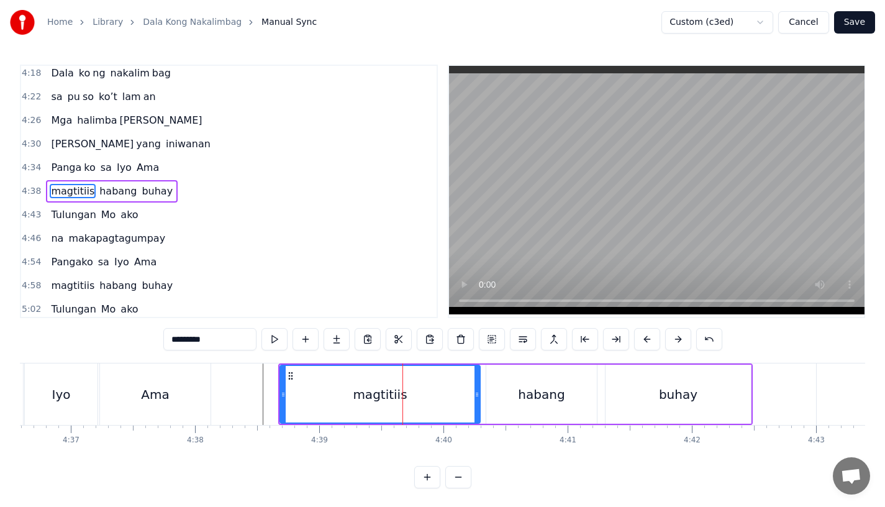
click at [642, 337] on button at bounding box center [647, 339] width 26 height 22
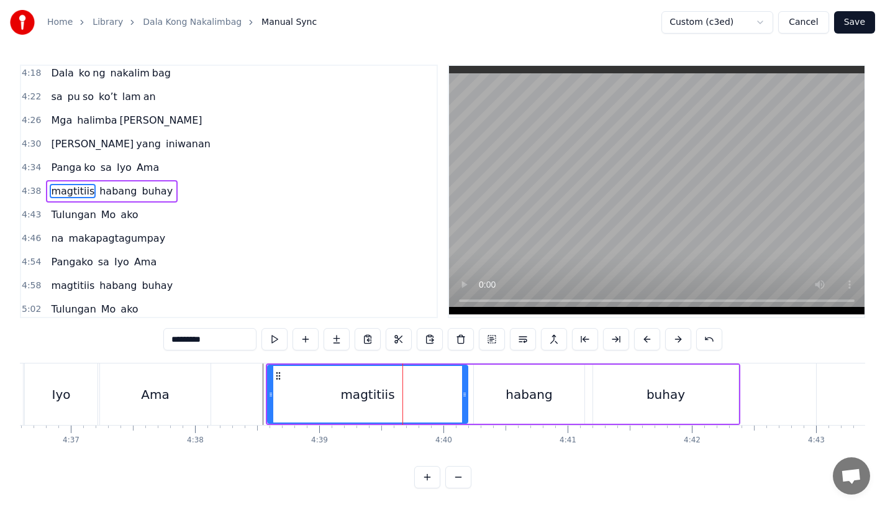
click at [189, 399] on div "Ama" at bounding box center [155, 393] width 111 height 61
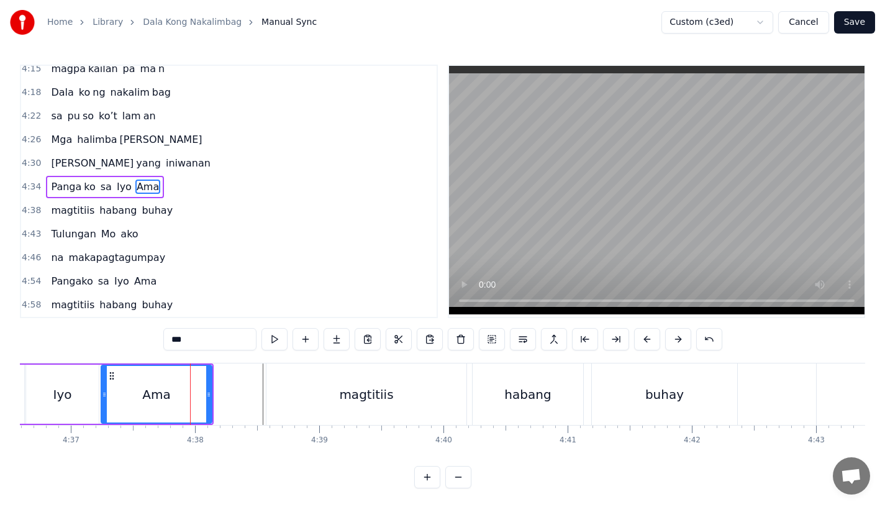
scroll to position [1160, 0]
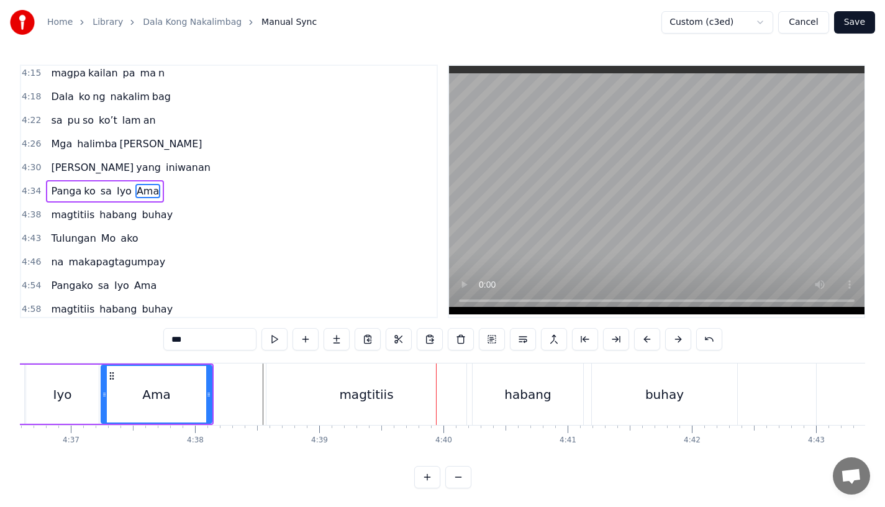
click at [311, 393] on div "magtitiis" at bounding box center [366, 393] width 200 height 61
type input "*********"
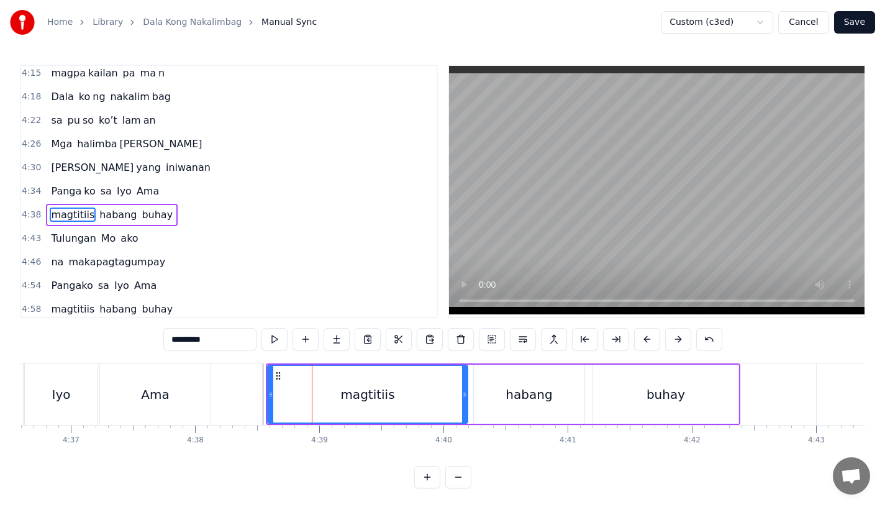
scroll to position [1184, 0]
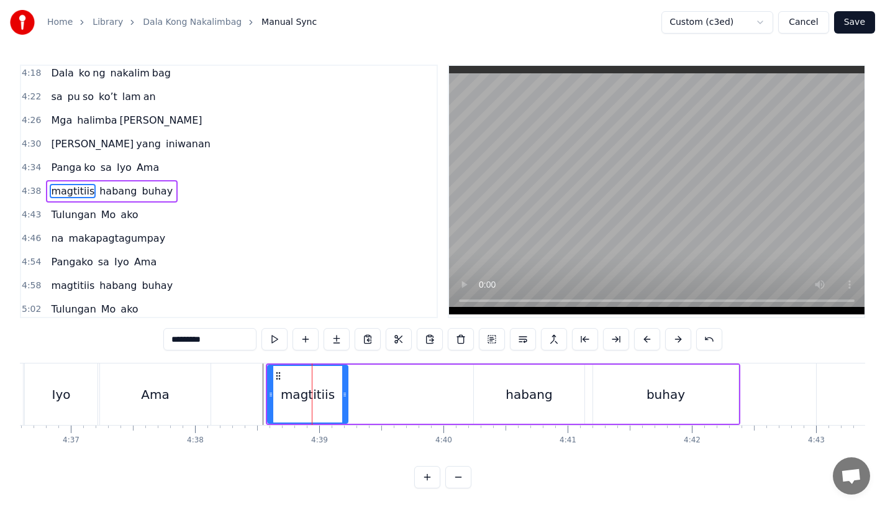
drag, startPoint x: 463, startPoint y: 397, endPoint x: 348, endPoint y: 397, distance: 115.5
click at [347, 397] on icon at bounding box center [344, 394] width 5 height 10
click at [332, 339] on button at bounding box center [336, 339] width 26 height 22
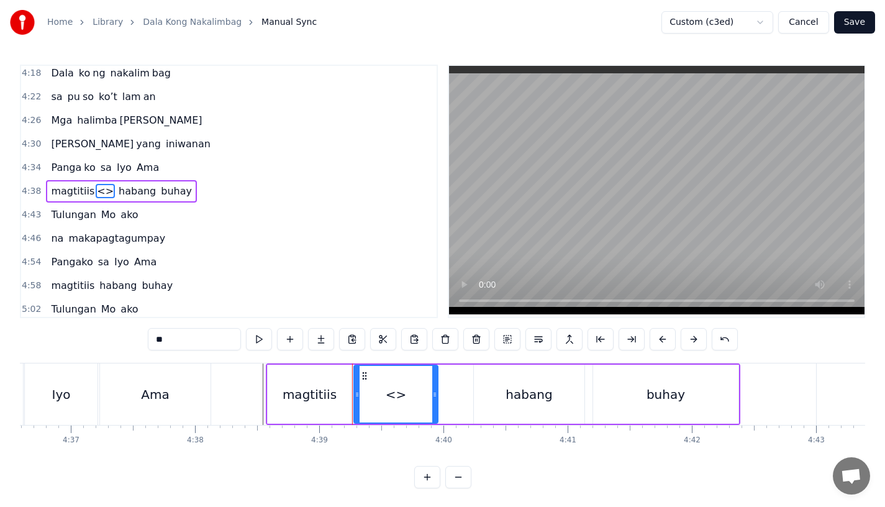
drag, startPoint x: 194, startPoint y: 337, endPoint x: 100, endPoint y: 337, distance: 93.8
click at [100, 337] on div "0:15 Pagsubok ay dumara ting, 0:19 sapin- saping kapang lawan 0:23 Puso’y ibig …" at bounding box center [442, 276] width 845 height 423
drag, startPoint x: 433, startPoint y: 394, endPoint x: 463, endPoint y: 397, distance: 29.3
click at [463, 397] on icon at bounding box center [464, 394] width 5 height 10
click at [309, 396] on div "magtitiis" at bounding box center [310, 394] width 54 height 19
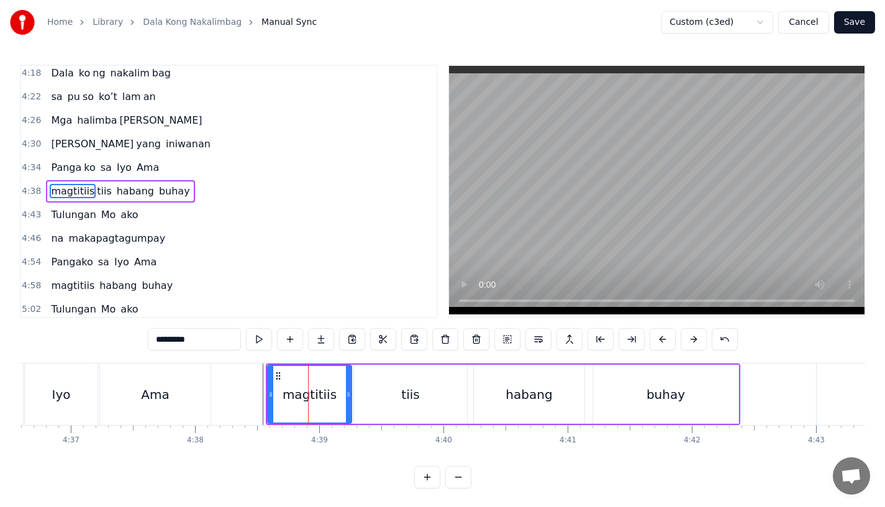
click at [202, 330] on input "*********" at bounding box center [194, 339] width 93 height 22
click at [210, 341] on input "*********" at bounding box center [194, 339] width 93 height 22
click at [183, 397] on div "Ama" at bounding box center [155, 393] width 111 height 61
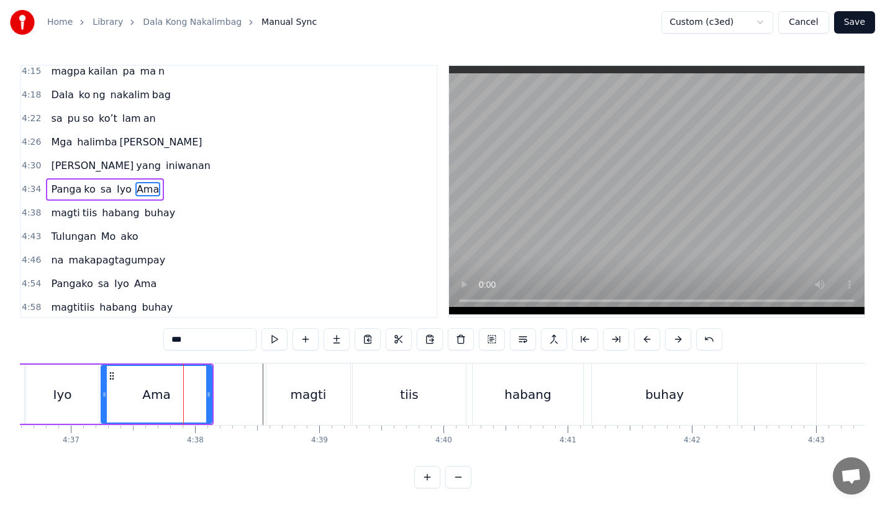
scroll to position [1160, 0]
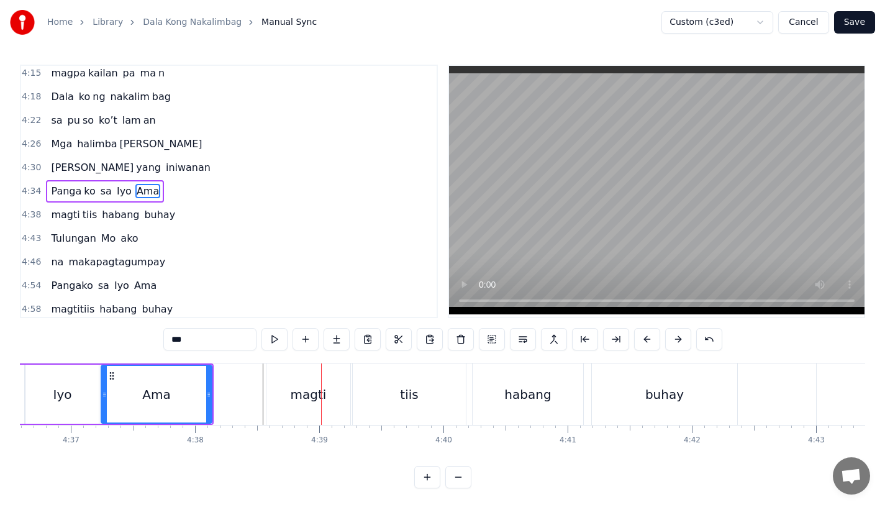
click at [291, 392] on div "magti" at bounding box center [308, 393] width 84 height 61
type input "*****"
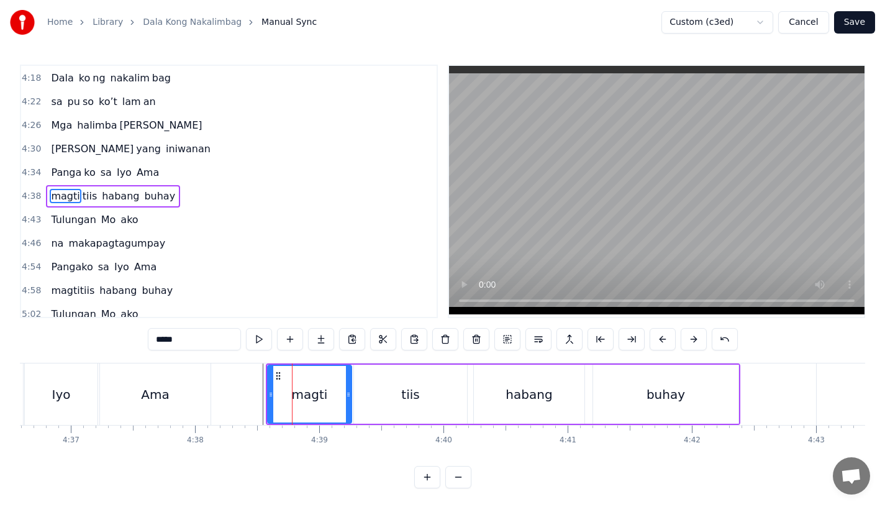
scroll to position [1184, 0]
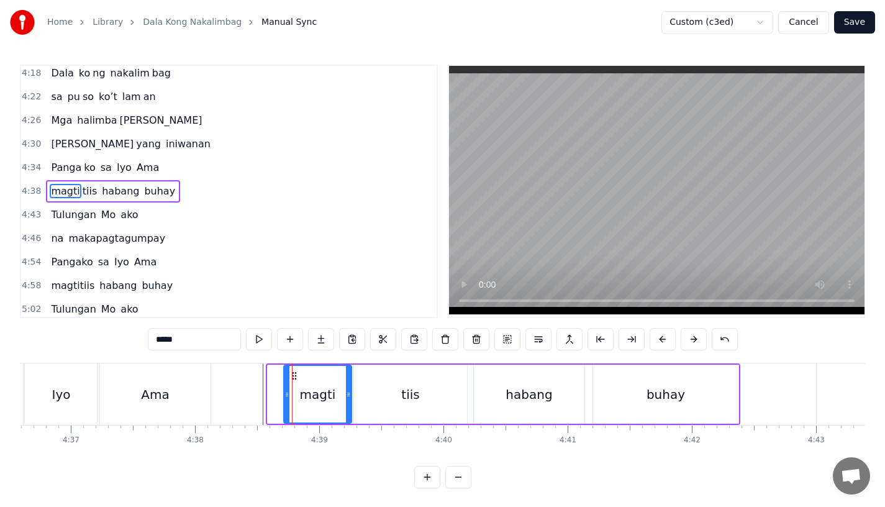
drag, startPoint x: 272, startPoint y: 392, endPoint x: 291, endPoint y: 392, distance: 19.3
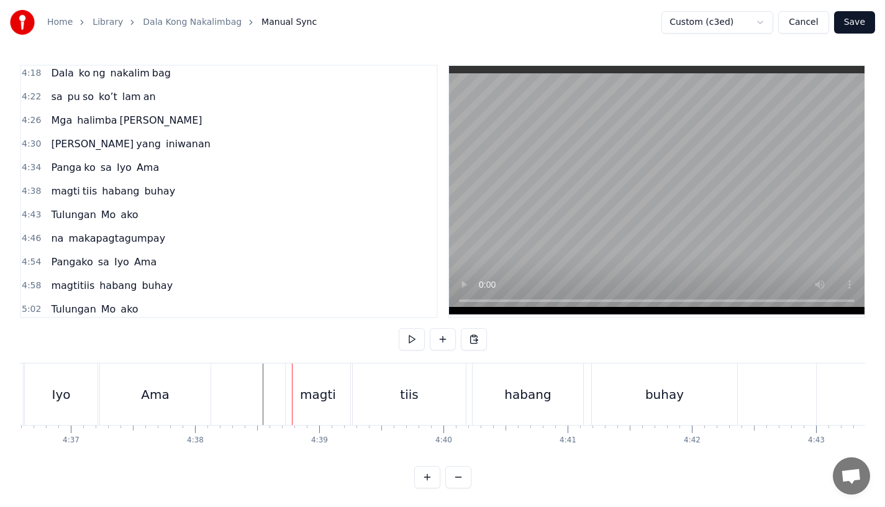
click at [206, 391] on div "Ama" at bounding box center [155, 393] width 111 height 61
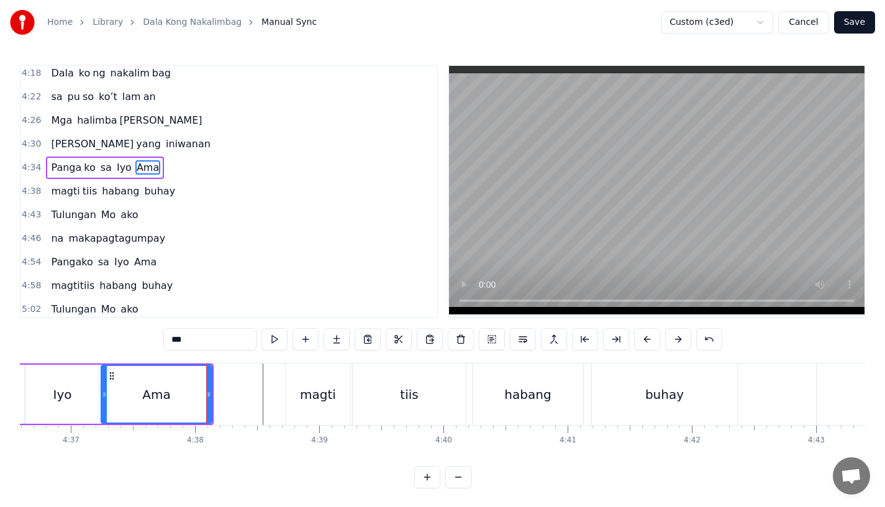
scroll to position [1160, 0]
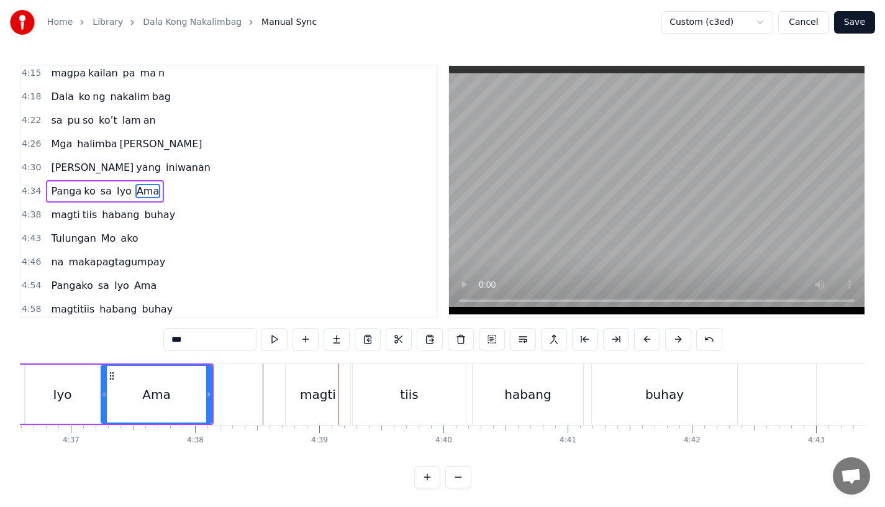
click at [475, 40] on div "Home Library Dala Kong Nakalimbag Manual Sync Custom (c3ed) Cancel Save" at bounding box center [442, 22] width 885 height 45
click at [313, 400] on div "magti" at bounding box center [318, 394] width 36 height 19
type input "*****"
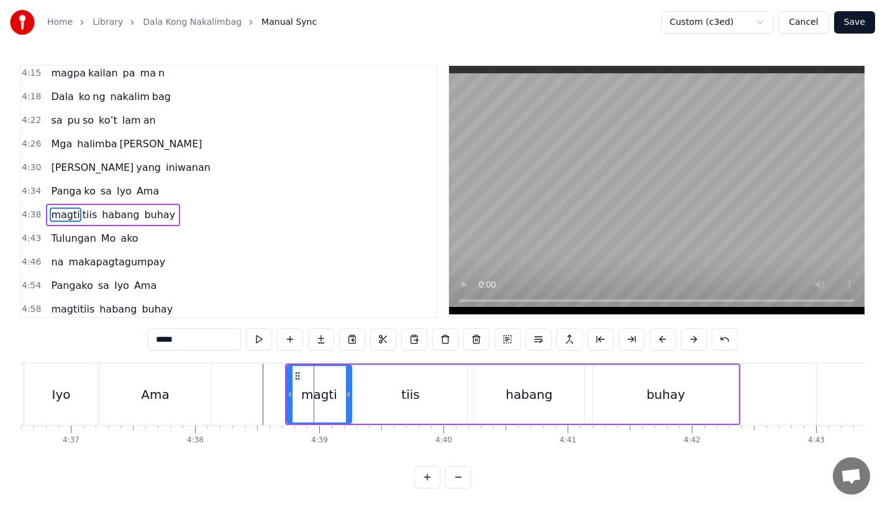
scroll to position [1184, 0]
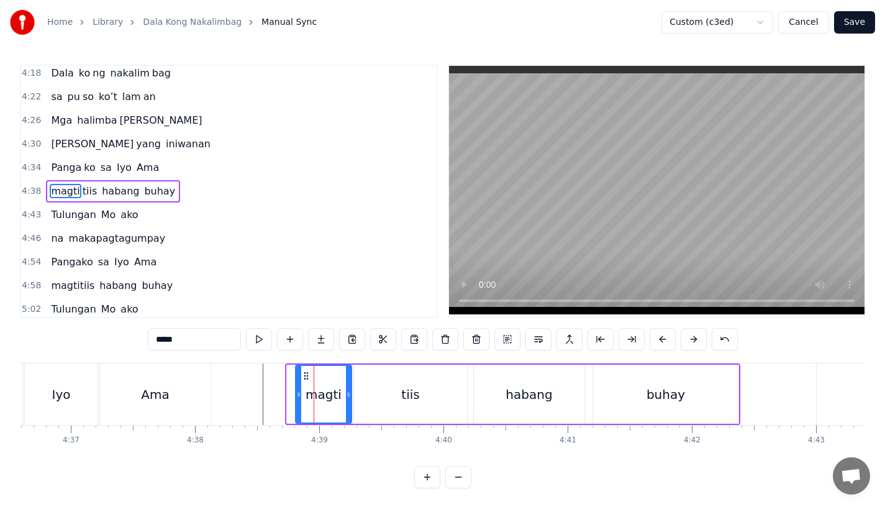
drag, startPoint x: 291, startPoint y: 391, endPoint x: 302, endPoint y: 391, distance: 11.8
click at [301, 391] on icon at bounding box center [298, 394] width 5 height 10
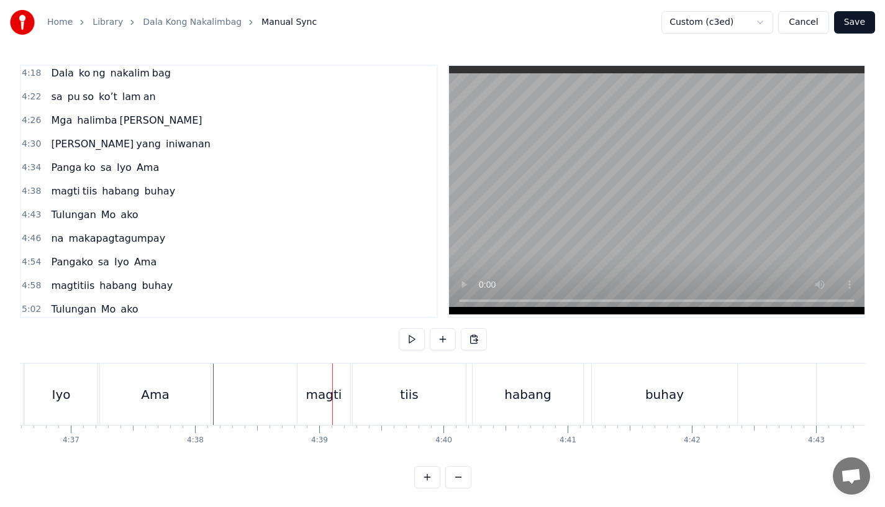
click at [317, 385] on div "magti" at bounding box center [324, 394] width 36 height 19
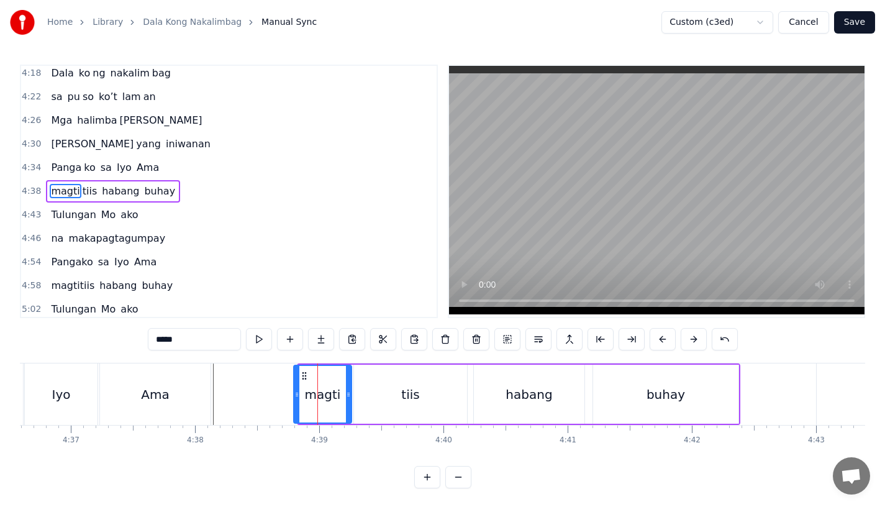
drag, startPoint x: 299, startPoint y: 386, endPoint x: 293, endPoint y: 387, distance: 6.2
click at [294, 387] on div at bounding box center [296, 394] width 5 height 57
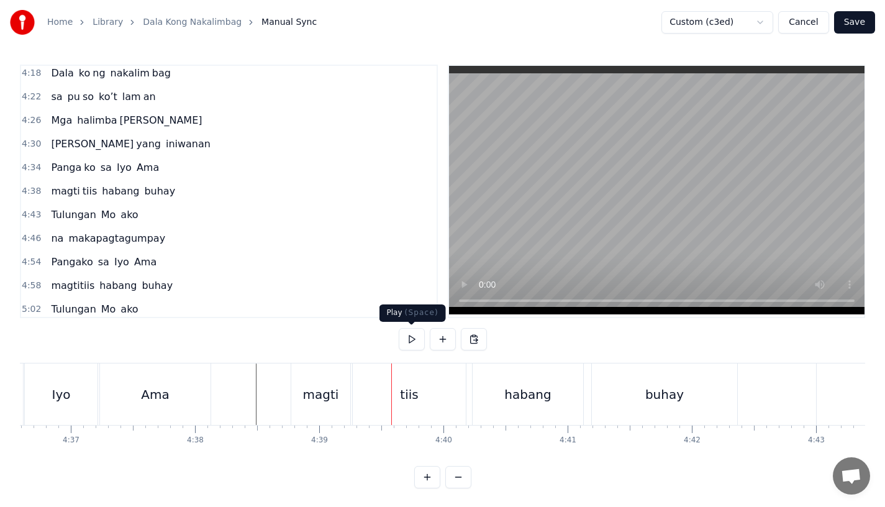
click at [334, 407] on div "magti" at bounding box center [320, 393] width 59 height 61
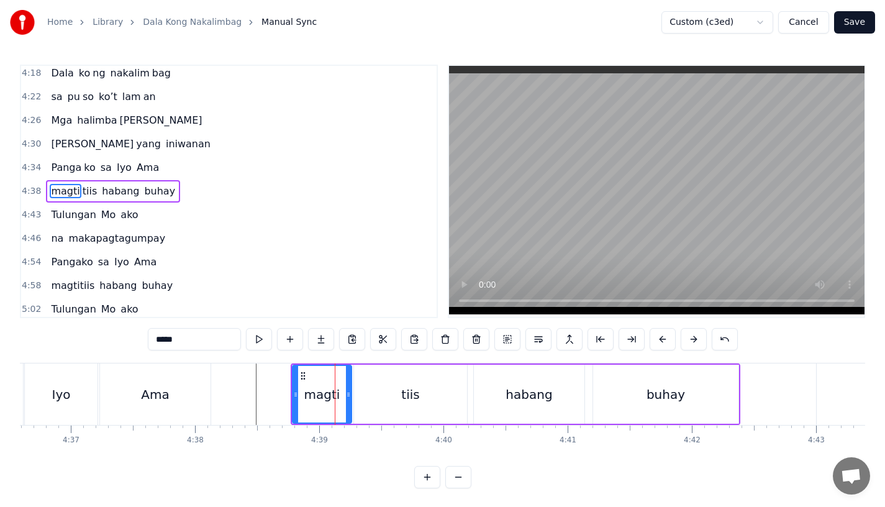
drag, startPoint x: 349, startPoint y: 400, endPoint x: 335, endPoint y: 400, distance: 13.7
click at [346, 400] on div at bounding box center [348, 394] width 5 height 57
click at [338, 399] on div at bounding box center [337, 394] width 5 height 57
click at [369, 397] on div "tiis" at bounding box center [410, 393] width 113 height 59
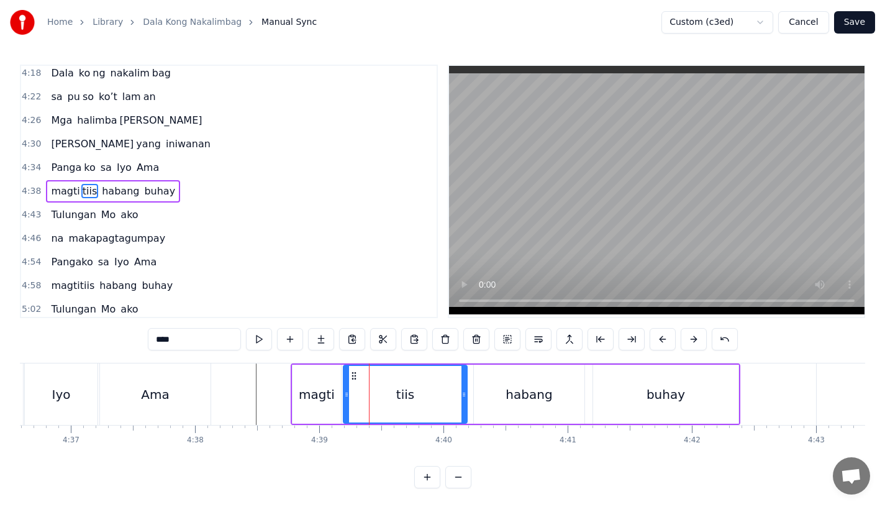
drag, startPoint x: 355, startPoint y: 397, endPoint x: 344, endPoint y: 397, distance: 10.6
click at [344, 397] on icon at bounding box center [346, 394] width 5 height 10
click at [197, 398] on div "Ama" at bounding box center [155, 393] width 111 height 61
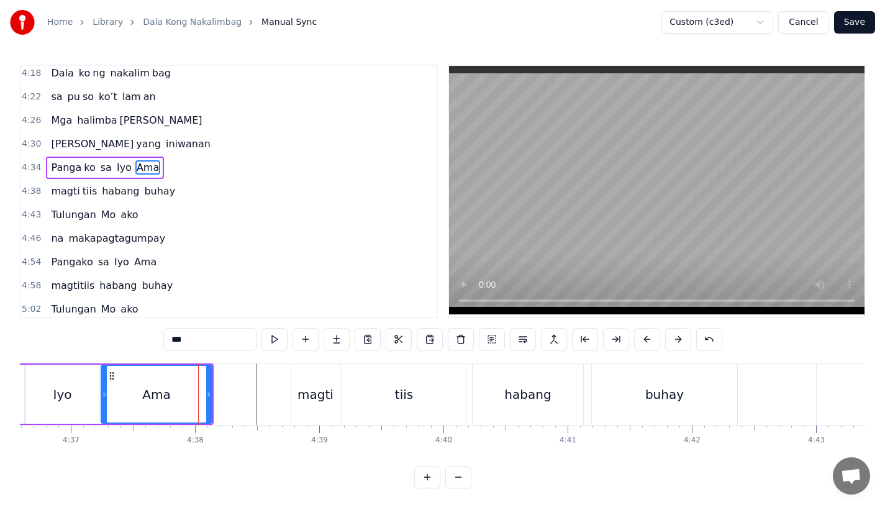
scroll to position [1160, 0]
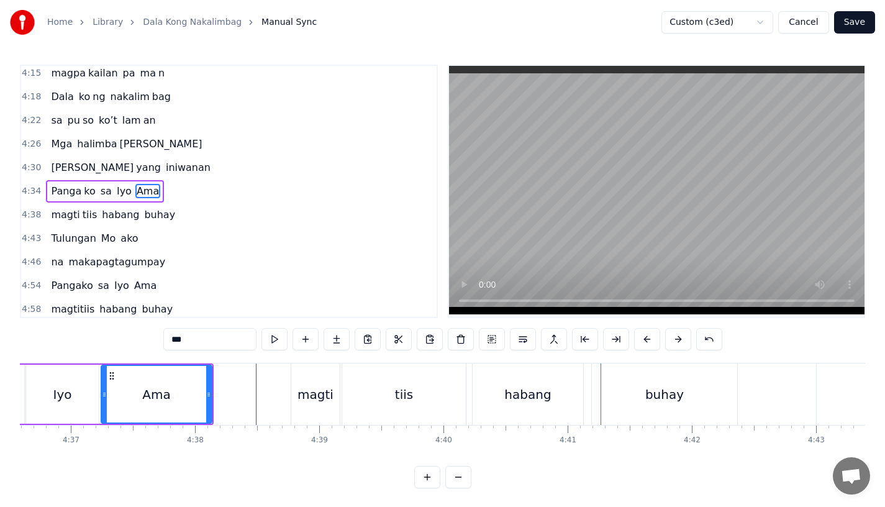
click at [158, 392] on div "Ama" at bounding box center [156, 394] width 28 height 19
click at [343, 376] on div "tiis" at bounding box center [404, 393] width 124 height 61
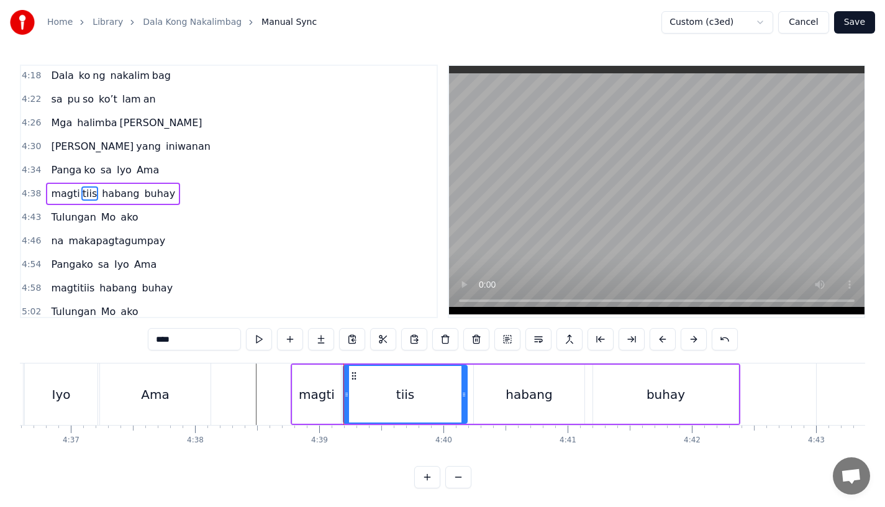
scroll to position [1184, 0]
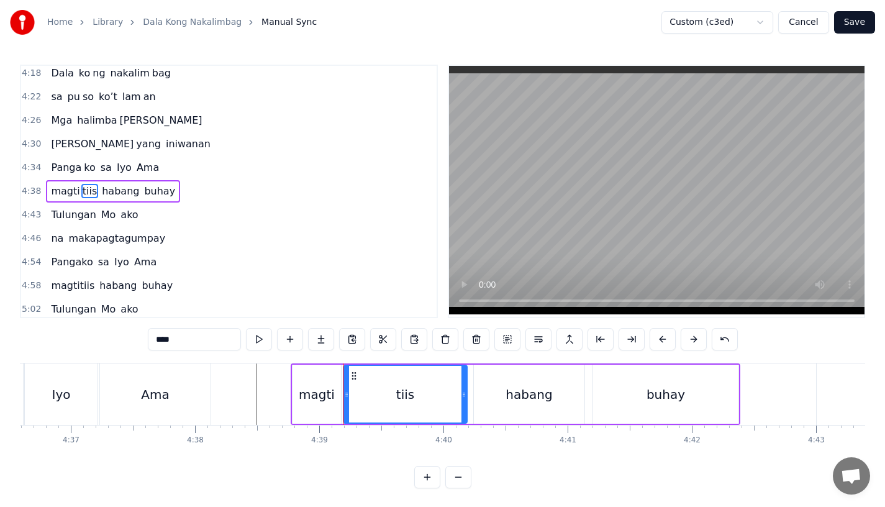
click at [336, 382] on div "magti" at bounding box center [316, 393] width 48 height 59
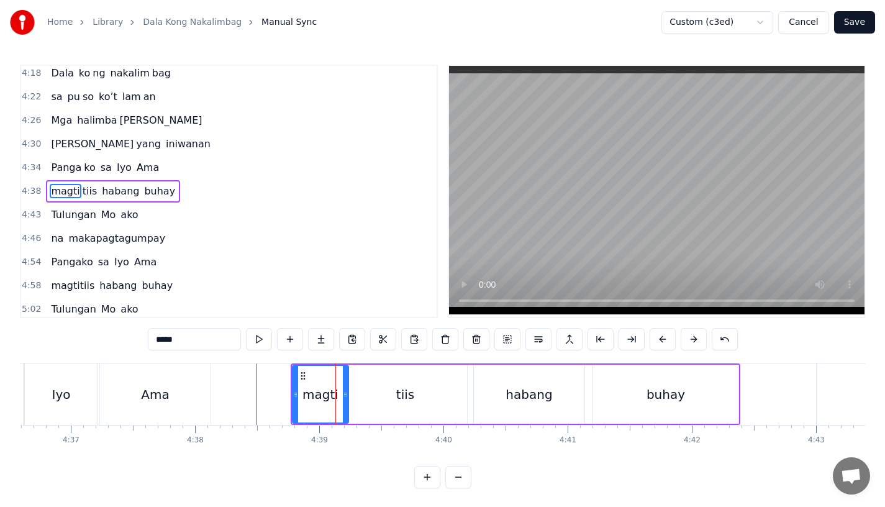
drag, startPoint x: 336, startPoint y: 397, endPoint x: 343, endPoint y: 397, distance: 7.5
click at [343, 397] on icon at bounding box center [345, 394] width 5 height 10
click at [360, 397] on div "tiis" at bounding box center [405, 393] width 124 height 59
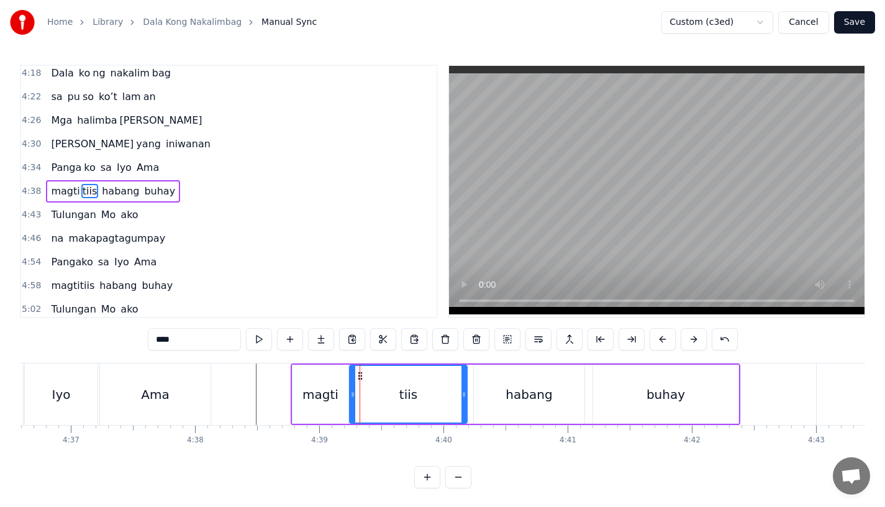
click at [353, 397] on icon at bounding box center [352, 394] width 5 height 10
click at [194, 392] on div "Ama" at bounding box center [155, 393] width 111 height 61
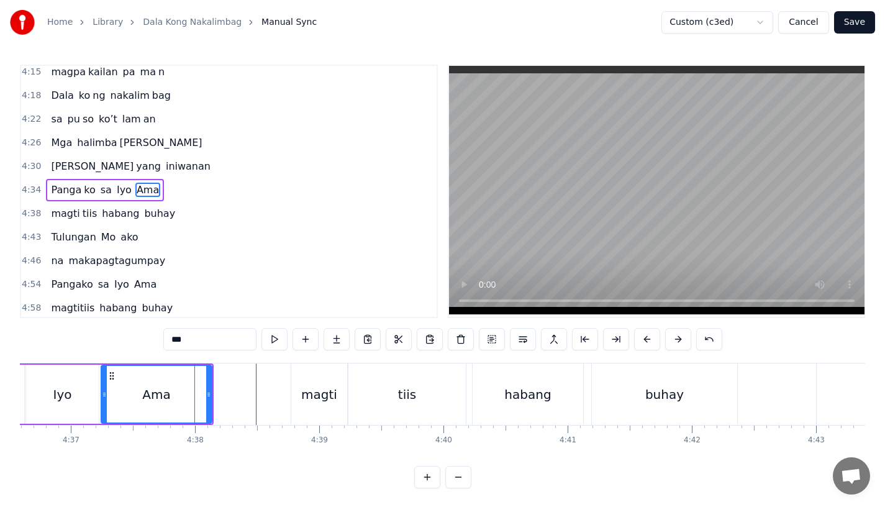
scroll to position [1160, 0]
click at [322, 412] on div "magti" at bounding box center [319, 393] width 56 height 61
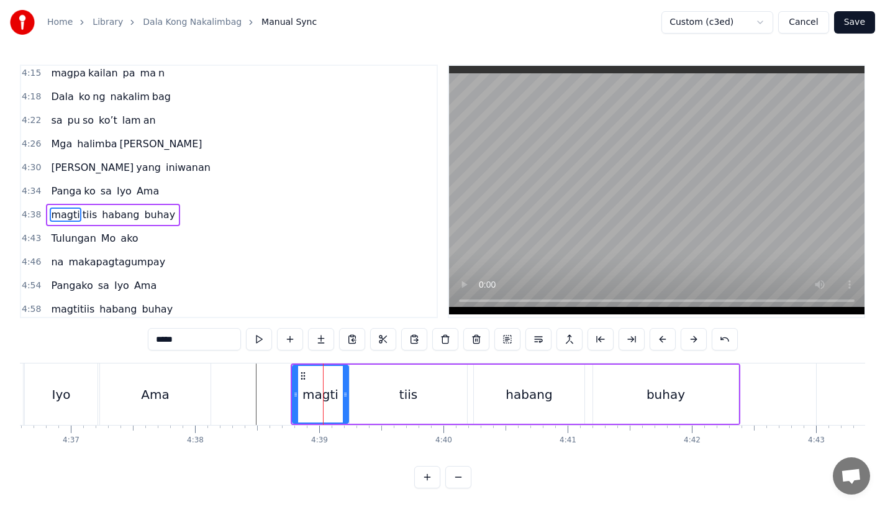
scroll to position [1184, 0]
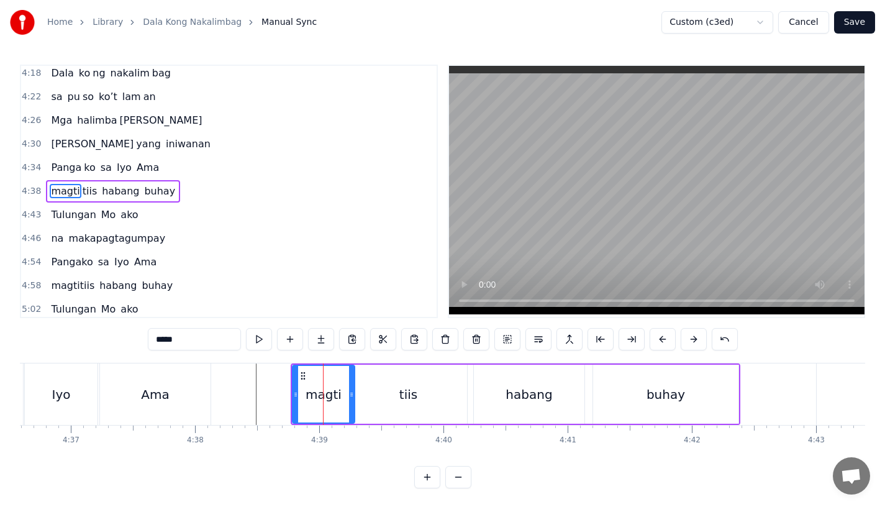
drag, startPoint x: 343, startPoint y: 407, endPoint x: 351, endPoint y: 407, distance: 8.1
click at [351, 407] on div at bounding box center [351, 394] width 5 height 57
click at [378, 401] on div "tiis" at bounding box center [408, 393] width 117 height 59
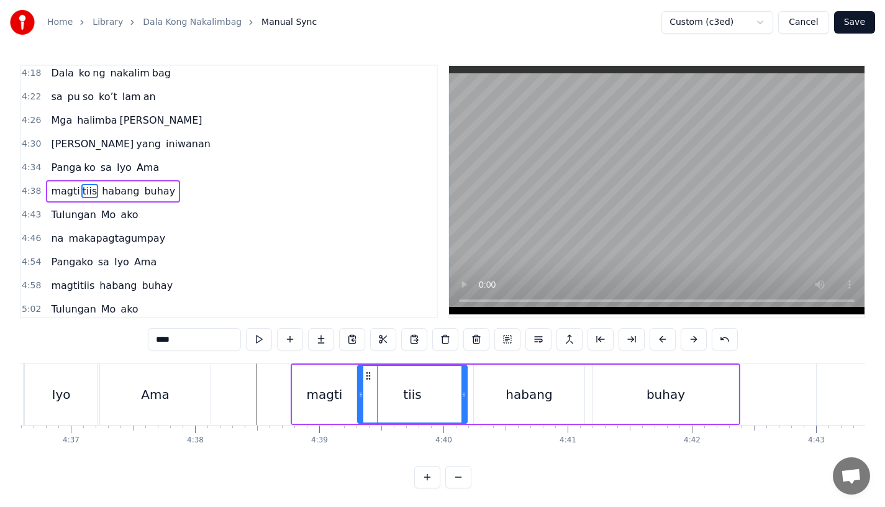
click at [359, 398] on icon at bounding box center [360, 394] width 5 height 10
click at [343, 398] on div "magti" at bounding box center [324, 393] width 64 height 59
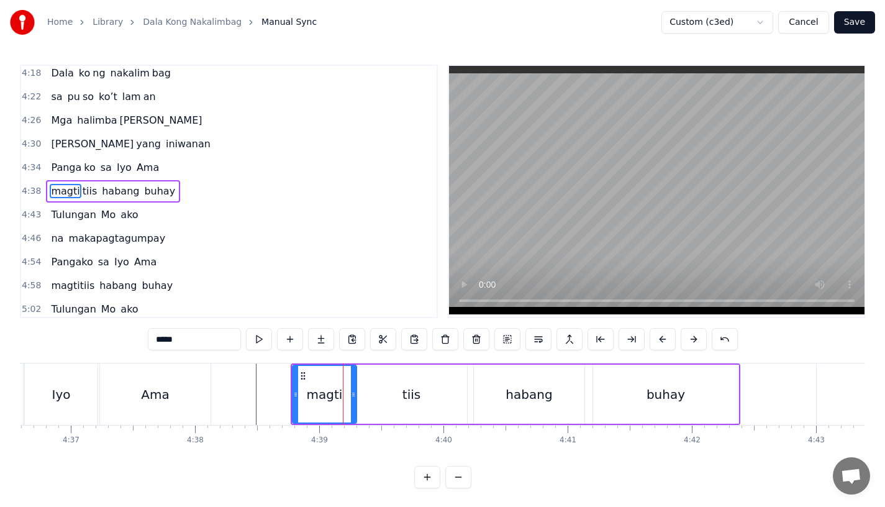
click at [368, 397] on div "tiis" at bounding box center [411, 393] width 111 height 59
type input "****"
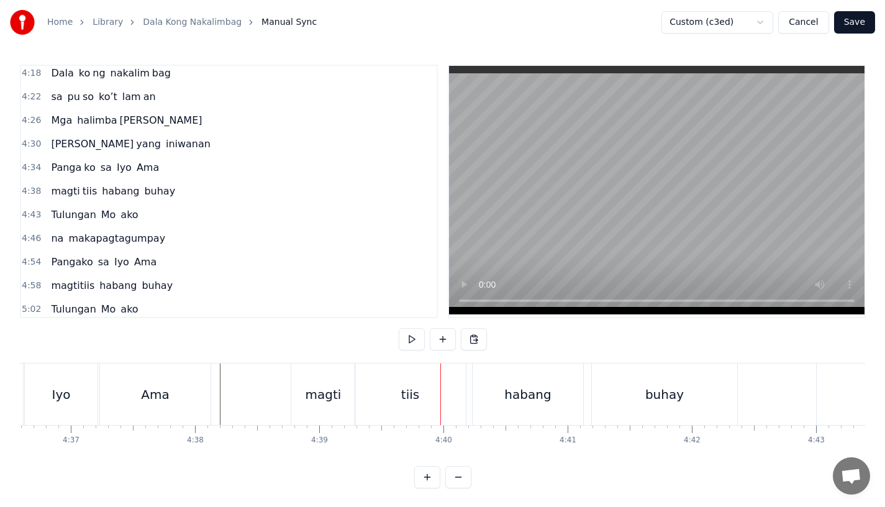
click at [169, 395] on div "Ama" at bounding box center [155, 393] width 111 height 61
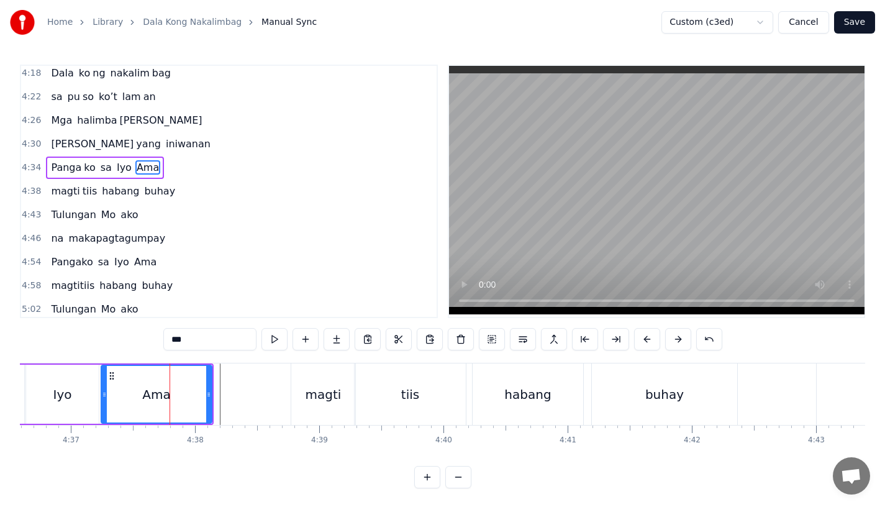
scroll to position [1160, 0]
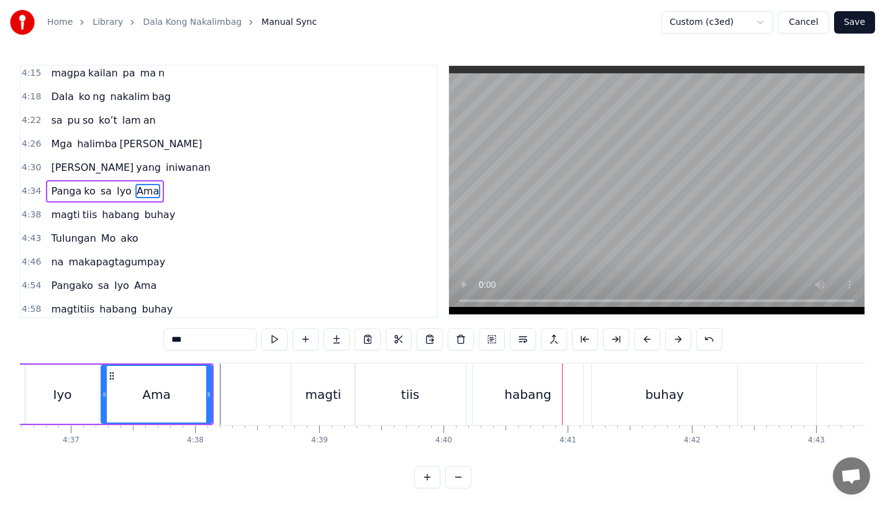
click at [382, 404] on div "tiis" at bounding box center [410, 393] width 111 height 61
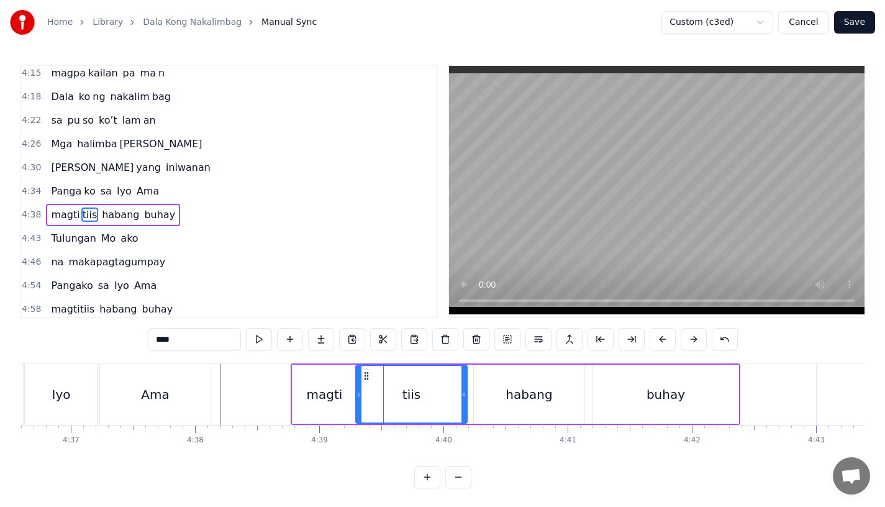
scroll to position [1184, 0]
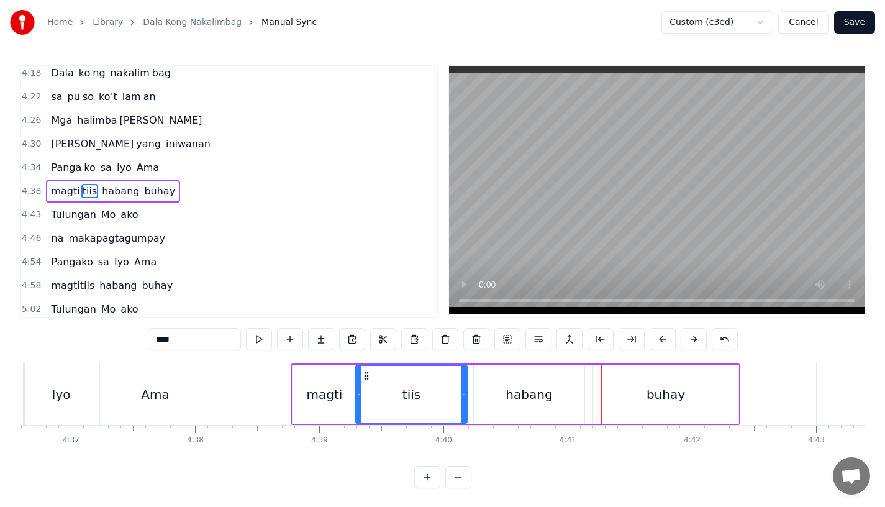
click at [440, 397] on div "tiis" at bounding box center [411, 394] width 110 height 57
click at [489, 383] on div "habang" at bounding box center [529, 393] width 111 height 59
type input "******"
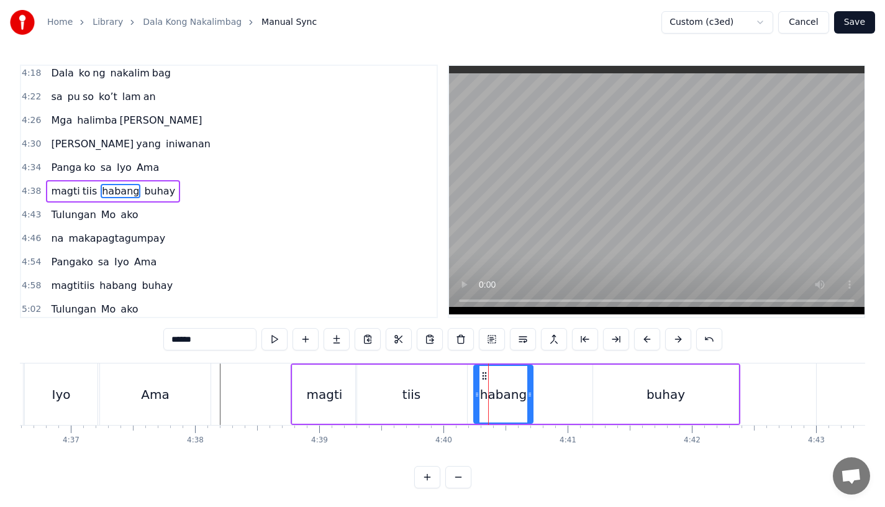
drag, startPoint x: 581, startPoint y: 392, endPoint x: 529, endPoint y: 392, distance: 51.5
click at [529, 392] on icon at bounding box center [529, 394] width 5 height 10
click at [338, 340] on button at bounding box center [336, 339] width 26 height 22
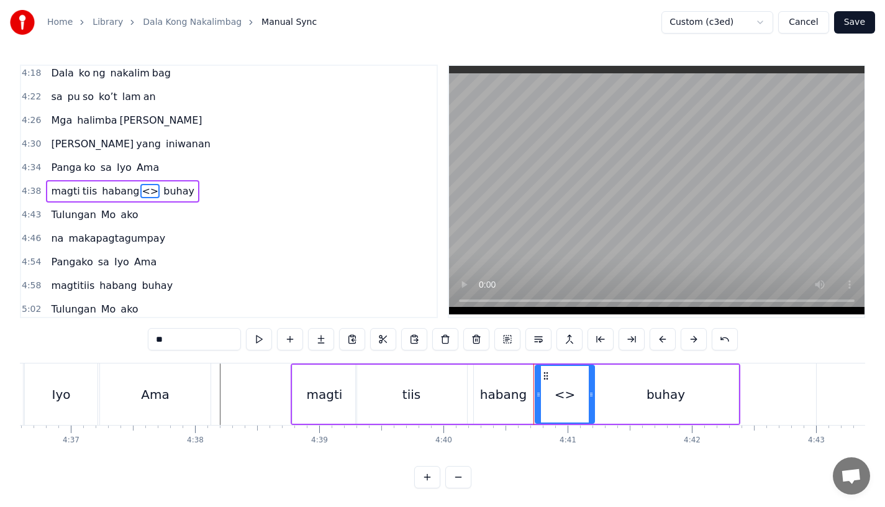
drag, startPoint x: 202, startPoint y: 344, endPoint x: 68, endPoint y: 344, distance: 134.1
click at [68, 344] on div "0:15 Pagsubok ay dumara ting, 0:19 sapin- saping kapang lawan 0:23 Puso’y ibig …" at bounding box center [442, 276] width 845 height 423
type input "*"
click at [630, 398] on div "buhay" at bounding box center [665, 393] width 145 height 59
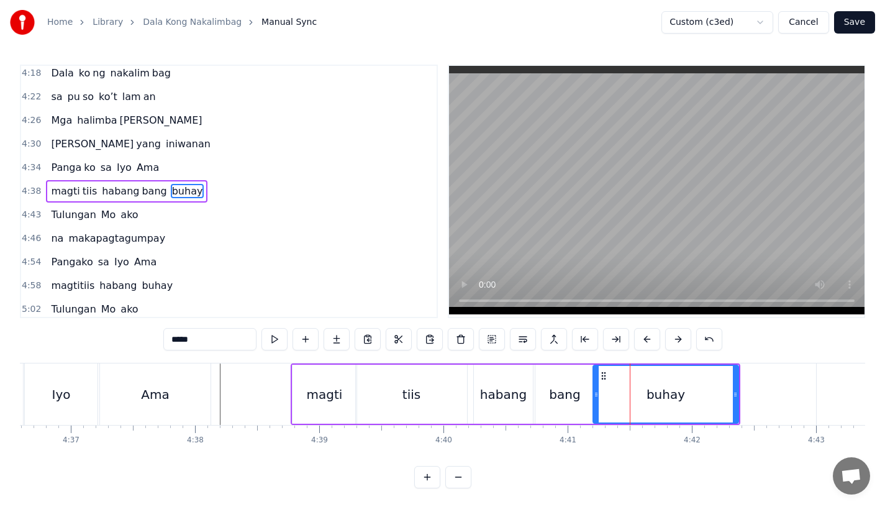
click at [567, 398] on div "bang" at bounding box center [564, 394] width 31 height 19
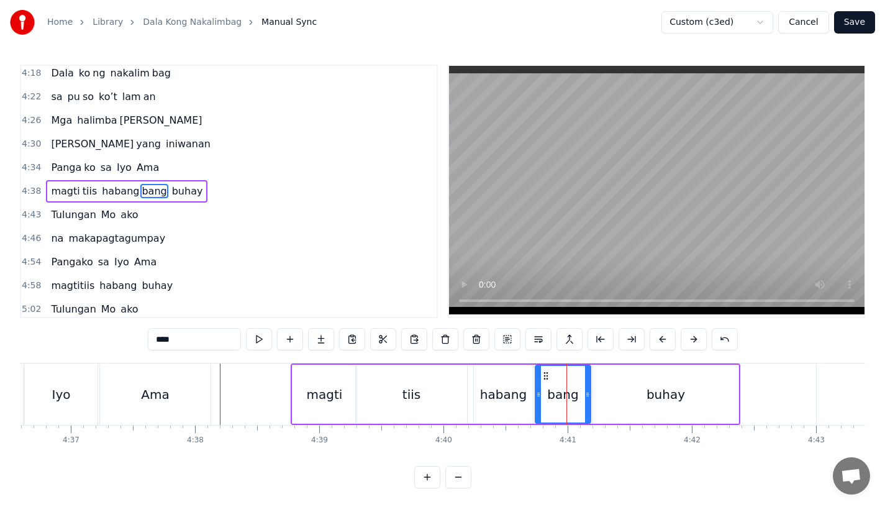
click at [587, 398] on icon at bounding box center [587, 394] width 5 height 10
click at [515, 412] on div "habang" at bounding box center [503, 393] width 59 height 59
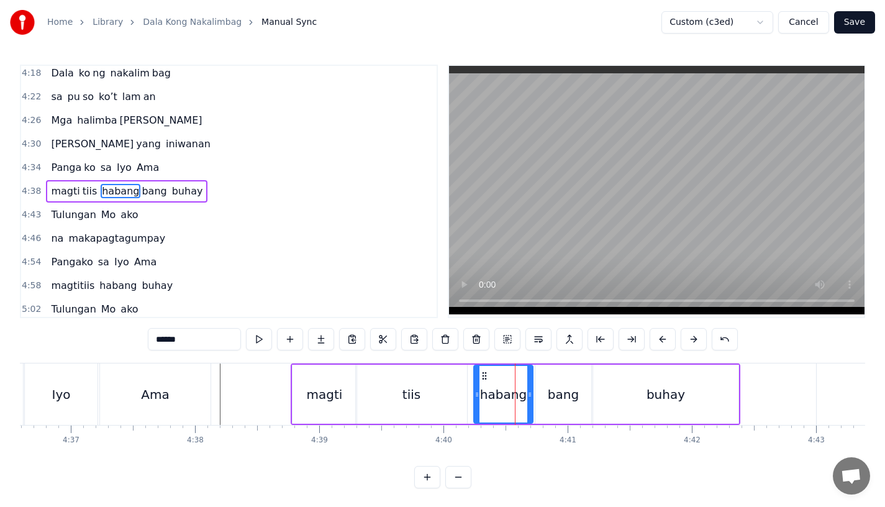
click at [202, 341] on input "******" at bounding box center [194, 339] width 93 height 22
click at [399, 383] on div "tiis" at bounding box center [411, 393] width 111 height 59
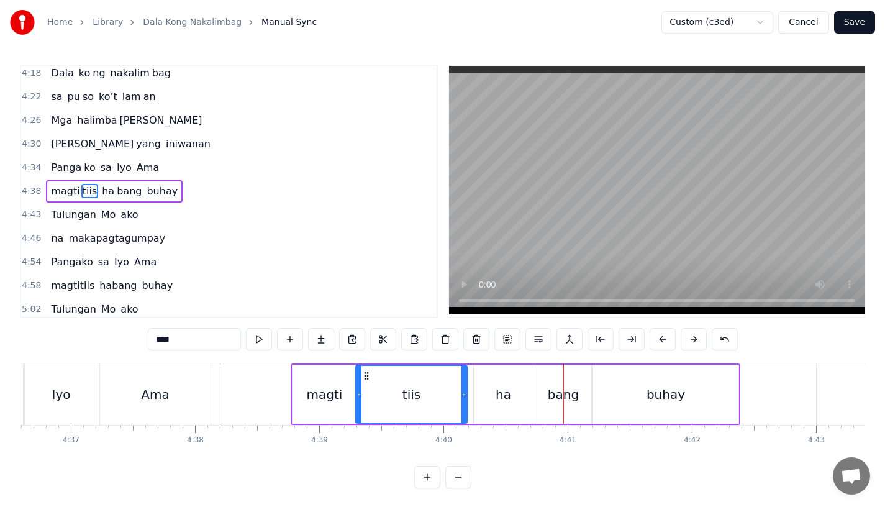
click at [508, 420] on div "ha" at bounding box center [503, 393] width 59 height 59
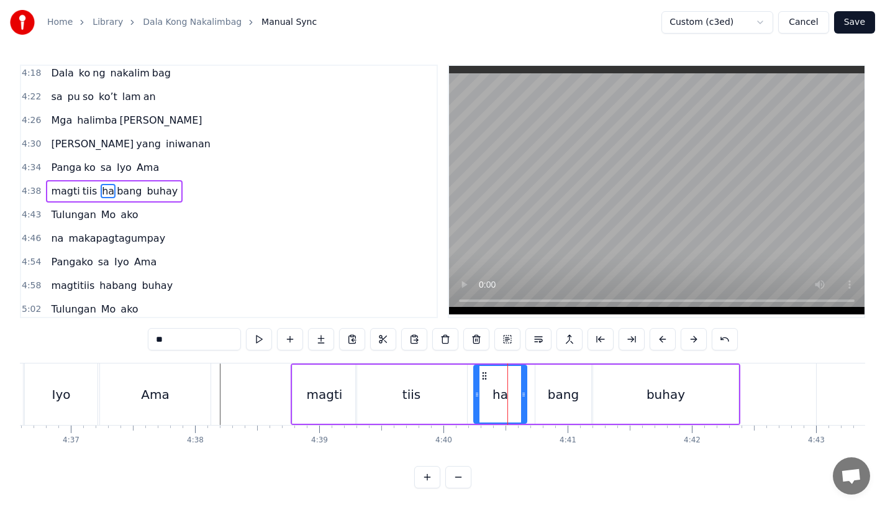
click at [522, 401] on div at bounding box center [523, 394] width 5 height 57
click at [555, 397] on div "bang" at bounding box center [563, 394] width 31 height 19
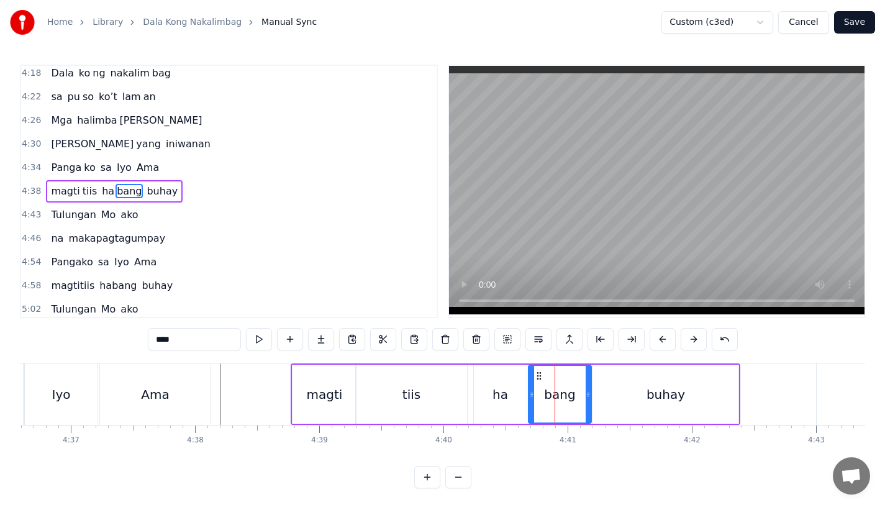
drag, startPoint x: 539, startPoint y: 397, endPoint x: 532, endPoint y: 397, distance: 6.8
click at [532, 397] on icon at bounding box center [531, 394] width 5 height 10
click at [501, 397] on div "ha" at bounding box center [500, 394] width 16 height 19
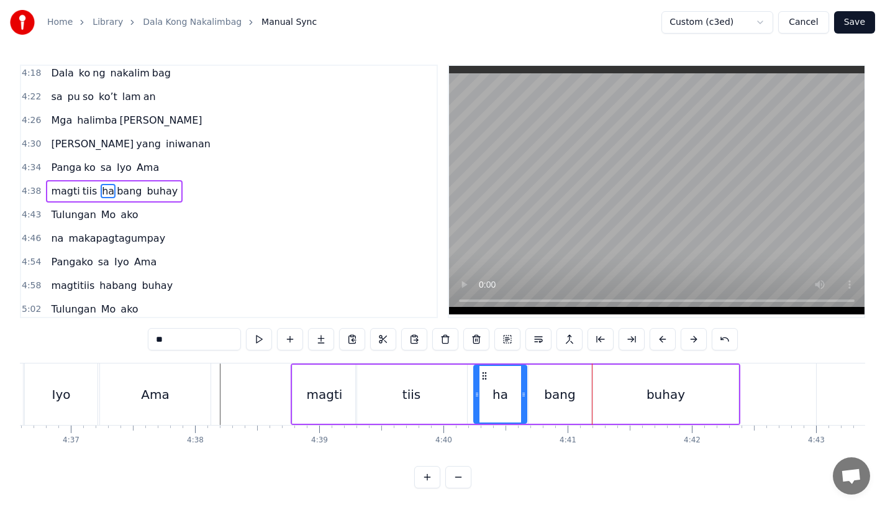
click at [495, 400] on div "ha" at bounding box center [500, 394] width 16 height 19
drag, startPoint x: 522, startPoint y: 399, endPoint x: 515, endPoint y: 401, distance: 7.3
click at [517, 401] on div at bounding box center [519, 394] width 5 height 57
click at [533, 401] on div "bang" at bounding box center [559, 393] width 63 height 59
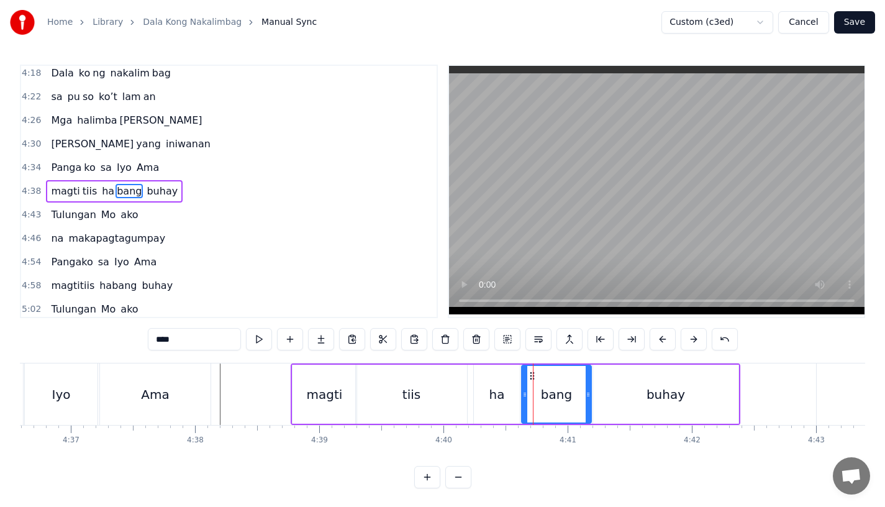
drag, startPoint x: 530, startPoint y: 396, endPoint x: 523, endPoint y: 397, distance: 7.5
click at [523, 397] on icon at bounding box center [524, 394] width 5 height 10
click at [481, 395] on div "ha" at bounding box center [497, 393] width 46 height 59
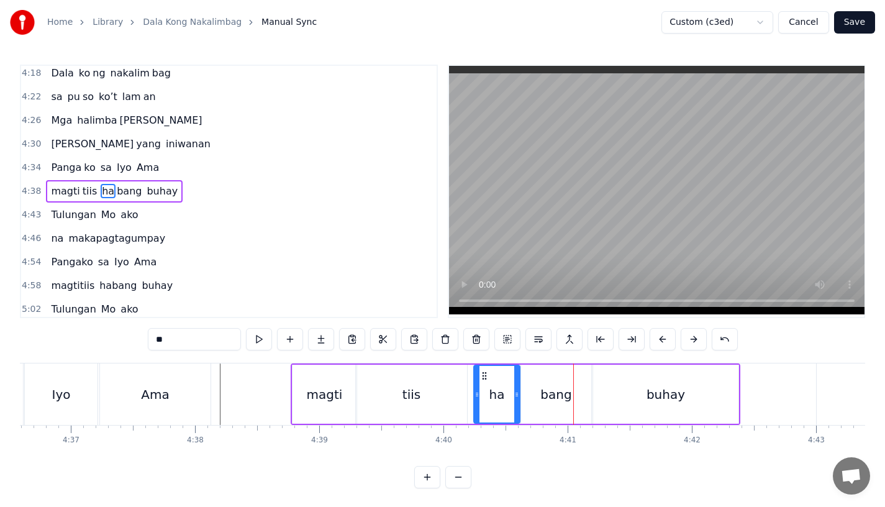
click at [500, 381] on div "ha" at bounding box center [496, 394] width 45 height 57
drag, startPoint x: 517, startPoint y: 396, endPoint x: 509, endPoint y: 396, distance: 7.5
click at [510, 396] on icon at bounding box center [510, 394] width 5 height 10
click at [531, 396] on div "bang" at bounding box center [556, 393] width 70 height 59
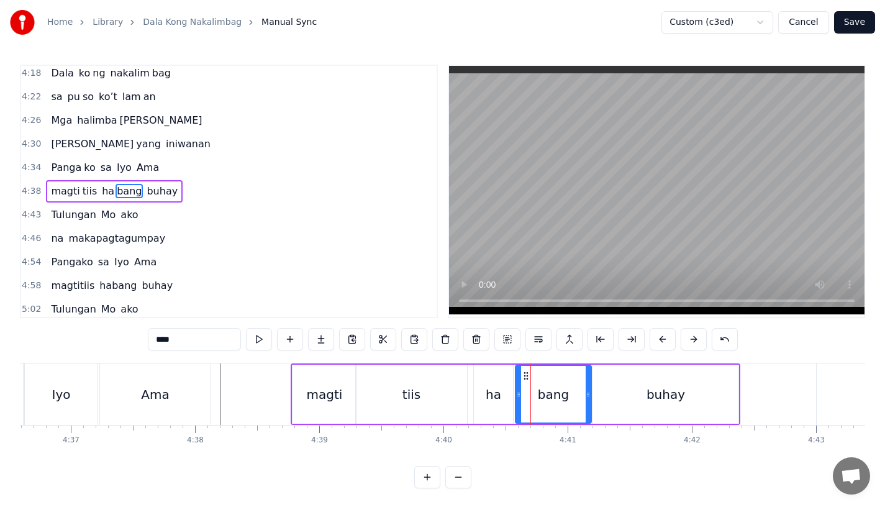
drag, startPoint x: 525, startPoint y: 394, endPoint x: 517, endPoint y: 394, distance: 7.5
click at [517, 394] on icon at bounding box center [518, 394] width 5 height 10
click at [448, 404] on div "tiis" at bounding box center [411, 393] width 111 height 59
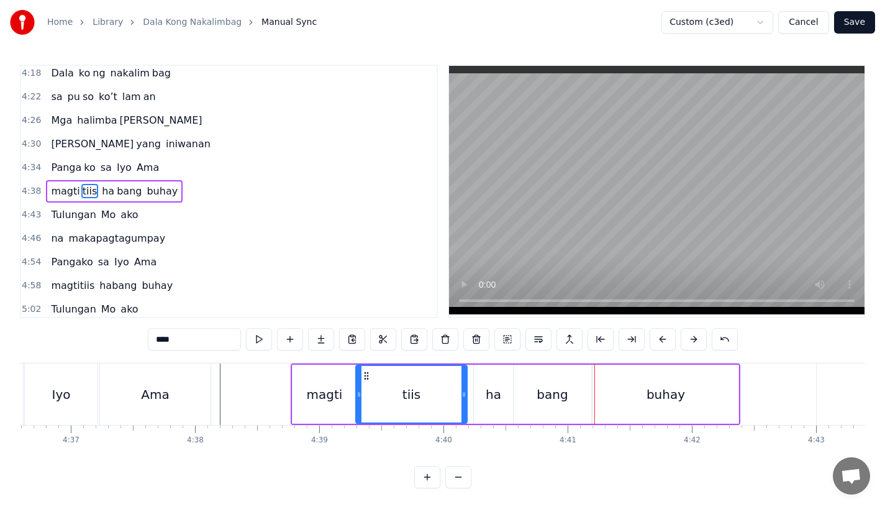
click at [409, 411] on div "tiis" at bounding box center [411, 394] width 110 height 57
click at [556, 394] on div "bang" at bounding box center [551, 394] width 31 height 19
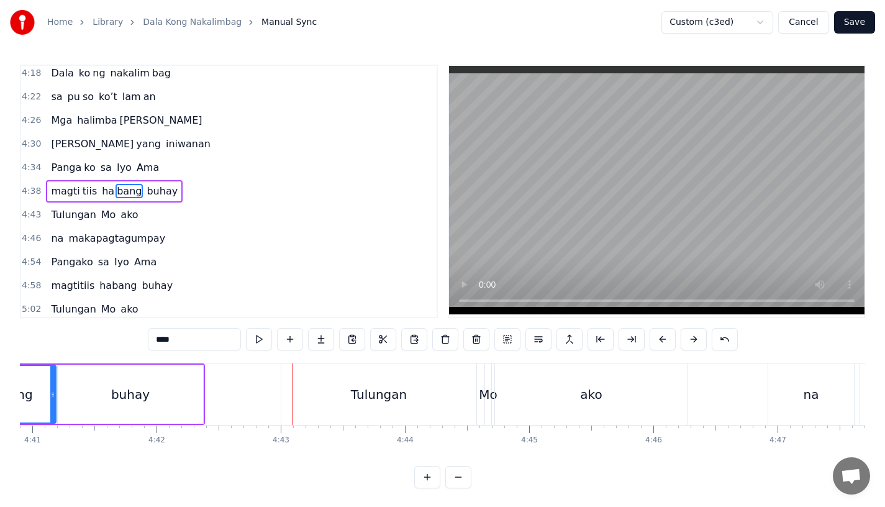
scroll to position [0, 34861]
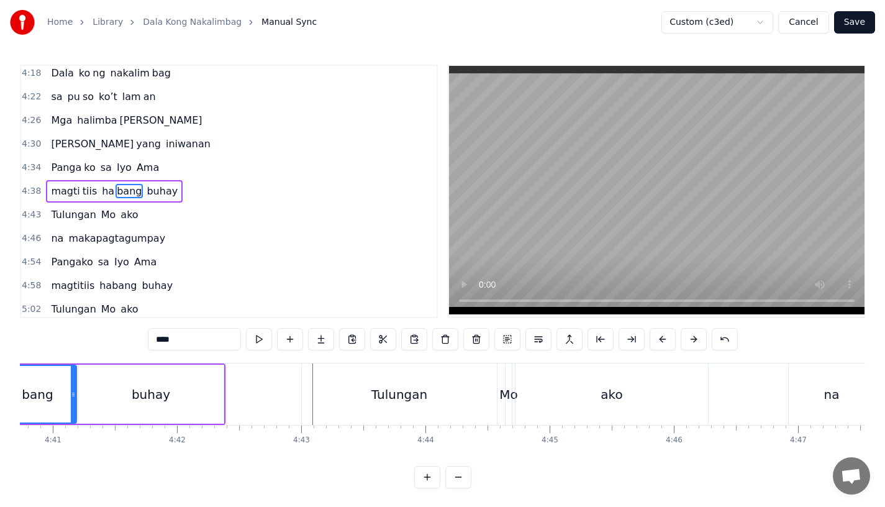
click at [370, 390] on div "Tulungan" at bounding box center [399, 393] width 195 height 61
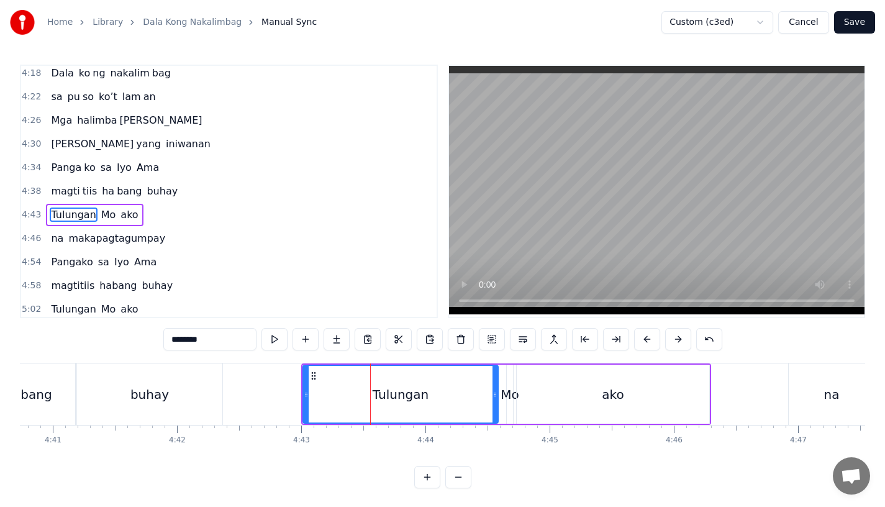
scroll to position [1208, 0]
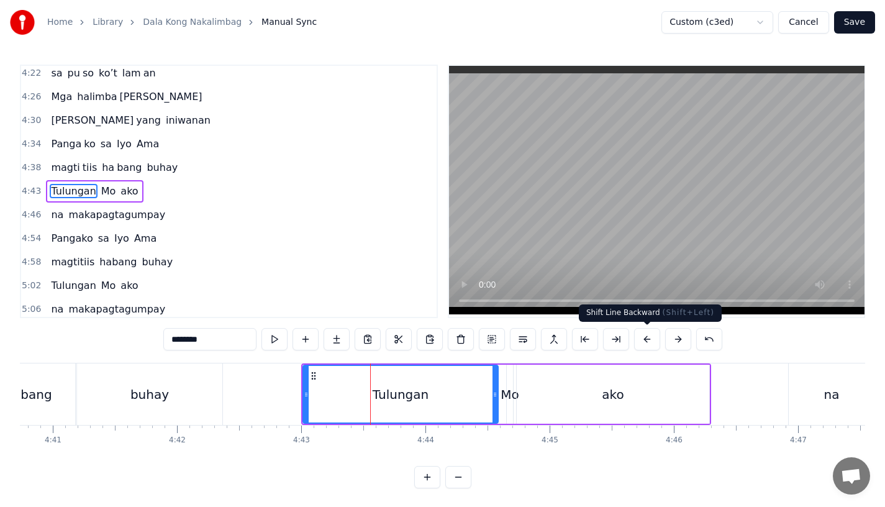
click at [644, 338] on button at bounding box center [647, 339] width 26 height 22
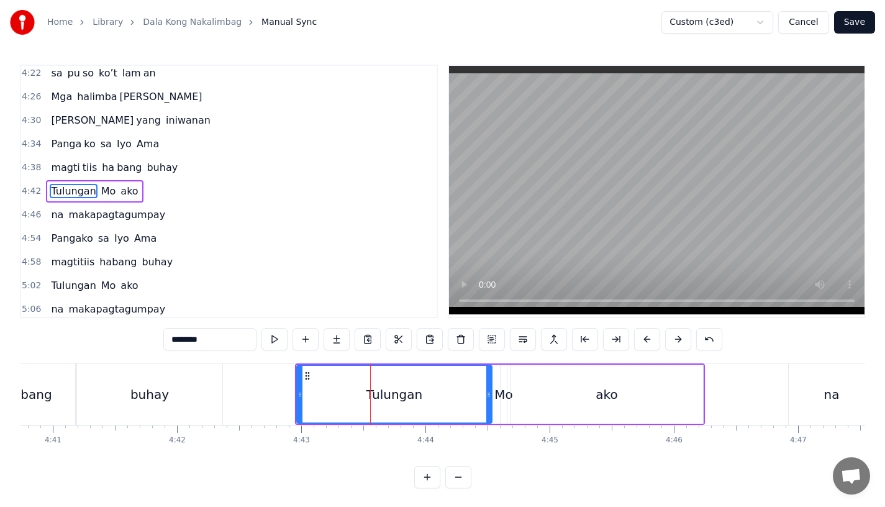
click at [644, 338] on button at bounding box center [647, 339] width 26 height 22
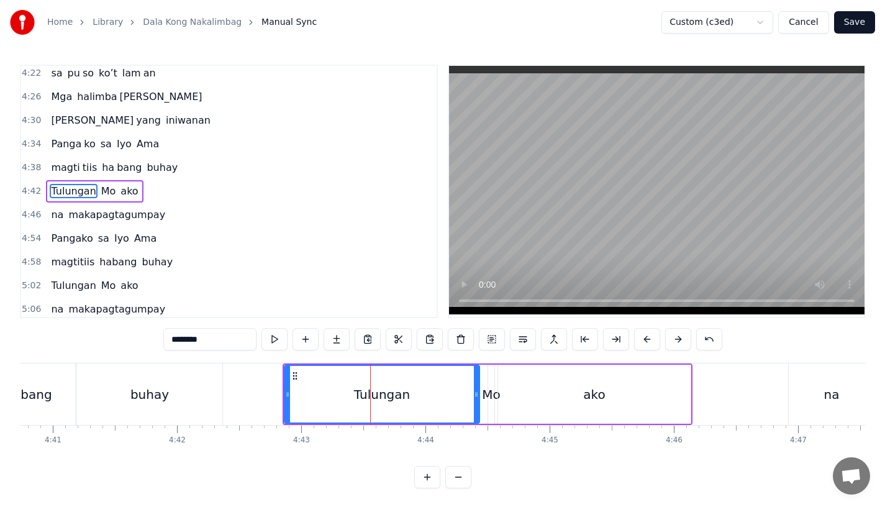
click at [644, 338] on button at bounding box center [647, 339] width 26 height 22
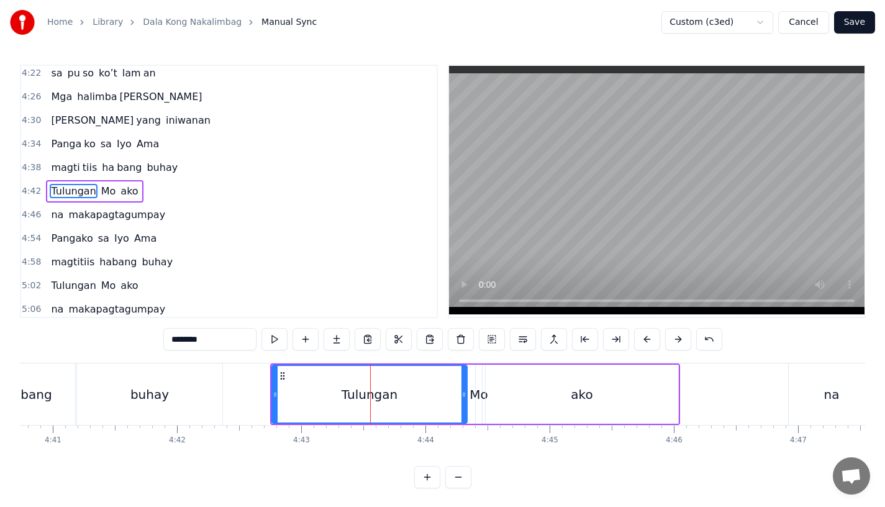
click at [644, 338] on button at bounding box center [647, 339] width 26 height 22
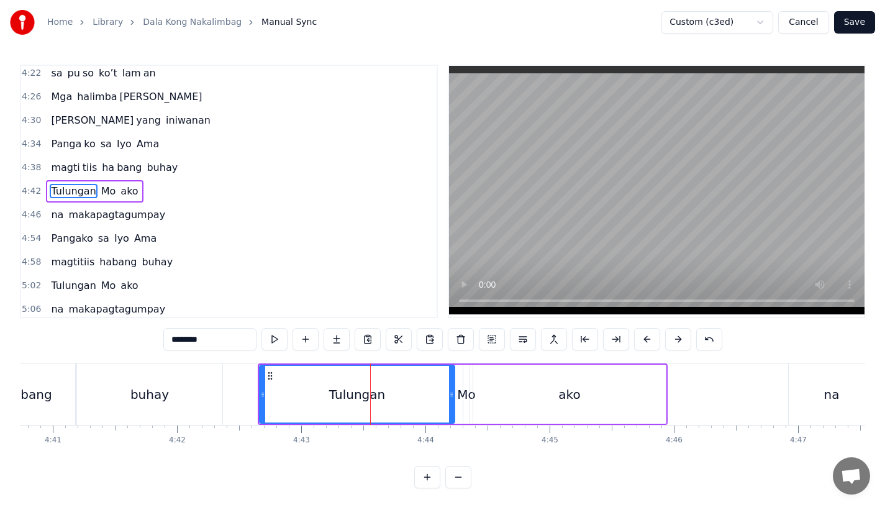
click at [644, 338] on button at bounding box center [647, 339] width 26 height 22
click at [207, 393] on div "buhay" at bounding box center [149, 393] width 145 height 61
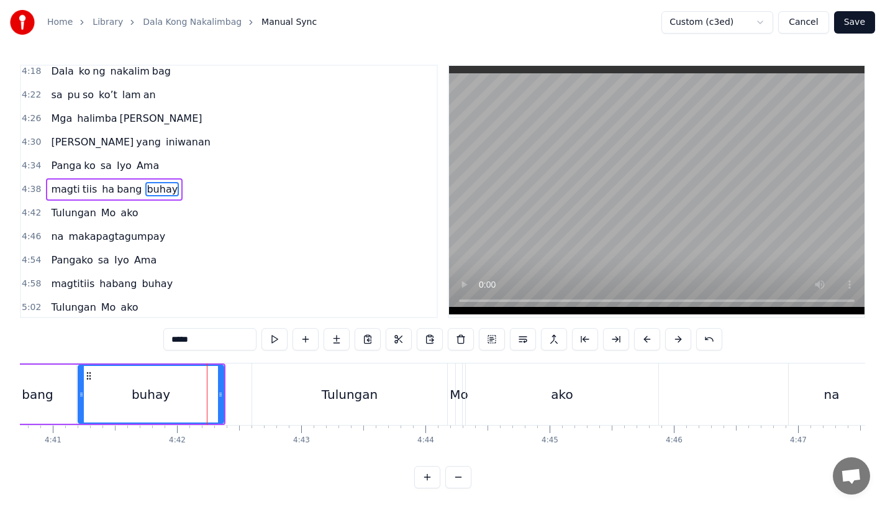
scroll to position [1184, 0]
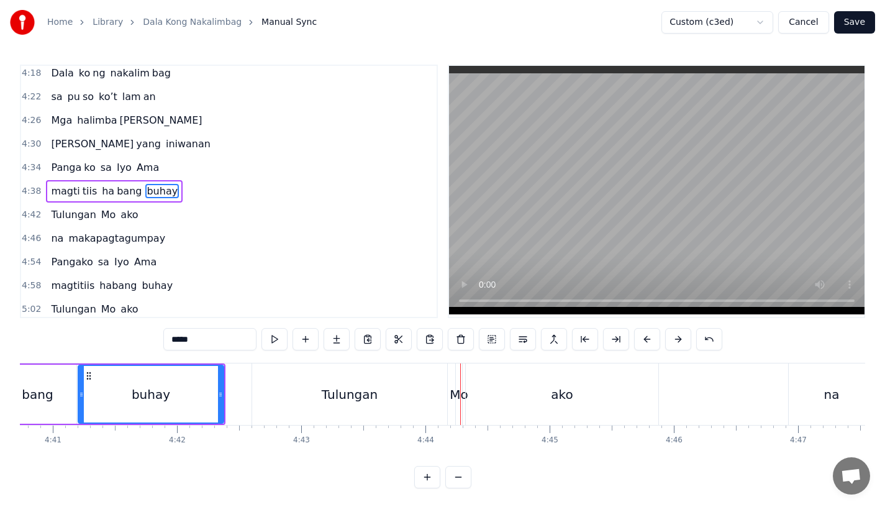
click at [458, 392] on div "Mo" at bounding box center [459, 394] width 19 height 19
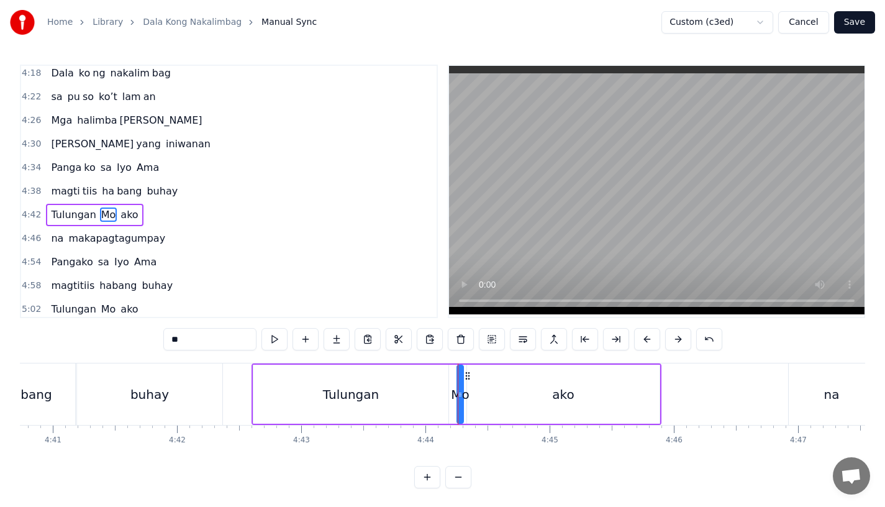
scroll to position [1208, 0]
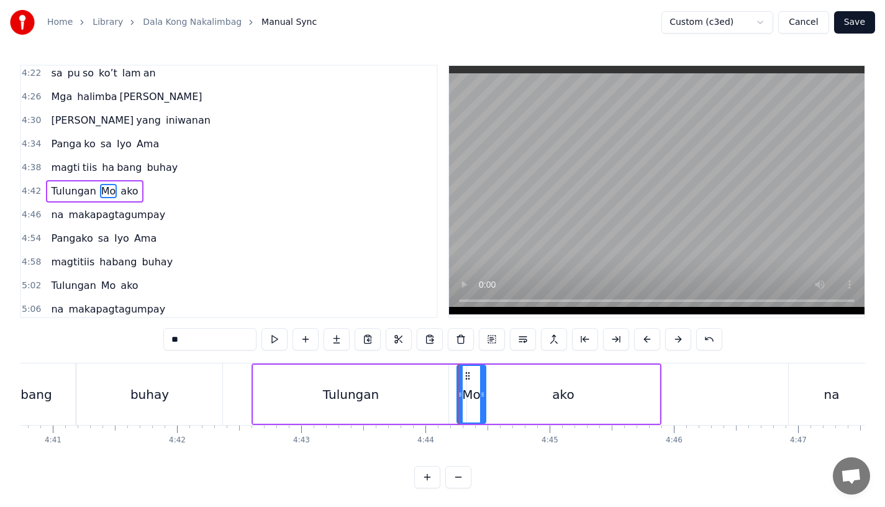
drag, startPoint x: 461, startPoint y: 394, endPoint x: 484, endPoint y: 394, distance: 22.4
click at [484, 394] on icon at bounding box center [482, 394] width 5 height 10
drag, startPoint x: 466, startPoint y: 373, endPoint x: 459, endPoint y: 373, distance: 6.9
click at [459, 373] on circle at bounding box center [459, 373] width 1 height 1
click at [503, 388] on div "ako" at bounding box center [563, 393] width 192 height 59
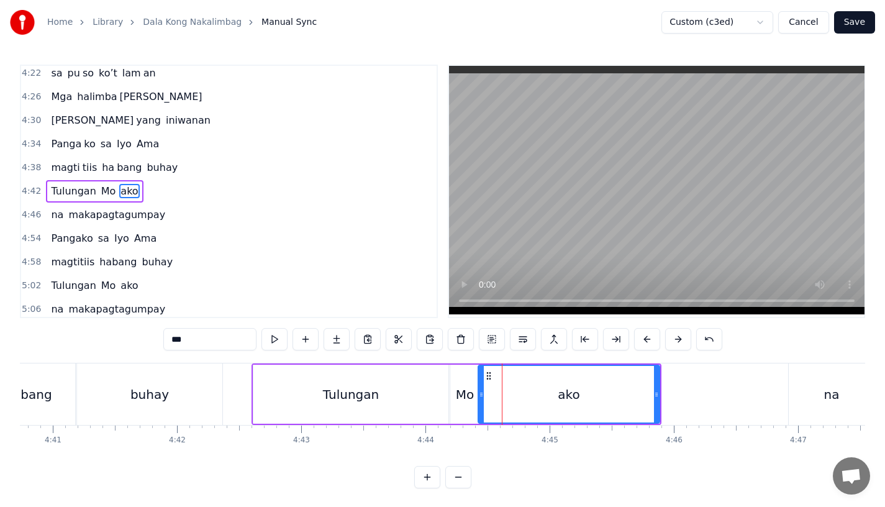
drag, startPoint x: 472, startPoint y: 389, endPoint x: 483, endPoint y: 388, distance: 11.2
click at [483, 388] on div at bounding box center [481, 394] width 5 height 57
click at [391, 405] on div "Tulungan" at bounding box center [350, 393] width 195 height 59
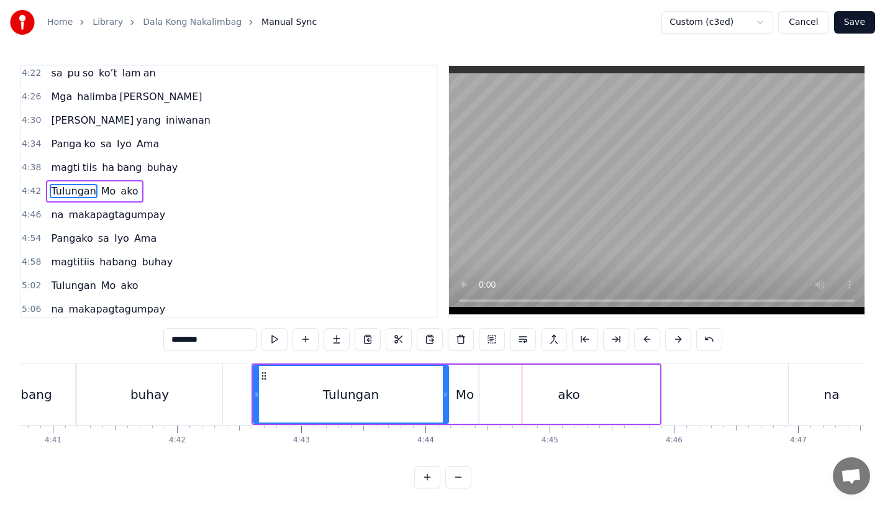
click at [460, 405] on div "Mo" at bounding box center [464, 393] width 29 height 59
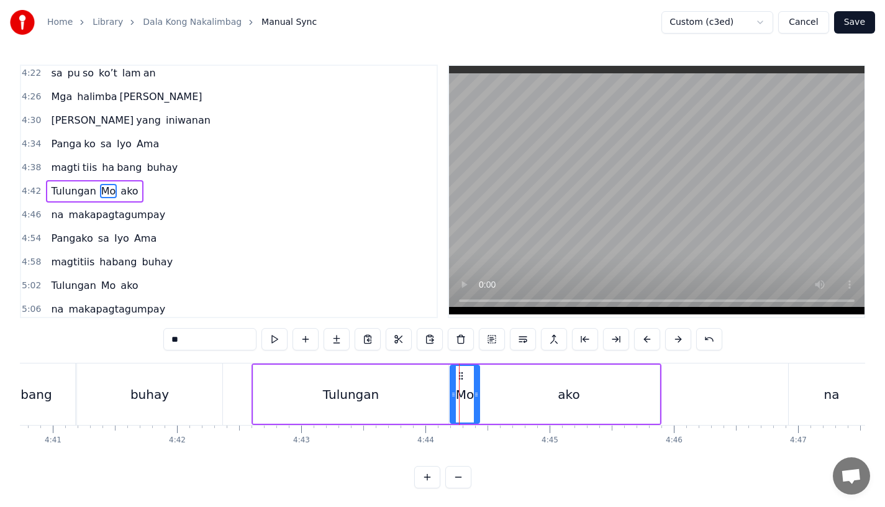
click at [442, 405] on div "Tulungan" at bounding box center [350, 393] width 195 height 59
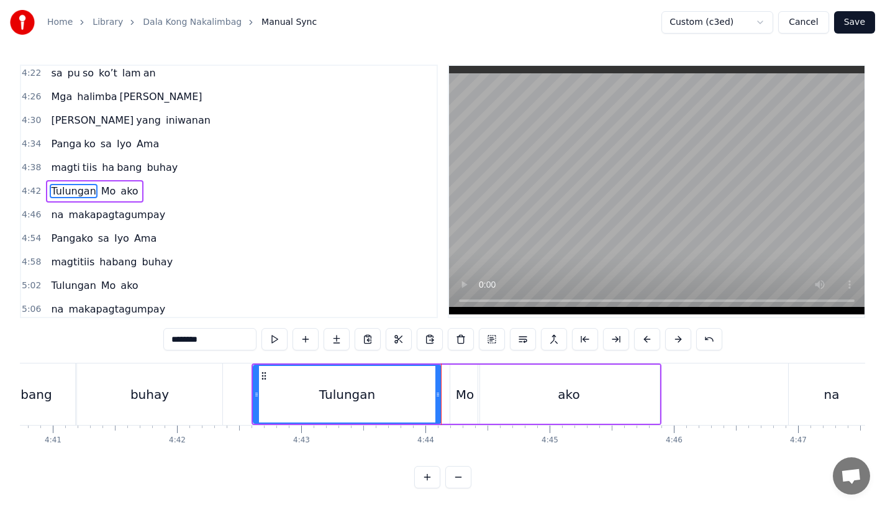
drag, startPoint x: 444, startPoint y: 405, endPoint x: 432, endPoint y: 405, distance: 12.4
click at [435, 405] on div at bounding box center [437, 394] width 5 height 57
click at [459, 405] on div "Mo" at bounding box center [464, 393] width 29 height 59
type input "**"
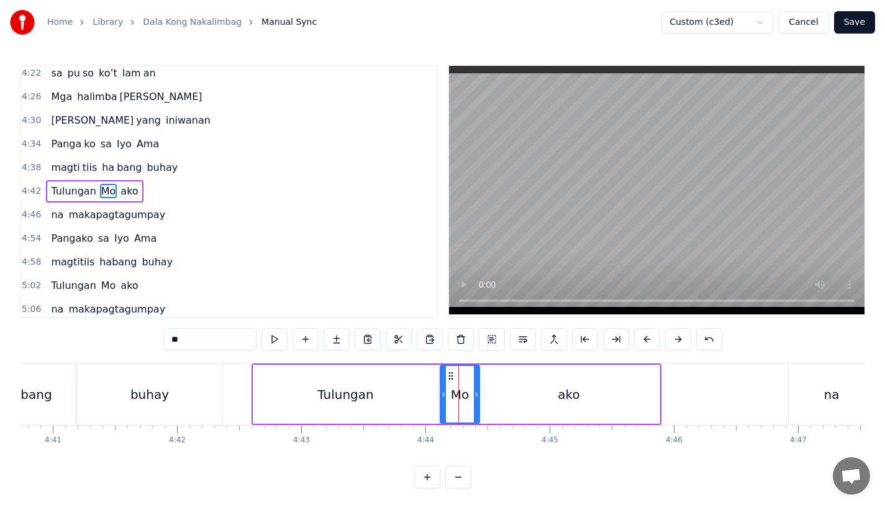
drag, startPoint x: 451, startPoint y: 396, endPoint x: 441, endPoint y: 396, distance: 9.9
click at [441, 396] on icon at bounding box center [443, 394] width 5 height 10
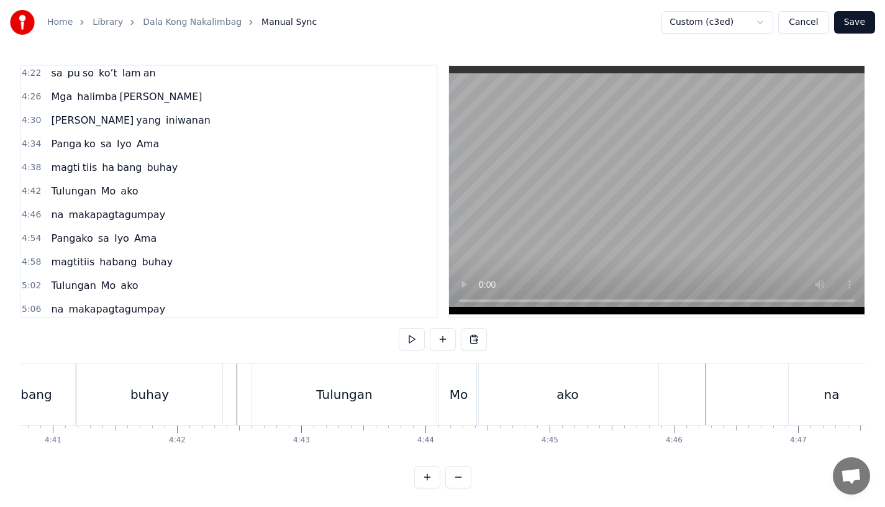
click at [399, 400] on div "Tulungan" at bounding box center [344, 393] width 184 height 61
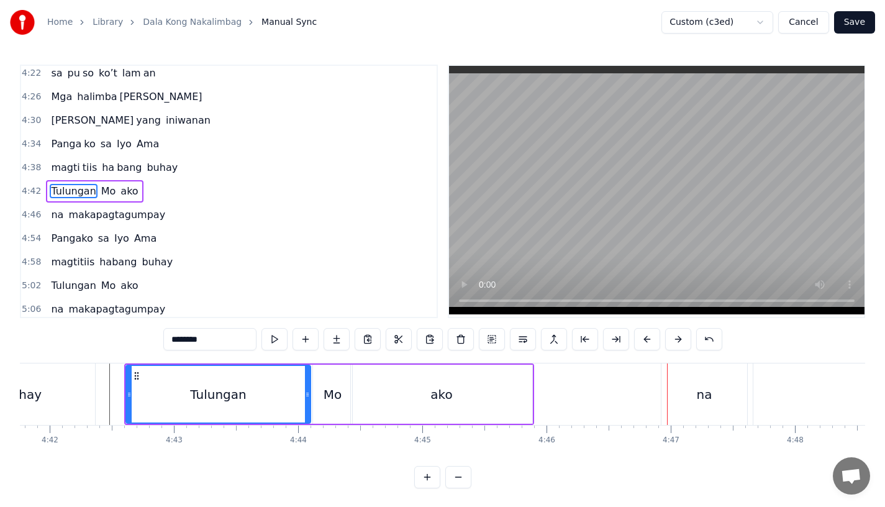
scroll to position [0, 35014]
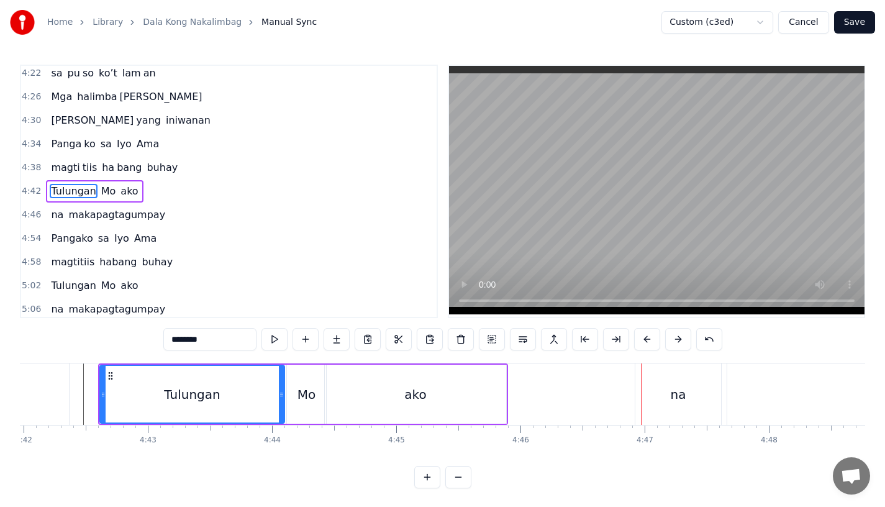
click at [656, 399] on div "na" at bounding box center [678, 393] width 86 height 61
type input "**"
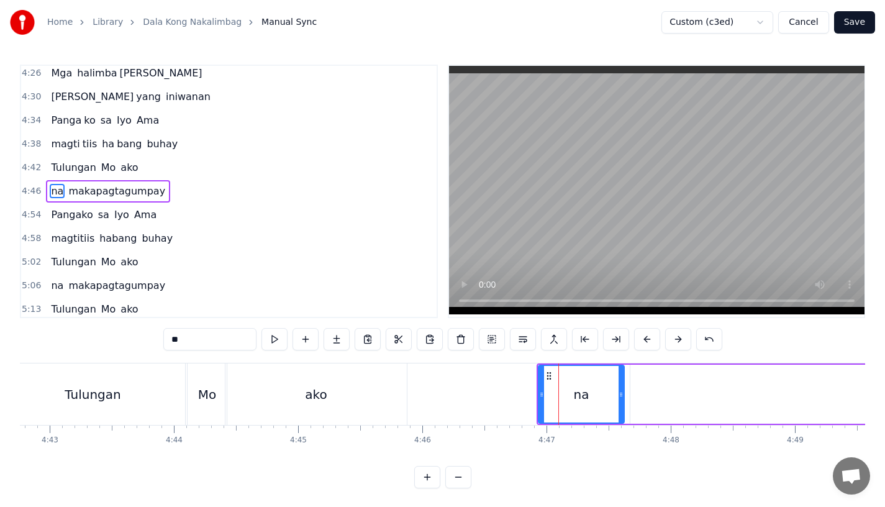
scroll to position [0, 35115]
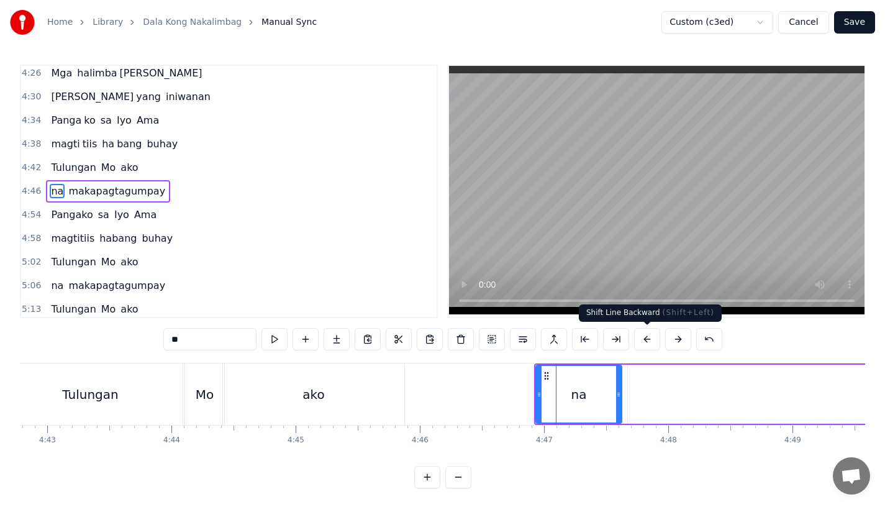
click at [648, 340] on button at bounding box center [647, 339] width 26 height 22
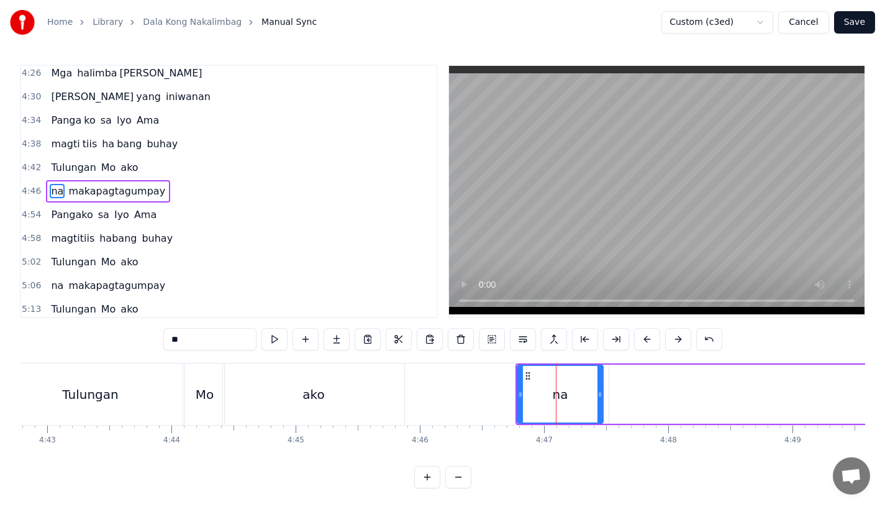
click at [648, 340] on button at bounding box center [647, 339] width 26 height 22
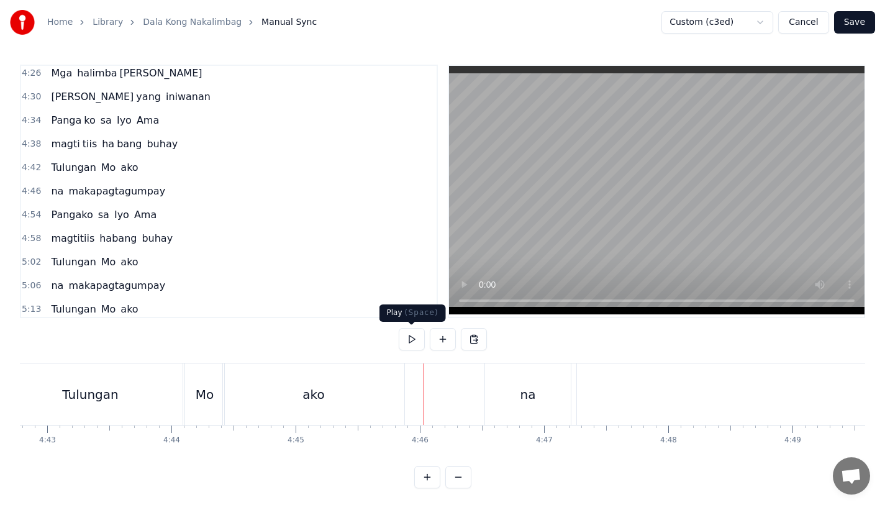
click at [461, 267] on video at bounding box center [656, 190] width 415 height 248
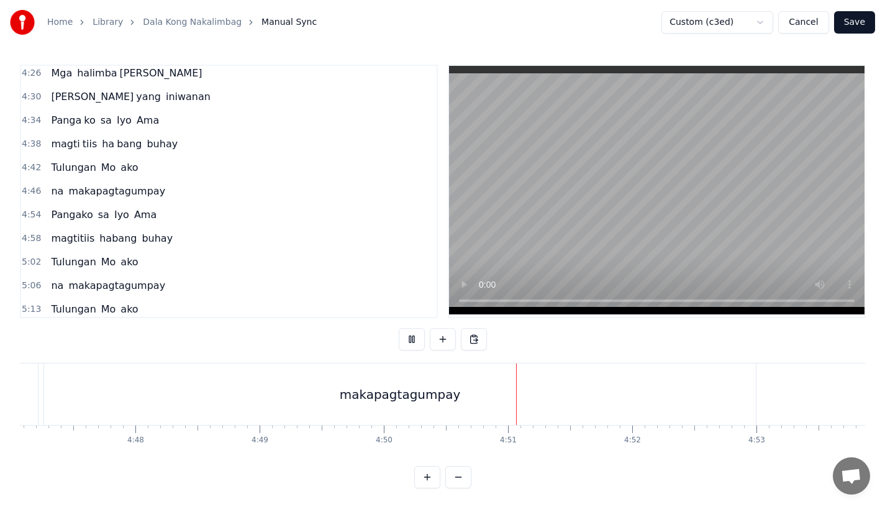
scroll to position [0, 35538]
